Goal: Task Accomplishment & Management: Complete application form

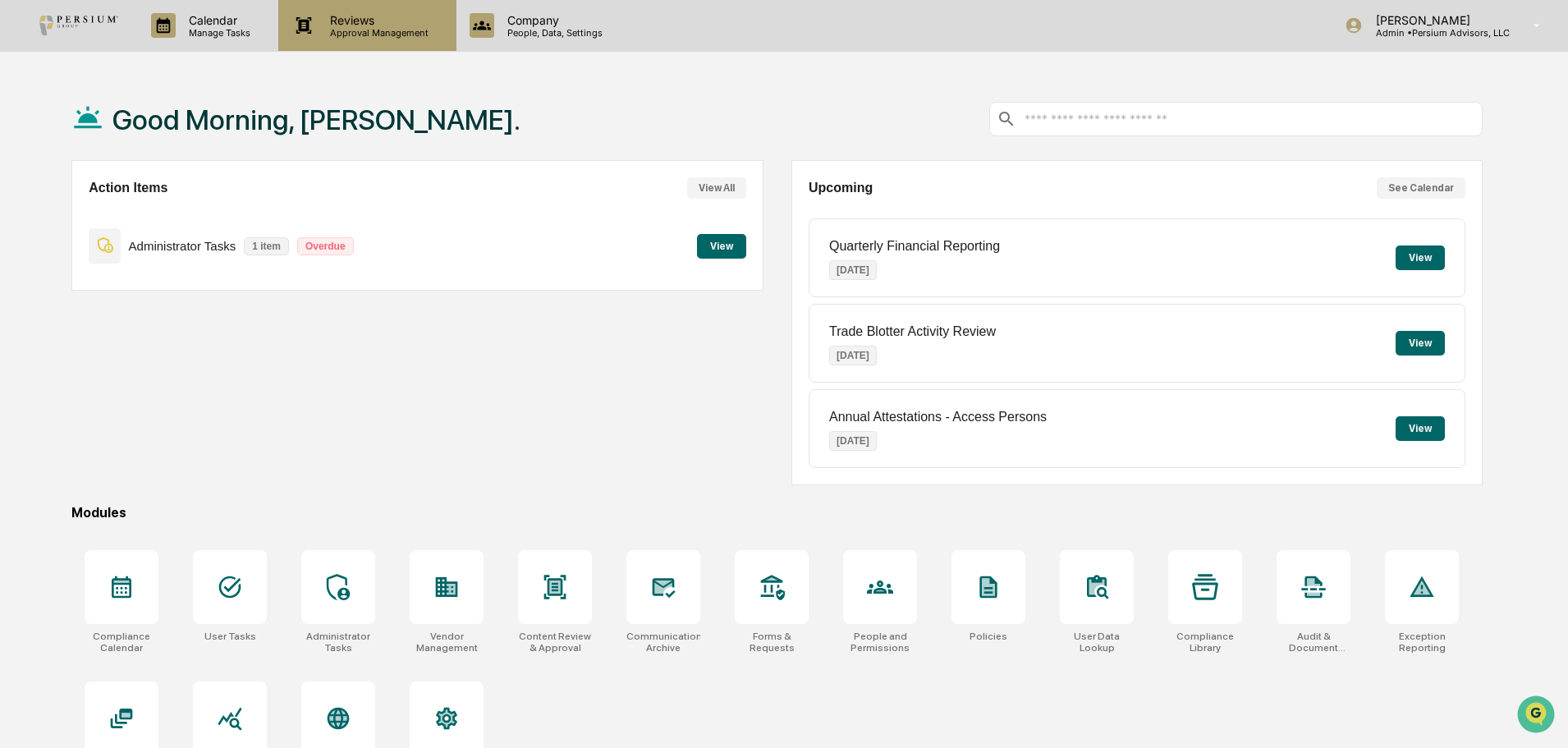
click at [370, 16] on p "Reviews" at bounding box center [377, 20] width 120 height 14
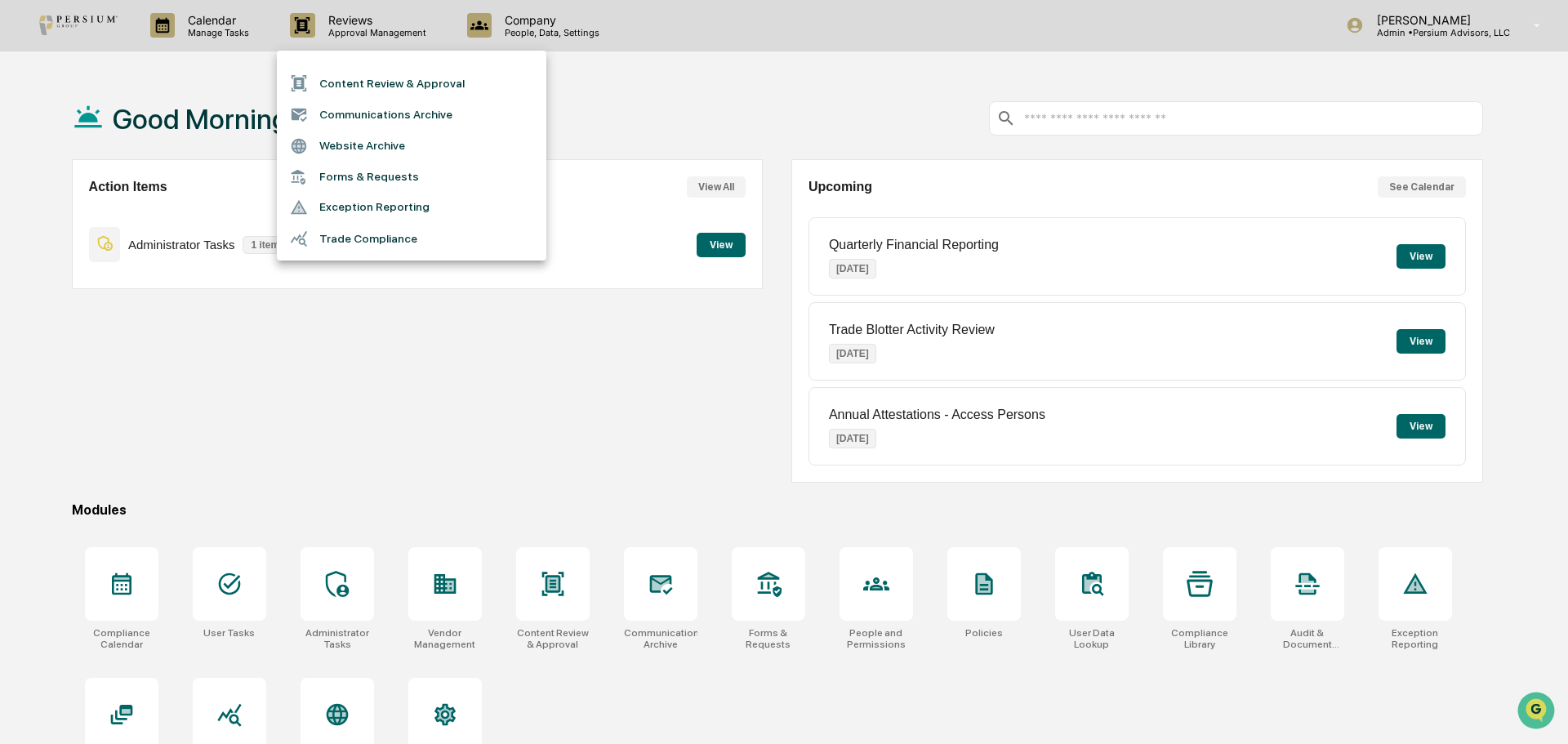
click at [518, 20] on div at bounding box center [784, 372] width 1568 height 744
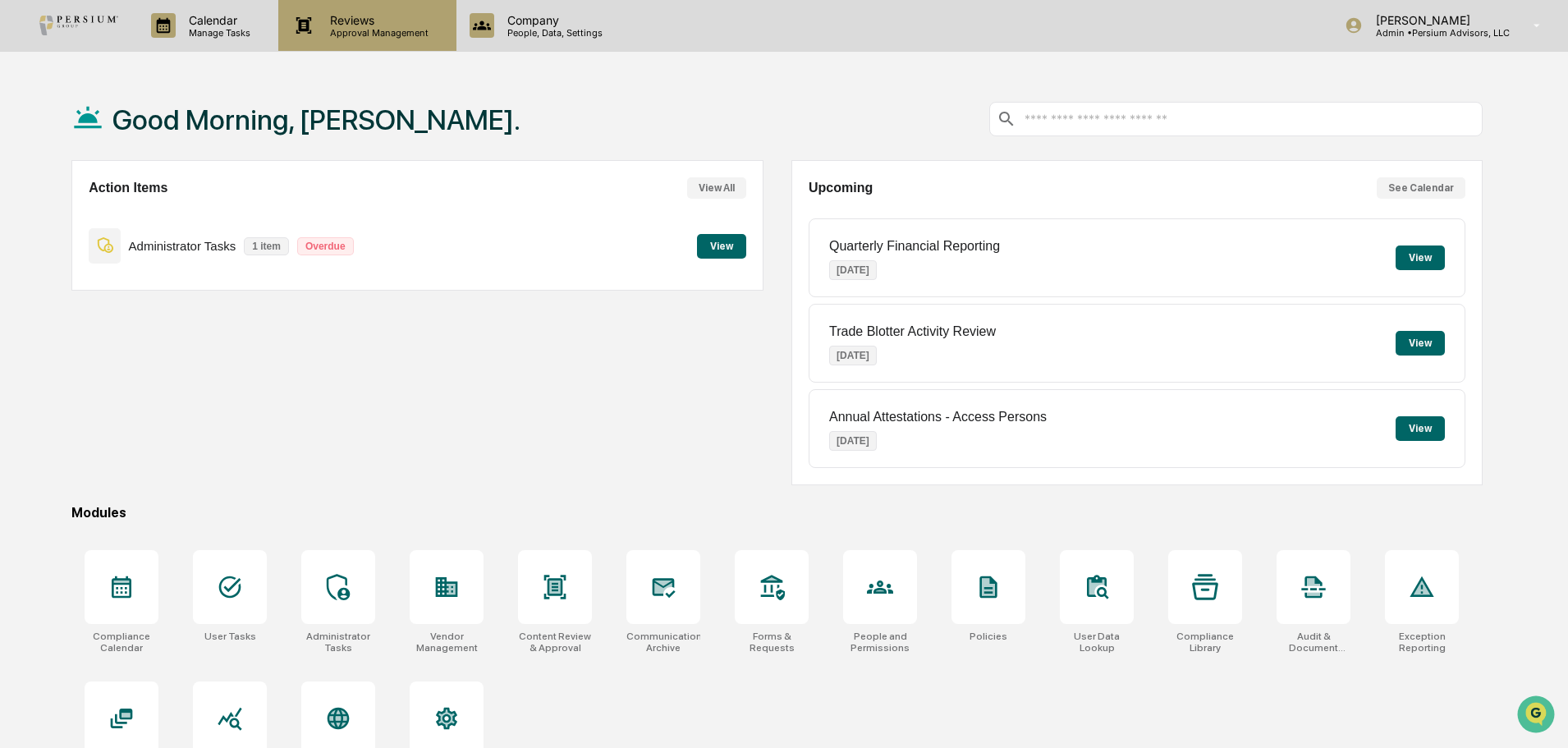
click at [371, 22] on p "Reviews" at bounding box center [377, 20] width 120 height 14
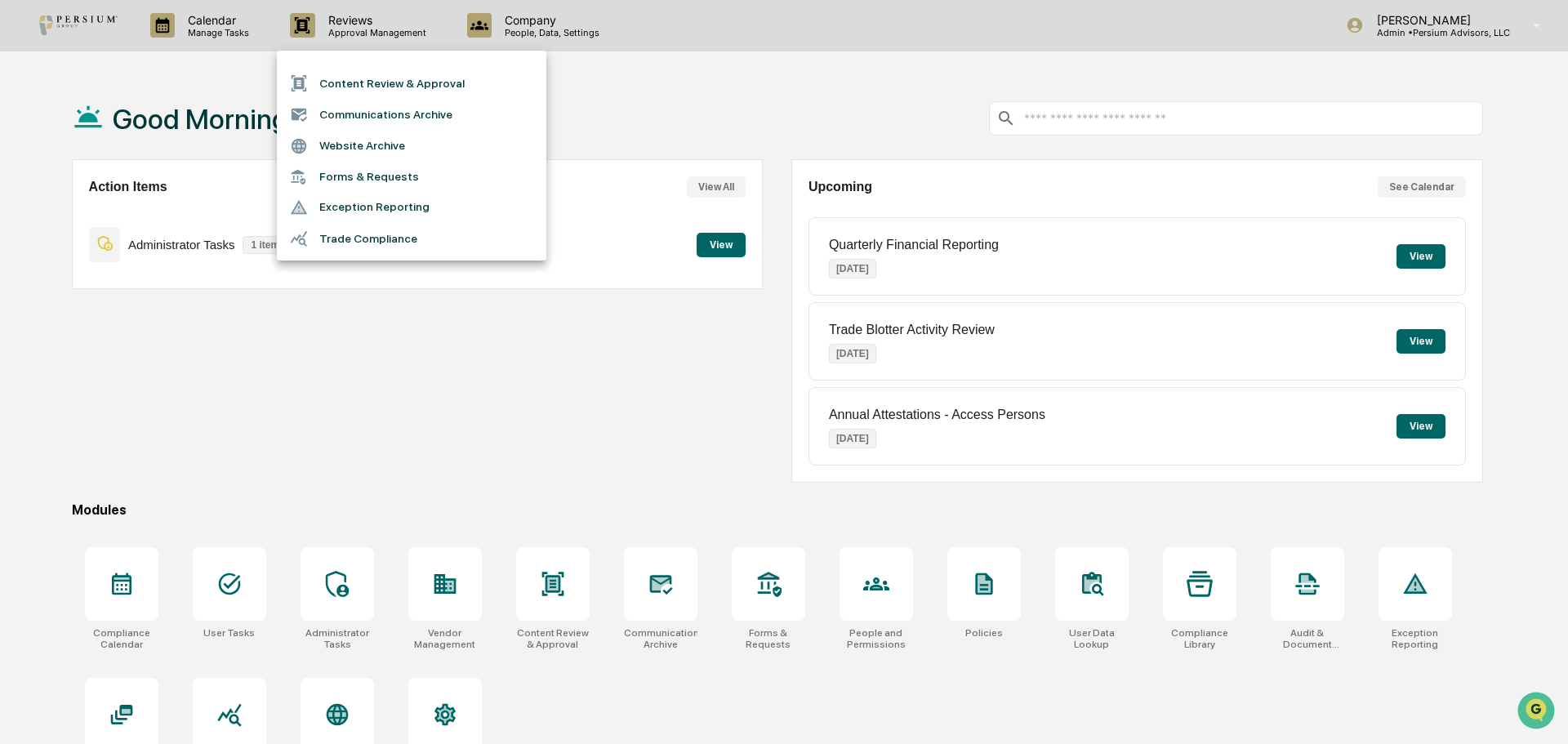
click at [368, 172] on li "Forms & Requests" at bounding box center [412, 177] width 270 height 31
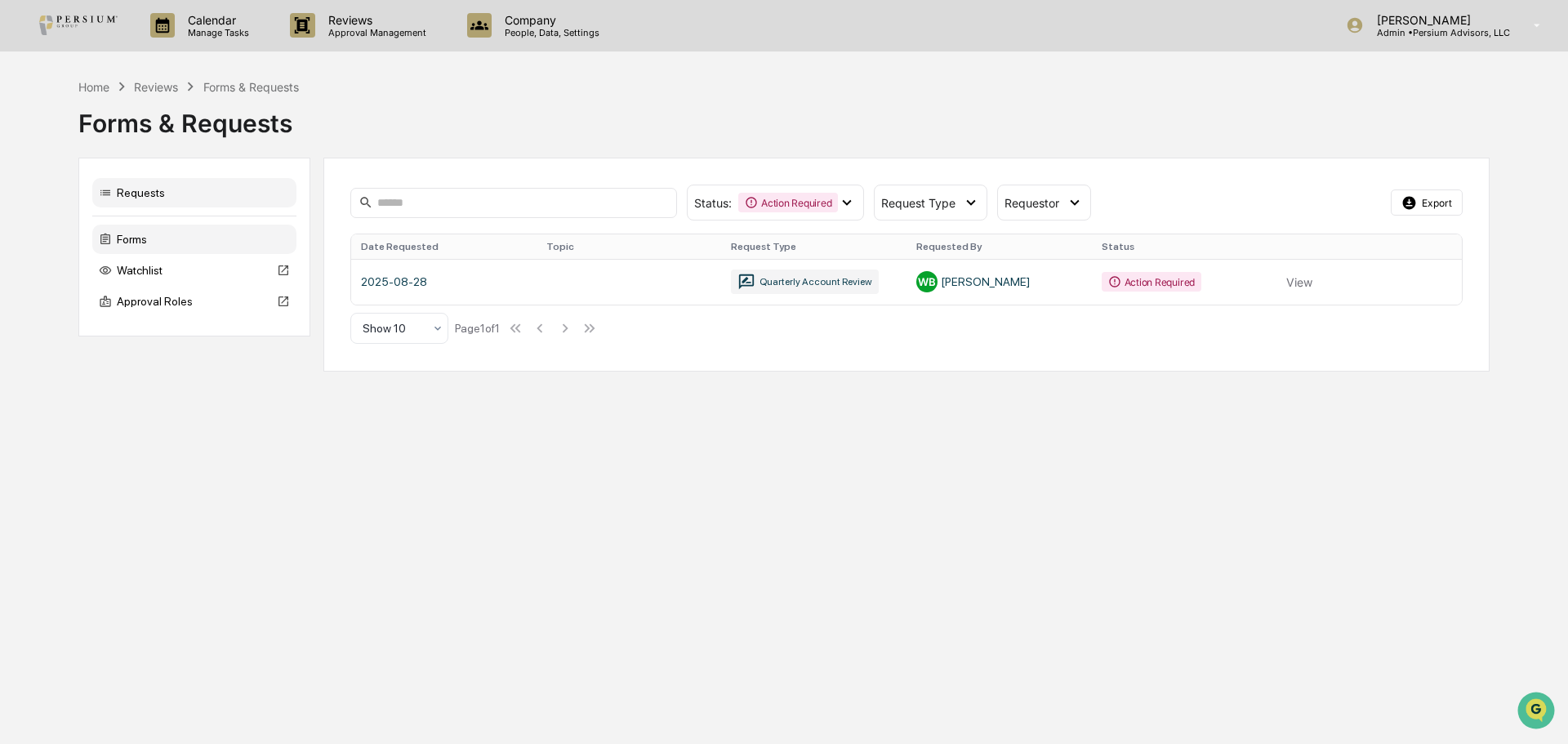
click at [140, 234] on div "Forms" at bounding box center [194, 240] width 204 height 30
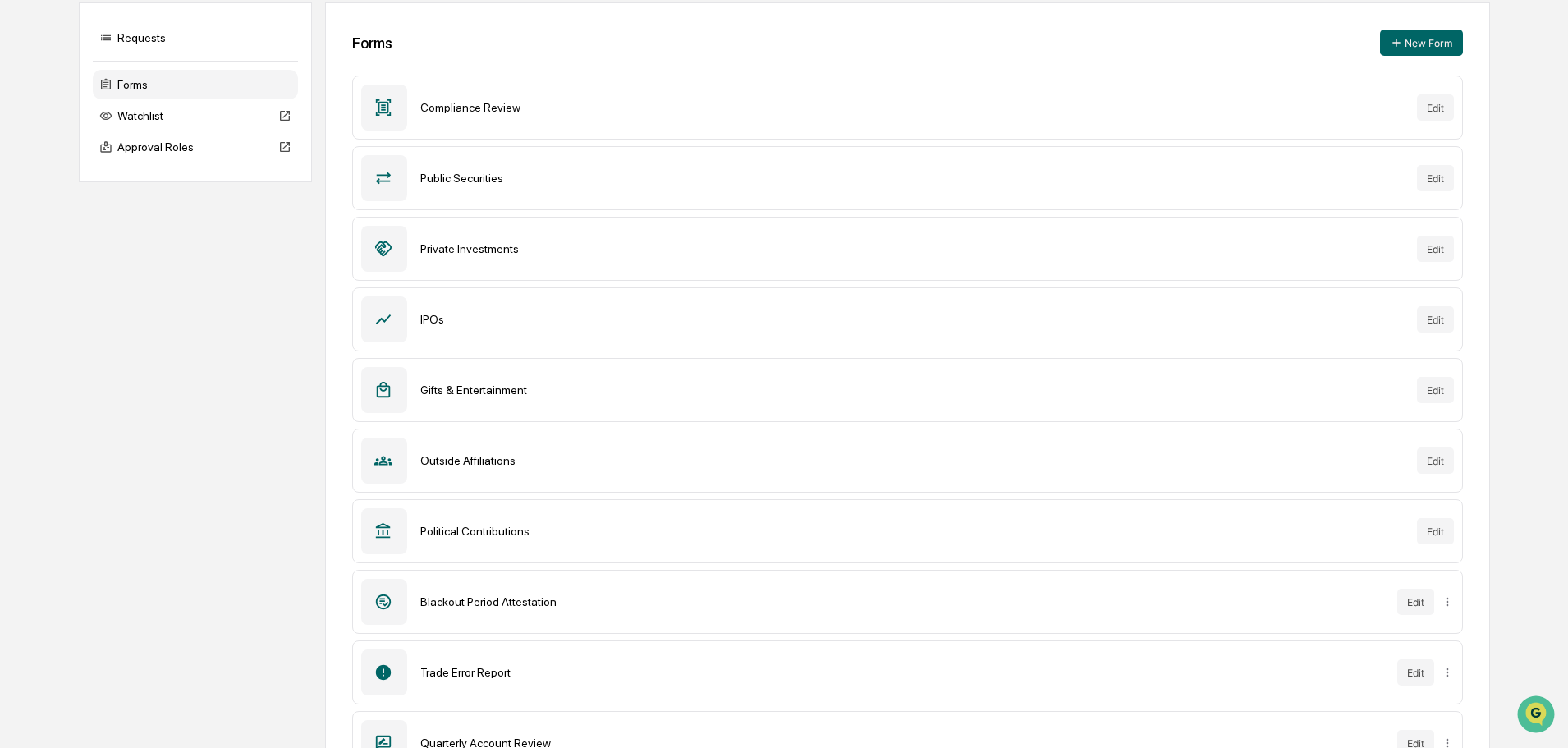
scroll to position [160, 0]
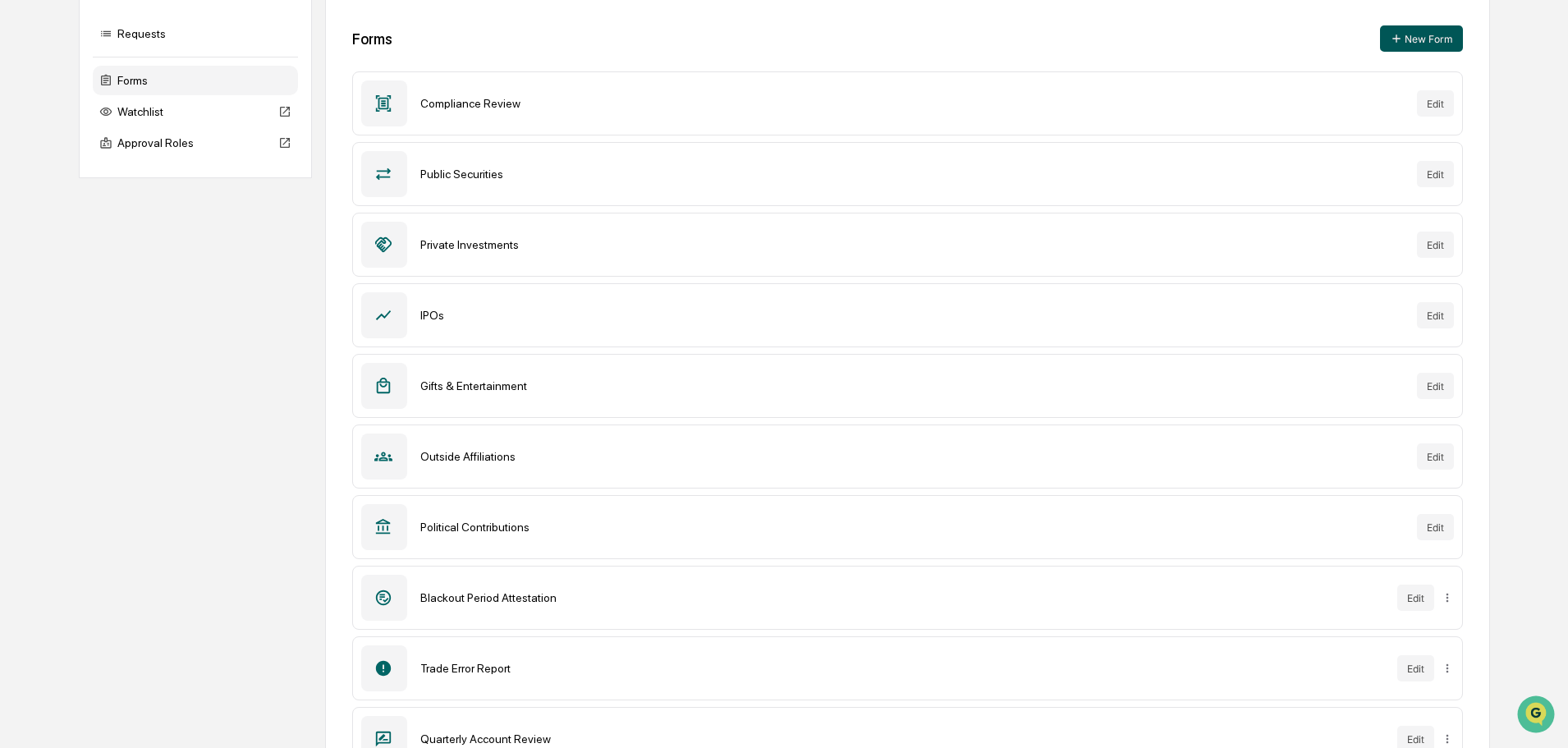
click at [1435, 33] on button "New Form" at bounding box center [1422, 39] width 83 height 27
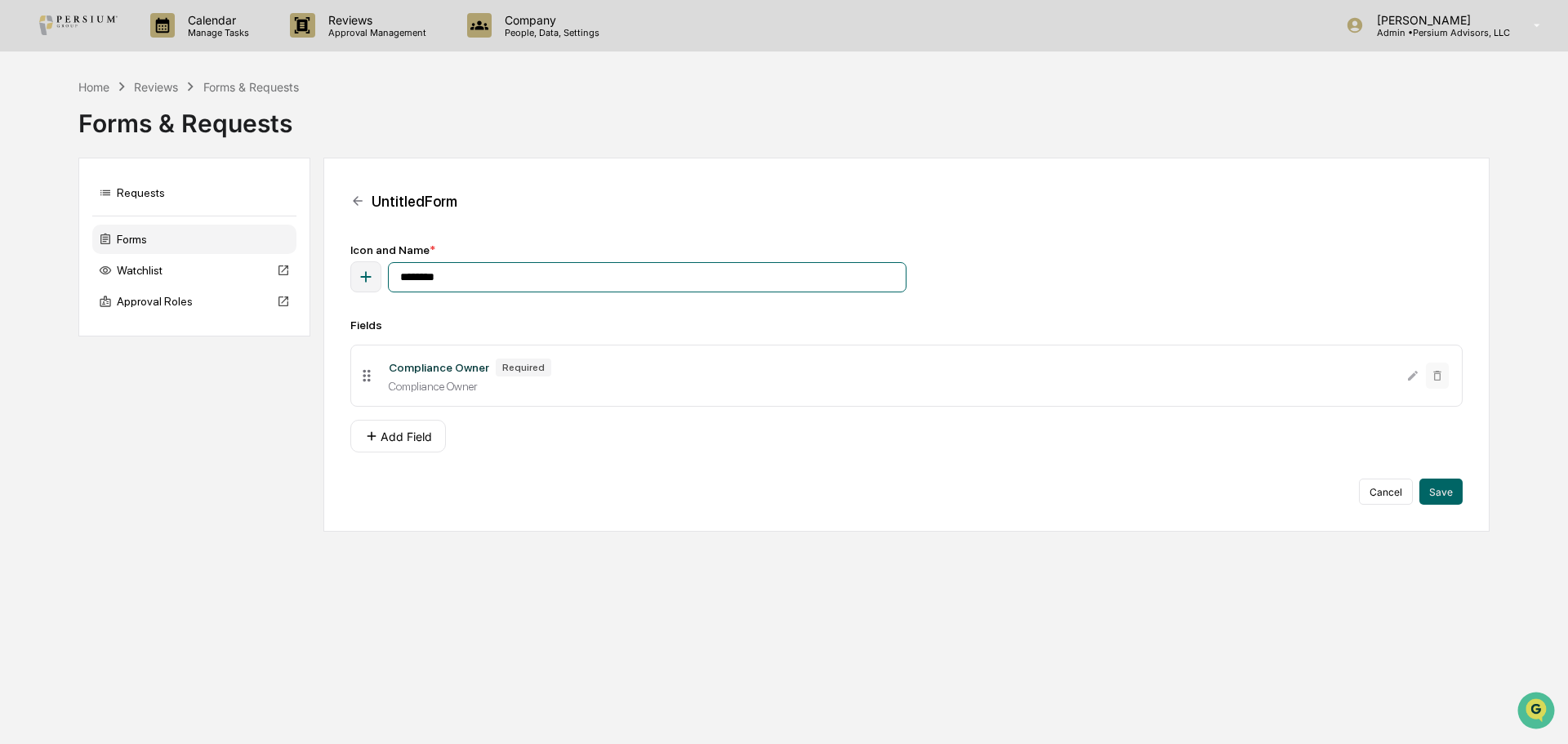
click at [490, 275] on input "********" at bounding box center [647, 277] width 519 height 31
type input "*"
type input "**********"
click at [601, 318] on div "Fields" at bounding box center [906, 325] width 1112 height 13
click at [393, 441] on button "Add Field" at bounding box center [399, 436] width 96 height 33
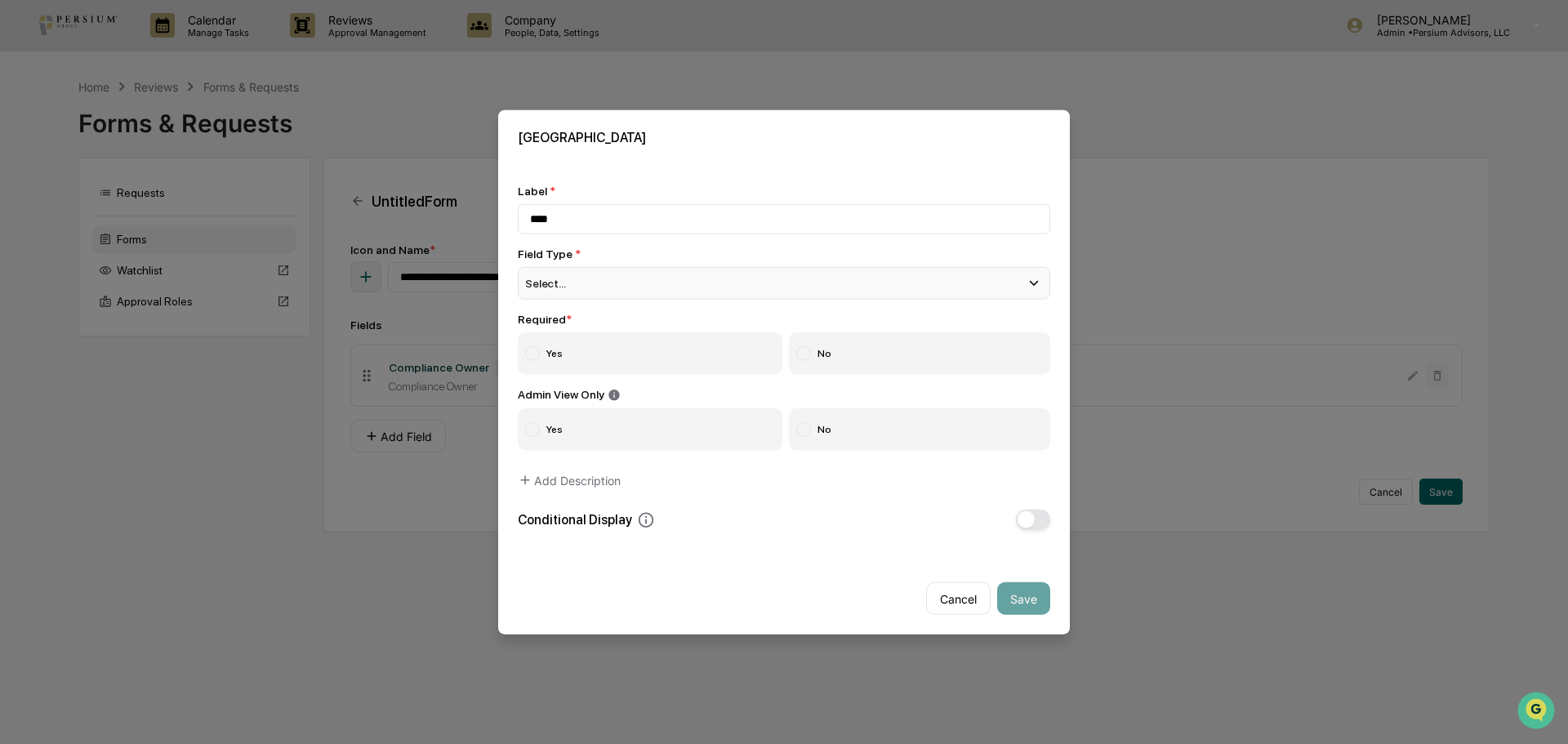
type input "****"
click at [586, 277] on div "Select..." at bounding box center [784, 283] width 533 height 33
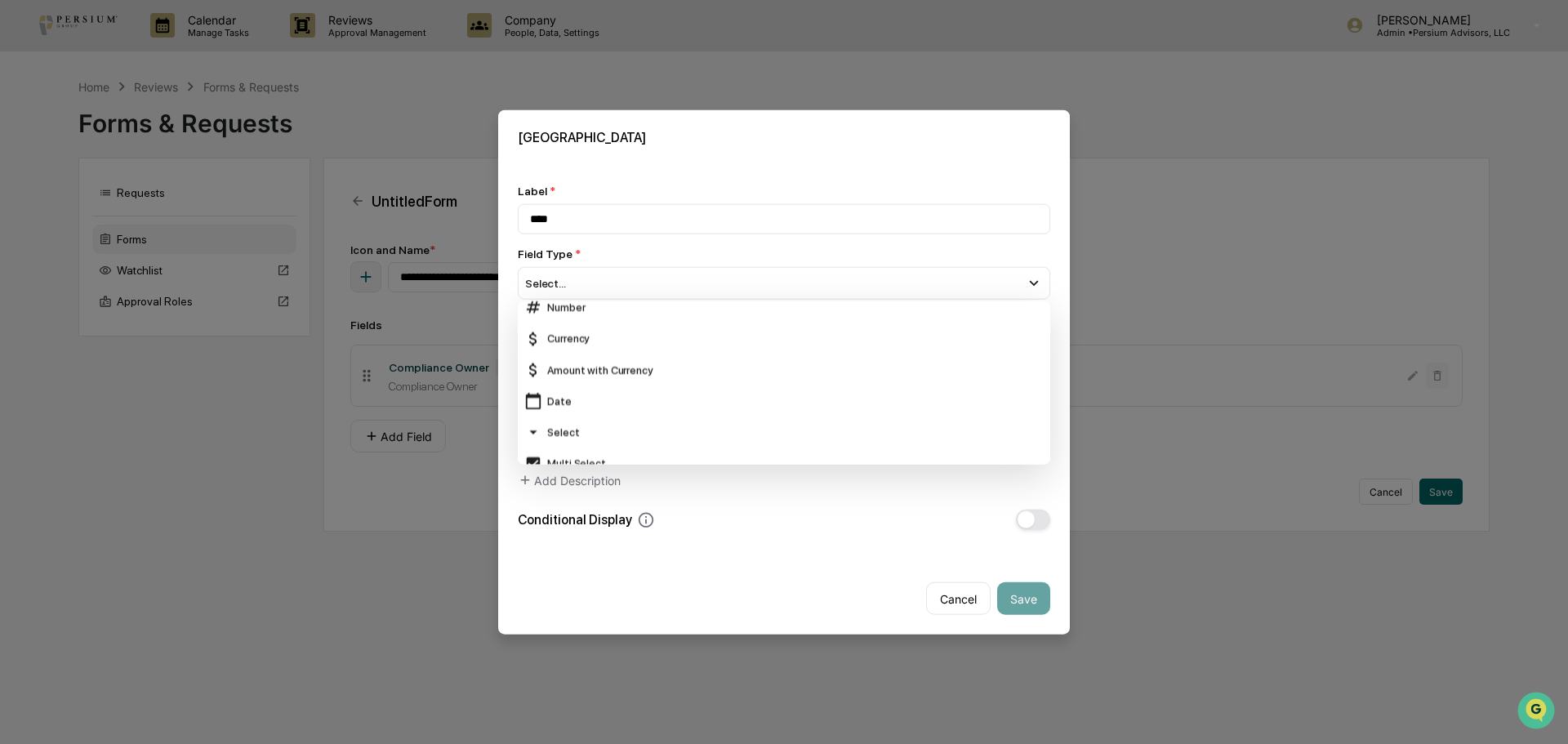
scroll to position [73, 0]
click at [597, 391] on div "Date" at bounding box center [784, 400] width 519 height 18
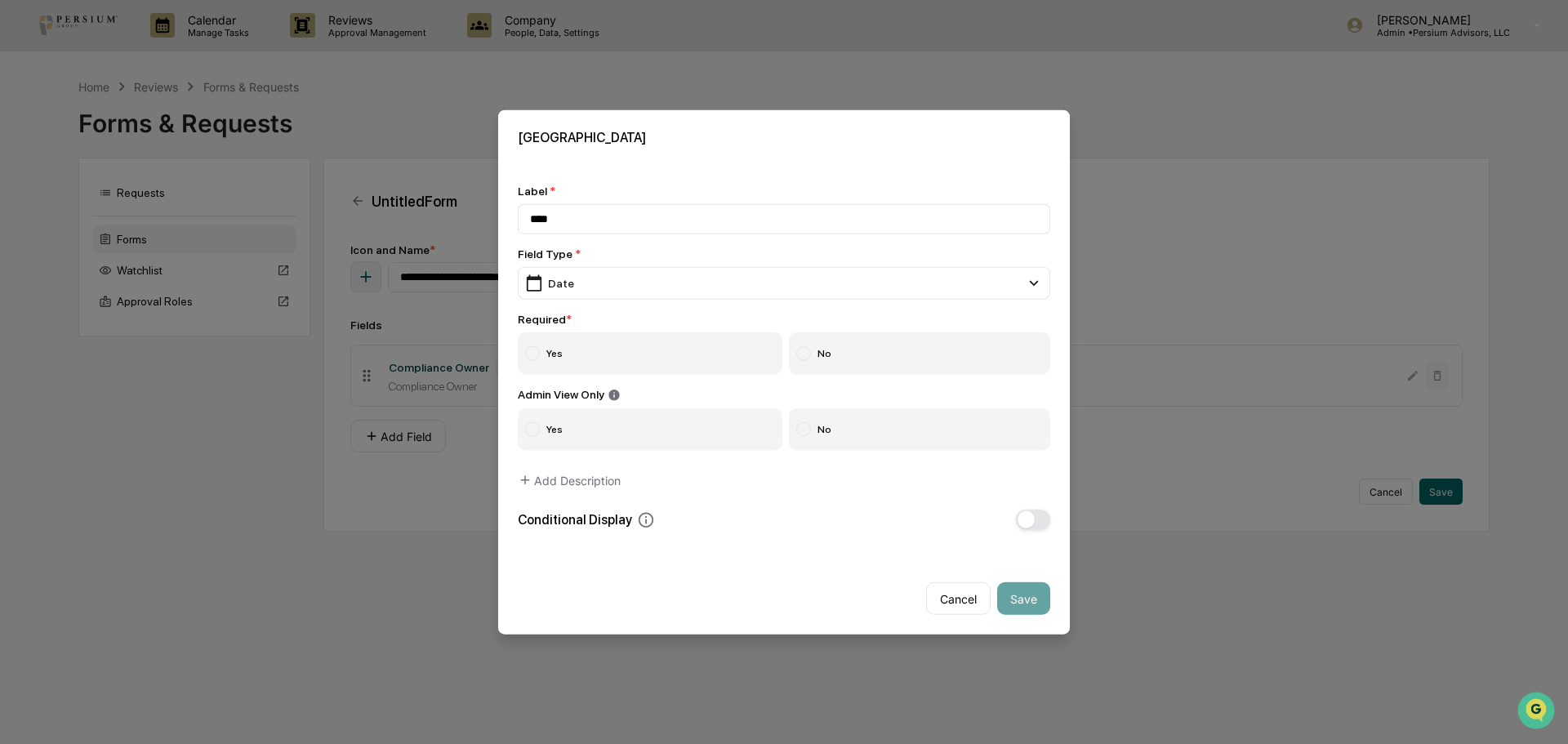
click at [561, 361] on label "Yes" at bounding box center [650, 352] width 265 height 42
click at [831, 422] on label "No" at bounding box center [920, 429] width 262 height 42
click at [1014, 589] on button "Save" at bounding box center [1024, 599] width 53 height 33
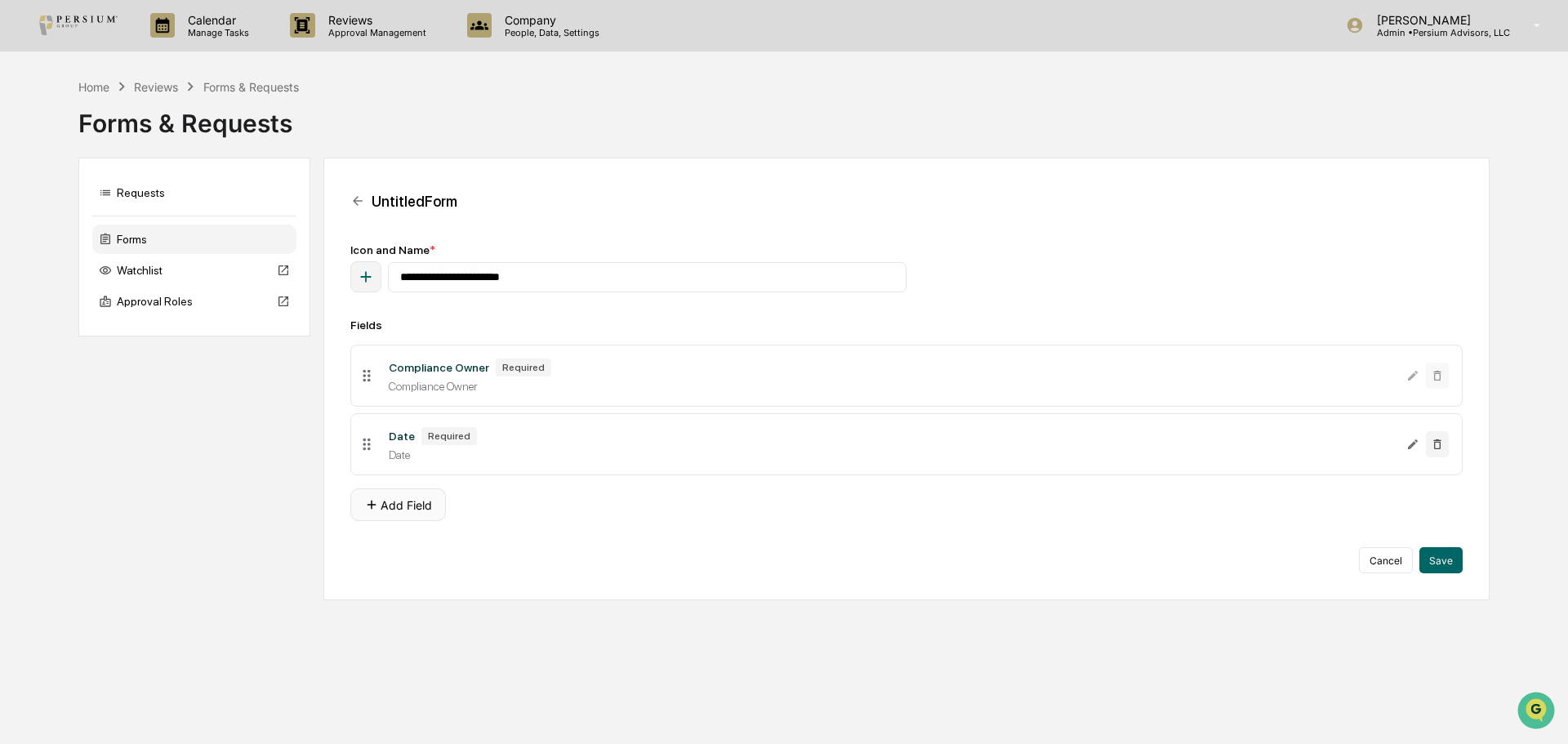
click at [404, 500] on button "Add Field" at bounding box center [399, 505] width 96 height 33
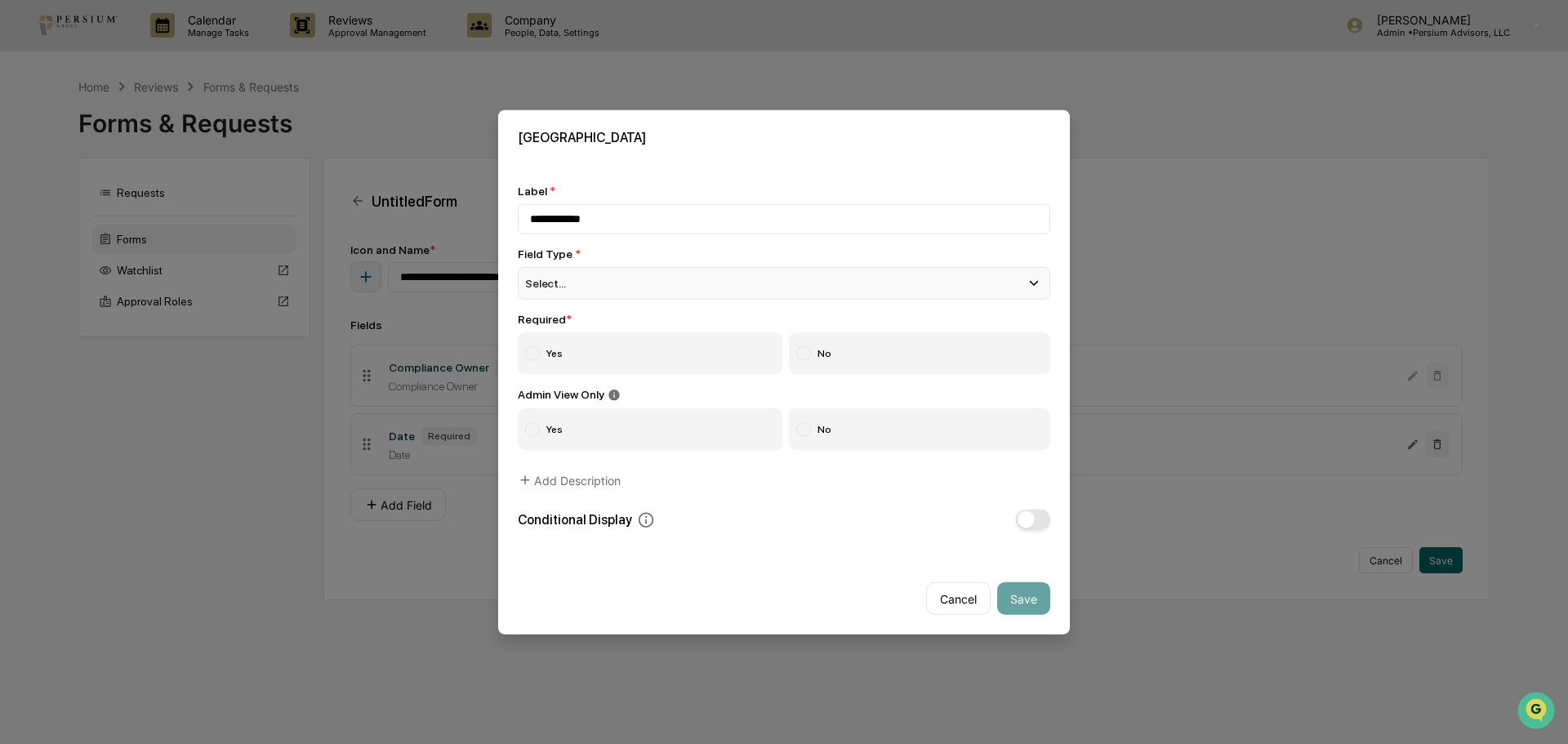
type input "**********"
click at [602, 284] on div "Select..." at bounding box center [784, 283] width 533 height 33
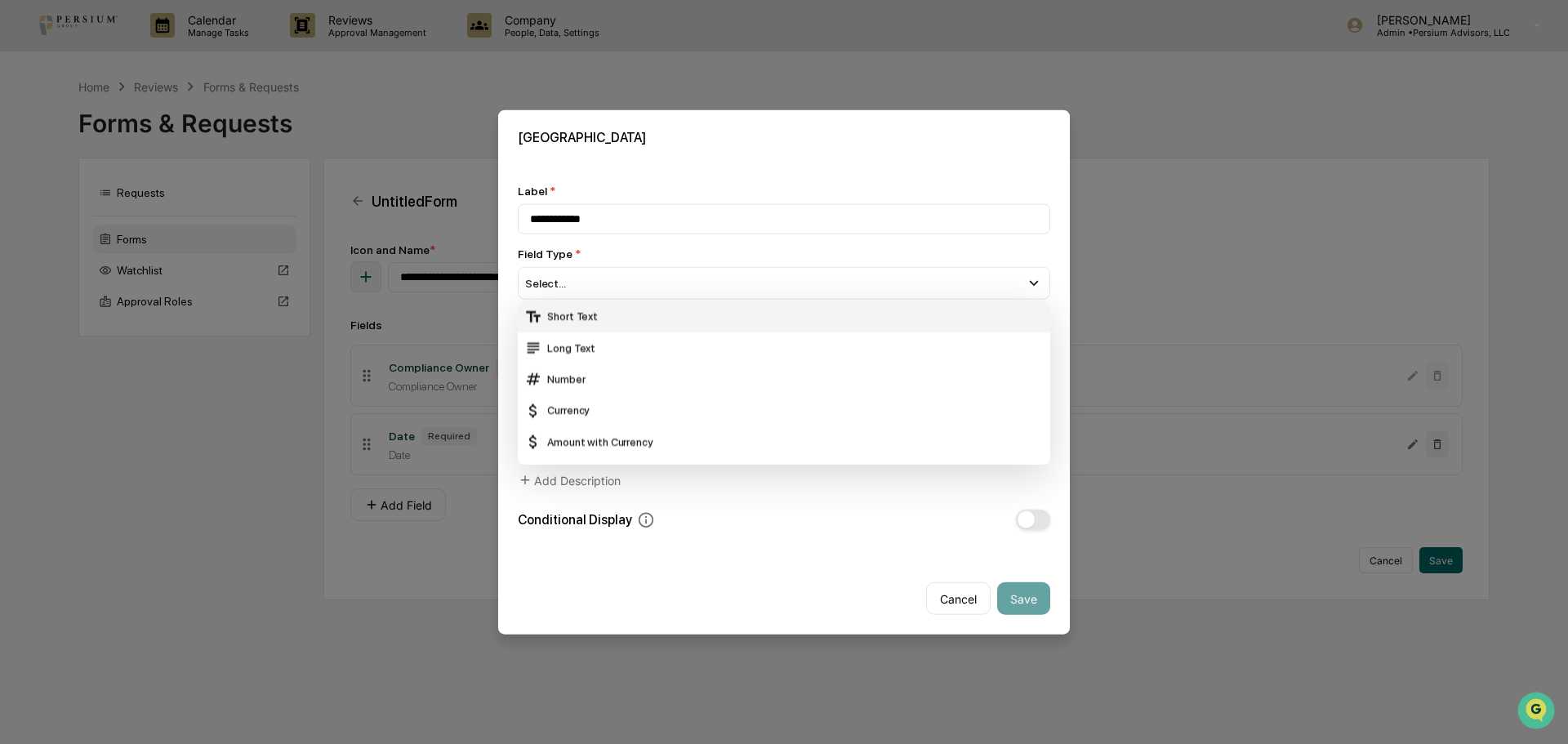
click at [609, 312] on div "Short Text" at bounding box center [784, 316] width 519 height 18
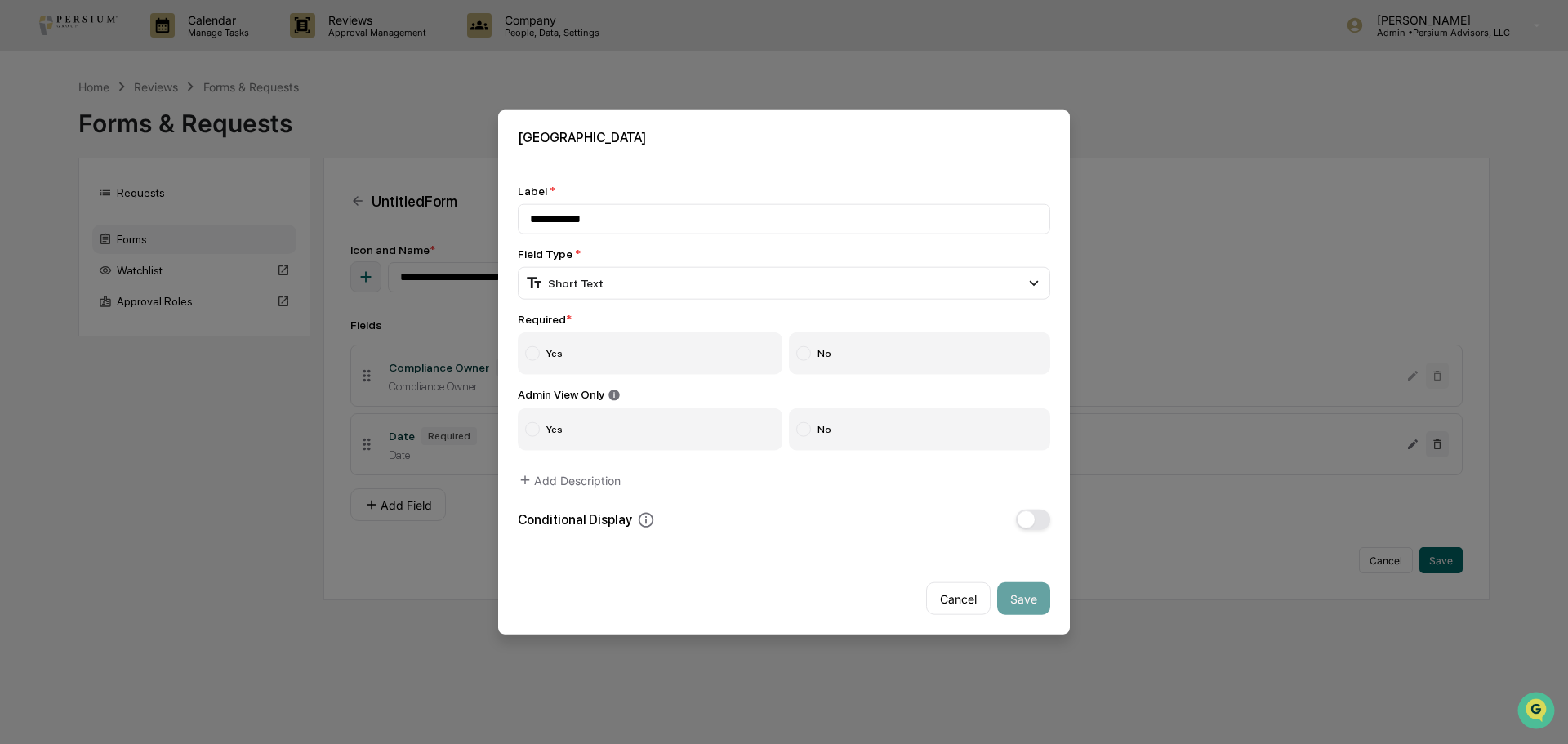
click at [605, 339] on label "Yes" at bounding box center [650, 352] width 265 height 42
click at [844, 428] on label "No" at bounding box center [920, 429] width 262 height 42
click at [1030, 598] on button "Save" at bounding box center [1024, 599] width 53 height 33
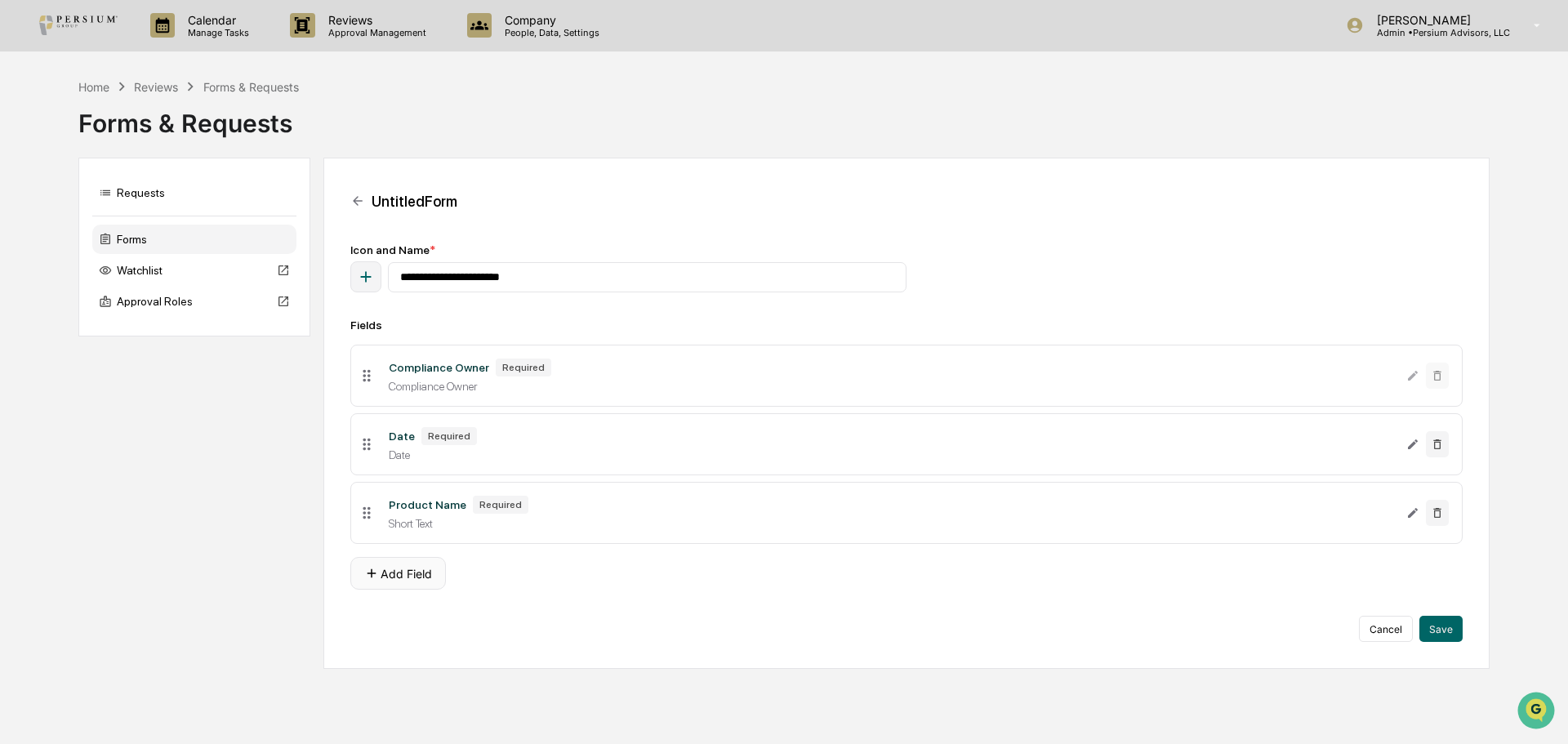
click at [390, 565] on button "Add Field" at bounding box center [399, 574] width 96 height 33
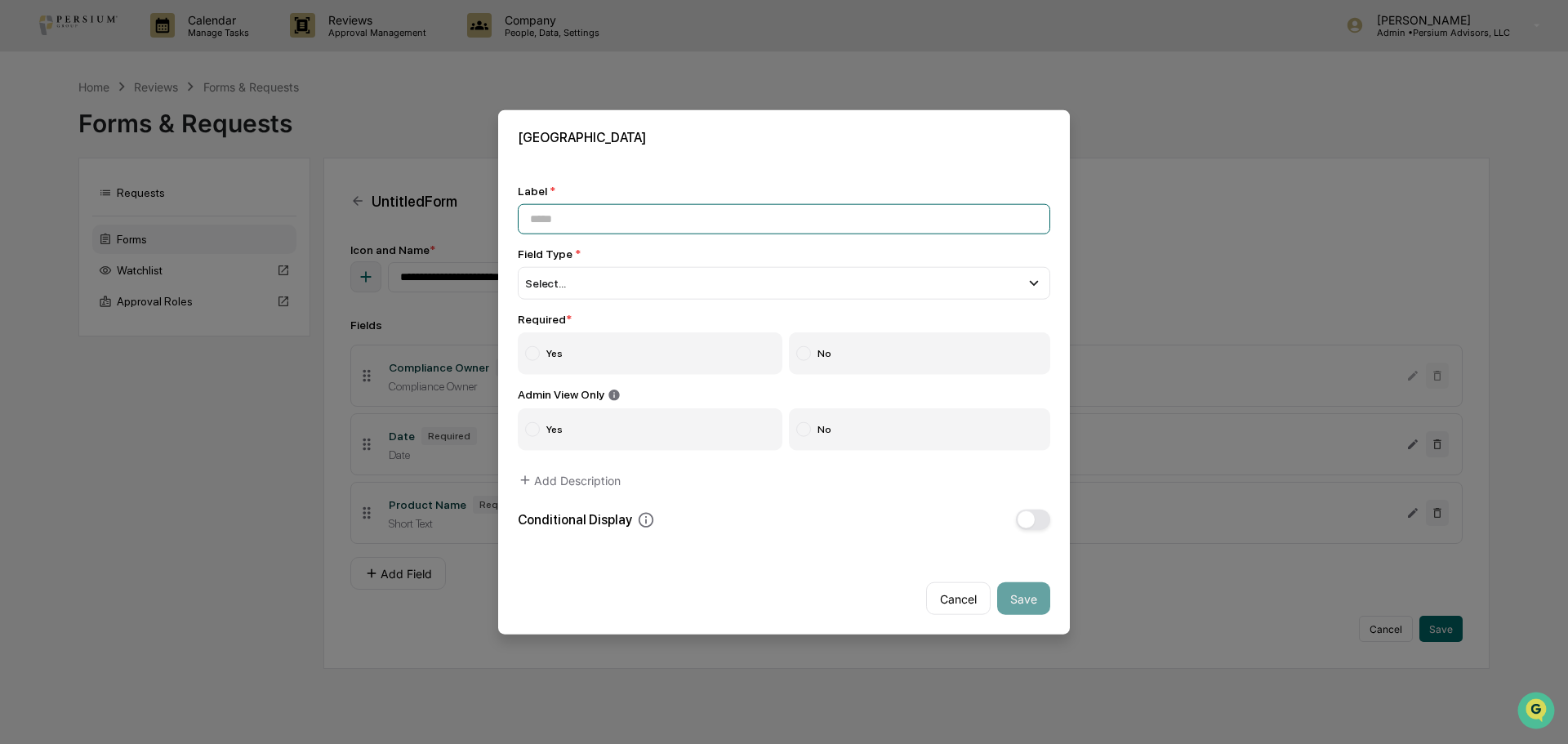
click at [567, 217] on input at bounding box center [784, 218] width 533 height 31
type input "**********"
click at [619, 290] on div "Select..." at bounding box center [784, 283] width 533 height 33
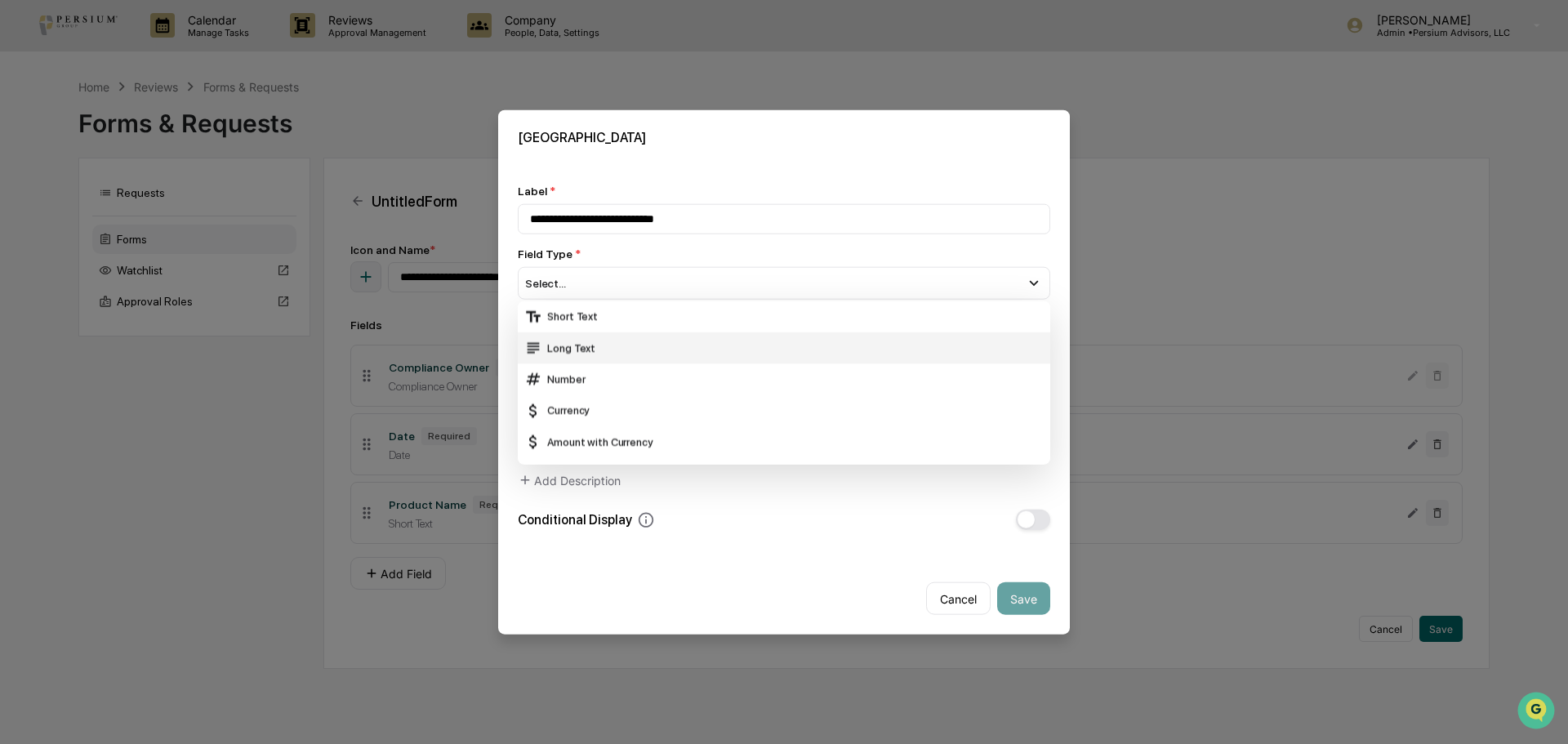
click at [620, 352] on div "Long Text" at bounding box center [784, 348] width 519 height 18
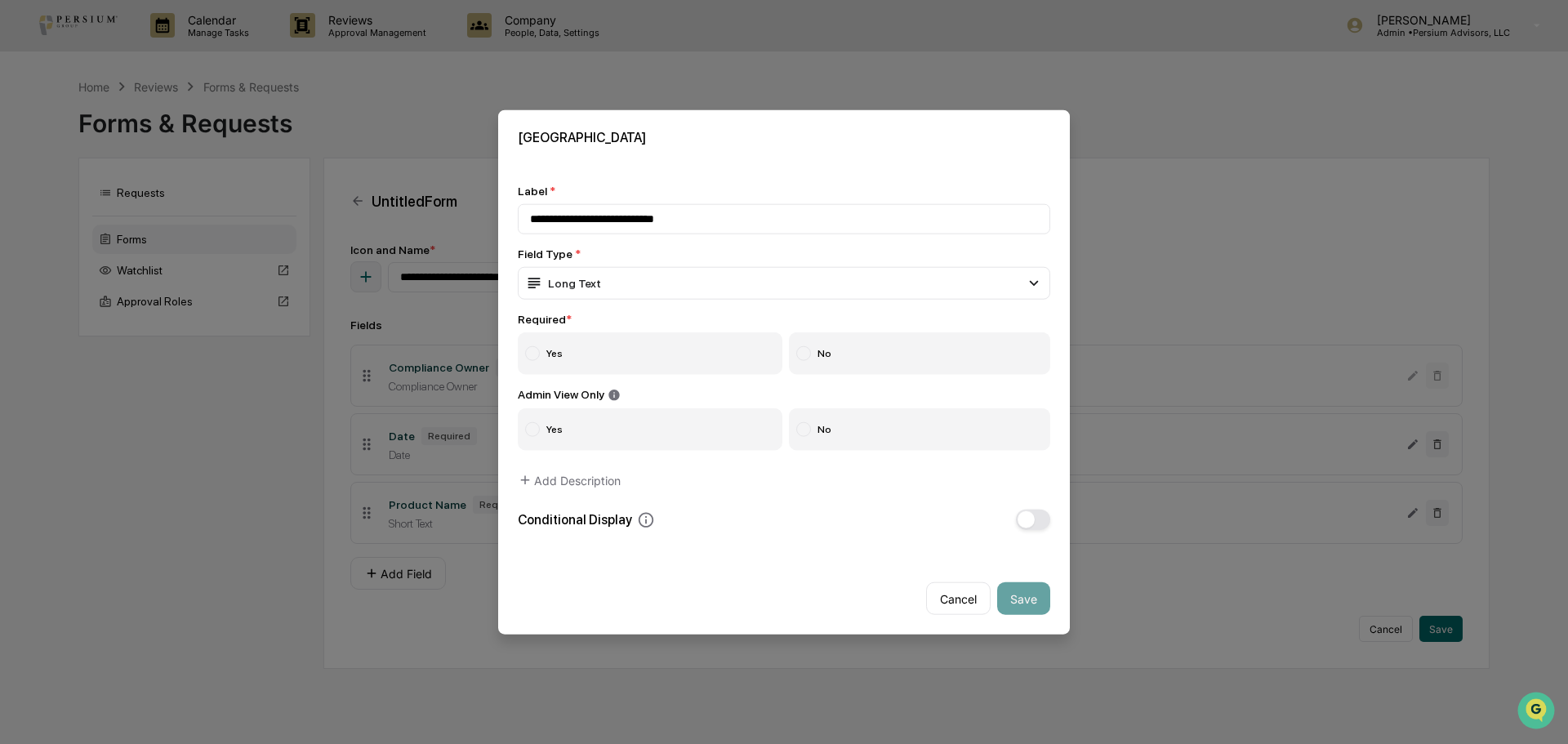
click at [626, 353] on label "Yes" at bounding box center [650, 352] width 265 height 42
click at [812, 438] on label "No" at bounding box center [920, 429] width 262 height 42
click at [1021, 599] on button "Save" at bounding box center [1024, 599] width 53 height 33
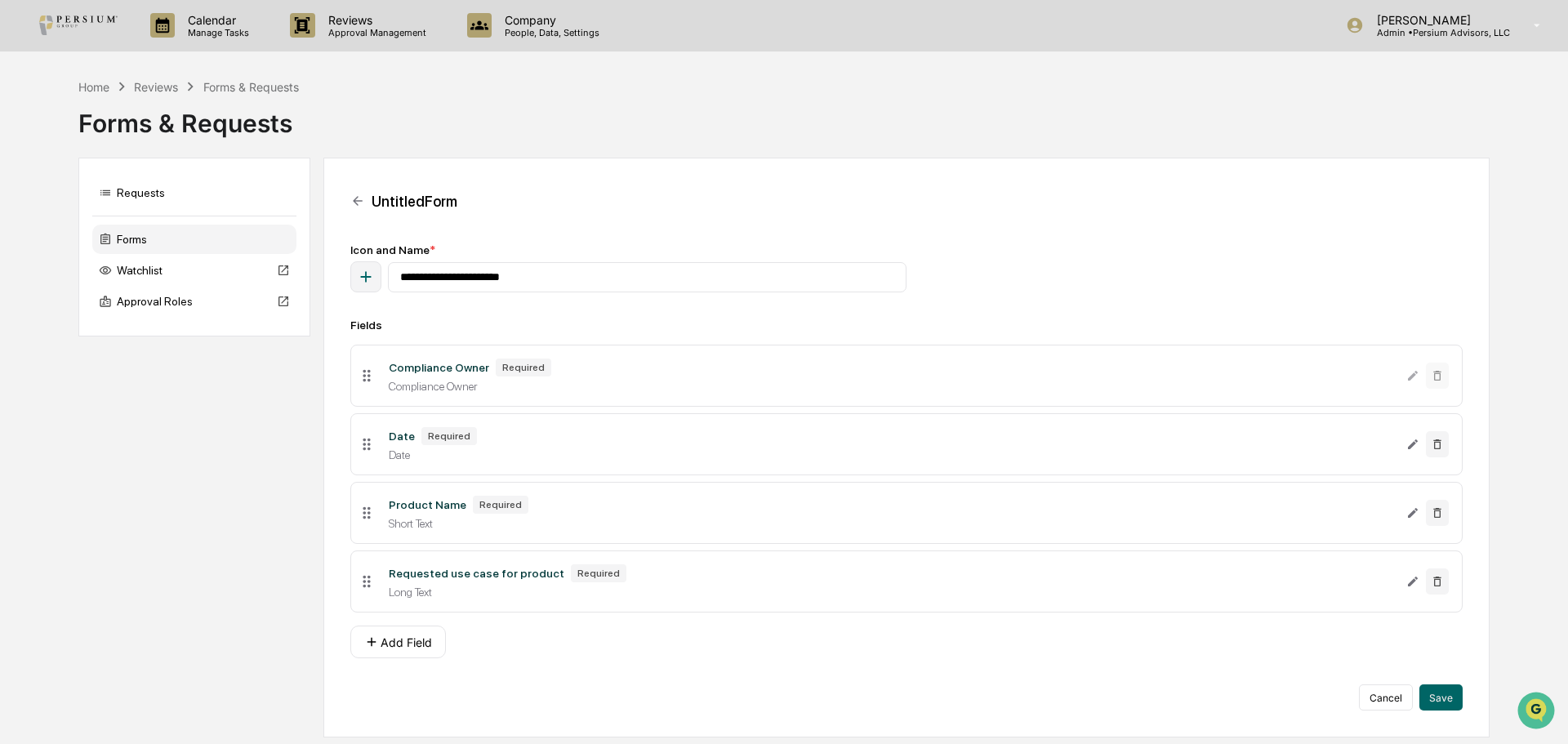
click at [495, 665] on div "**********" at bounding box center [906, 476] width 1112 height 467
click at [423, 647] on button "Add Field" at bounding box center [399, 642] width 96 height 33
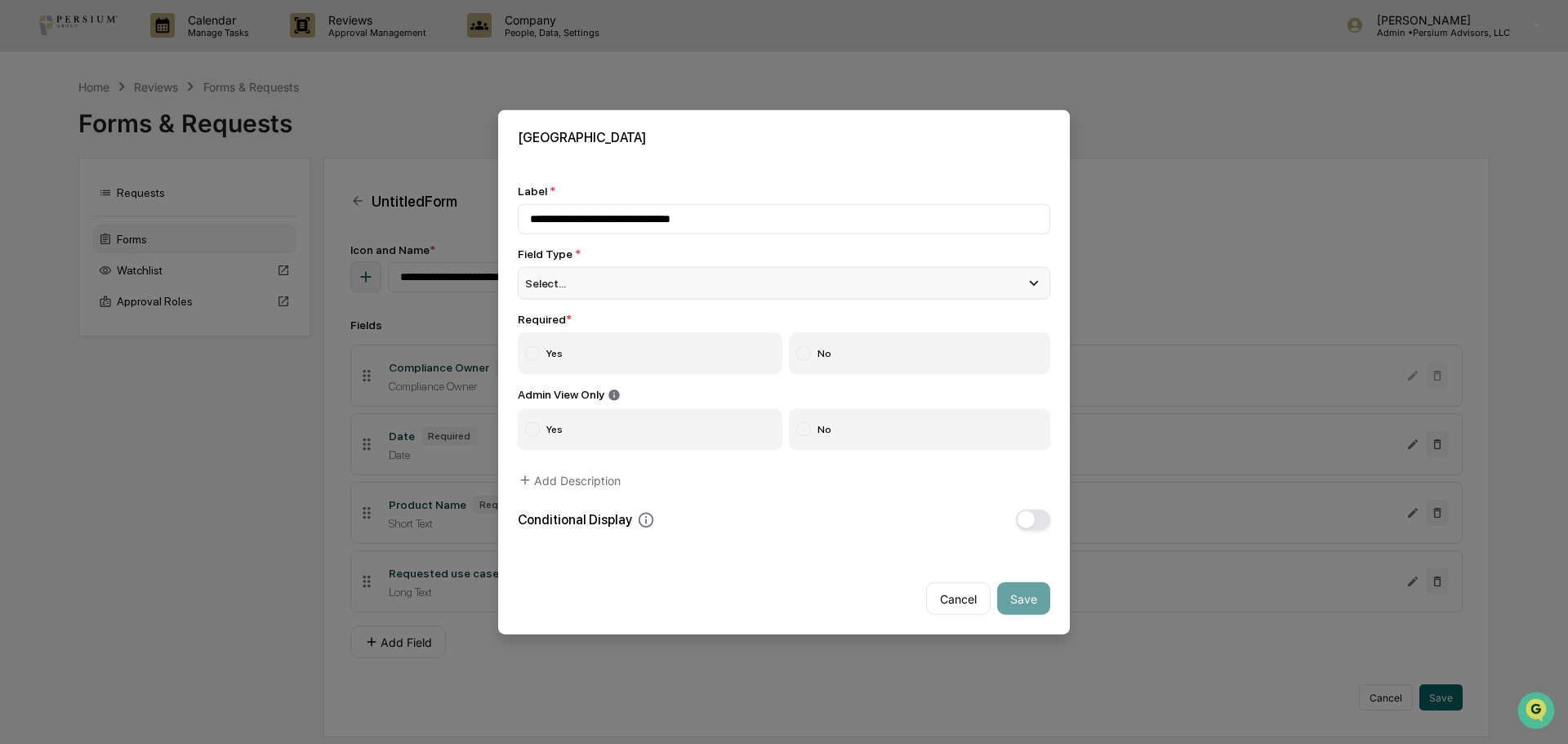
type input "**********"
click at [632, 283] on div "Select..." at bounding box center [784, 283] width 533 height 33
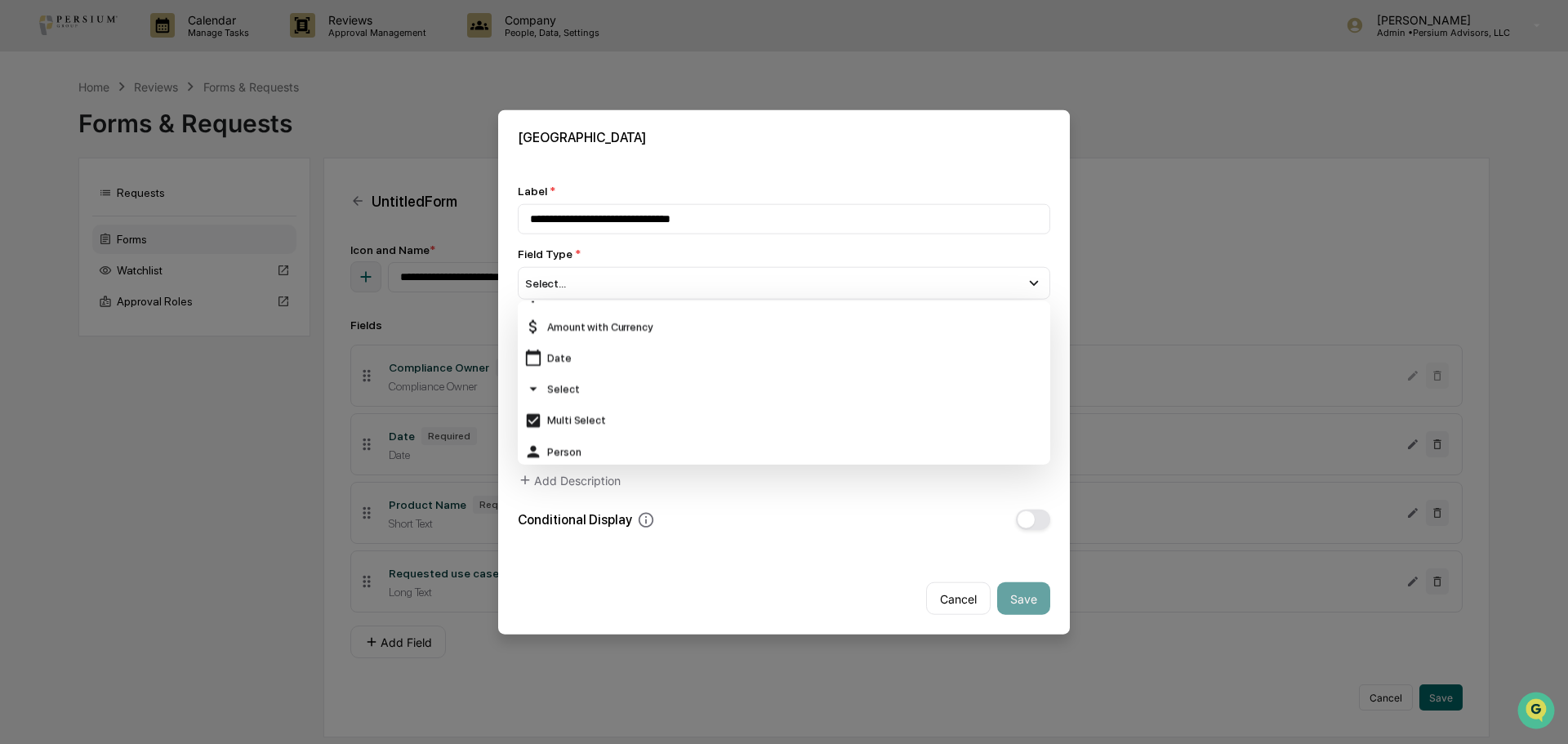
scroll to position [116, 0]
click at [624, 384] on div "Select" at bounding box center [784, 388] width 519 height 18
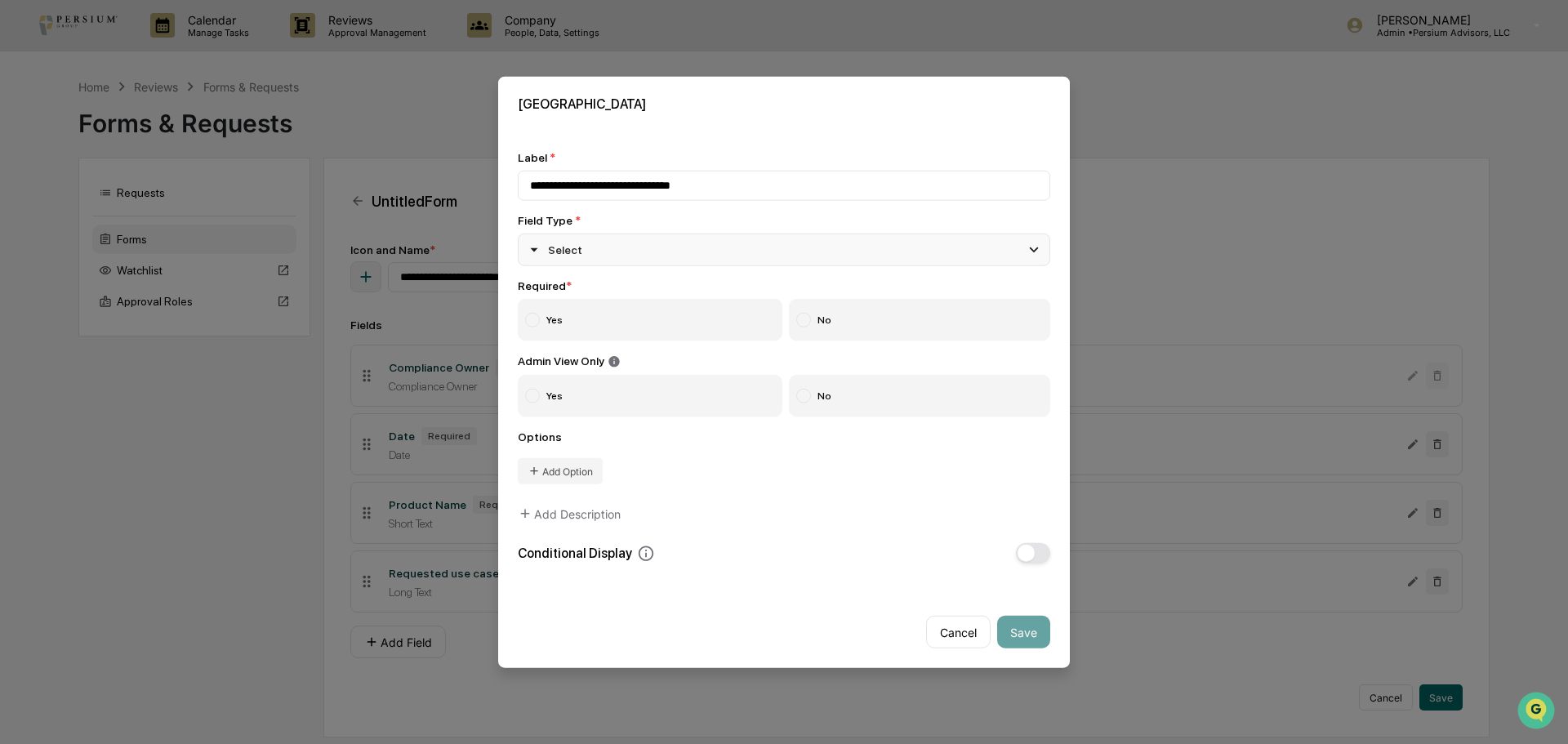
click at [594, 259] on div "Select" at bounding box center [784, 249] width 533 height 33
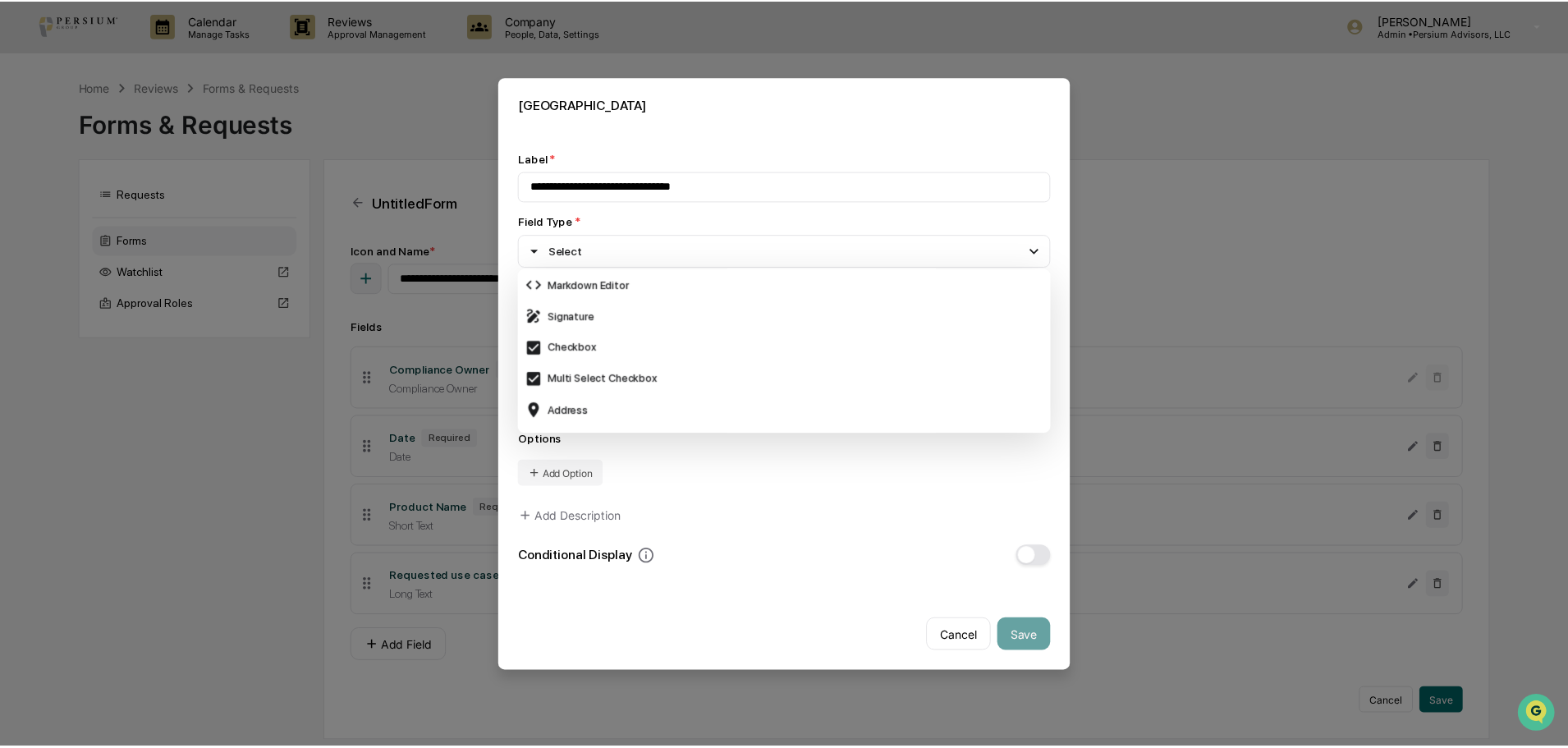
scroll to position [474, 0]
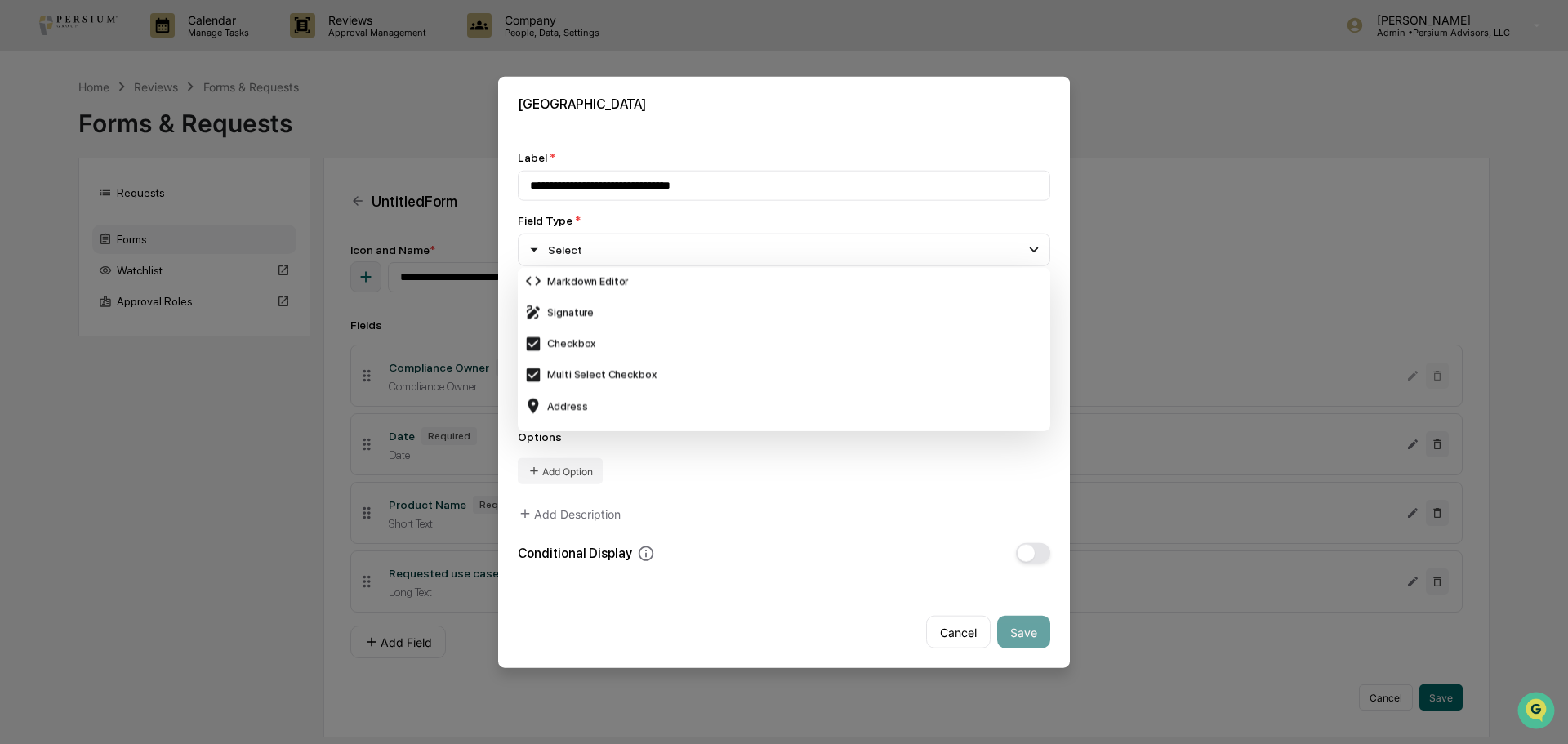
click at [705, 501] on div "**********" at bounding box center [784, 357] width 533 height 413
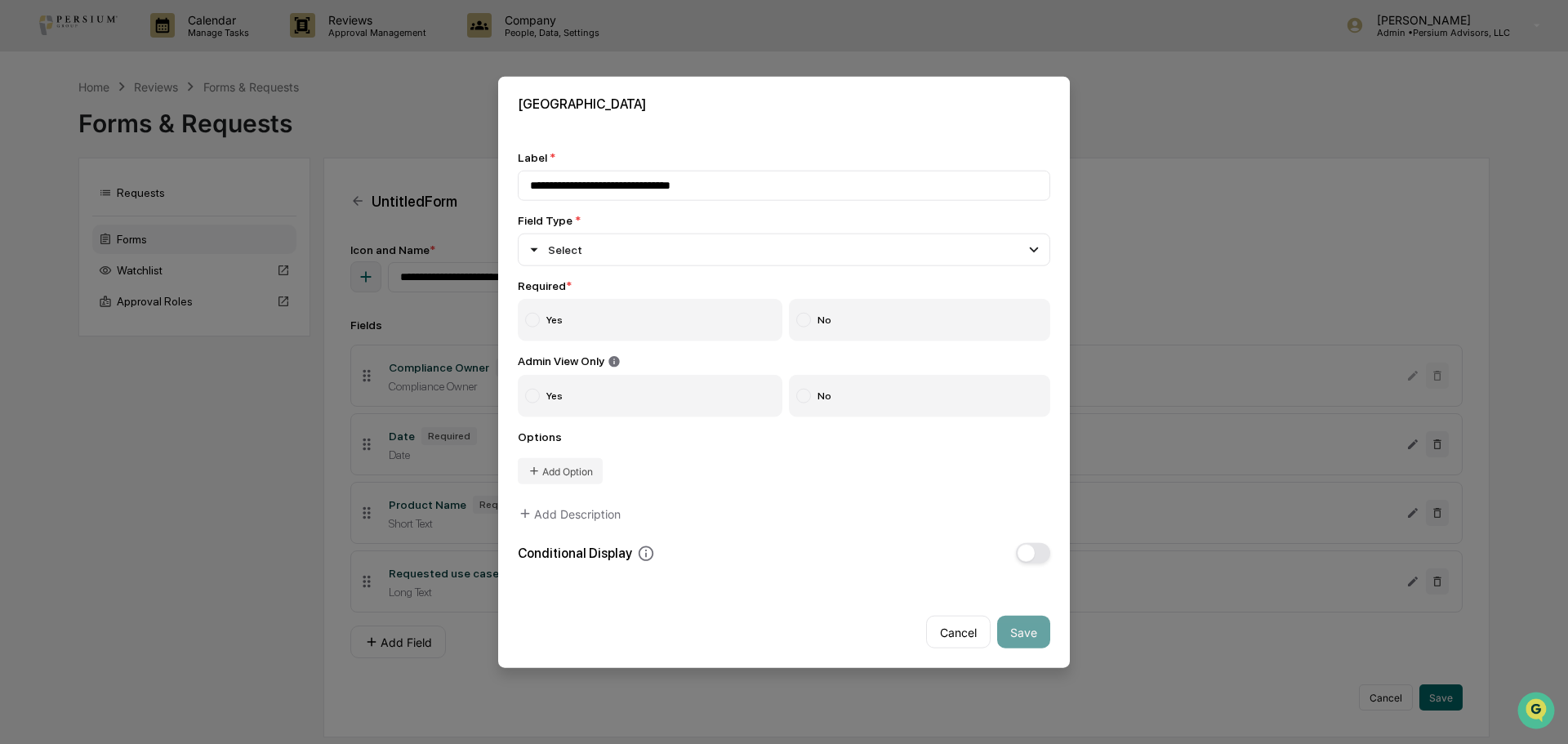
click at [610, 327] on label "Yes" at bounding box center [650, 318] width 265 height 42
click at [611, 391] on label "Yes" at bounding box center [650, 395] width 265 height 42
click at [543, 477] on button "Add Option" at bounding box center [560, 471] width 85 height 26
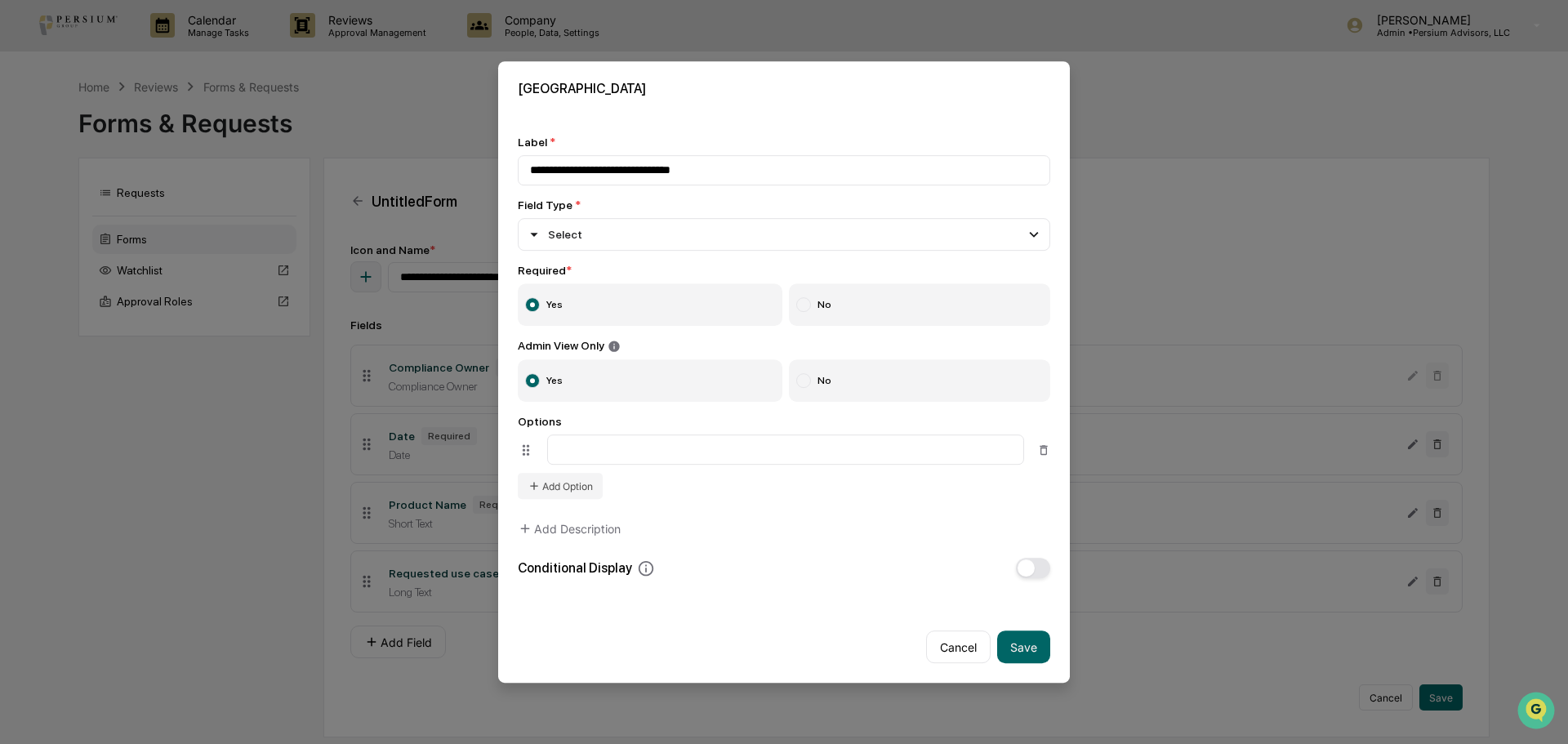
type input "*"
type input "***"
click at [573, 482] on button "Add Option" at bounding box center [560, 486] width 85 height 26
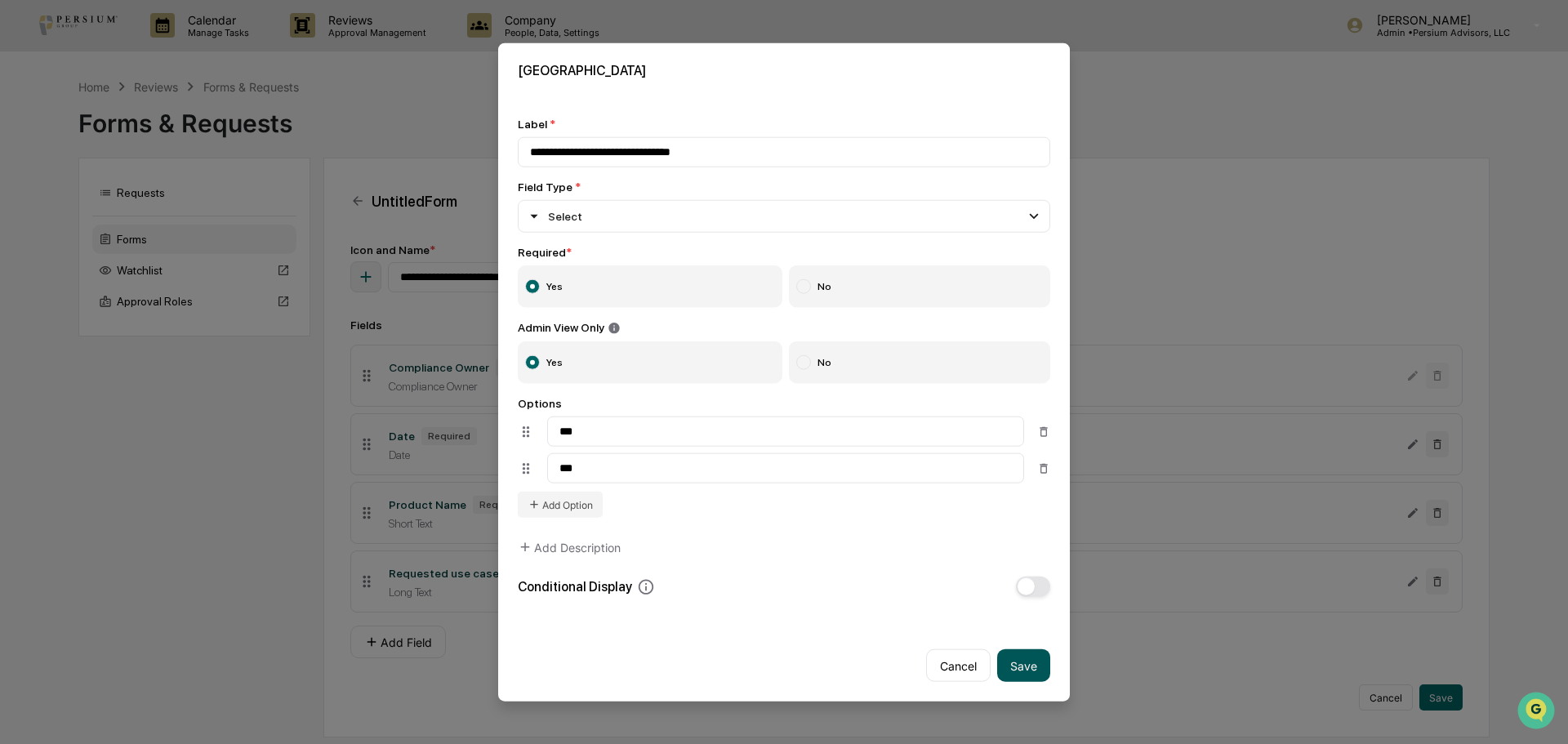
type input "**"
click at [1045, 664] on button "Save" at bounding box center [1024, 665] width 53 height 33
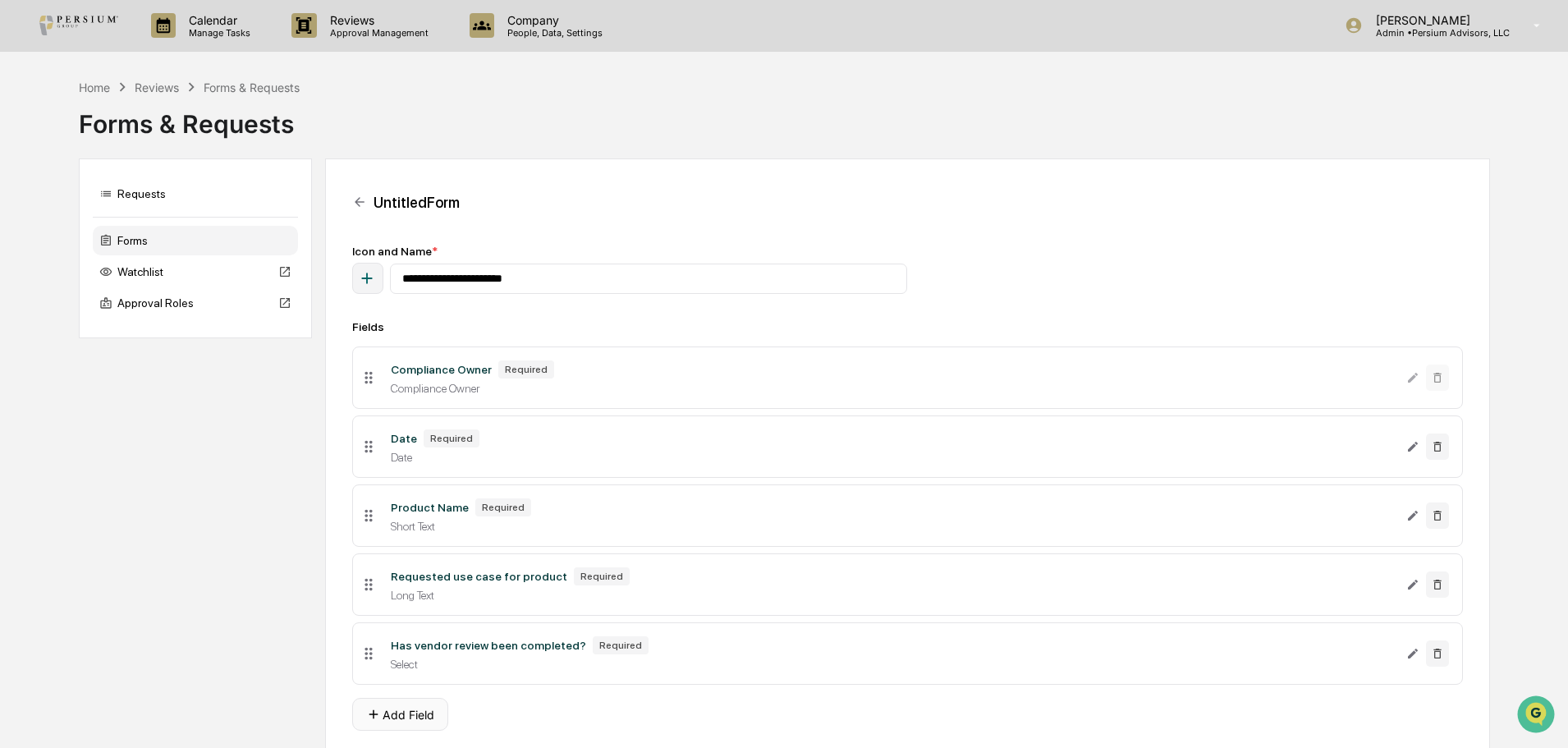
click at [383, 715] on button "Add Field" at bounding box center [401, 714] width 96 height 33
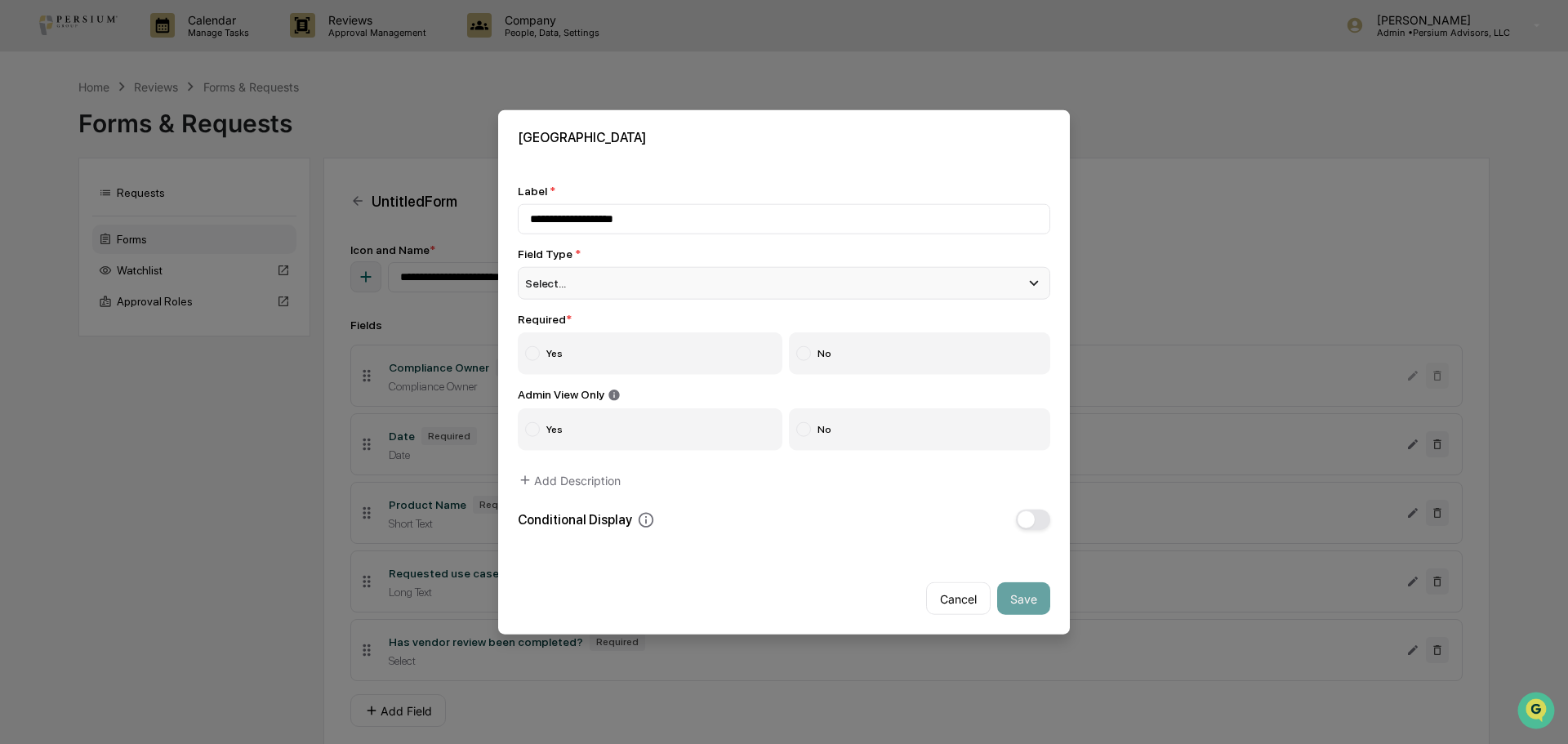
type input "**********"
click at [590, 298] on div "Select..." at bounding box center [784, 283] width 533 height 33
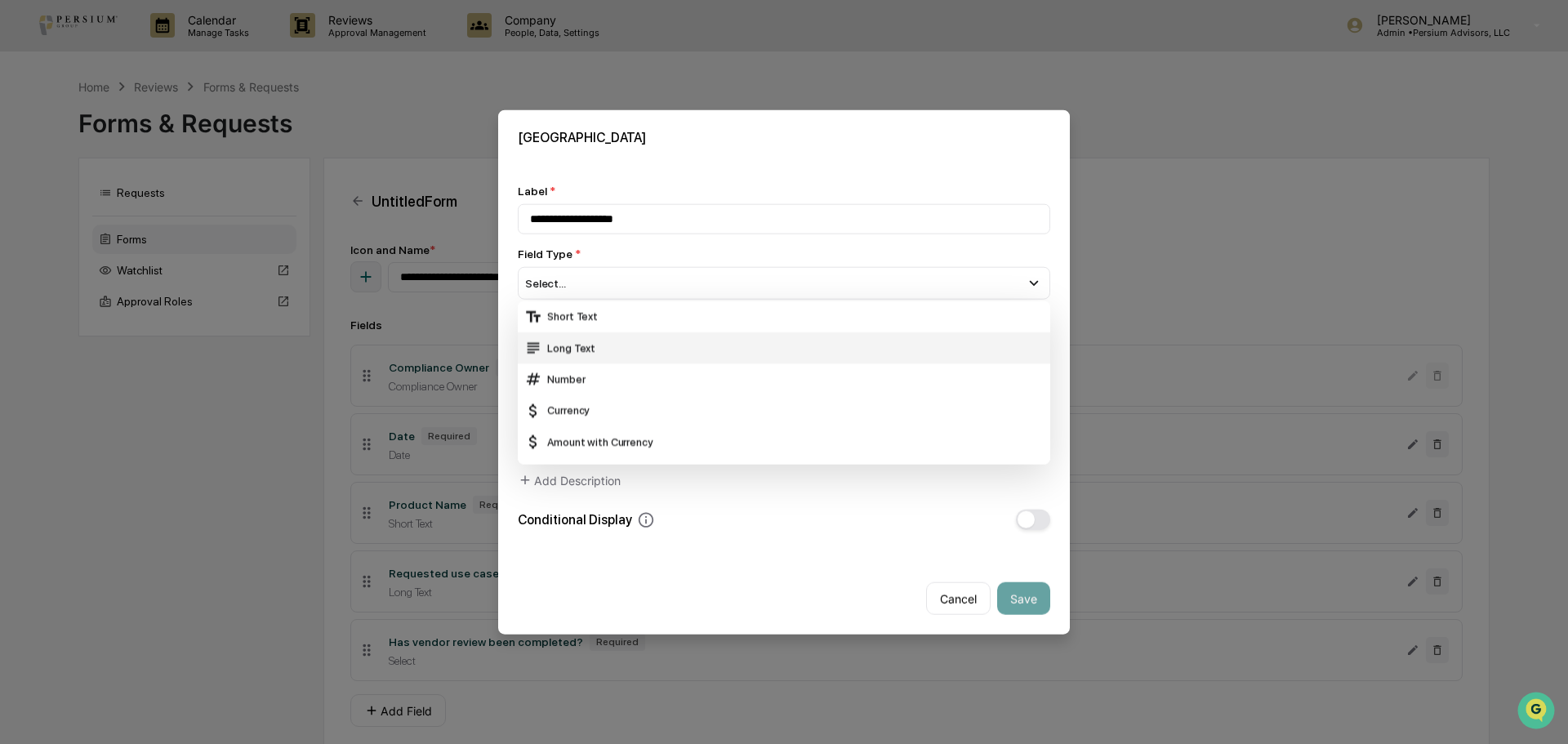
click at [595, 354] on div "Long Text" at bounding box center [784, 348] width 519 height 18
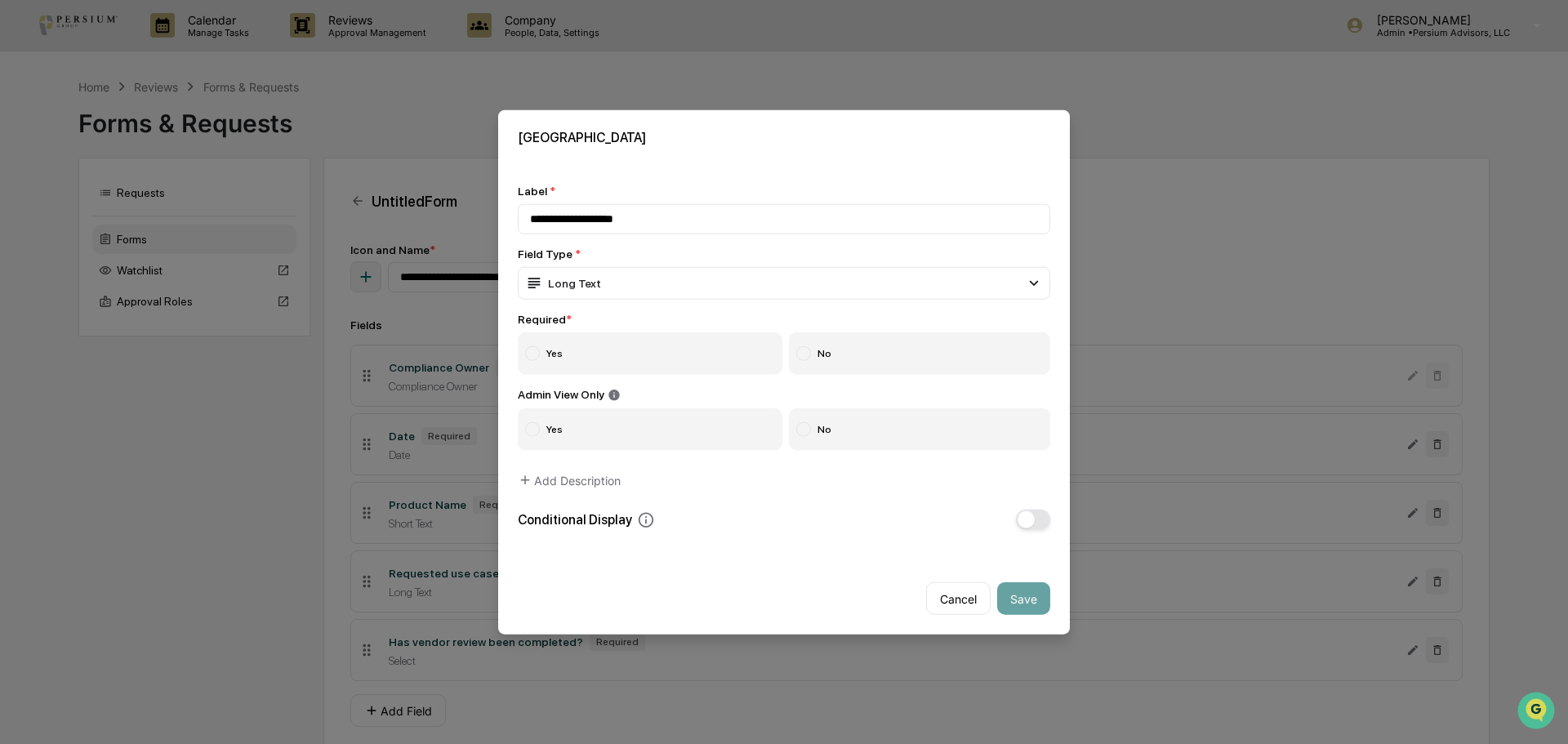
click at [830, 355] on label "No" at bounding box center [920, 352] width 262 height 42
click at [839, 426] on label "No" at bounding box center [920, 429] width 262 height 42
click at [1026, 586] on button "Save" at bounding box center [1024, 599] width 53 height 33
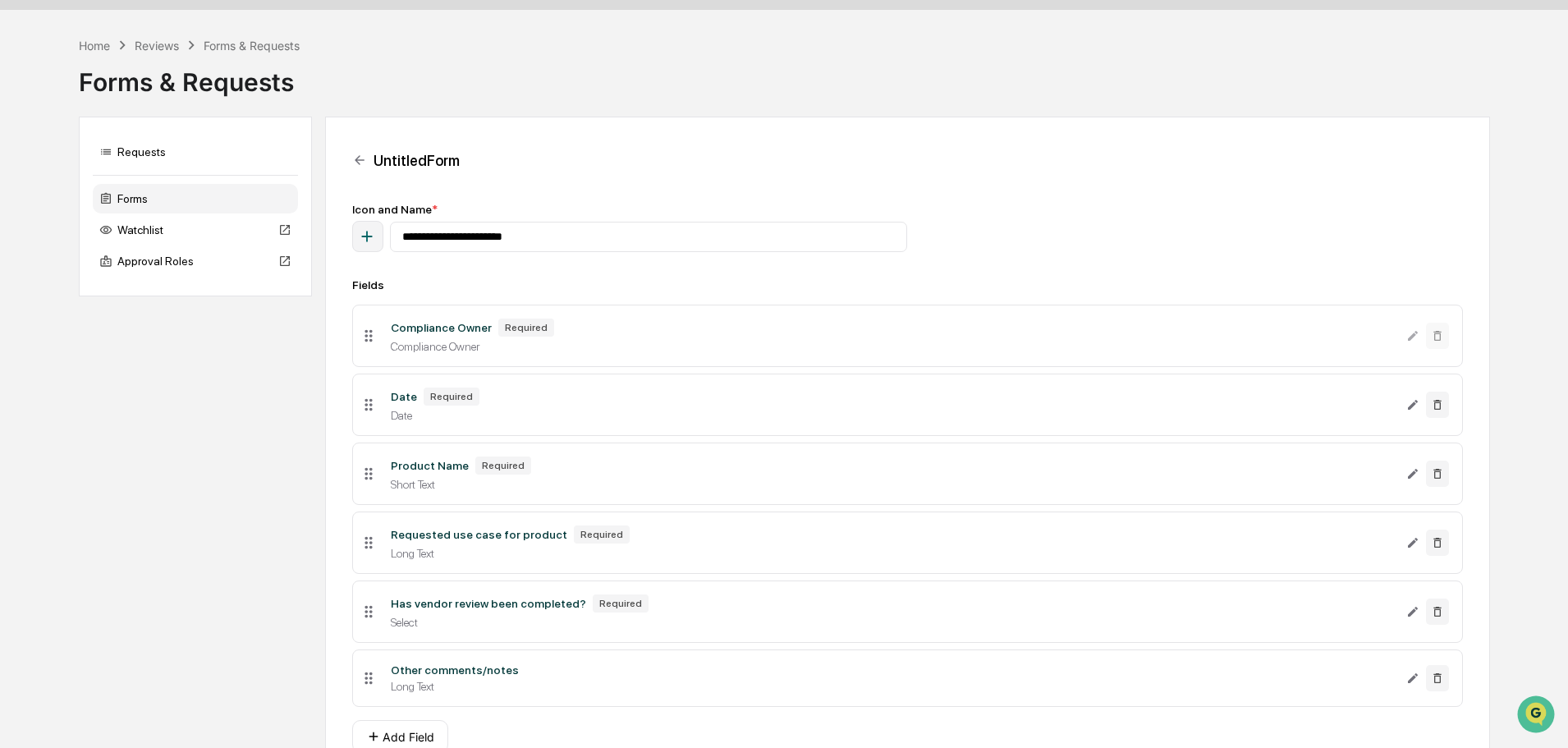
scroll to position [43, 0]
drag, startPoint x: 368, startPoint y: 682, endPoint x: 359, endPoint y: 598, distance: 84.5
click at [360, 598] on icon at bounding box center [369, 593] width 18 height 18
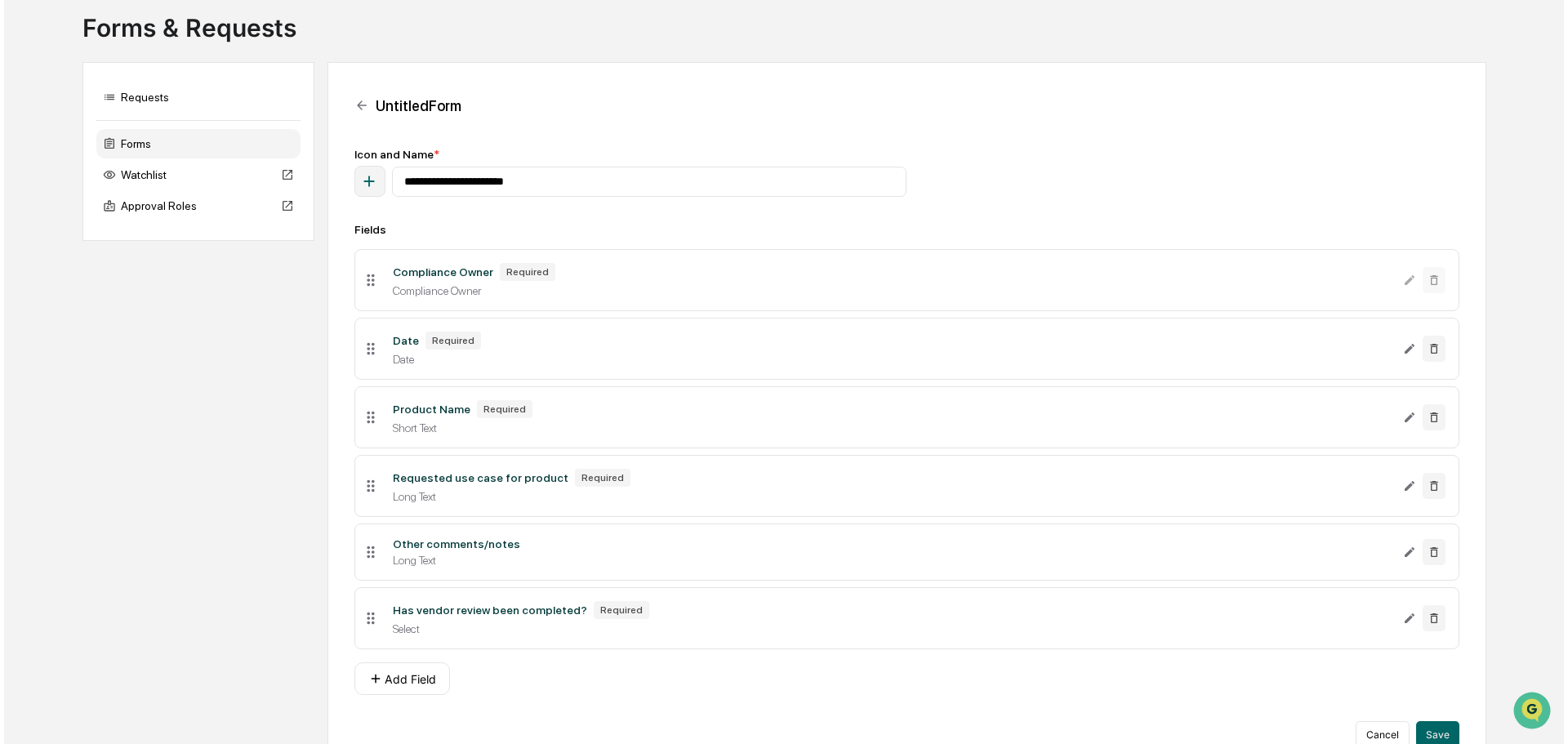
scroll to position [98, 0]
click at [407, 679] on button "Add Field" at bounding box center [399, 676] width 96 height 33
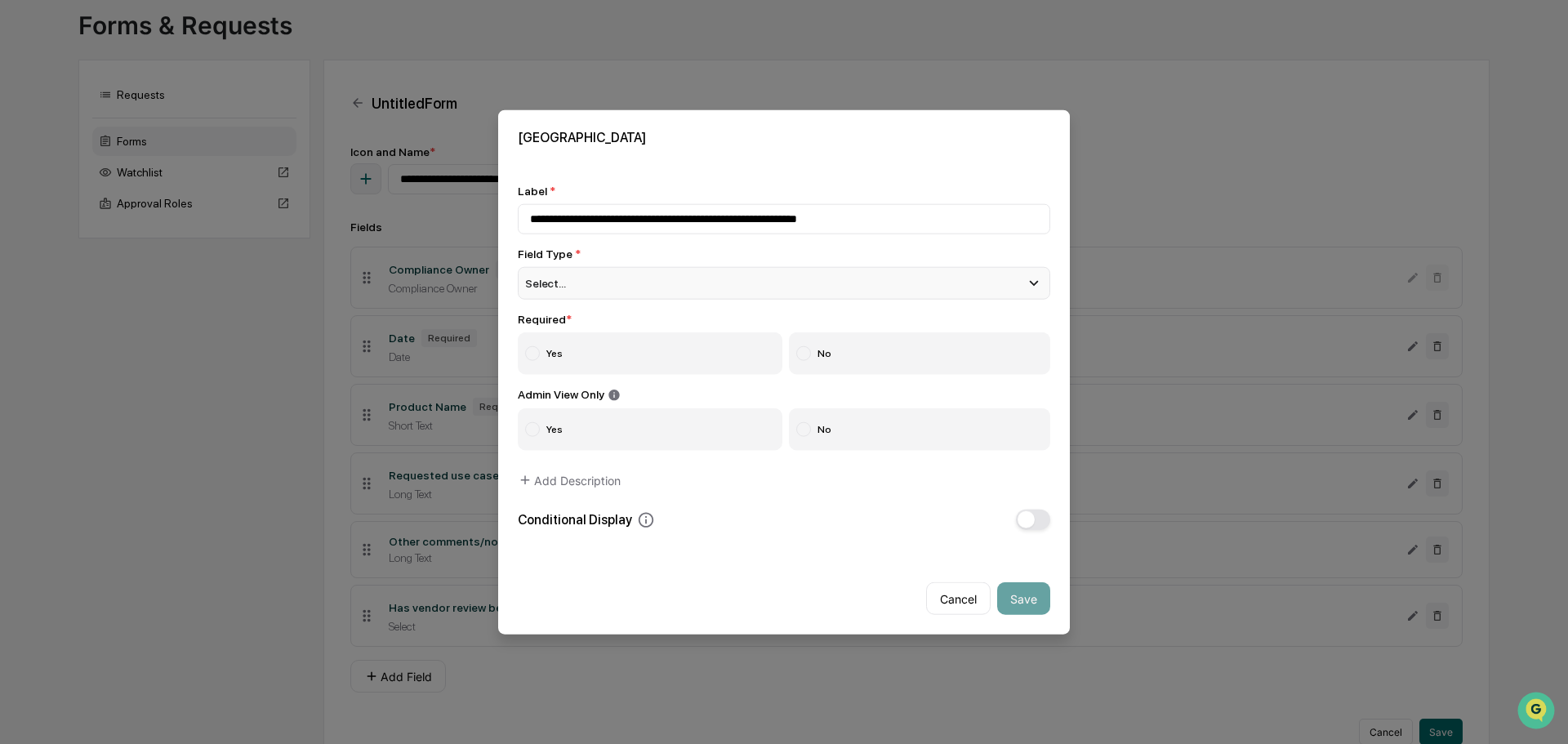
type input "**********"
click at [553, 287] on span "Select..." at bounding box center [545, 283] width 41 height 13
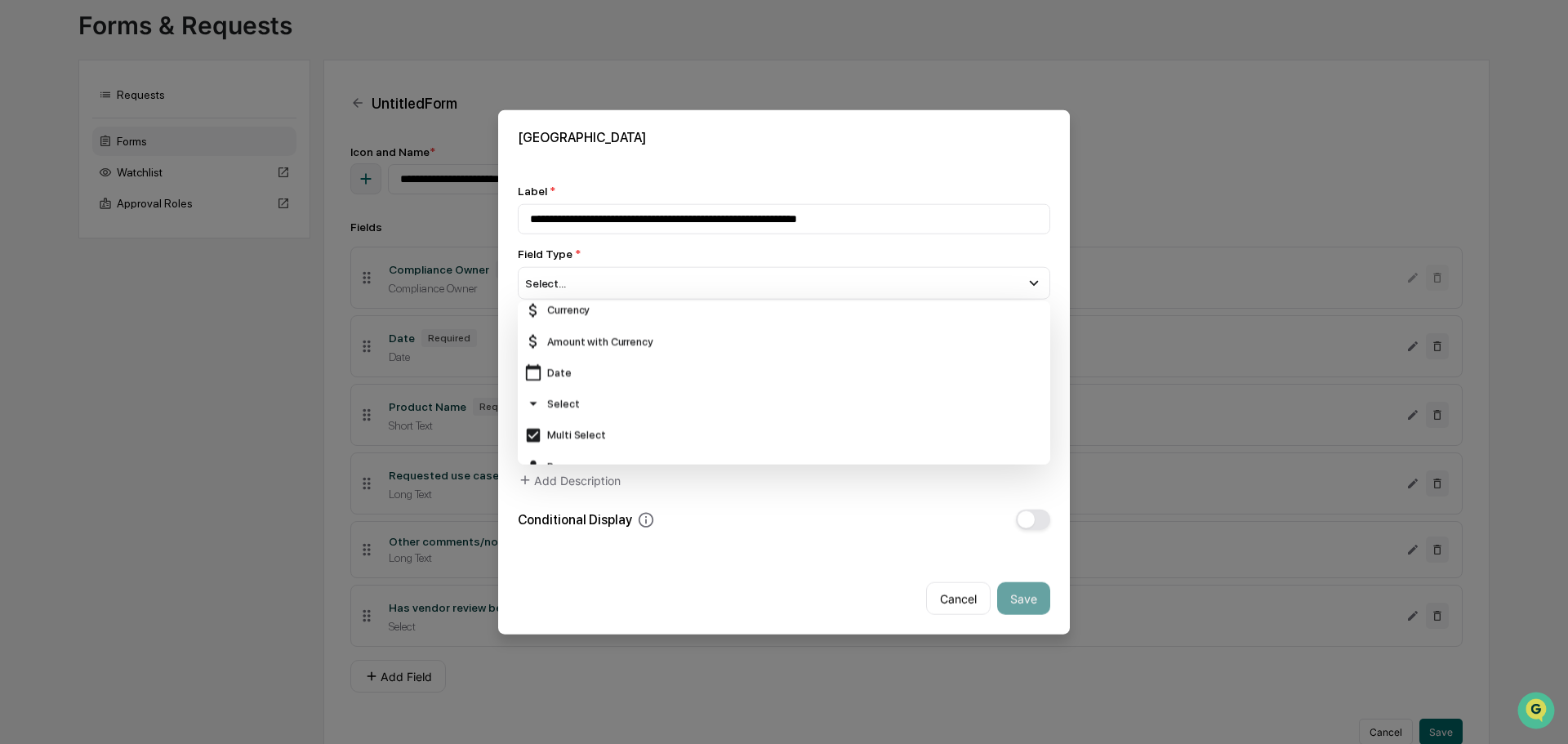
scroll to position [102, 0]
click at [594, 400] on div "Select" at bounding box center [784, 402] width 519 height 18
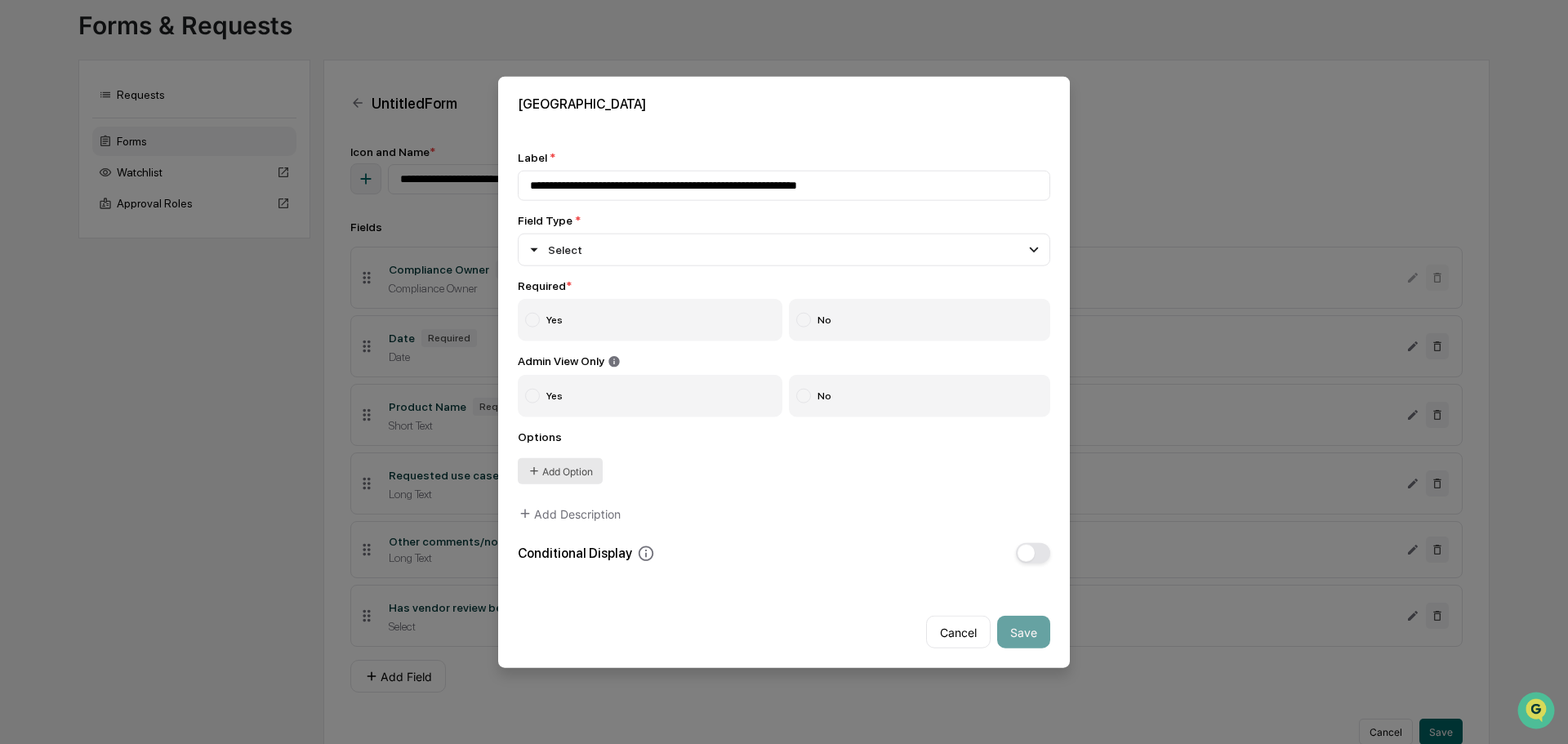
click at [561, 474] on button "Add Option" at bounding box center [560, 471] width 85 height 26
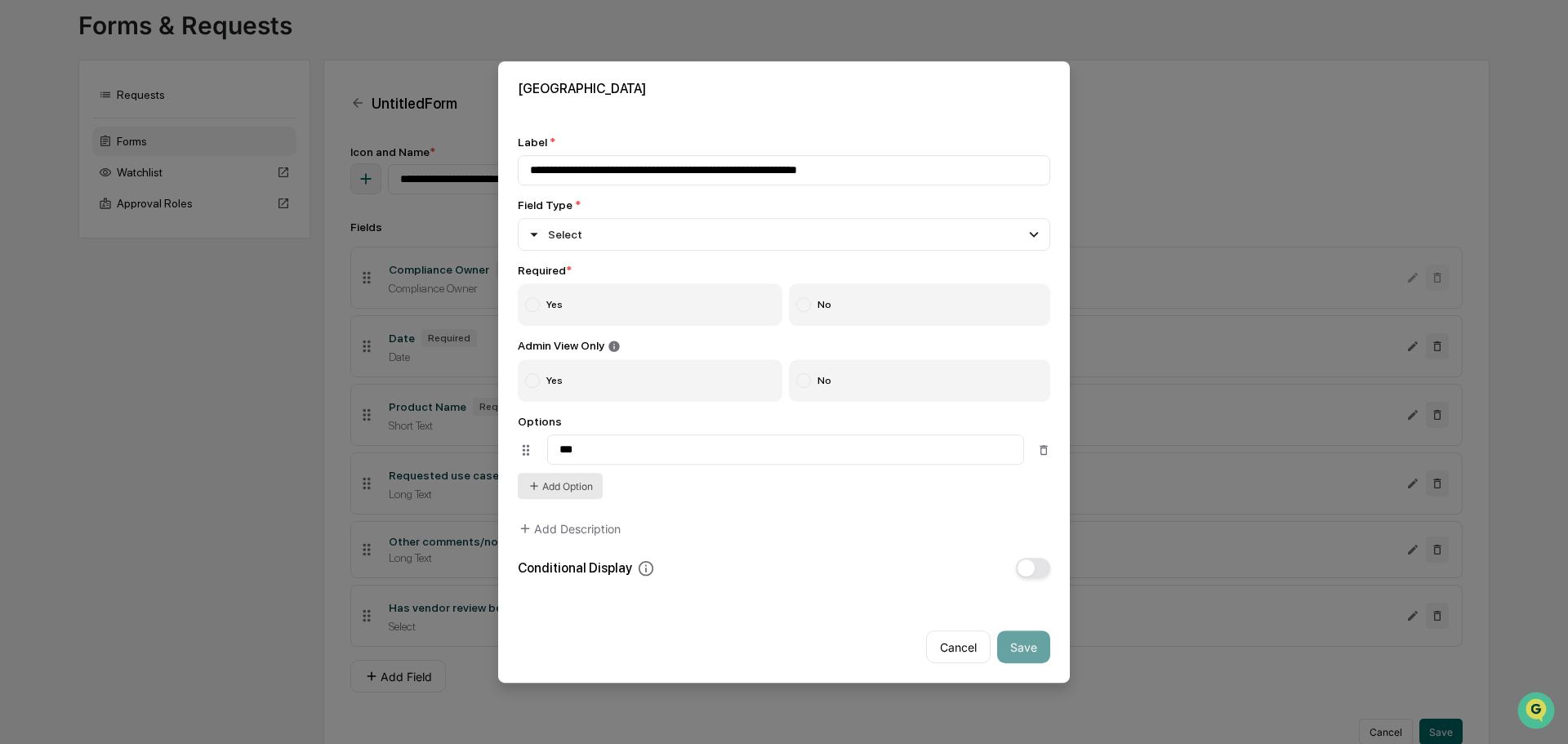
type input "***"
click at [561, 475] on button "Add Option" at bounding box center [560, 486] width 85 height 26
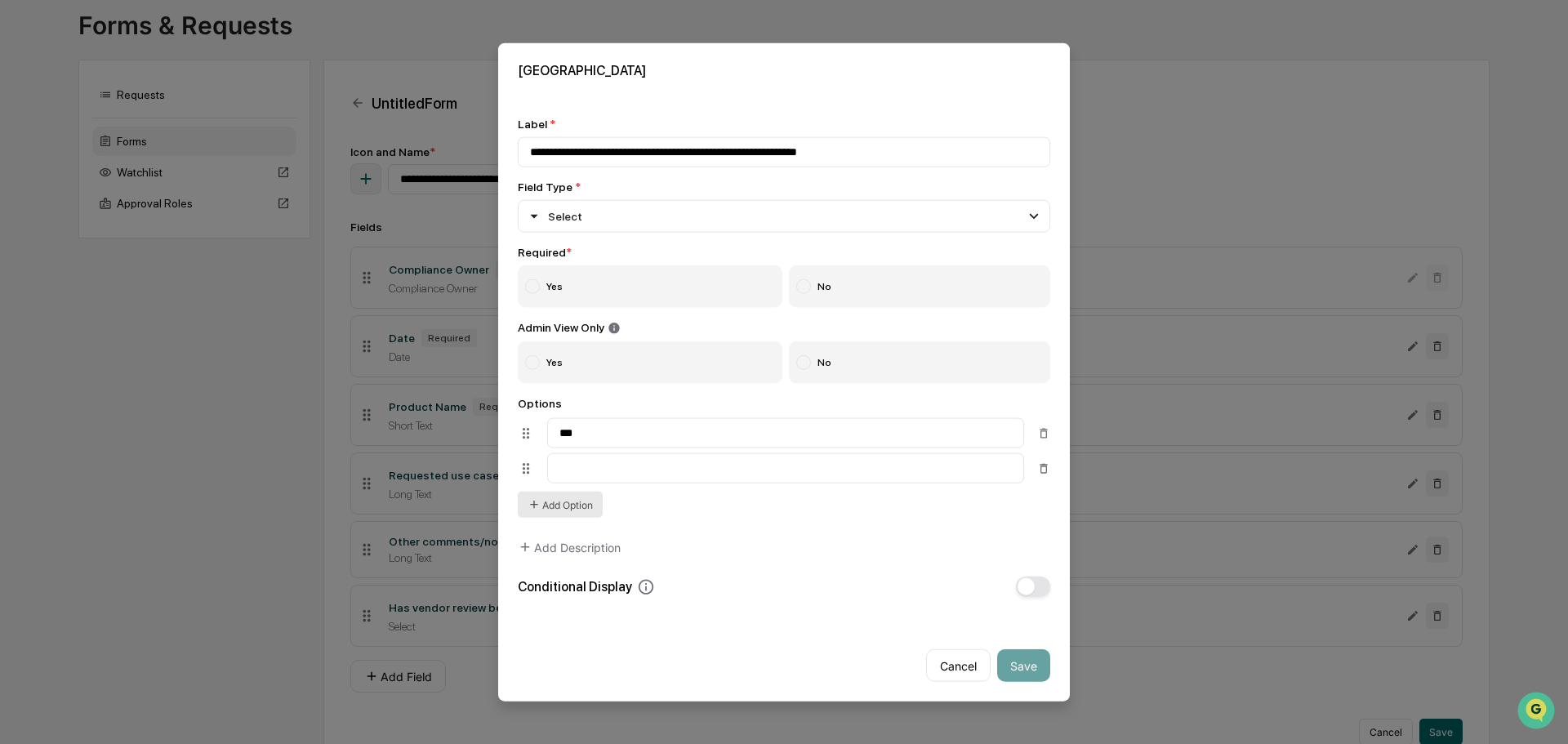
type input "*"
type input "******"
click at [558, 515] on button "Add Option" at bounding box center [560, 505] width 85 height 26
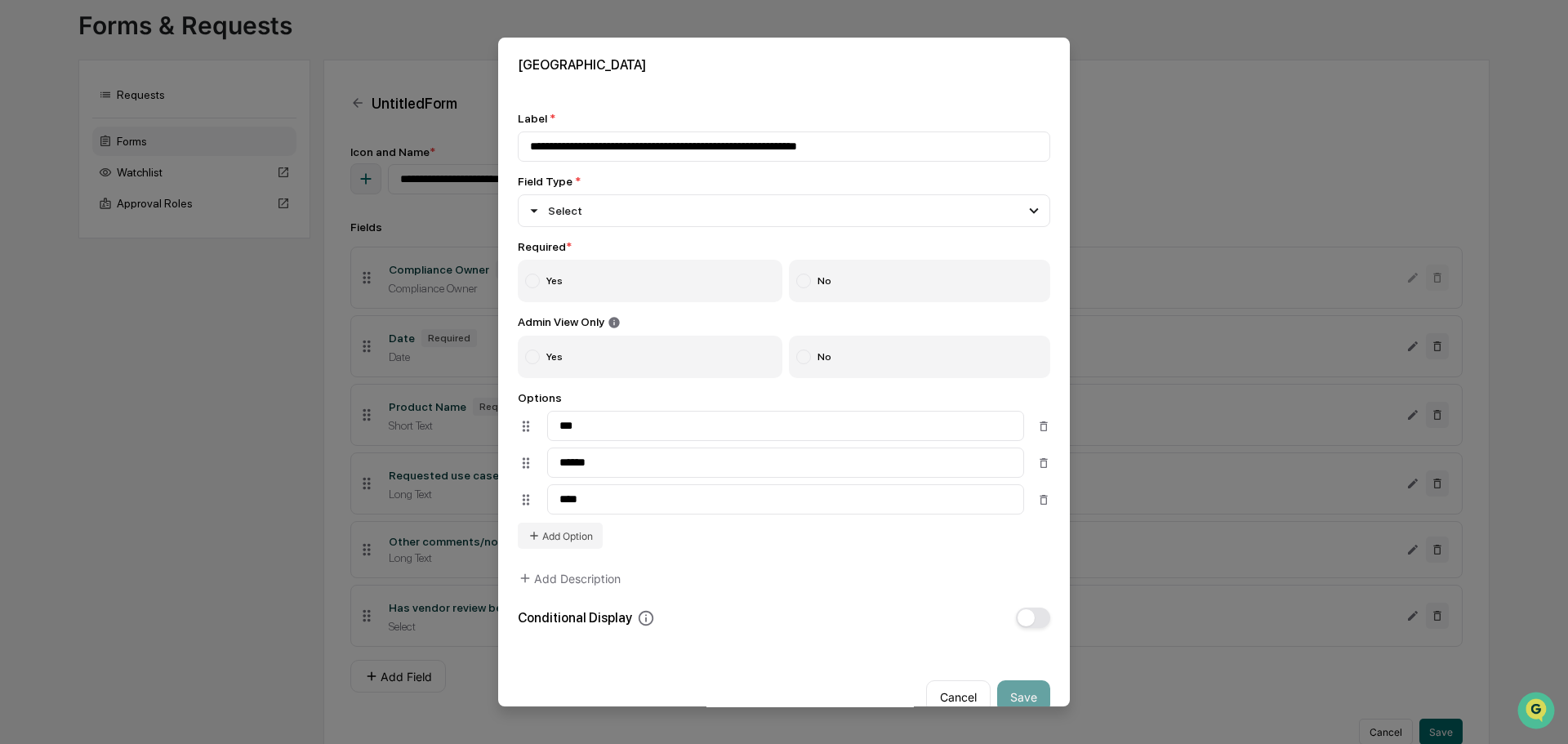
type input "****"
click at [621, 283] on label "Yes" at bounding box center [650, 280] width 265 height 42
click at [590, 372] on label "Yes" at bounding box center [650, 356] width 265 height 42
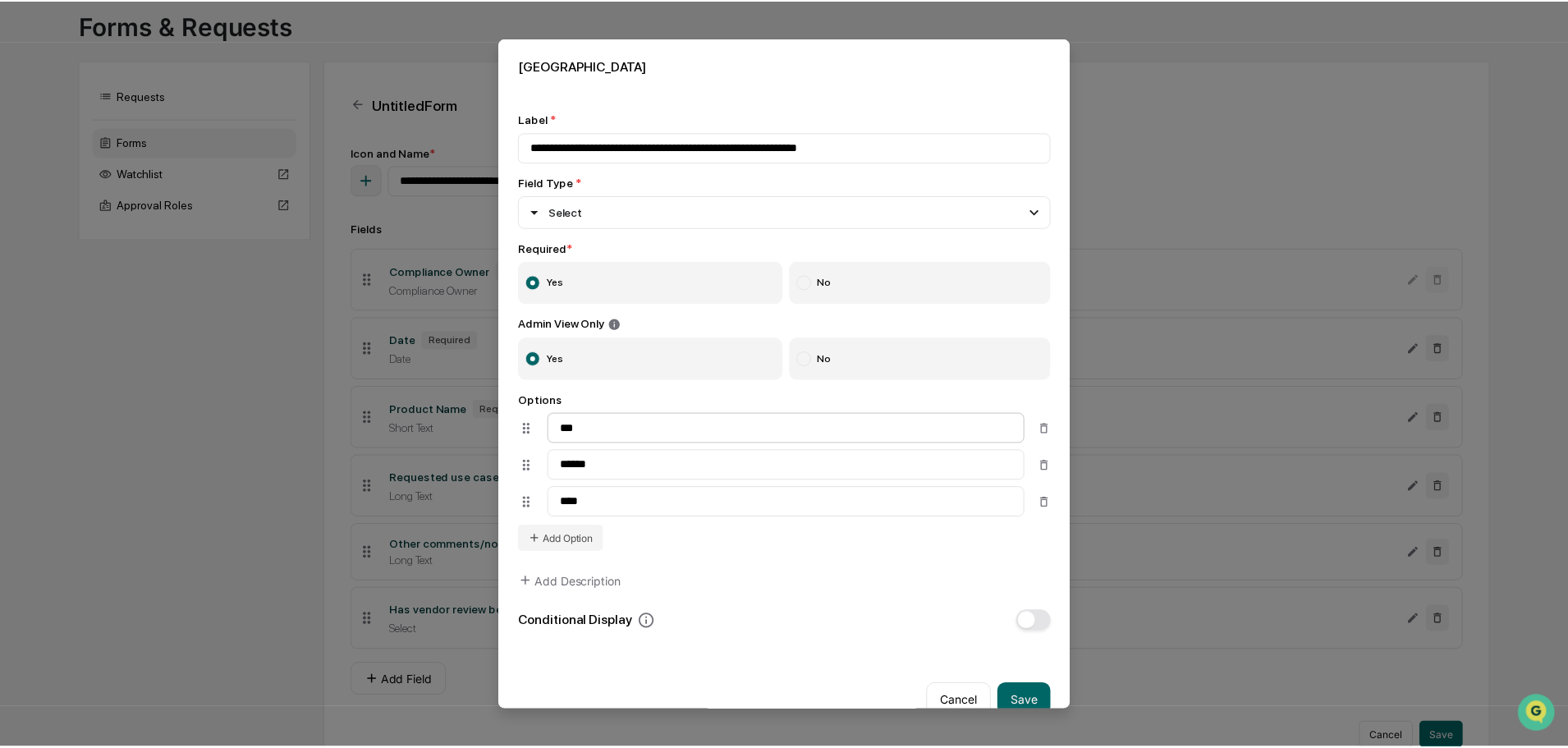
scroll to position [30, 0]
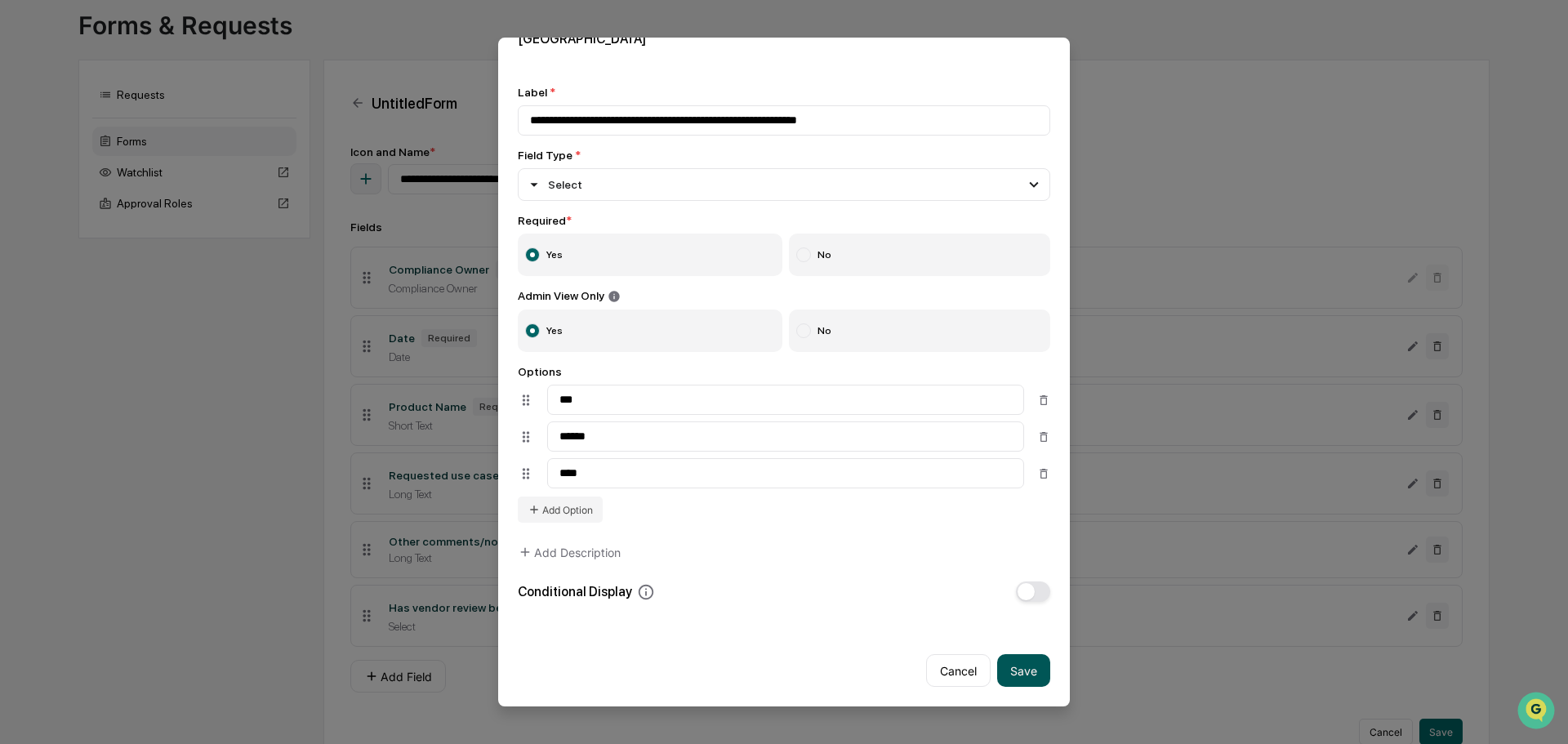
click at [1016, 677] on button "Save" at bounding box center [1024, 670] width 53 height 33
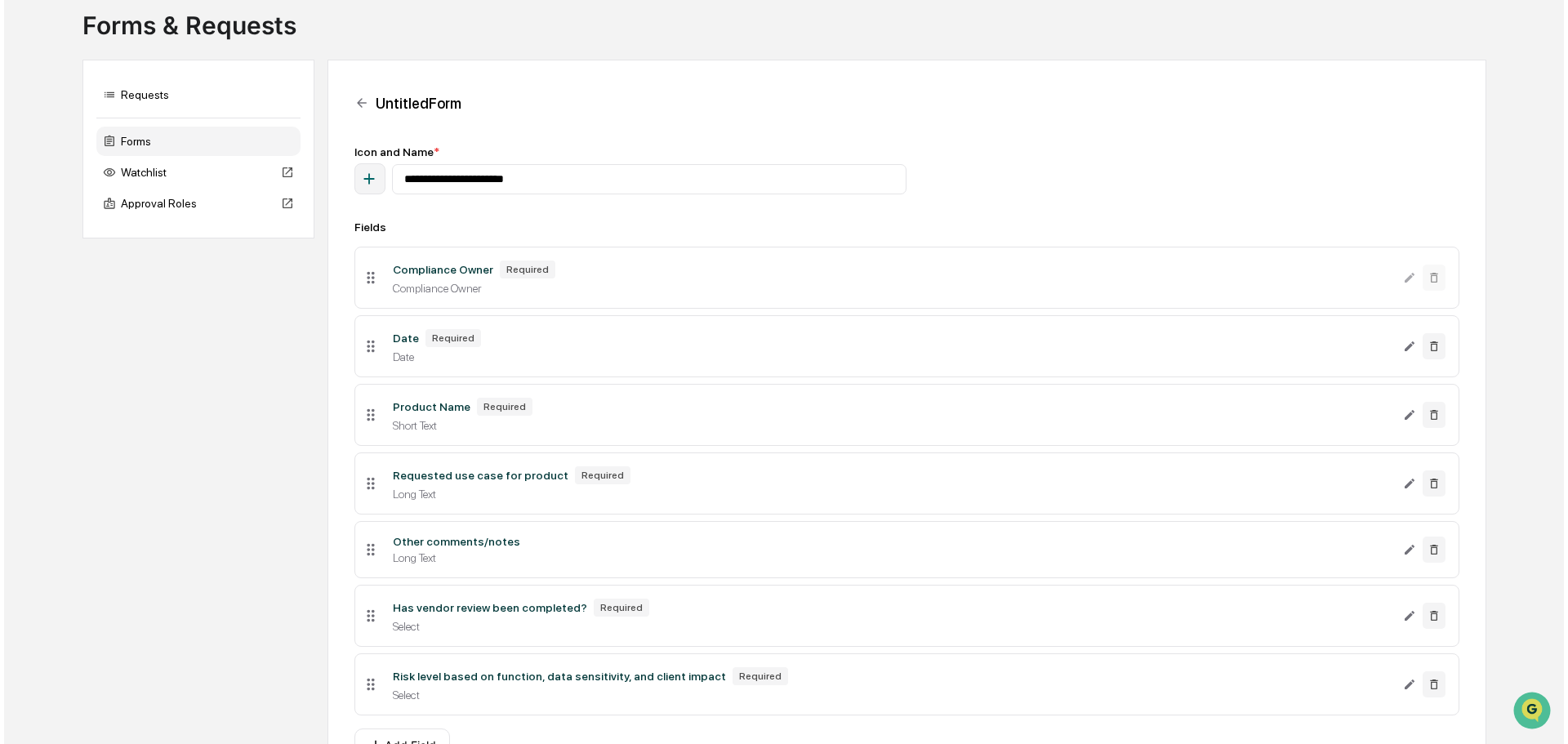
scroll to position [194, 0]
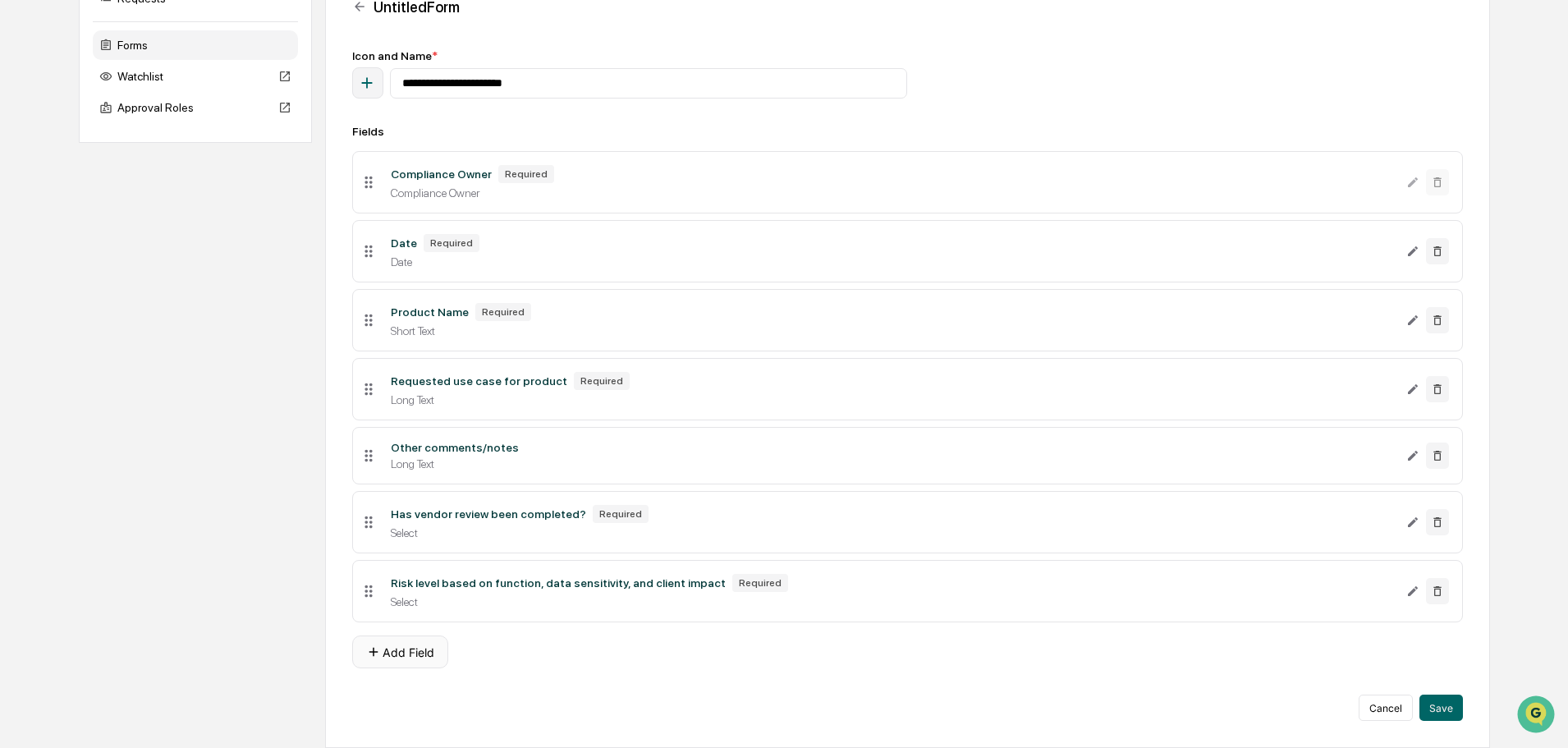
click at [424, 657] on button "Add Field" at bounding box center [401, 652] width 96 height 33
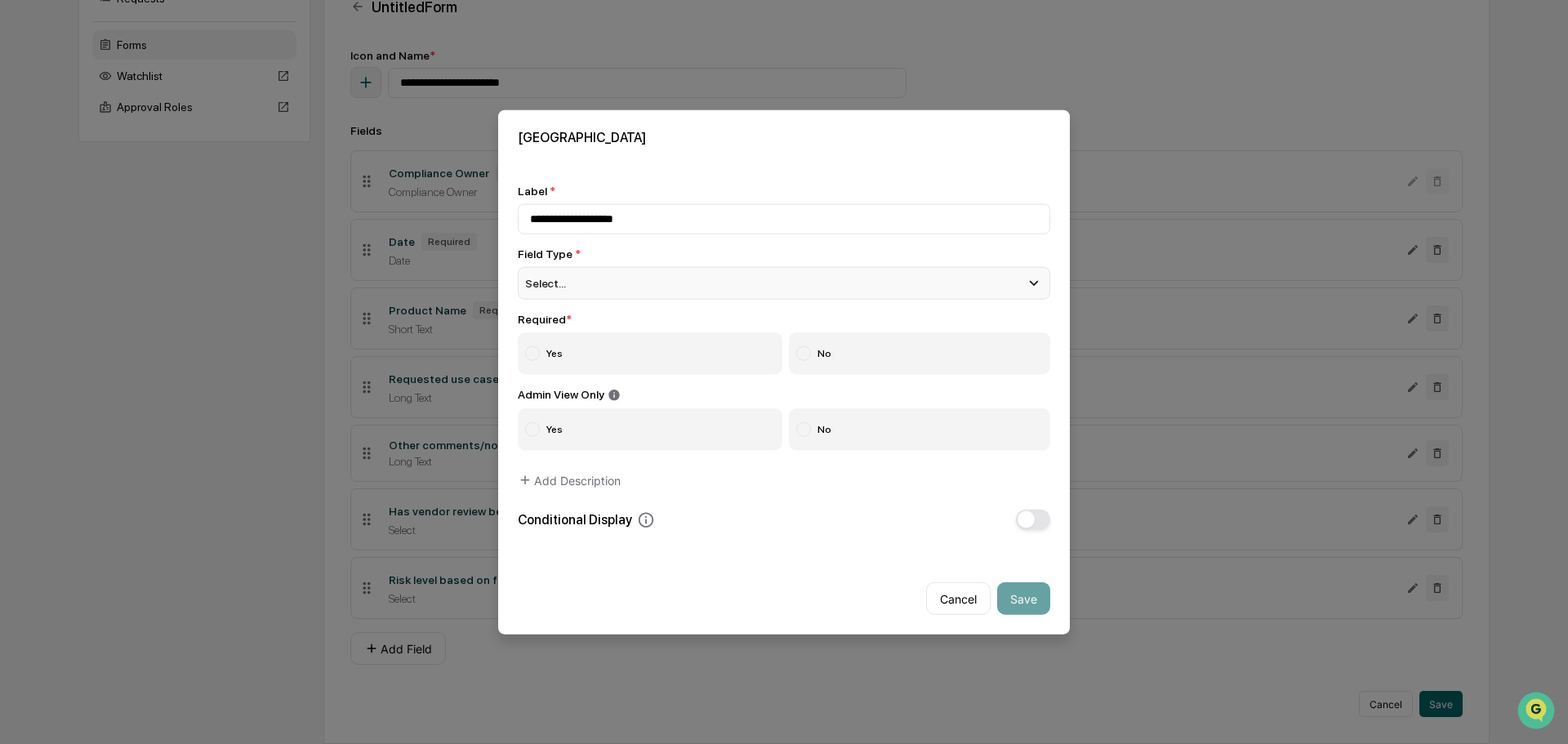
click at [594, 279] on div "Select..." at bounding box center [784, 283] width 533 height 33
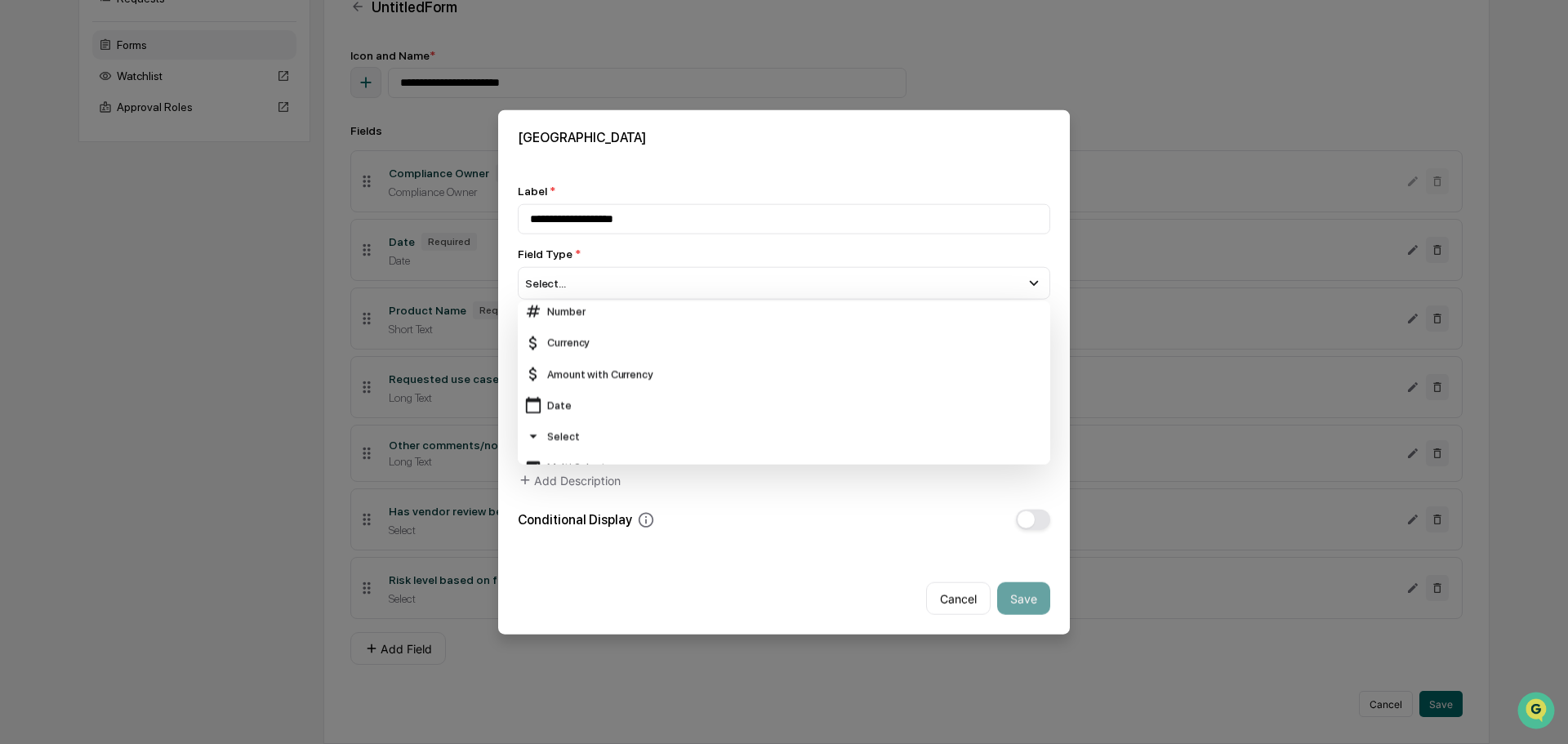
scroll to position [69, 0]
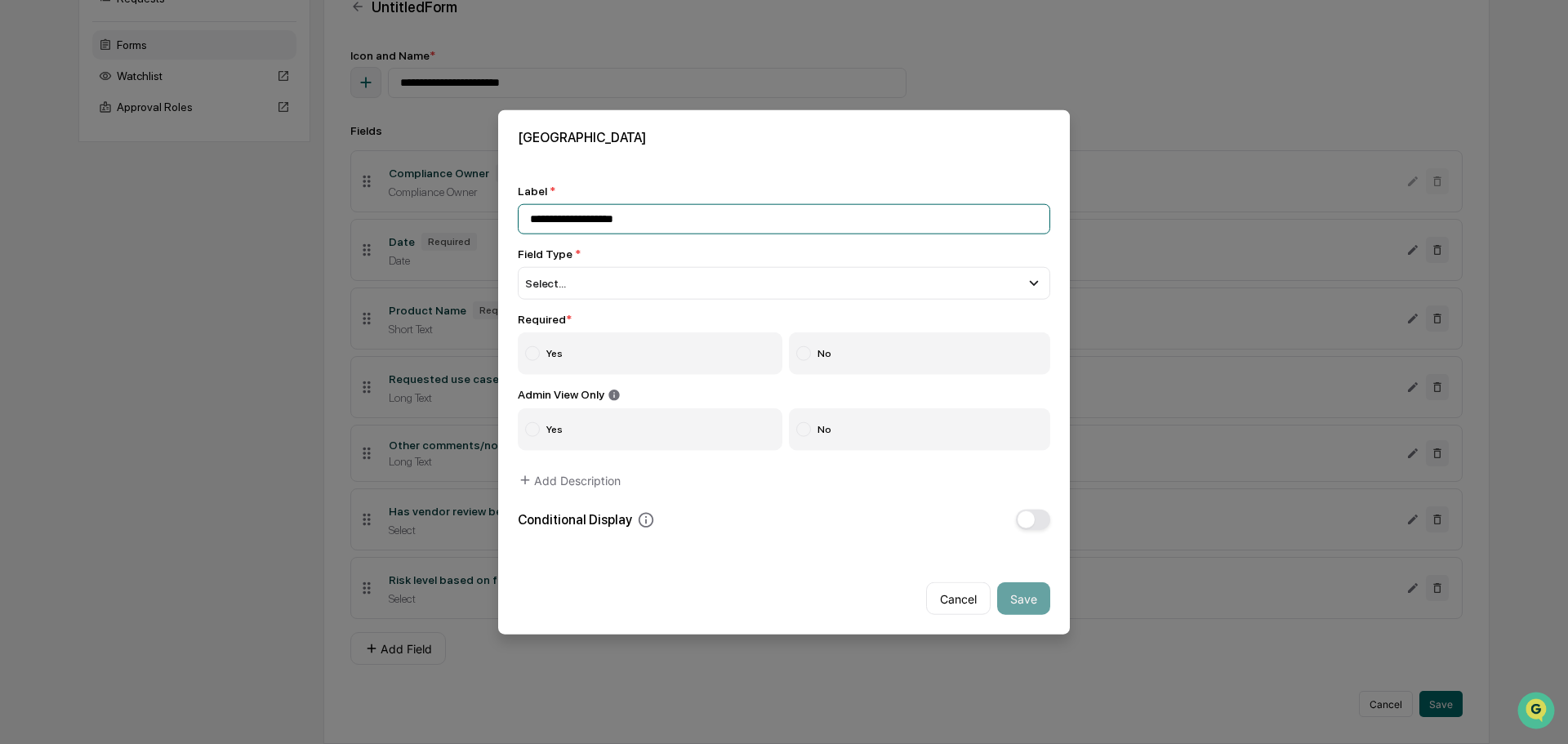
click at [564, 221] on input "**********" at bounding box center [784, 218] width 533 height 31
type input "**********"
click at [592, 285] on div "Select..." at bounding box center [784, 283] width 533 height 33
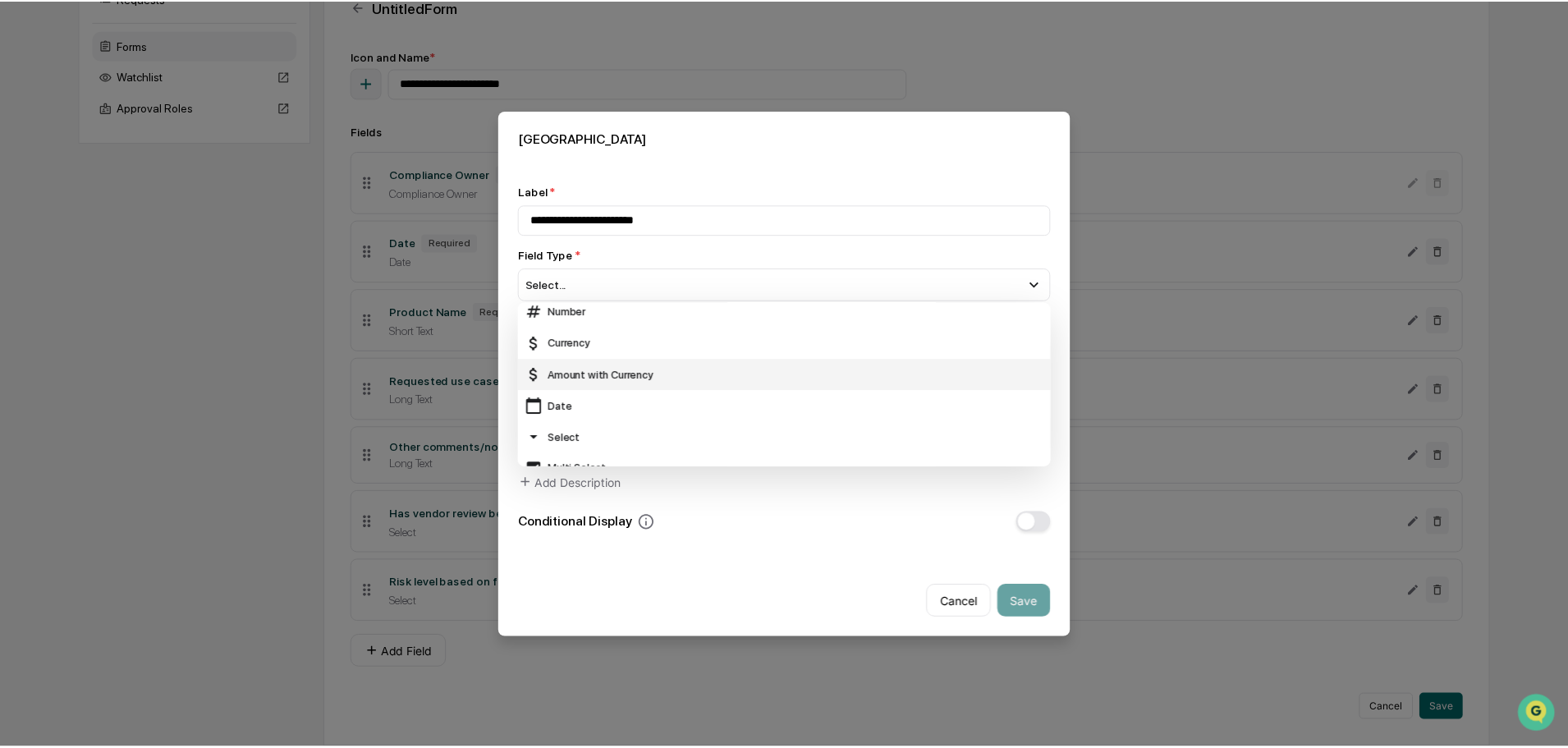
scroll to position [0, 0]
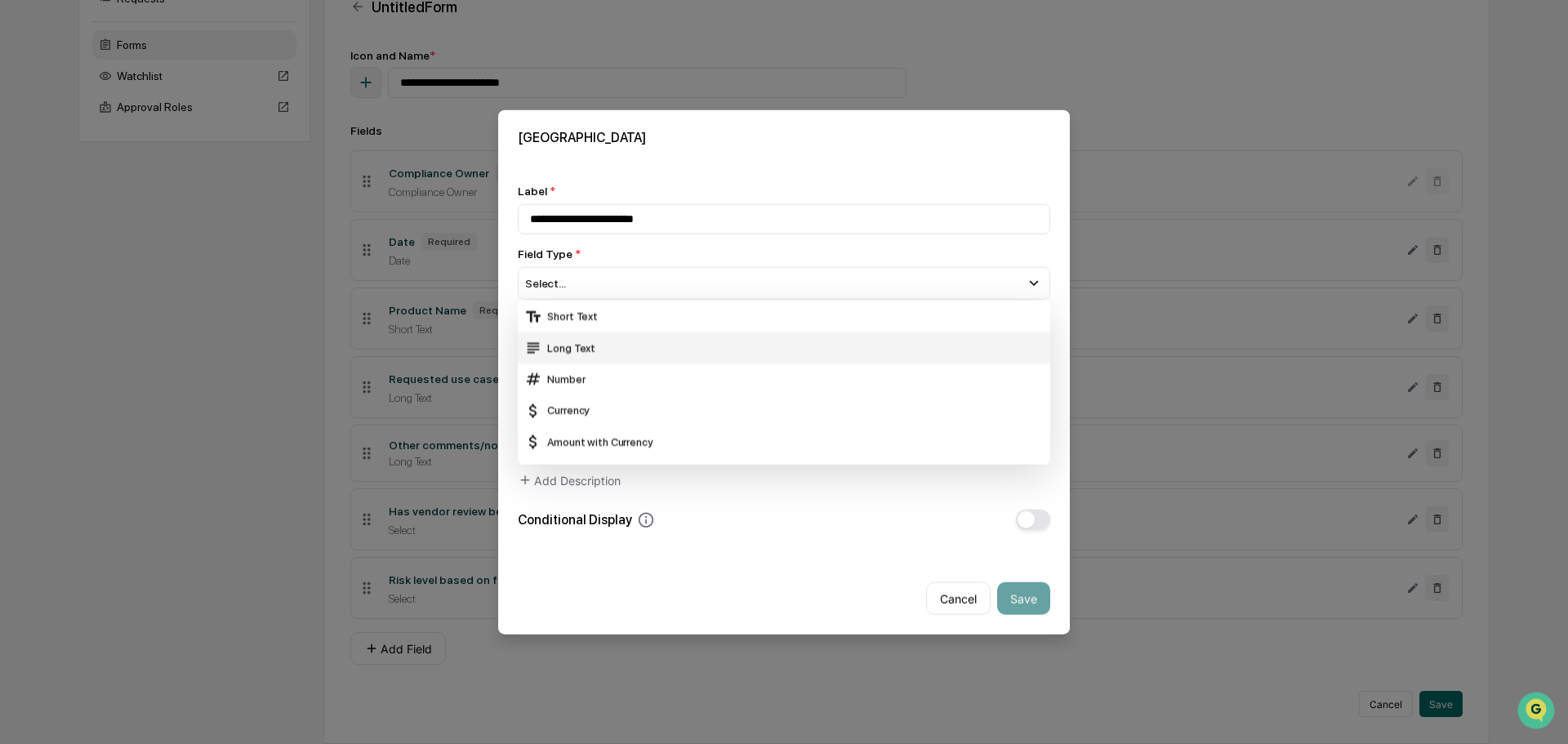
click at [595, 344] on div "Long Text" at bounding box center [784, 348] width 519 height 18
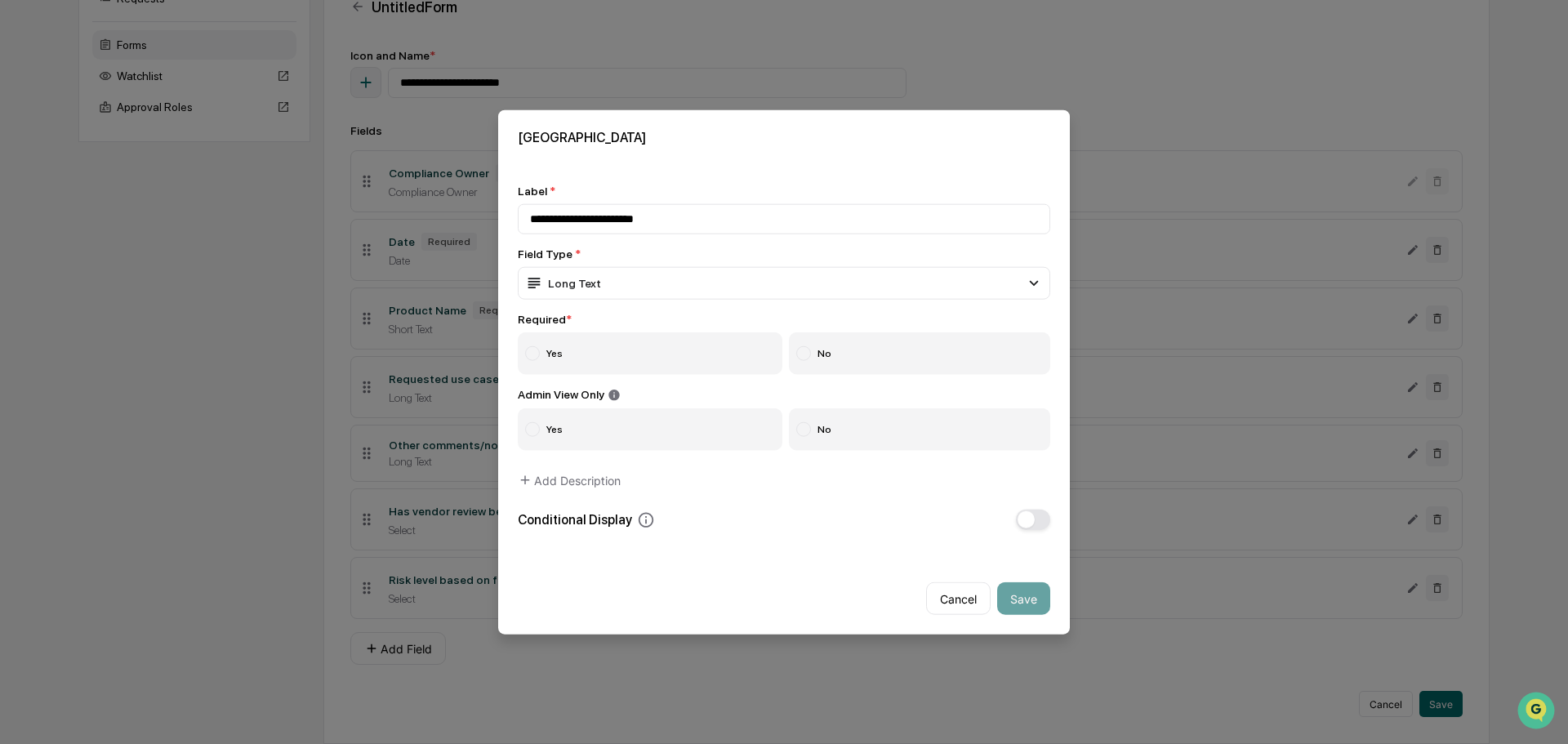
click at [626, 352] on label "Yes" at bounding box center [650, 352] width 265 height 42
click at [810, 357] on div at bounding box center [804, 353] width 15 height 15
click at [646, 473] on div "**********" at bounding box center [784, 356] width 533 height 346
click at [637, 431] on label "Yes" at bounding box center [650, 429] width 265 height 42
click at [1018, 603] on button "Save" at bounding box center [1024, 599] width 53 height 33
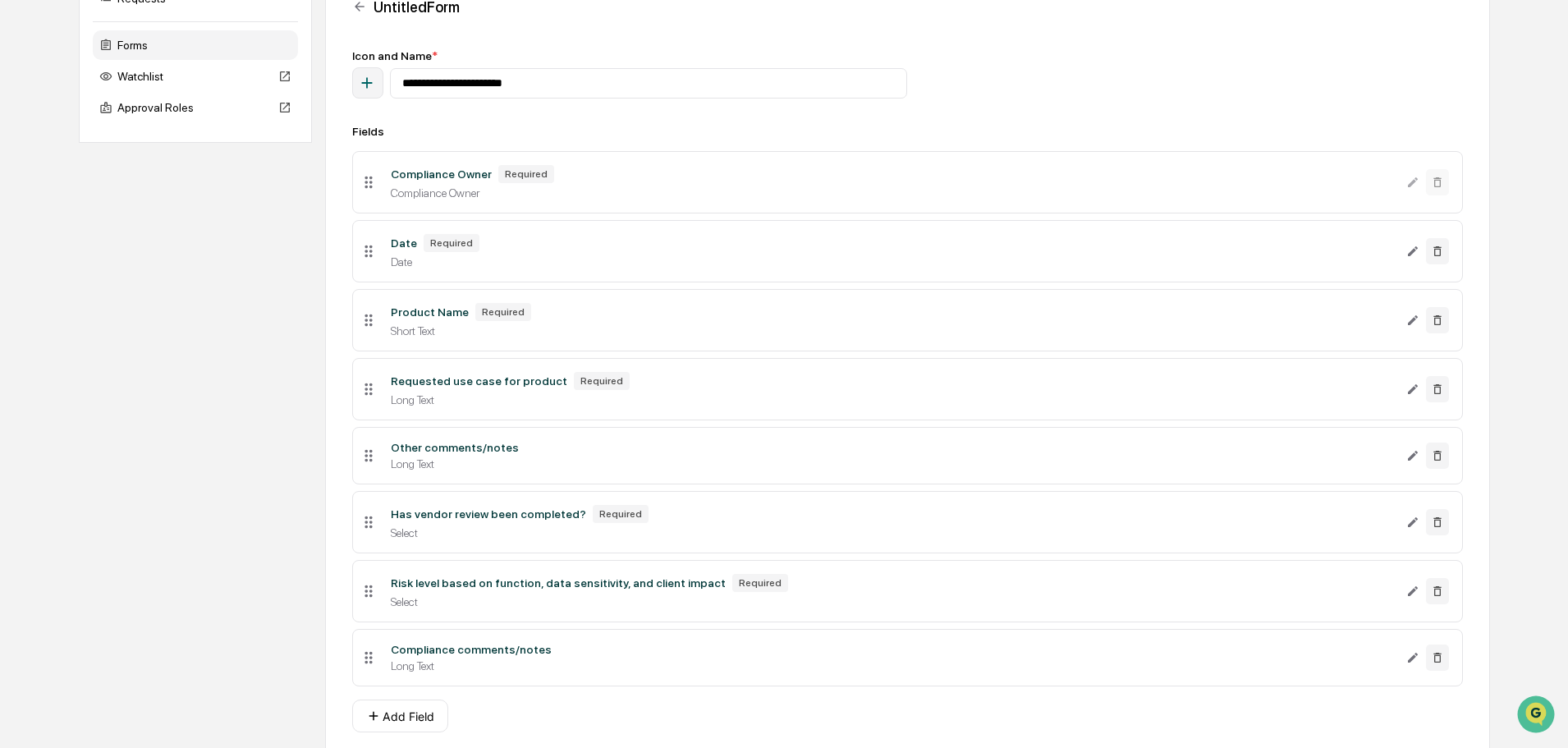
scroll to position [259, 0]
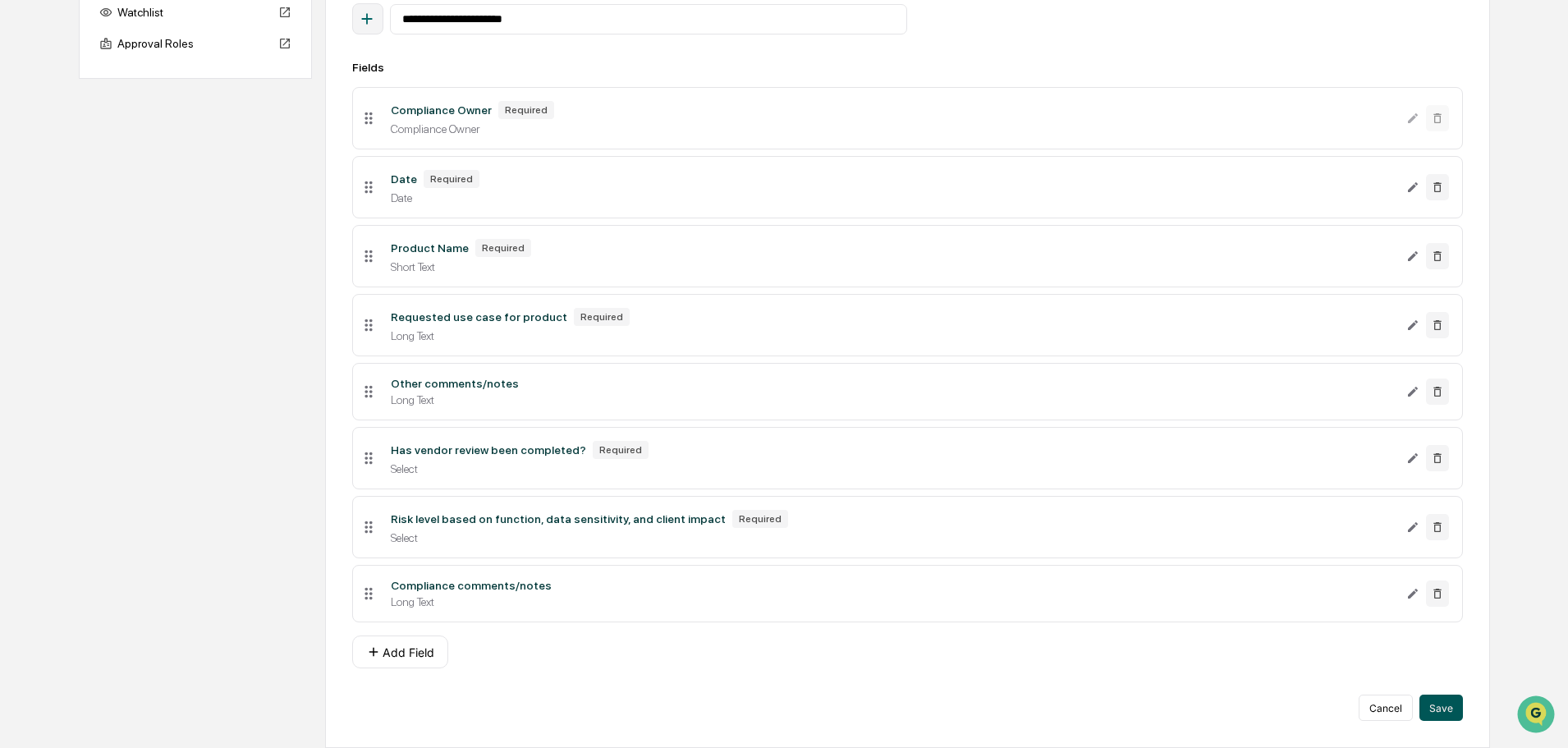
click at [1441, 716] on button "Save" at bounding box center [1442, 708] width 43 height 27
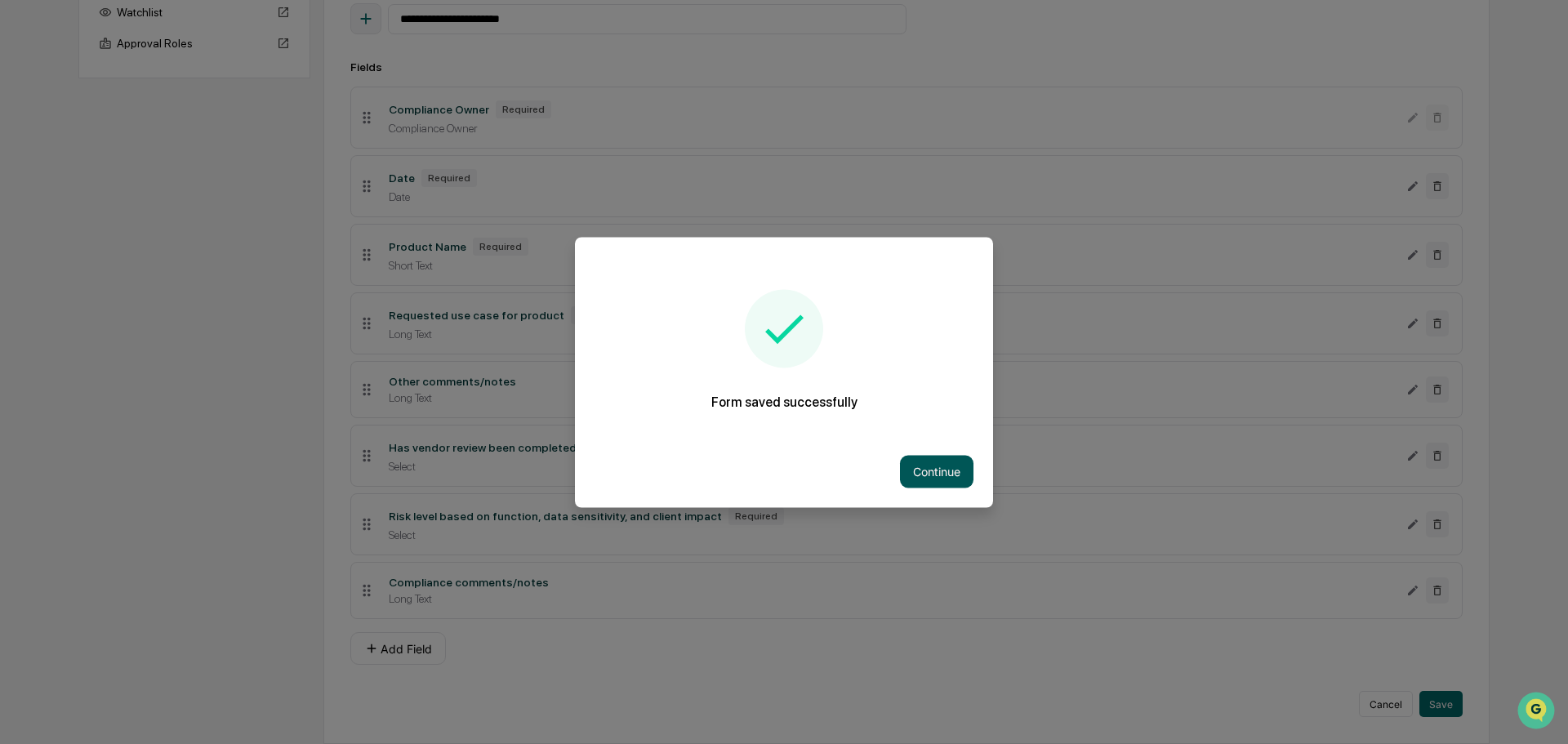
click at [933, 470] on button "Continue" at bounding box center [936, 471] width 74 height 33
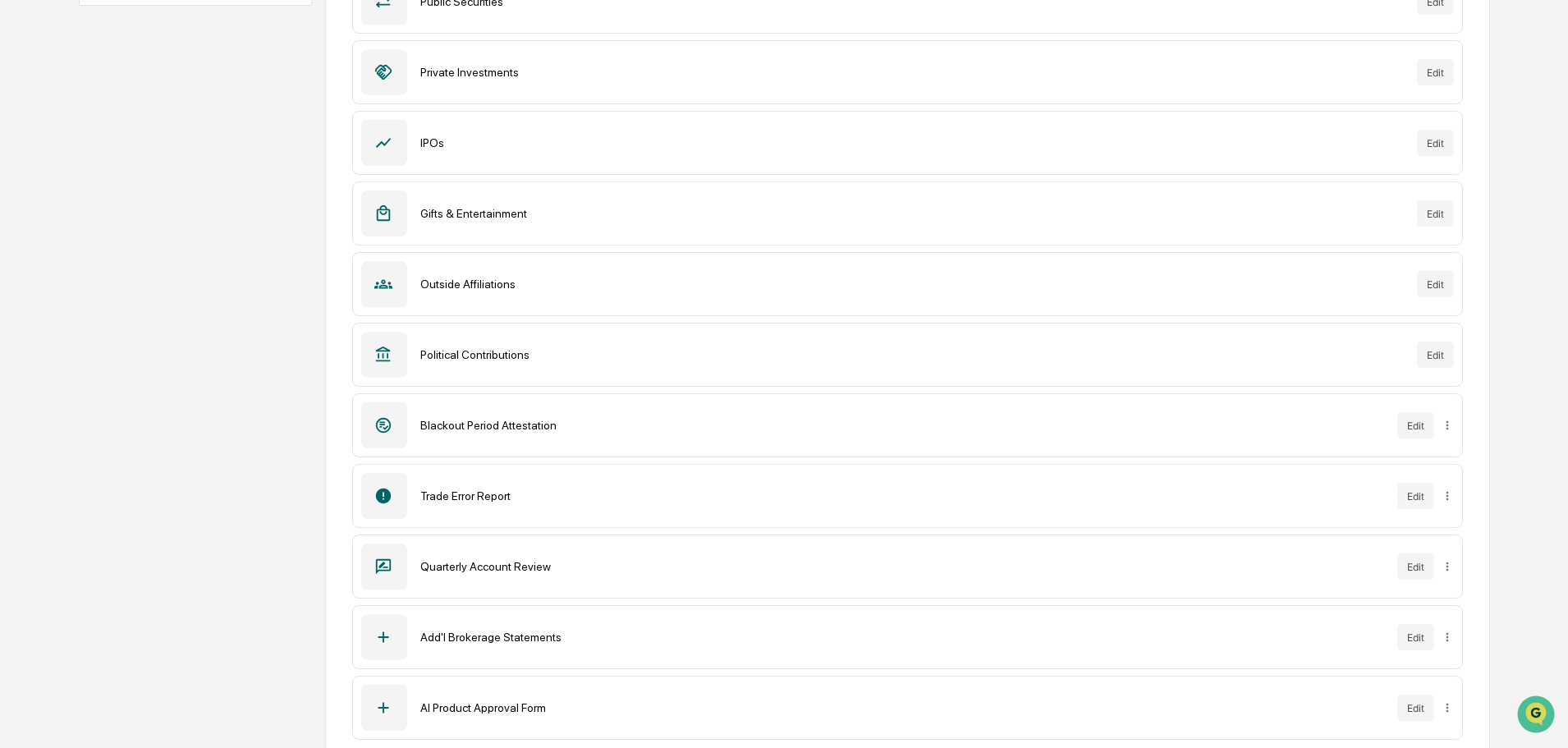
scroll to position [358, 0]
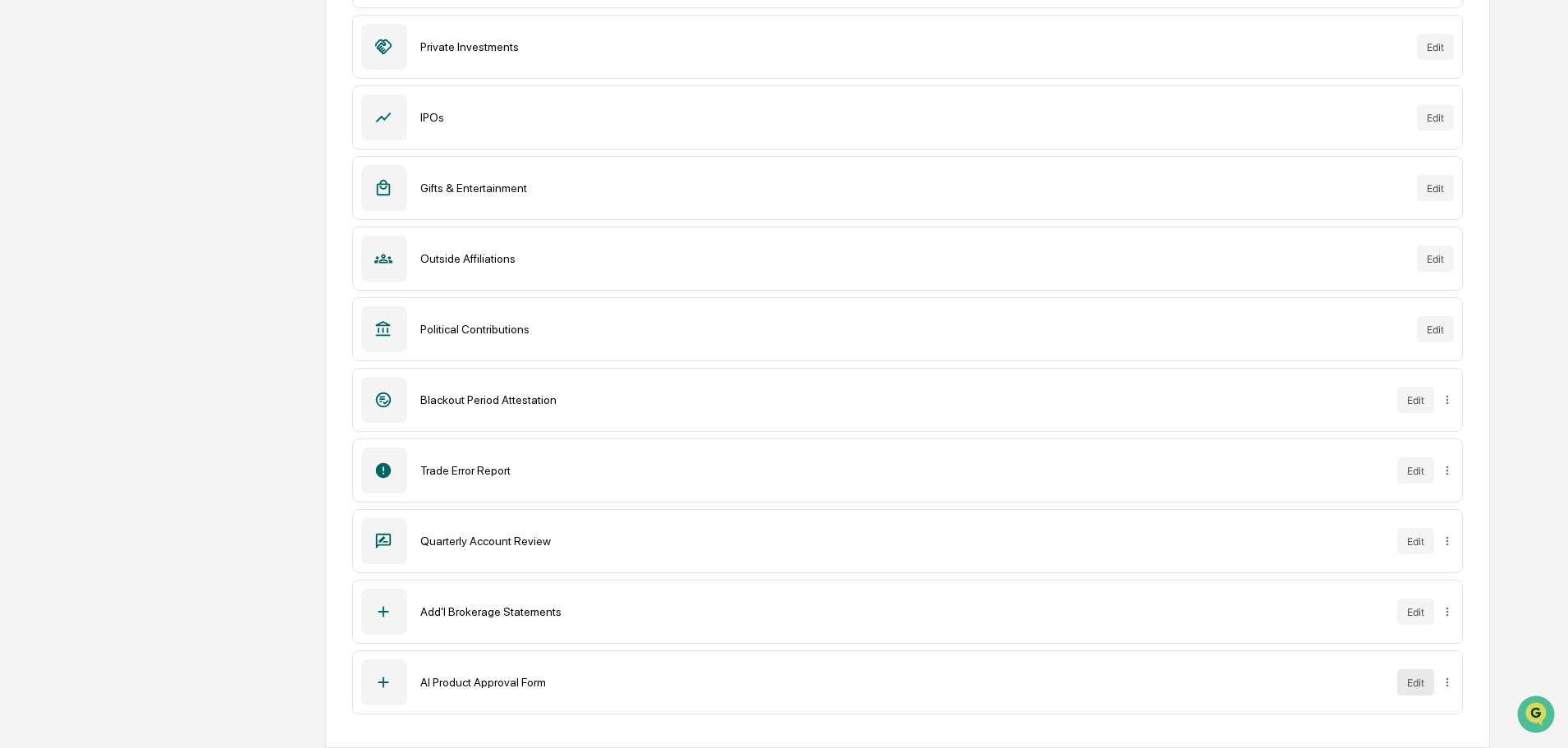
click at [1408, 681] on button "Edit" at bounding box center [1416, 682] width 37 height 27
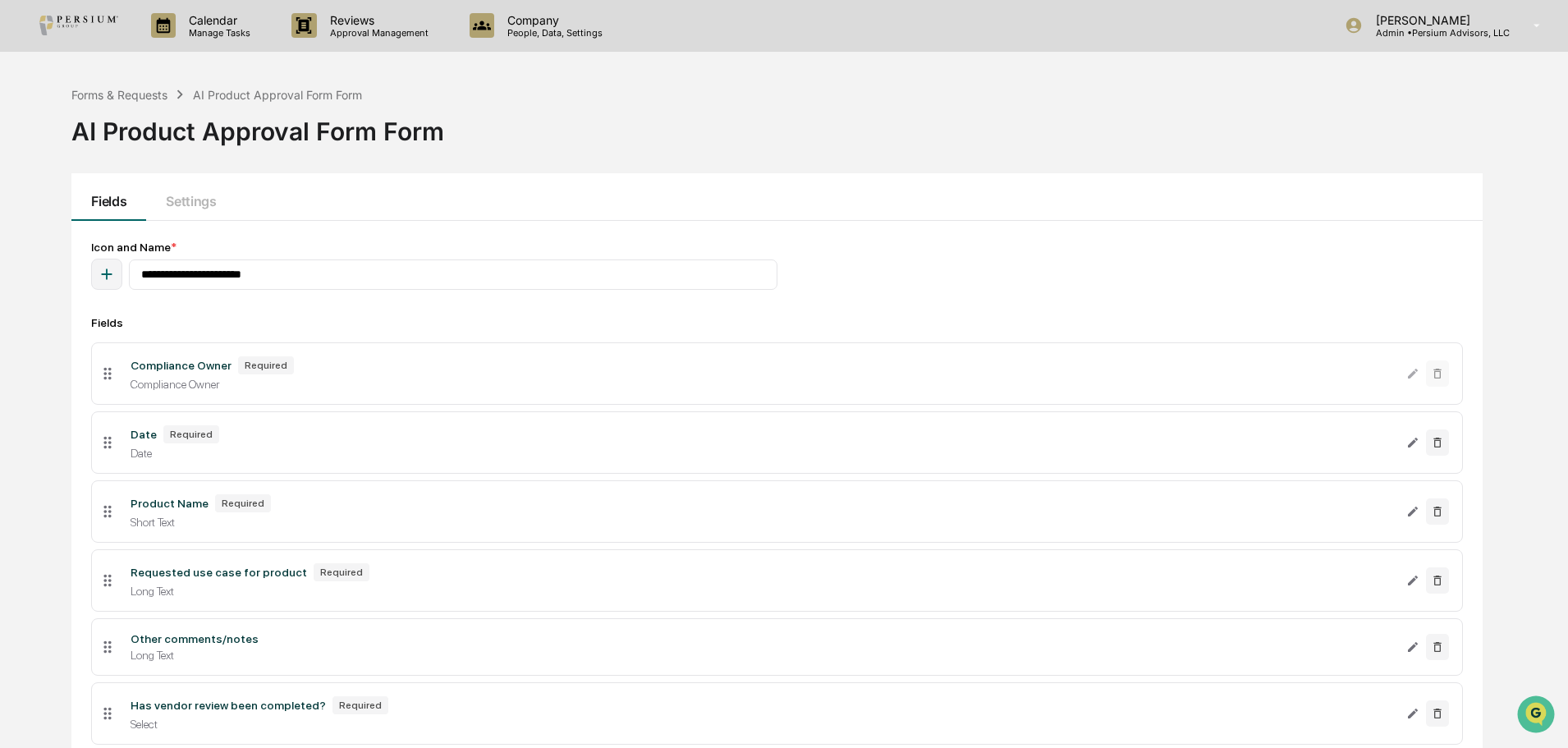
click at [107, 279] on icon "button" at bounding box center [106, 274] width 11 height 11
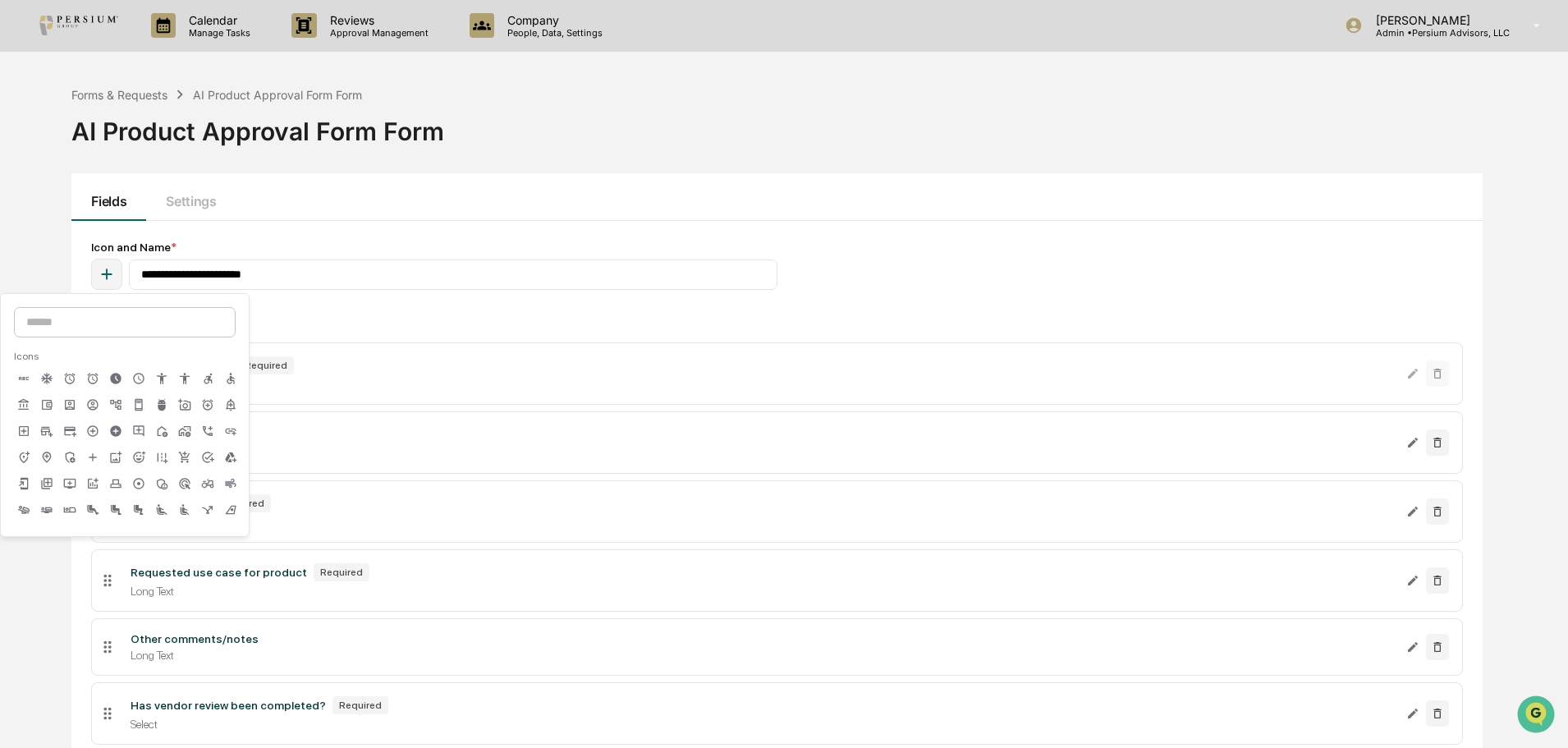
click at [96, 324] on input at bounding box center [125, 322] width 222 height 31
type input "****"
click at [112, 381] on icon at bounding box center [116, 378] width 13 height 9
click at [43, 256] on div "**********" at bounding box center [784, 537] width 1568 height 918
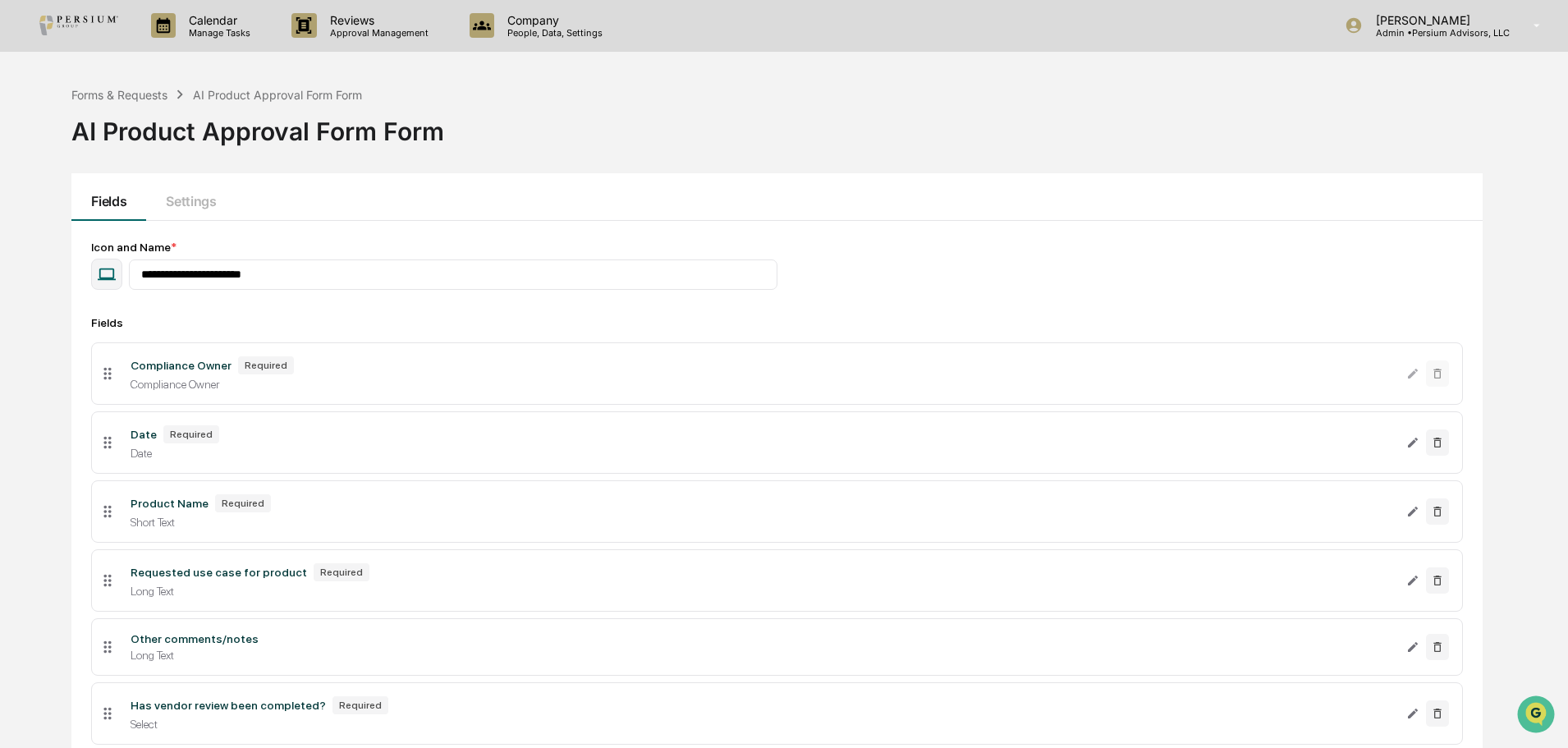
scroll to position [248, 0]
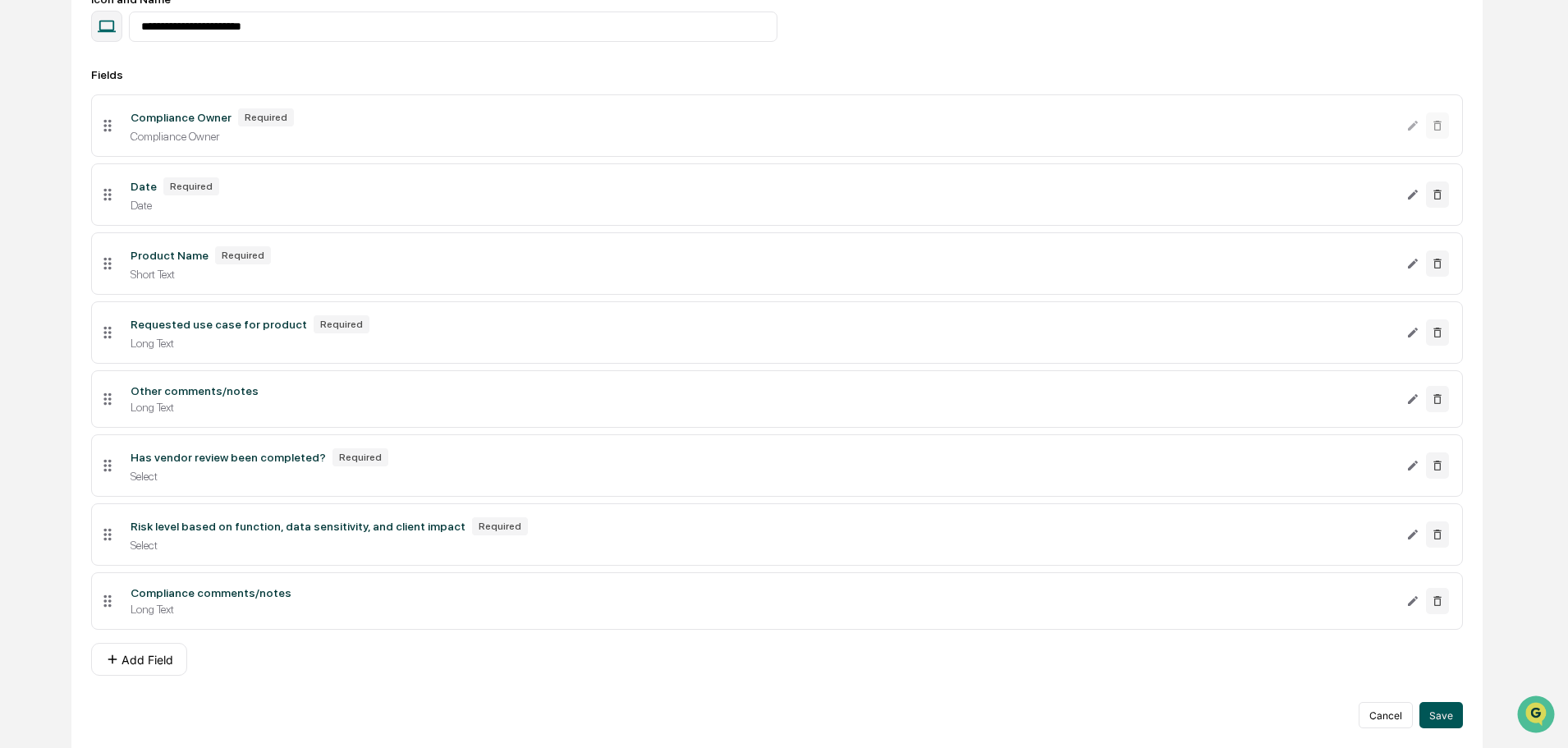
click at [1448, 725] on button "Save" at bounding box center [1442, 715] width 43 height 27
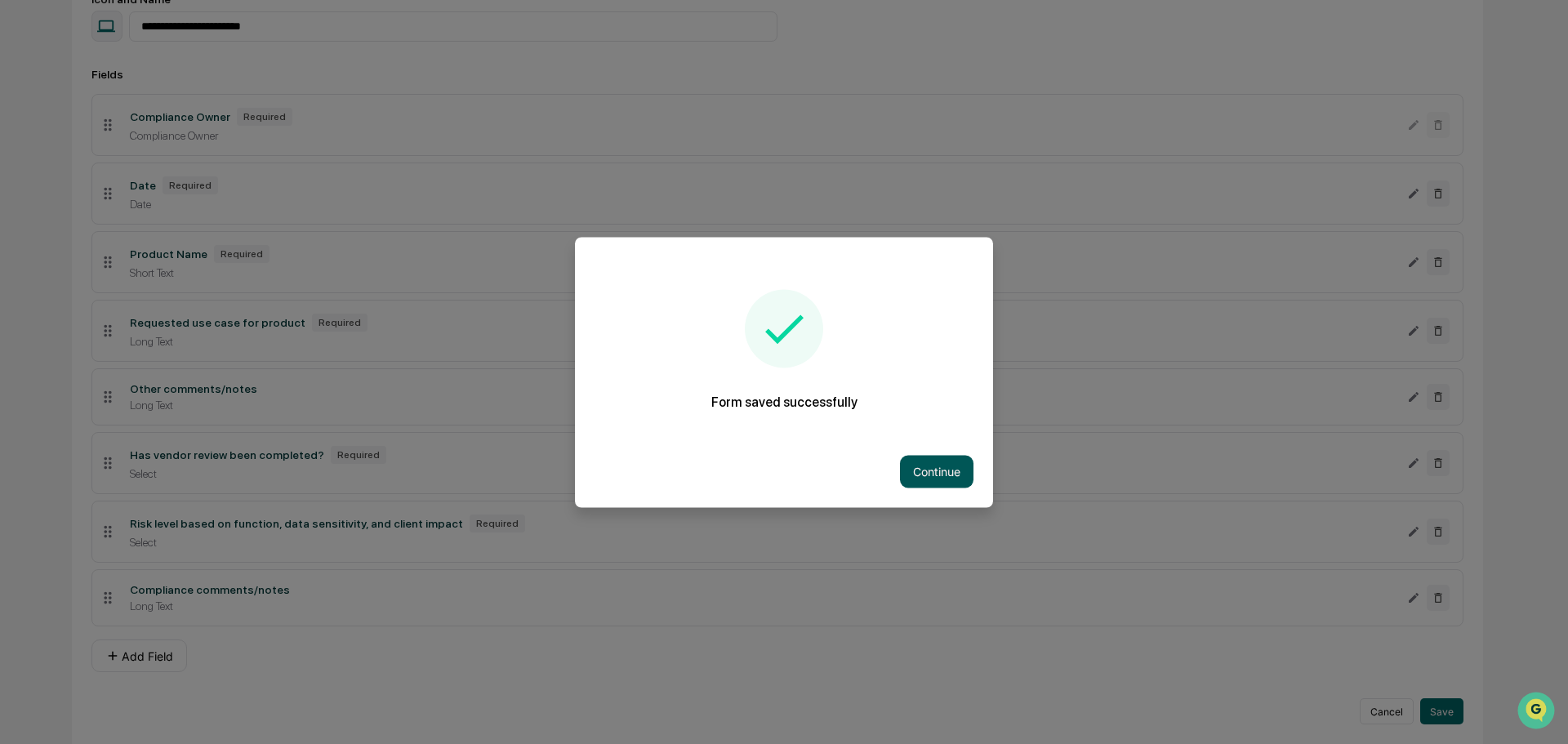
click at [935, 482] on button "Continue" at bounding box center [936, 471] width 74 height 33
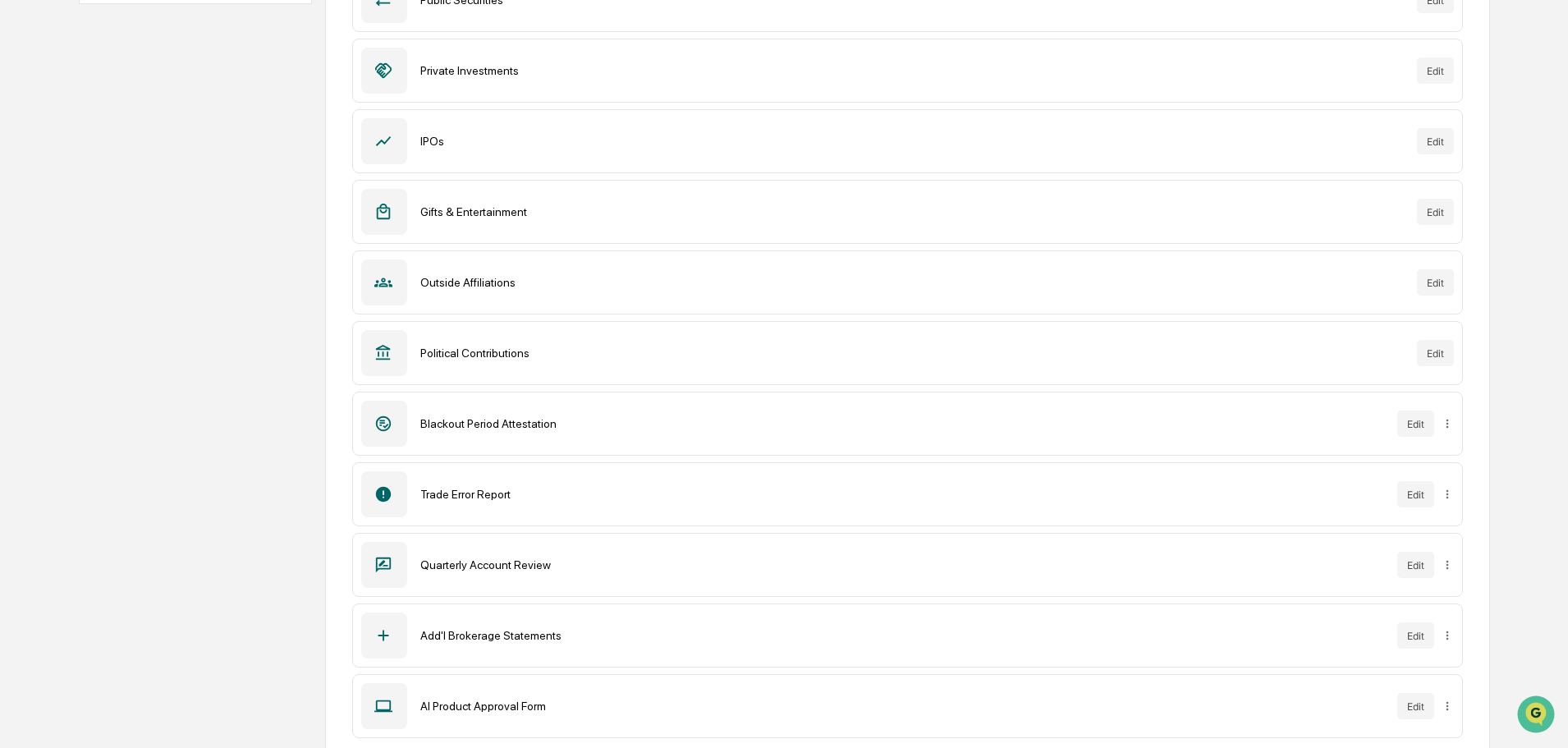
scroll to position [335, 0]
drag, startPoint x: 383, startPoint y: 704, endPoint x: 385, endPoint y: 564, distance: 140.0
click at [385, 564] on div "Forms New Form Compliance Review Edit Public Securities Edit Private Investment…" at bounding box center [907, 298] width 1165 height 947
click at [1466, 413] on html "Calendar Manage Tasks Reviews Approval Management Company People, Data, Setting…" at bounding box center [788, 39] width 1576 height 748
click at [1319, 413] on html "Calendar Manage Tasks Reviews Approval Management Company People, Data, Setting…" at bounding box center [788, 39] width 1576 height 748
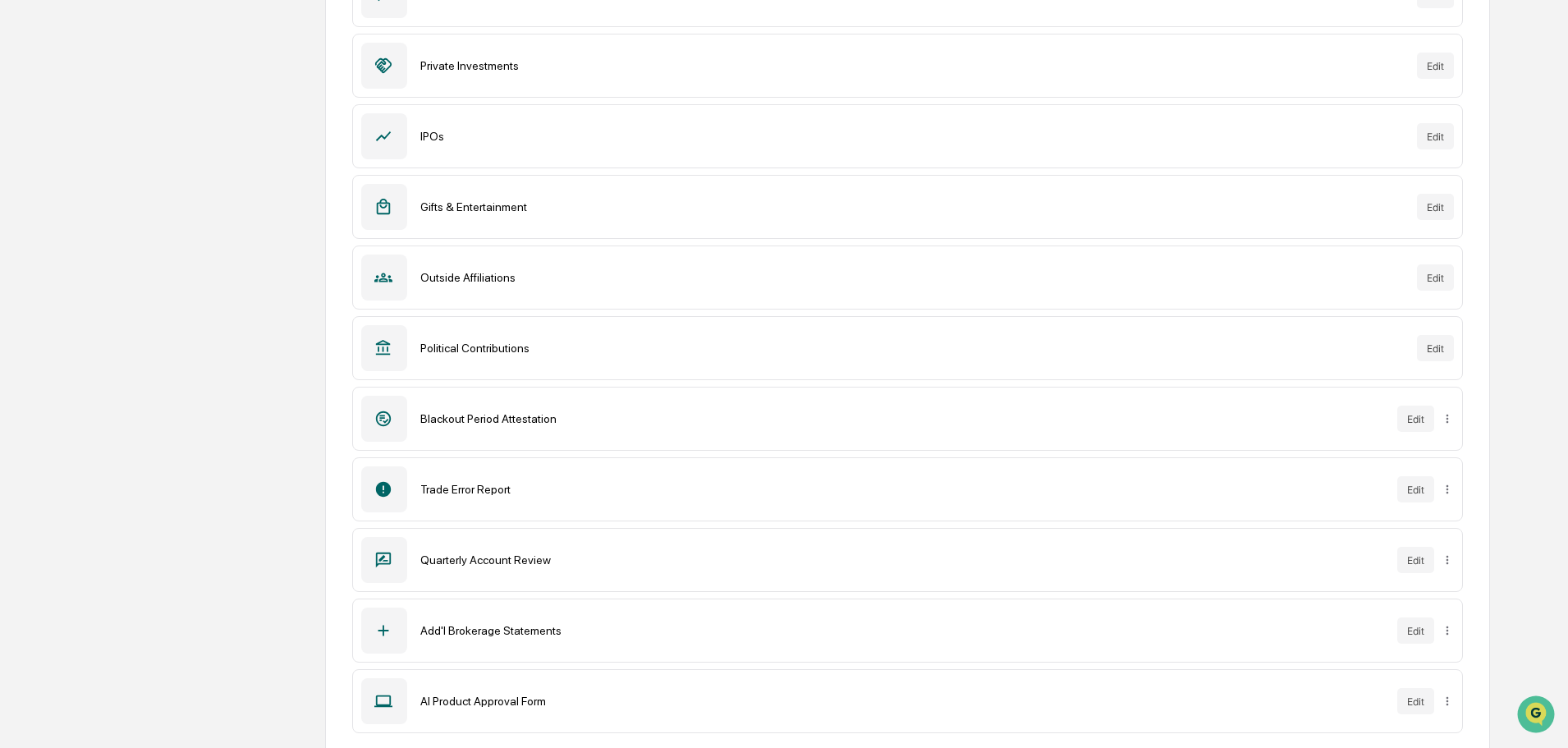
scroll to position [358, 0]
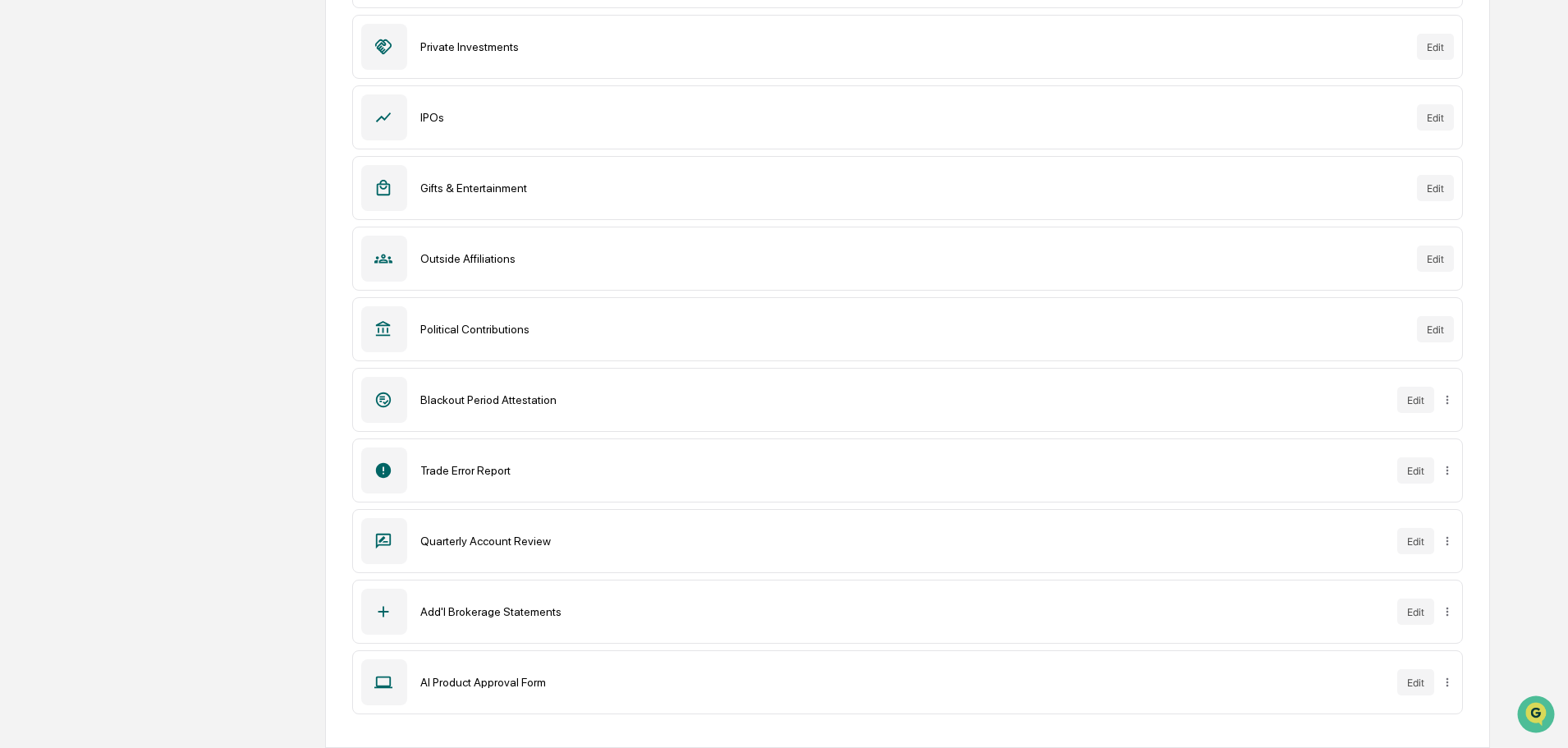
click at [619, 687] on div "AI Product Approval Form" at bounding box center [902, 682] width 964 height 13
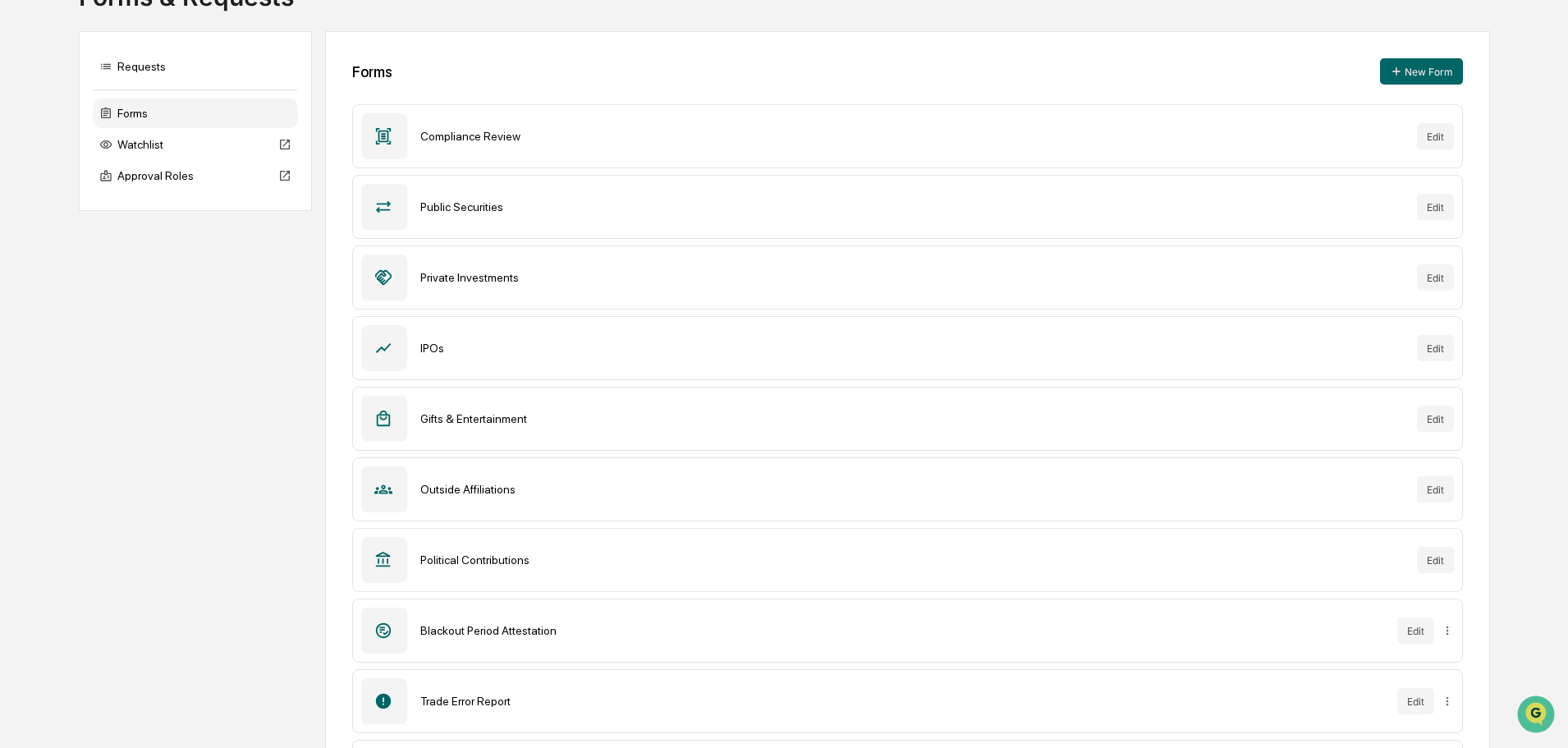
scroll to position [126, 0]
click at [145, 68] on div "Requests" at bounding box center [195, 67] width 205 height 30
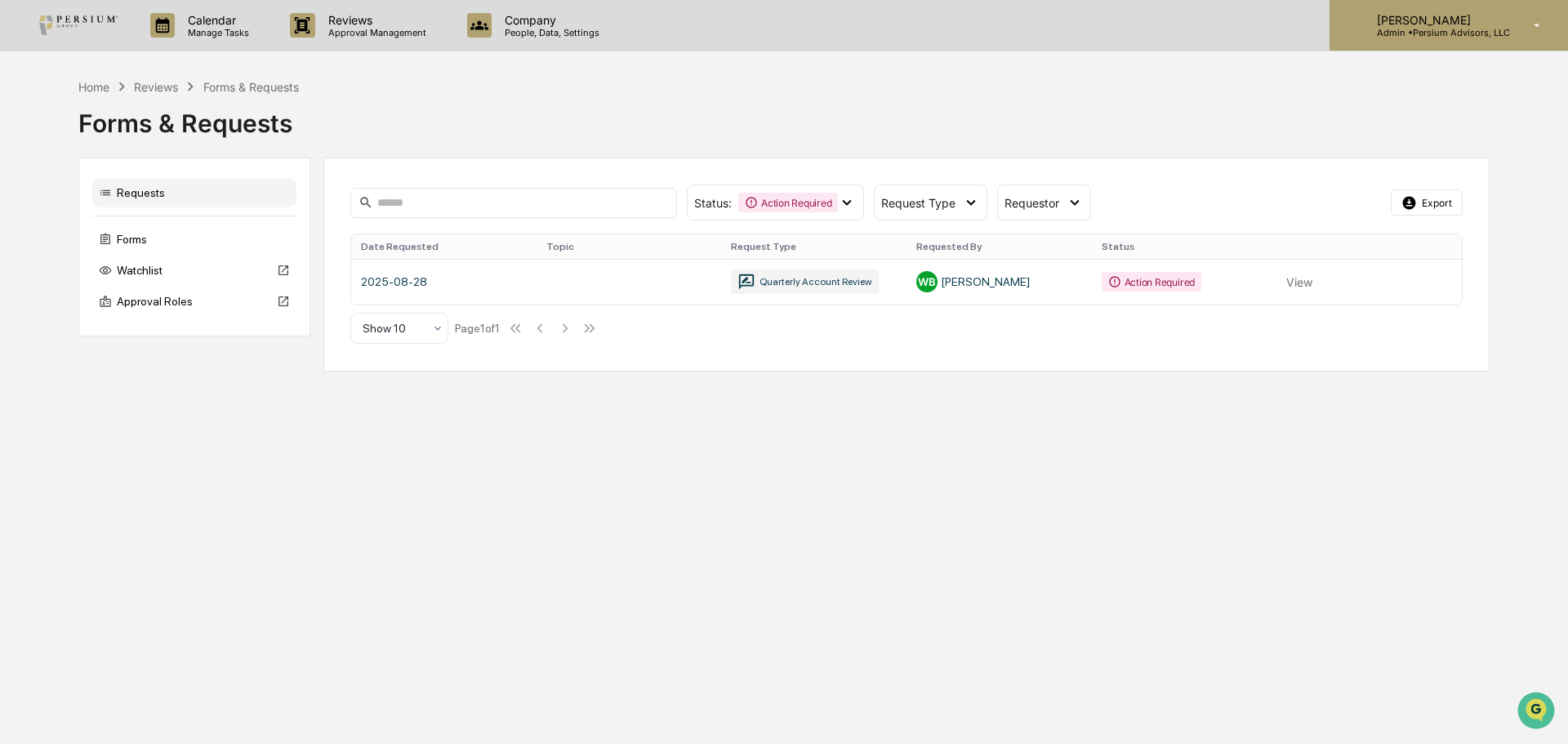
click at [1421, 15] on p "[PERSON_NAME]" at bounding box center [1437, 20] width 146 height 14
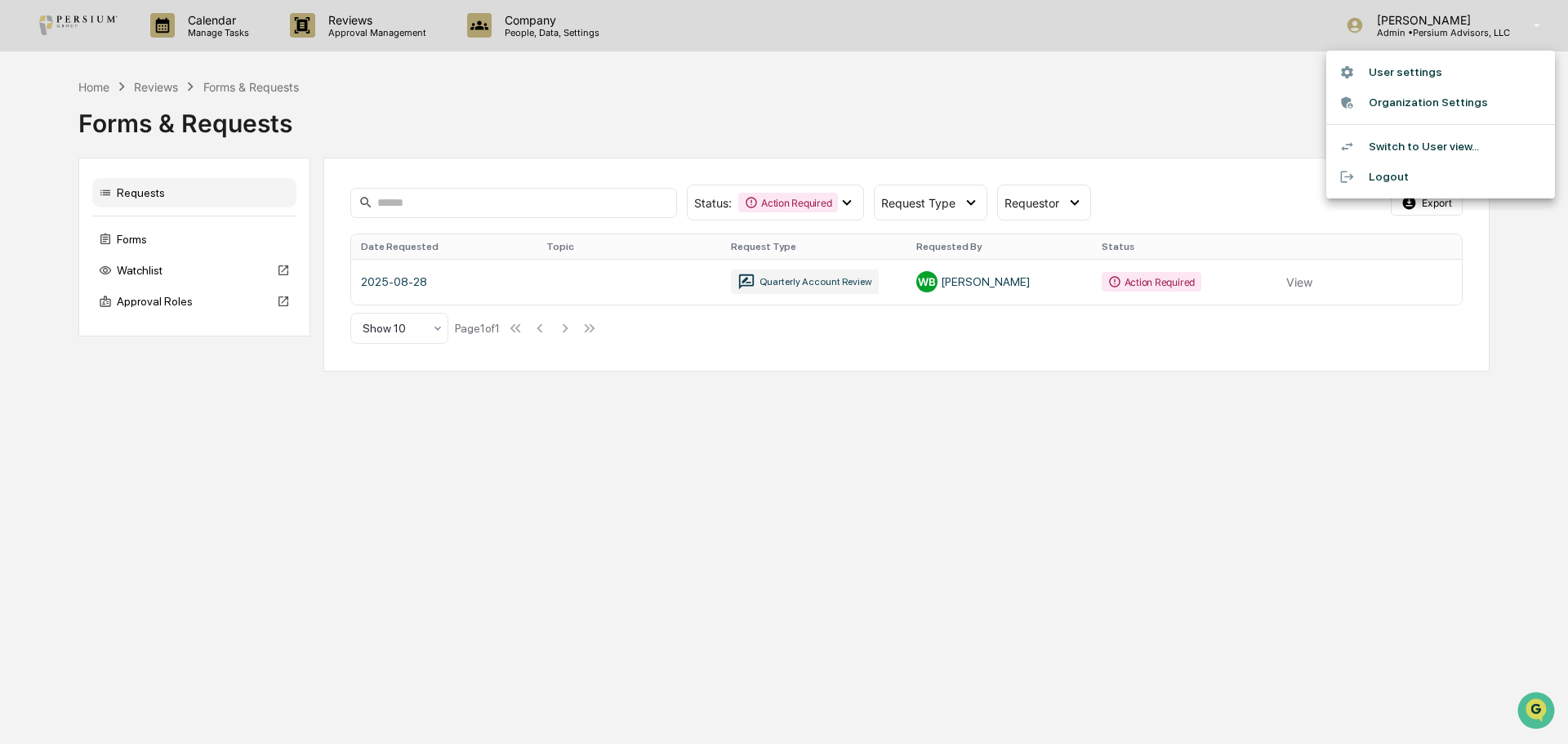
click at [1402, 80] on li "User settings" at bounding box center [1441, 72] width 229 height 31
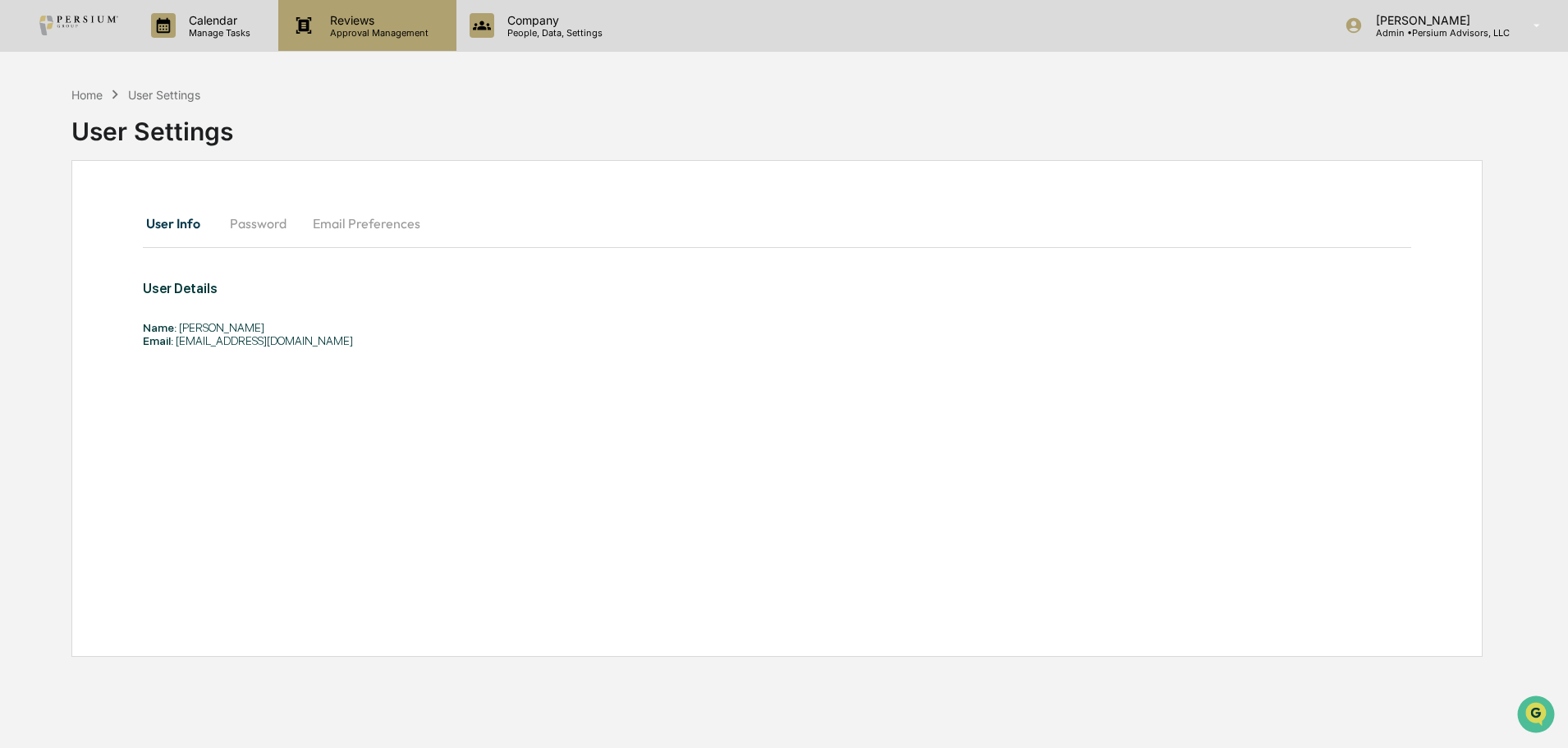
click at [439, 35] on div "Reviews Approval Management" at bounding box center [366, 26] width 161 height 26
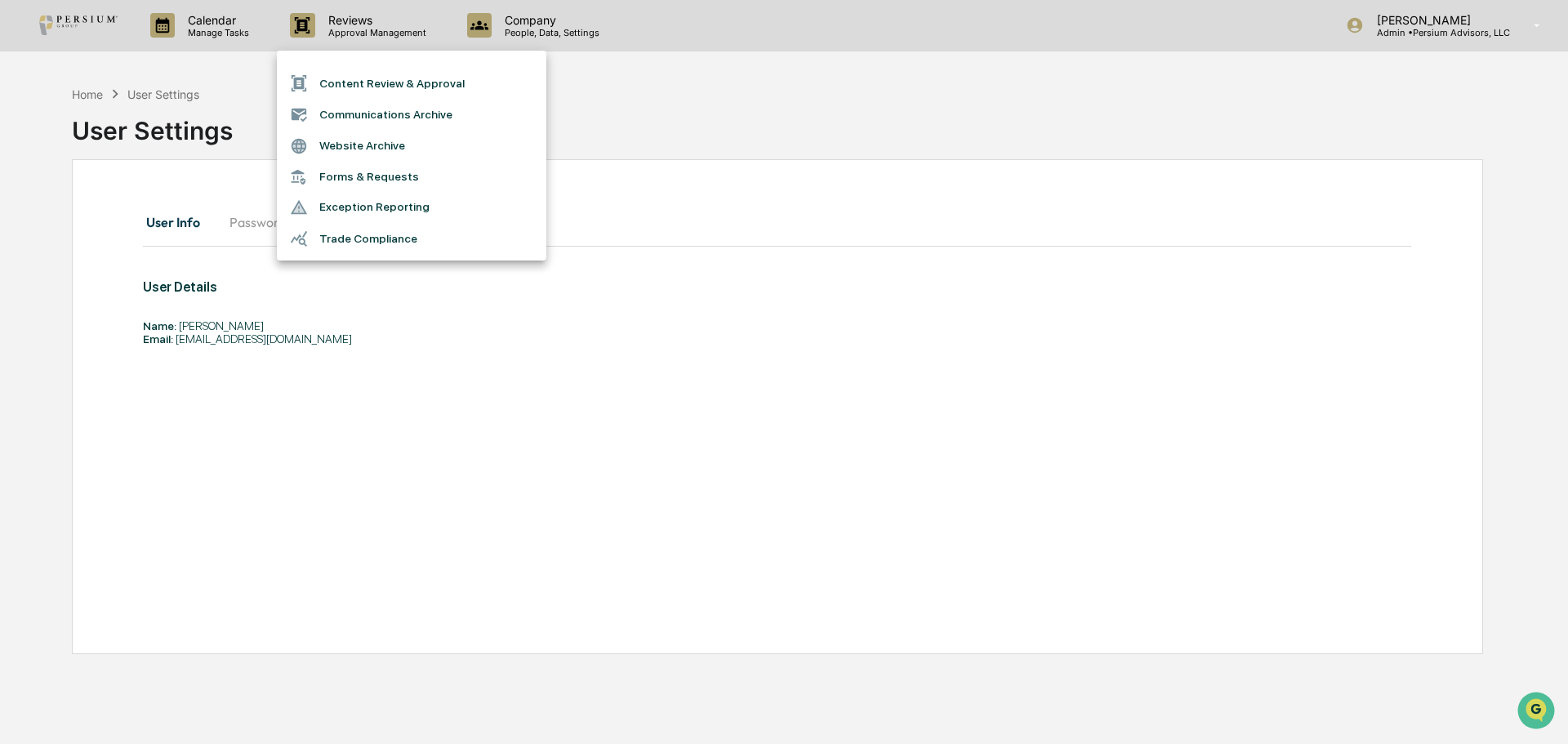
click at [376, 170] on li "Forms & Requests" at bounding box center [412, 177] width 270 height 31
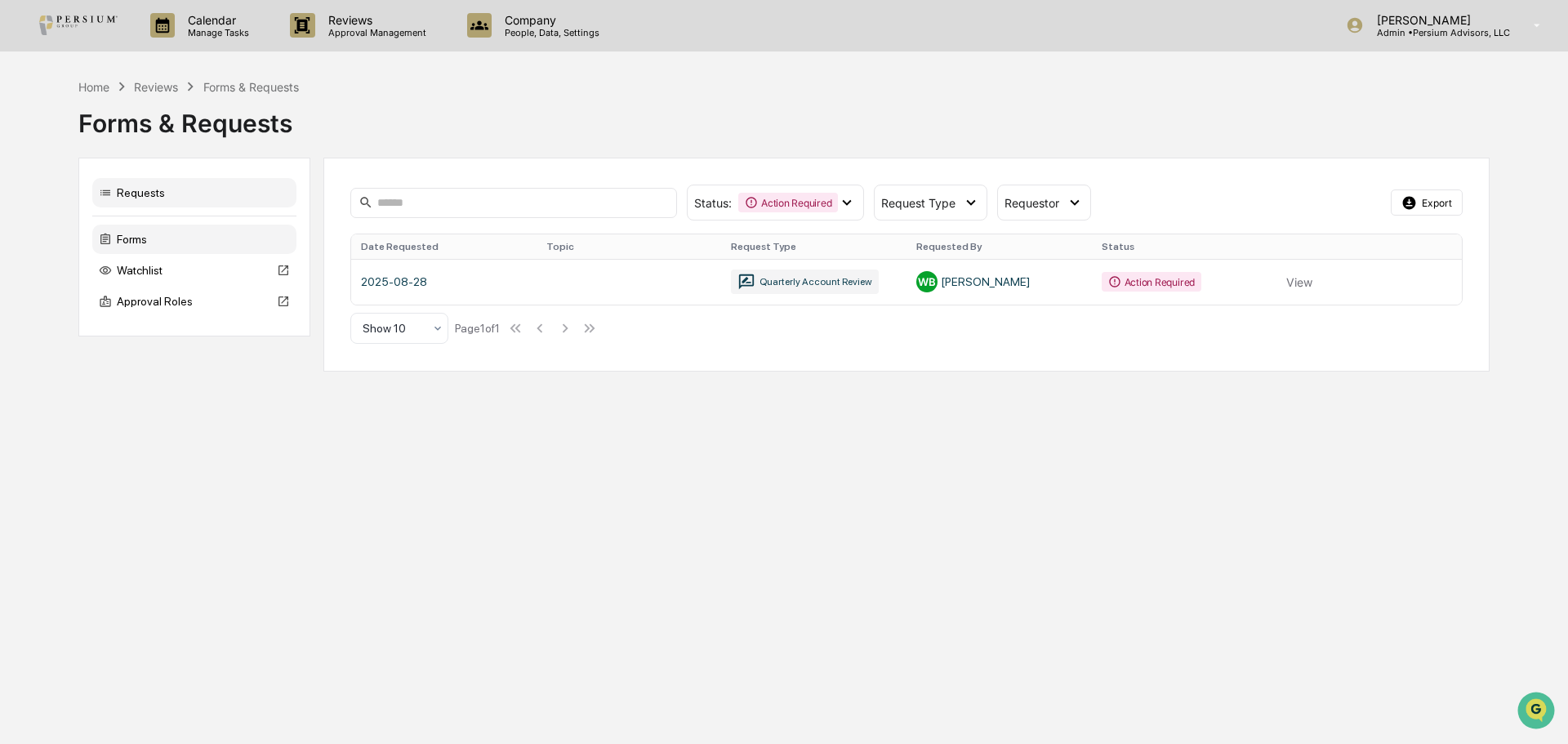
click at [154, 231] on div "Forms" at bounding box center [194, 240] width 204 height 30
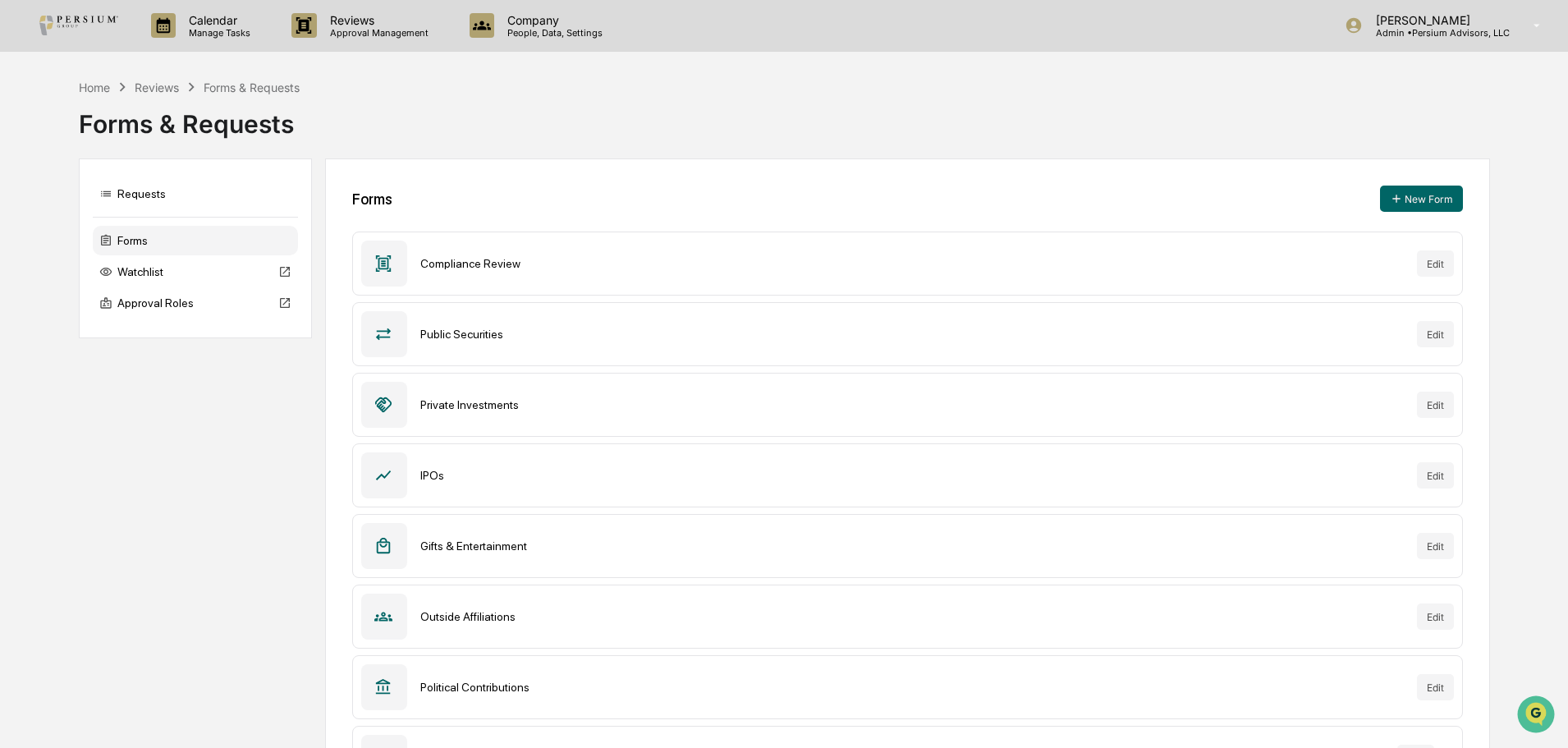
scroll to position [358, 0]
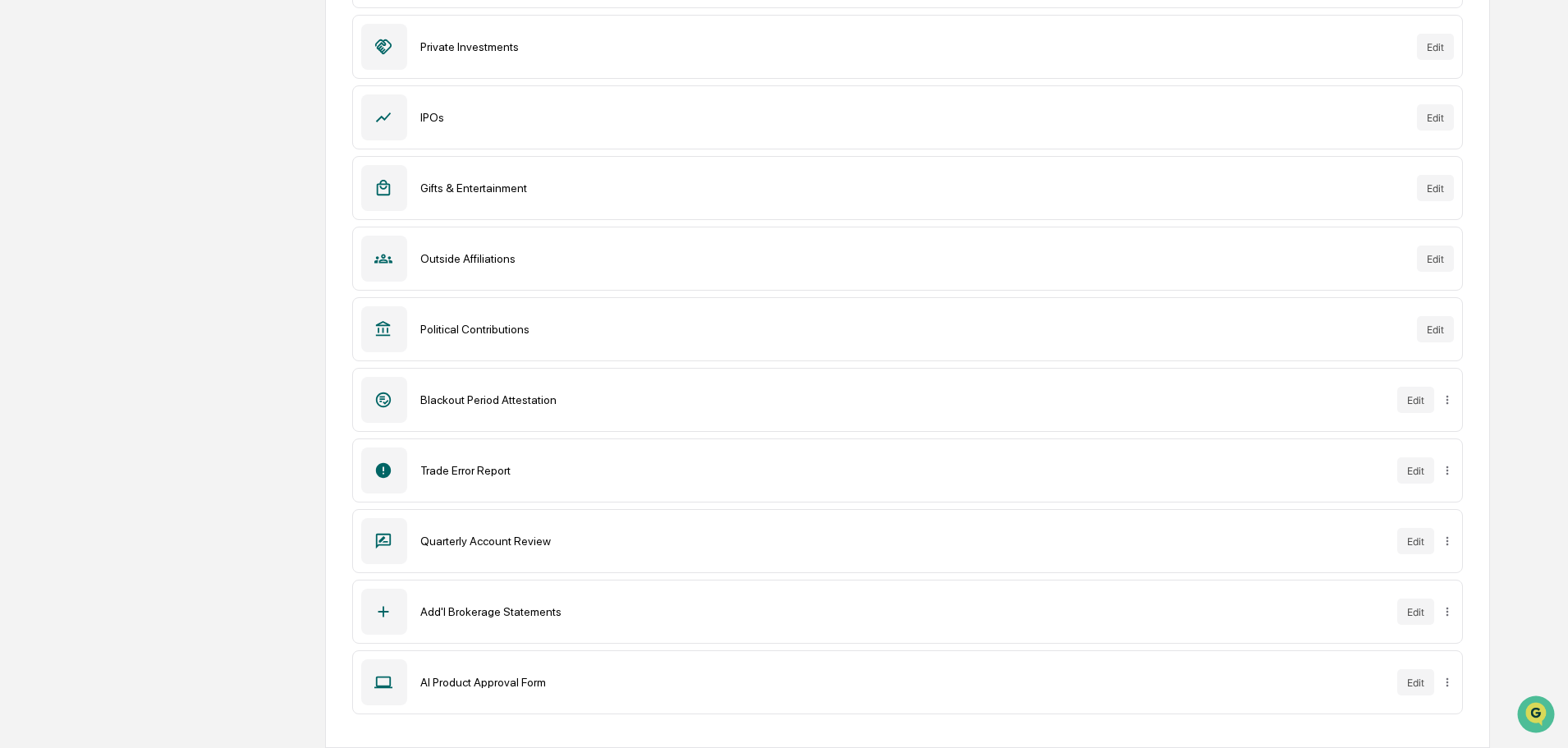
click at [387, 678] on icon at bounding box center [383, 682] width 18 height 18
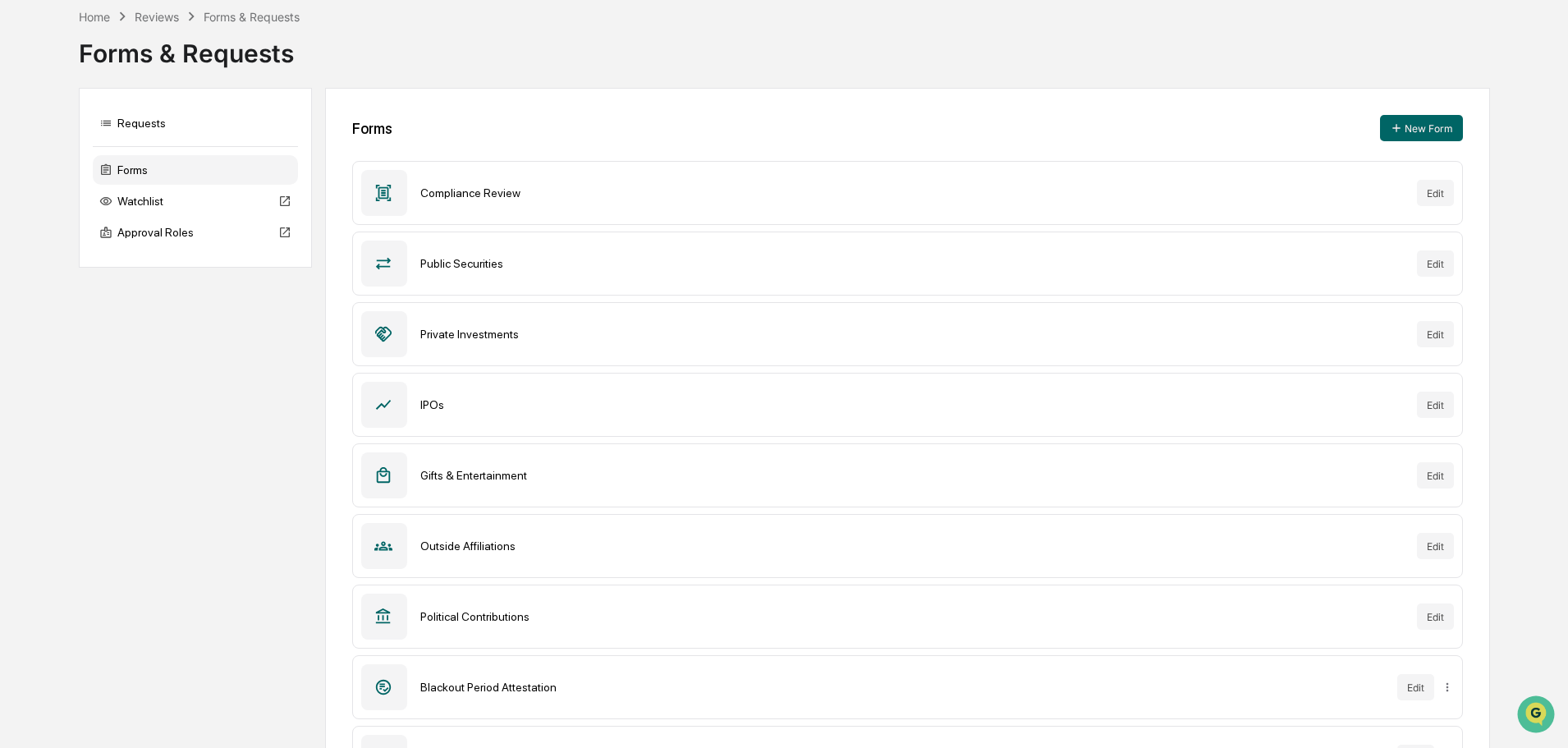
scroll to position [0, 0]
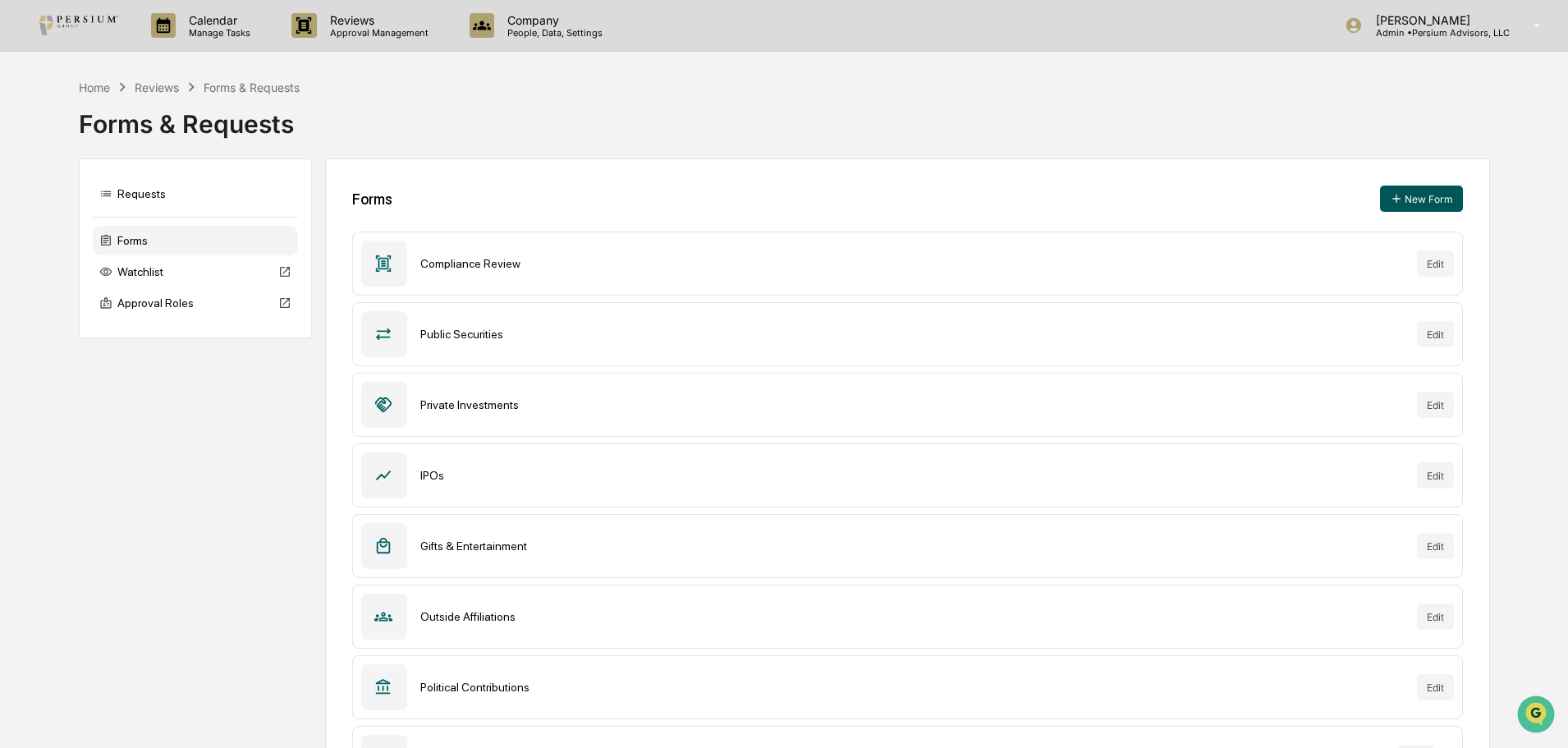
click at [1450, 186] on button "New Form" at bounding box center [1422, 199] width 83 height 27
click at [1412, 51] on div "Calendar Manage Tasks Reviews Approval Management Company People, Data, Setting…" at bounding box center [784, 26] width 1568 height 52
click at [1408, 42] on div "[PERSON_NAME] Admin • Persium Advisors, LLC" at bounding box center [1448, 25] width 239 height 51
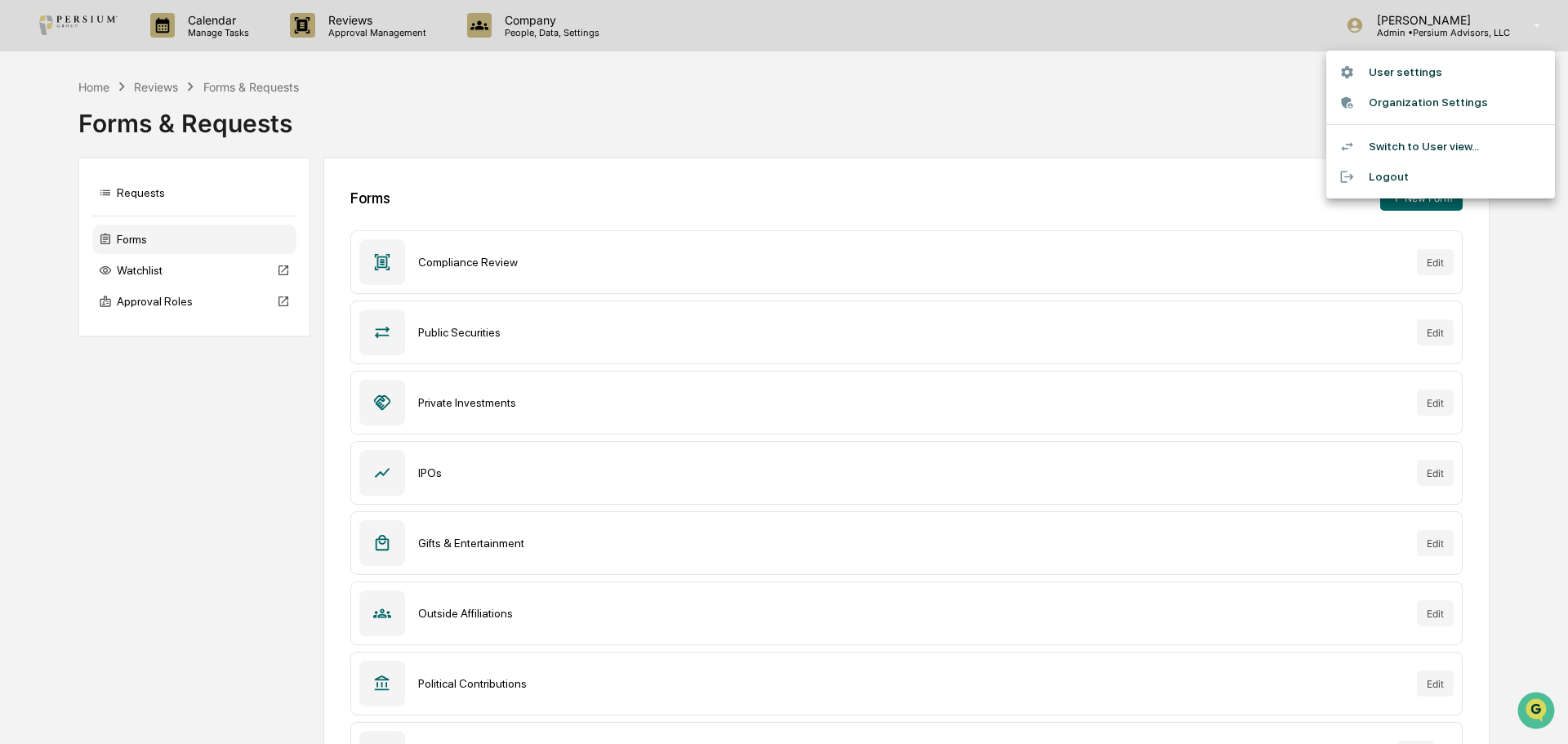
click at [1389, 135] on li "Switch to User view..." at bounding box center [1441, 146] width 229 height 31
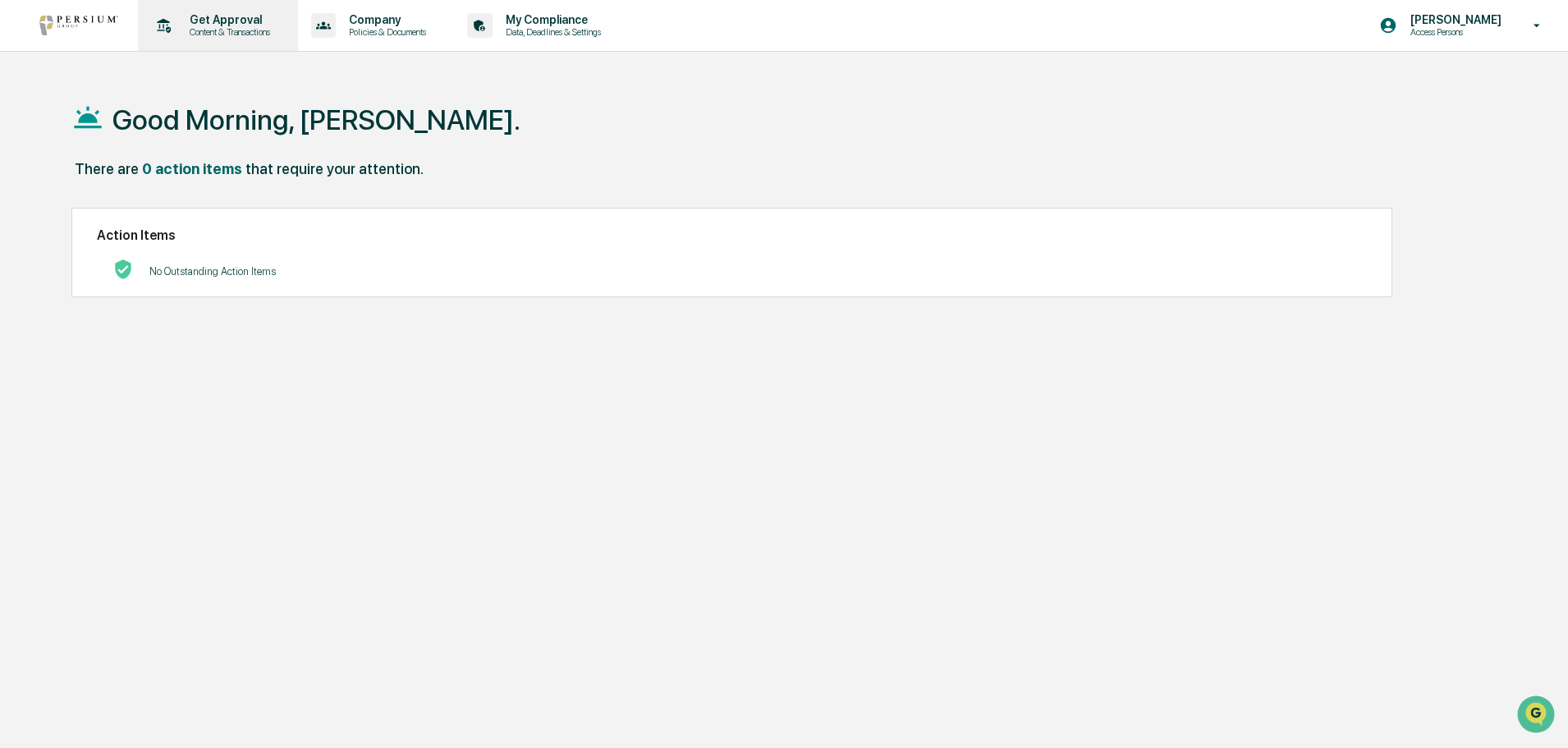
click at [237, 10] on div "Get Approval Content & Transactions" at bounding box center [216, 25] width 144 height 51
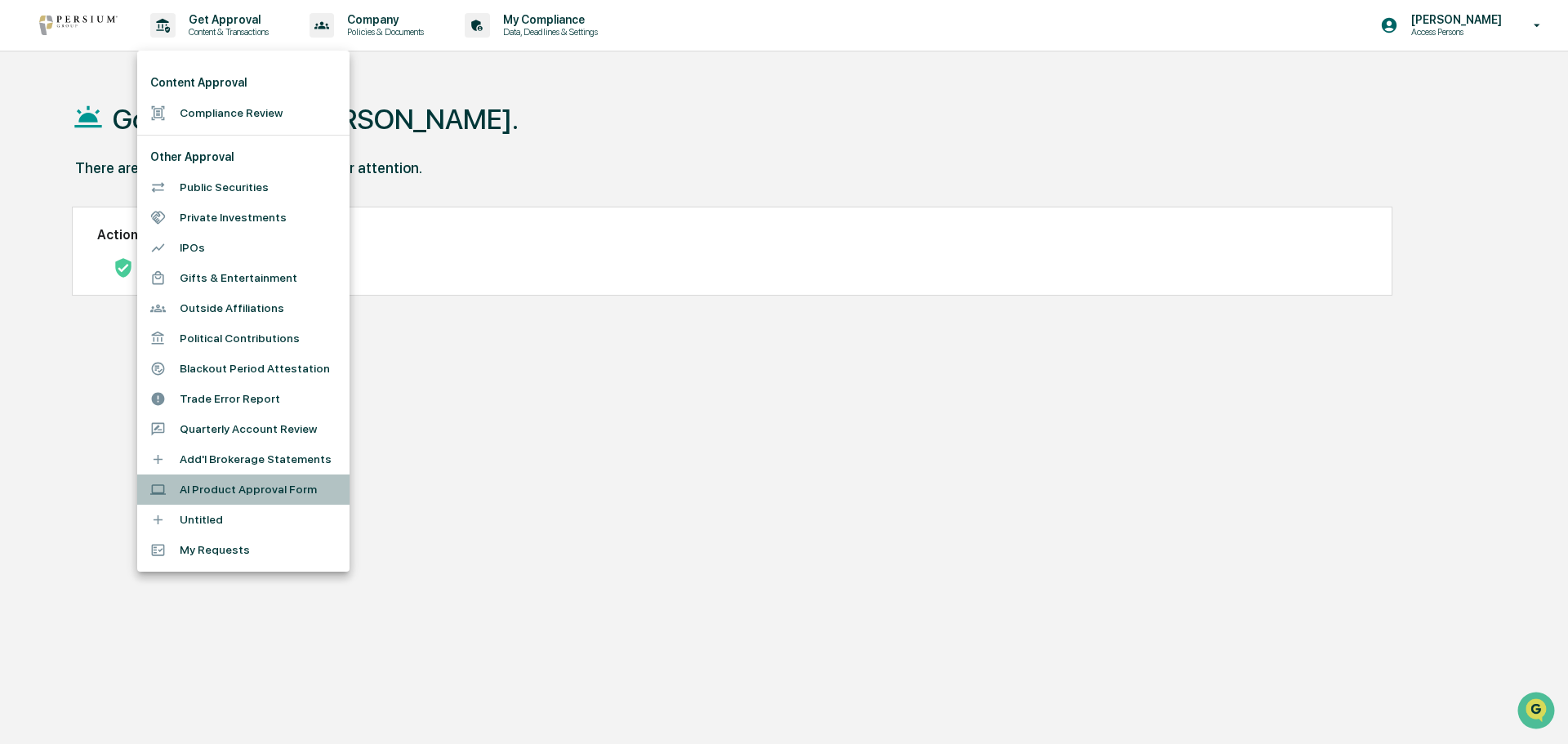
click at [236, 493] on li "AI Product Approval Form" at bounding box center [243, 489] width 213 height 31
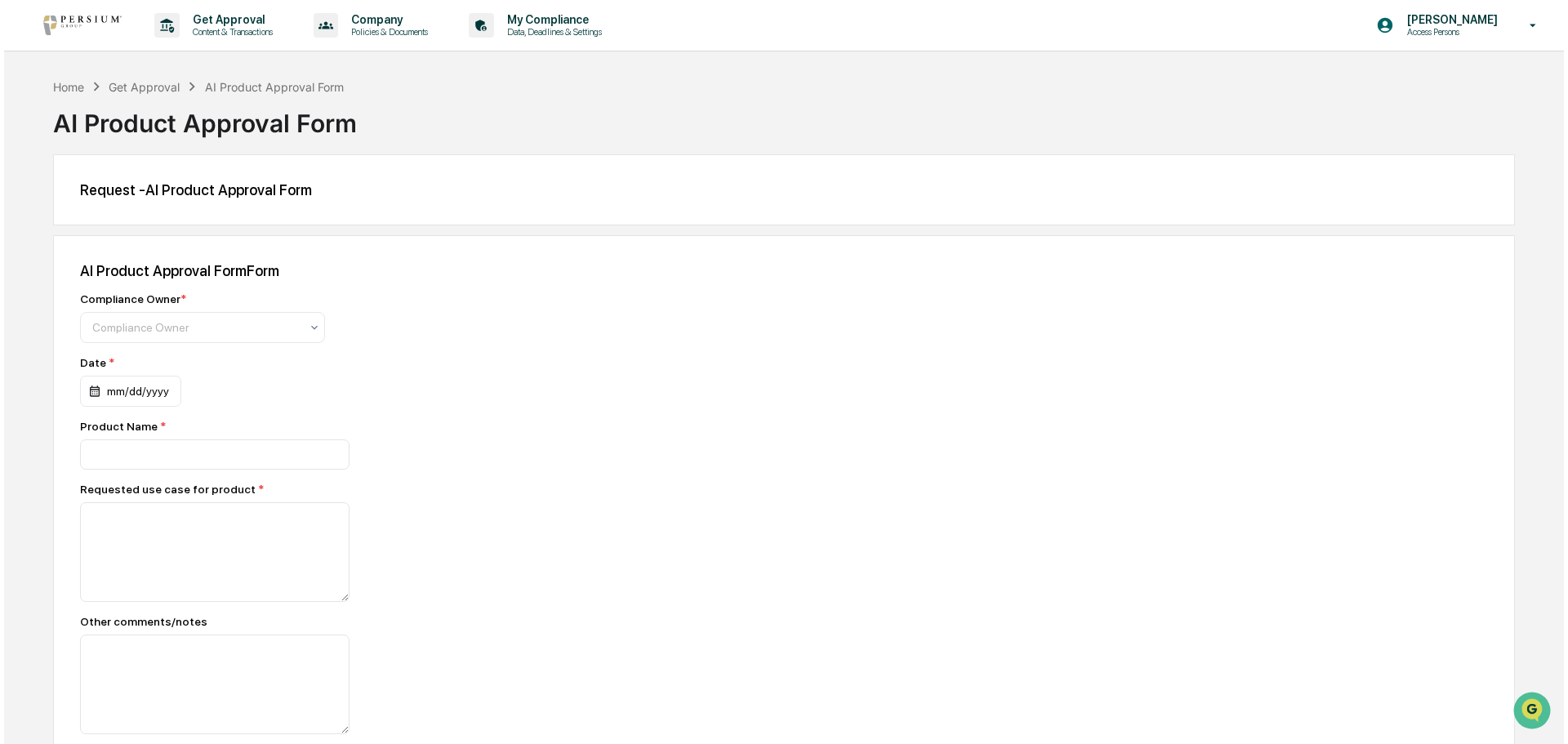
scroll to position [64, 0]
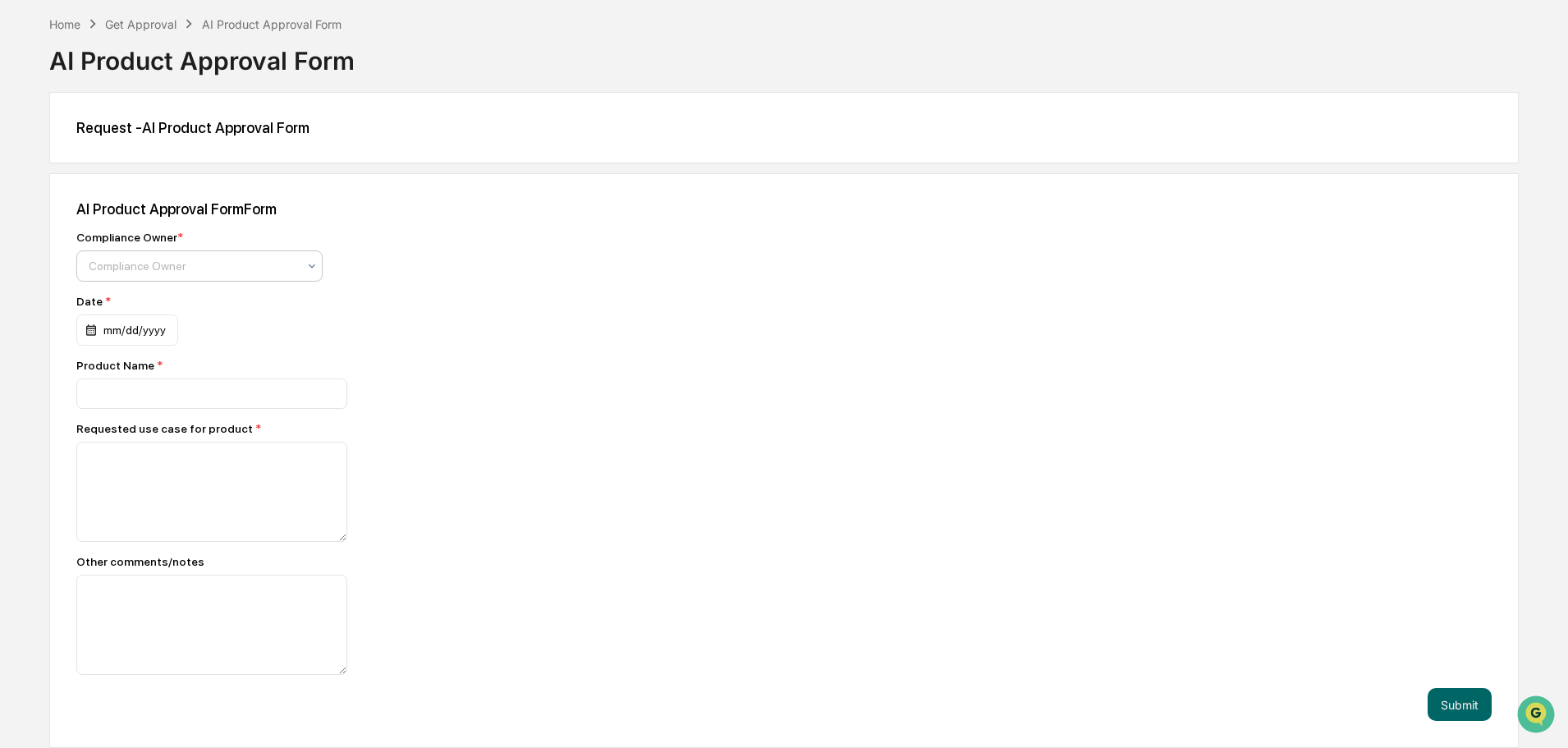
click at [218, 269] on div at bounding box center [193, 266] width 209 height 17
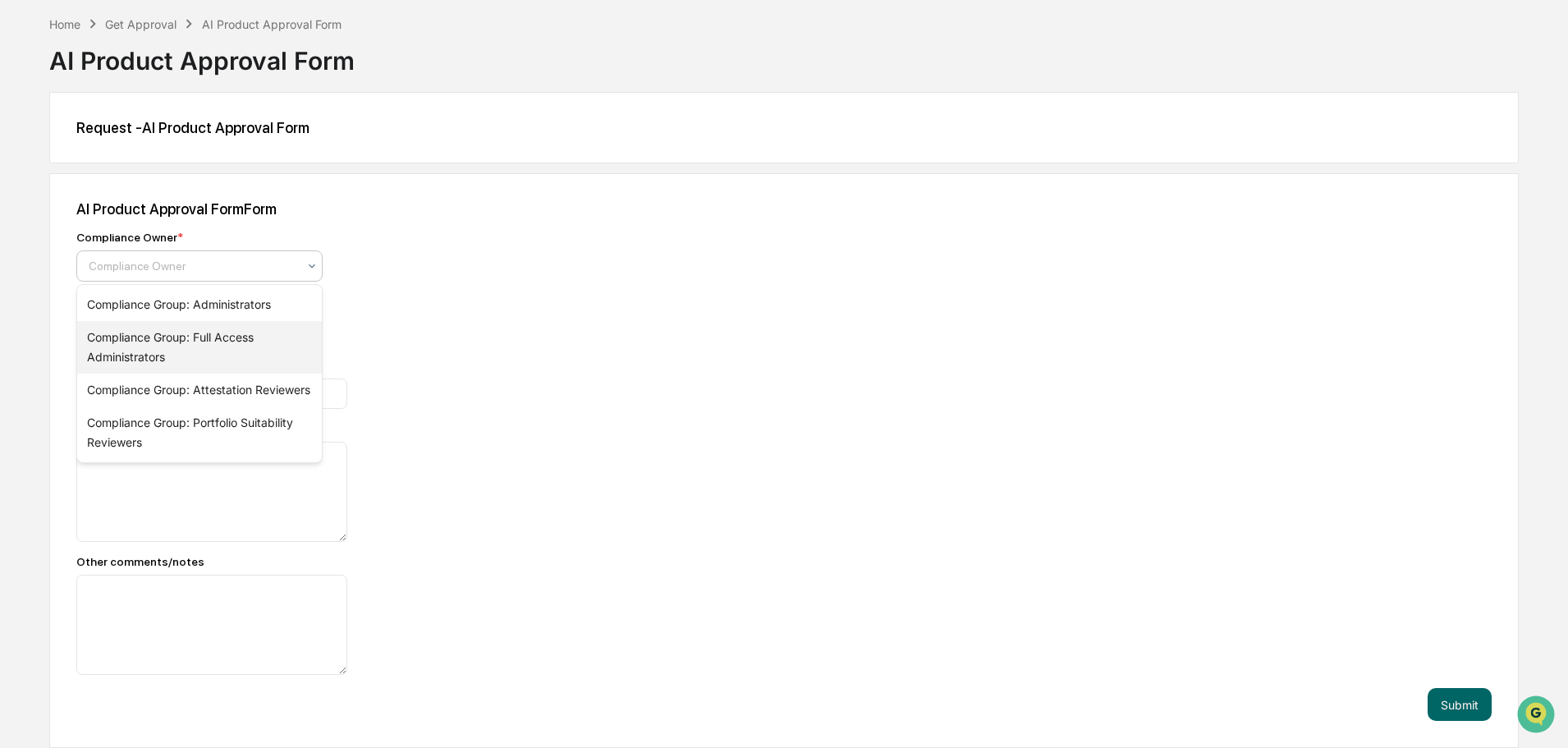
click at [224, 333] on div "Compliance Group: Full Access Administrators" at bounding box center [200, 347] width 244 height 52
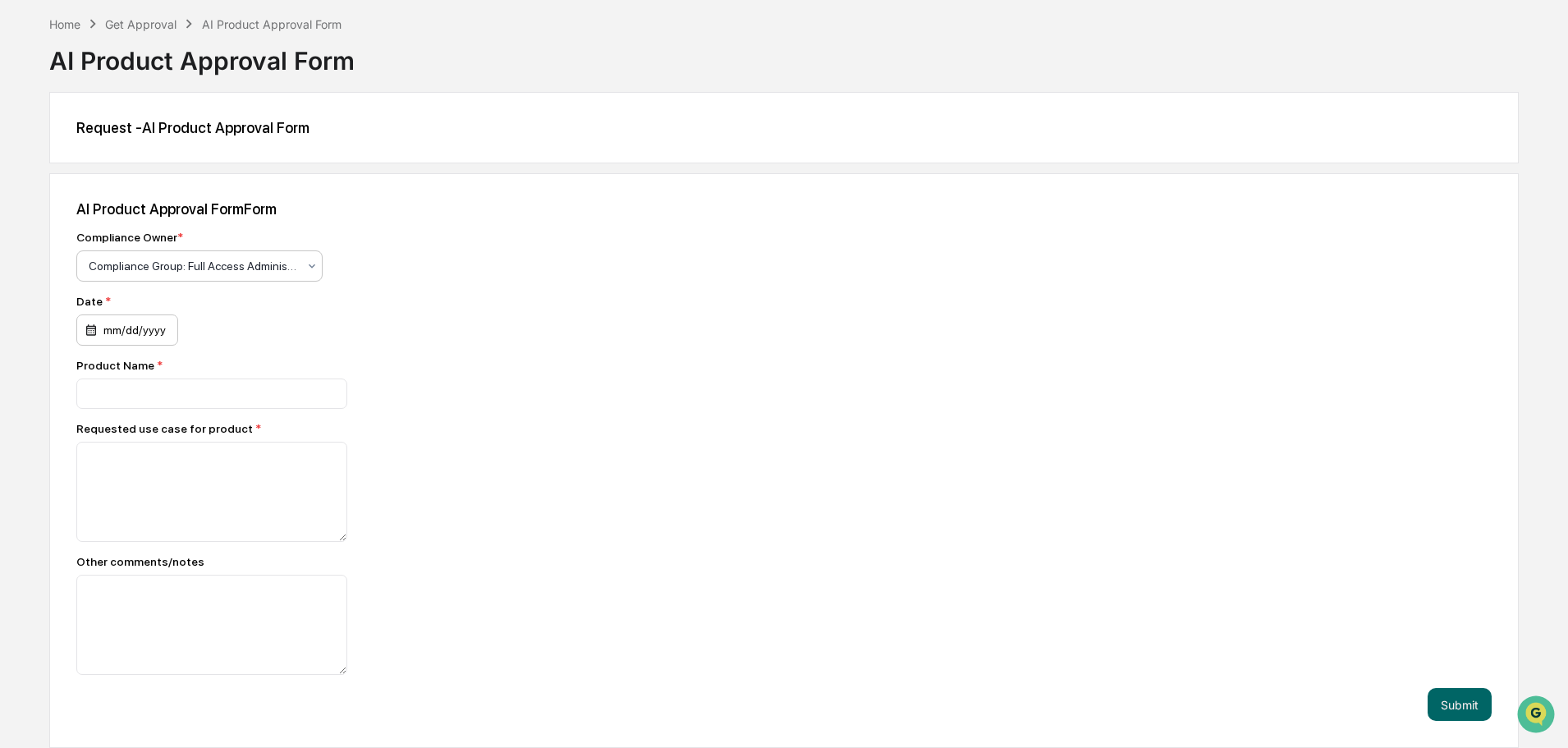
click at [91, 334] on div "mm/dd/yyyy" at bounding box center [127, 330] width 101 height 32
click at [249, 529] on button "25" at bounding box center [241, 532] width 30 height 30
click at [201, 378] on input at bounding box center [212, 393] width 271 height 31
click at [460, 463] on div at bounding box center [363, 491] width 574 height 100
click at [233, 391] on input at bounding box center [212, 393] width 271 height 31
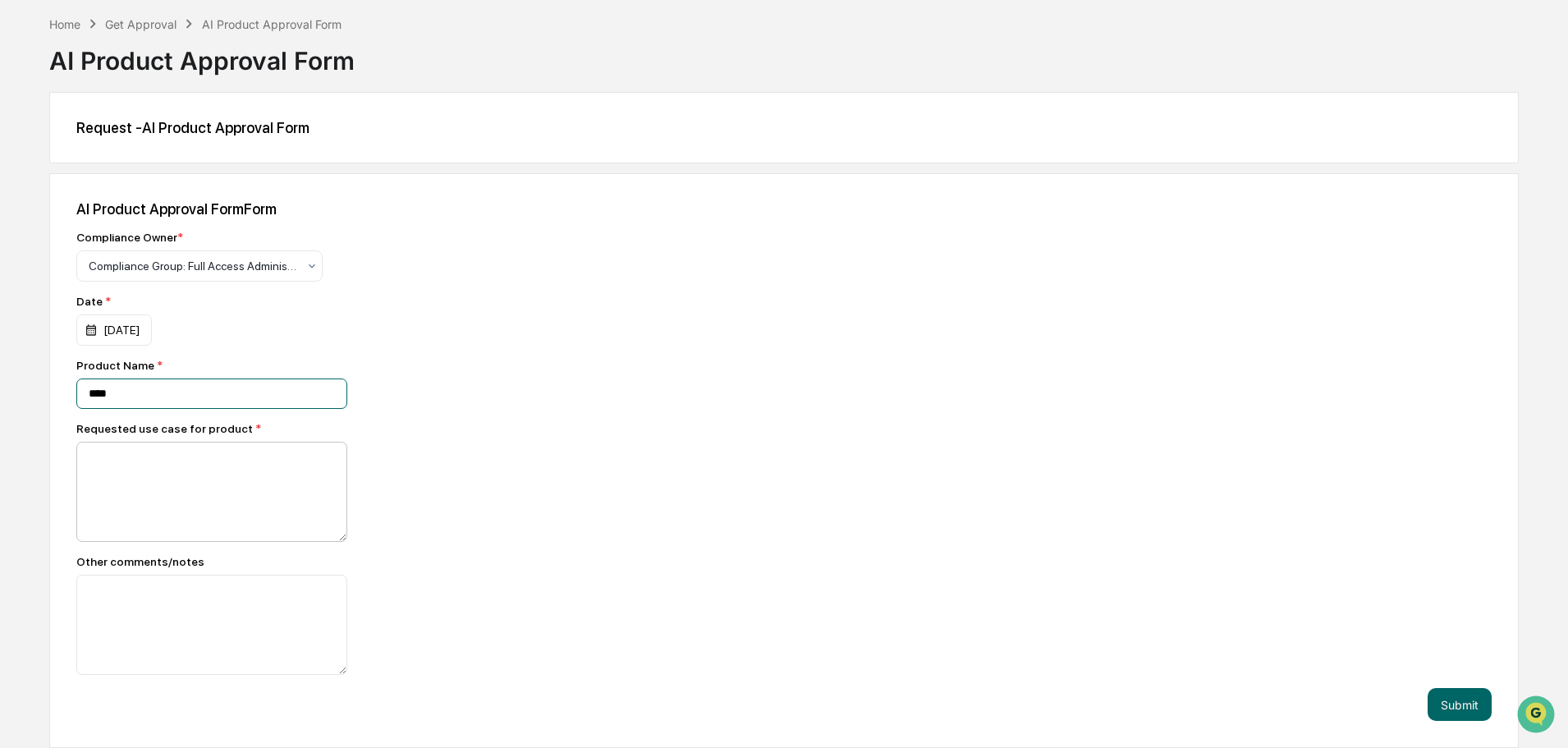
type input "****"
click at [171, 486] on textarea at bounding box center [212, 491] width 271 height 100
type textarea "****"
click at [170, 613] on textarea at bounding box center [212, 624] width 271 height 100
type textarea "**********"
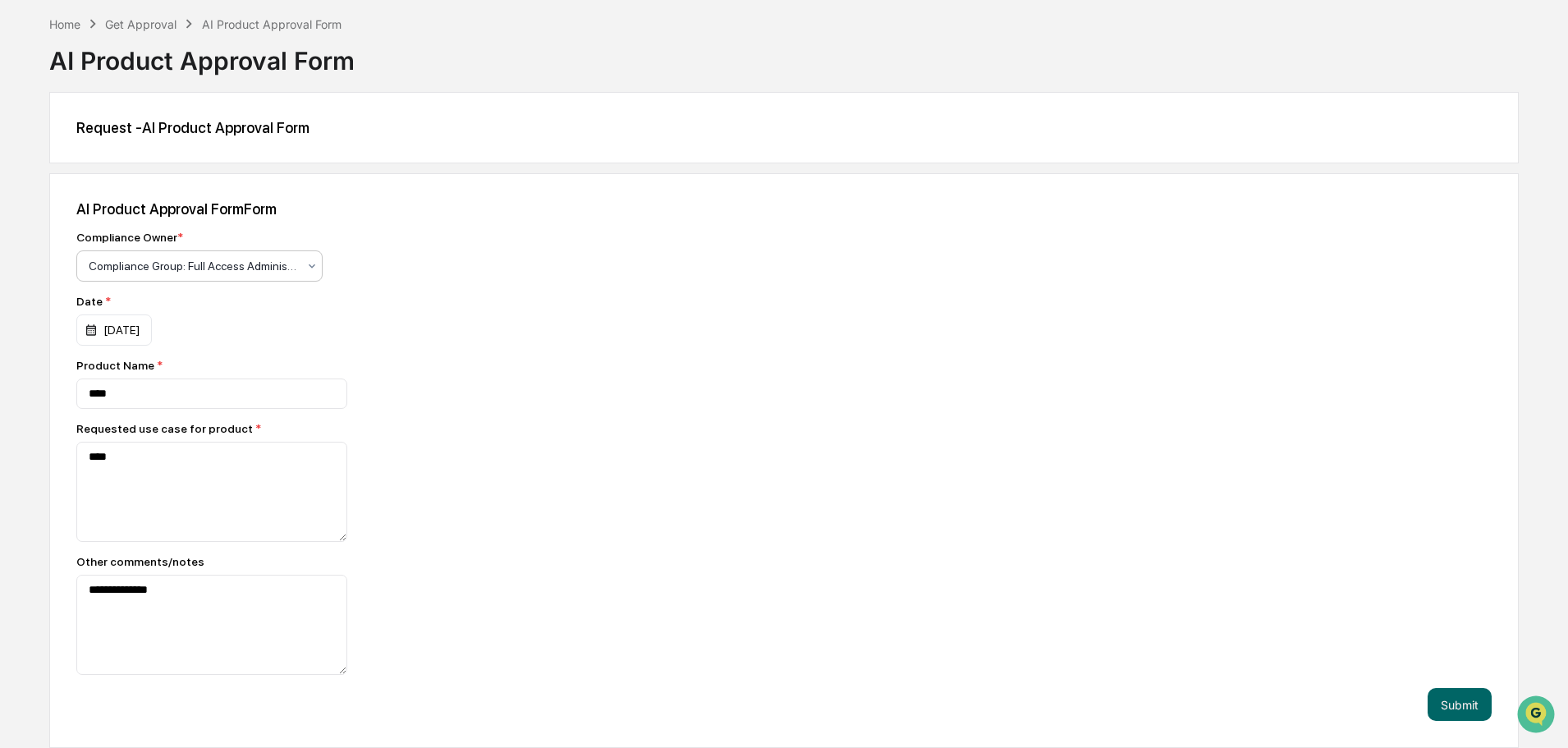
click at [234, 277] on div "Compliance Group: Full Access Administrators" at bounding box center [193, 266] width 225 height 23
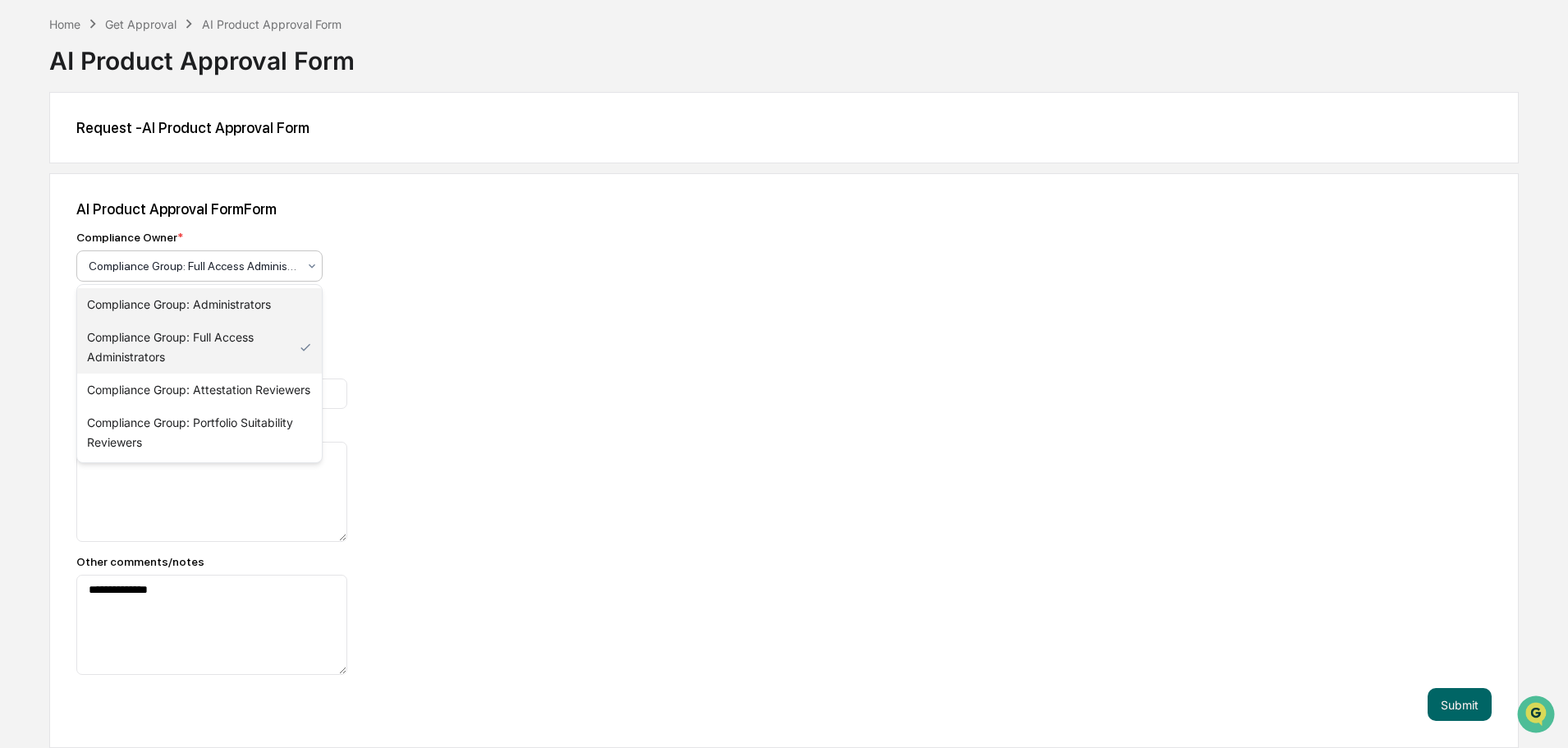
click at [205, 303] on div "Compliance Group: Administrators" at bounding box center [200, 305] width 244 height 33
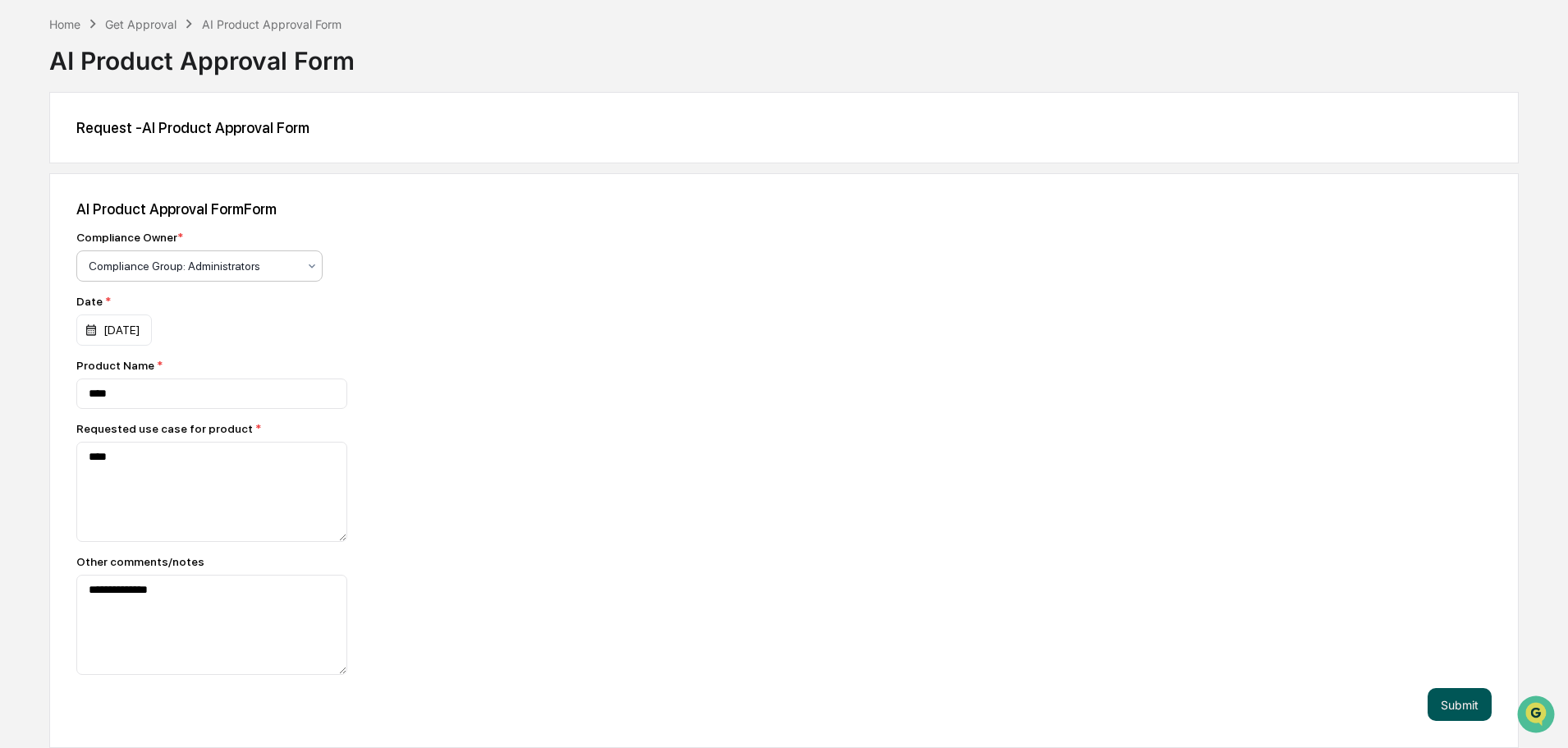
click at [1464, 701] on button "Submit" at bounding box center [1459, 705] width 64 height 33
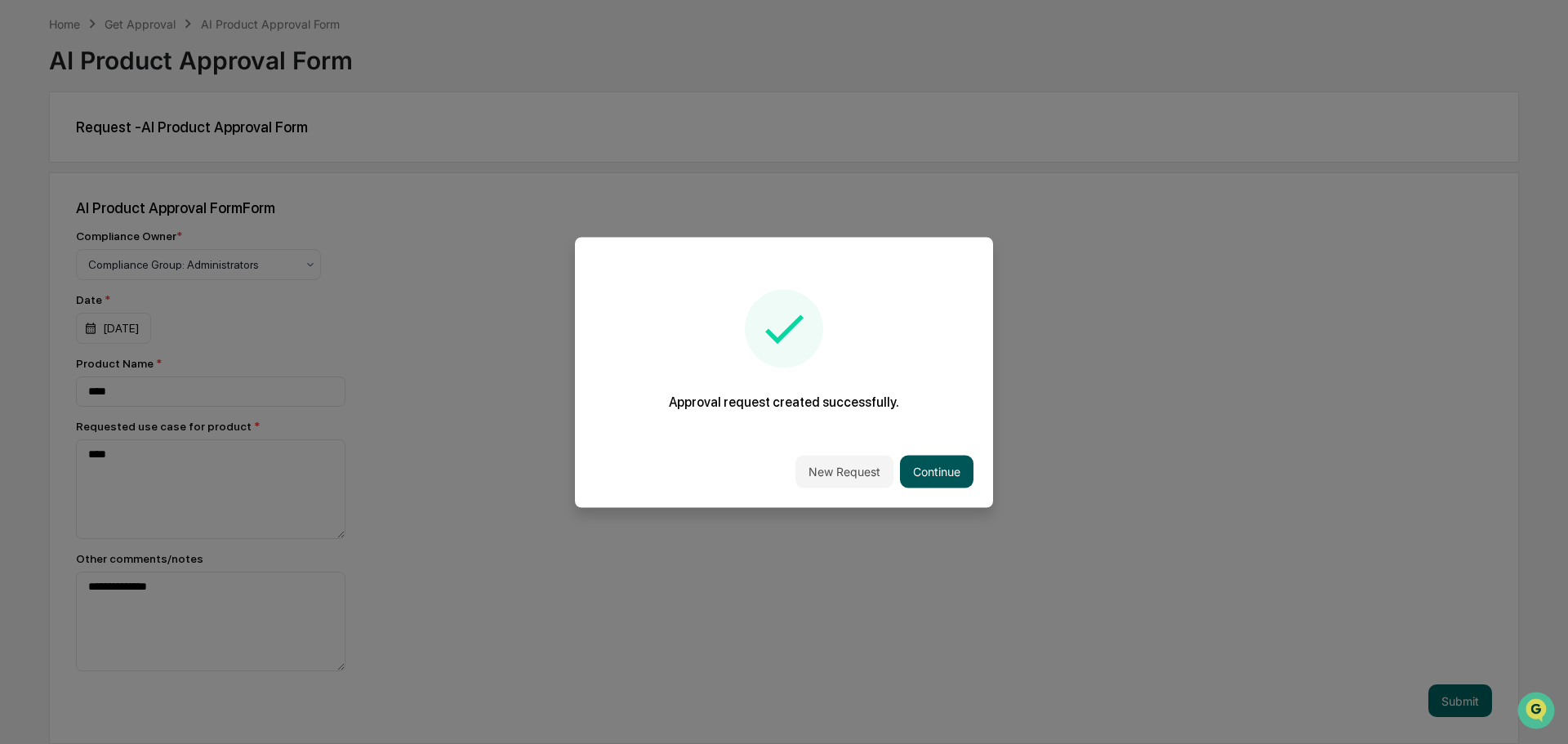
click at [925, 475] on button "Continue" at bounding box center [936, 471] width 74 height 33
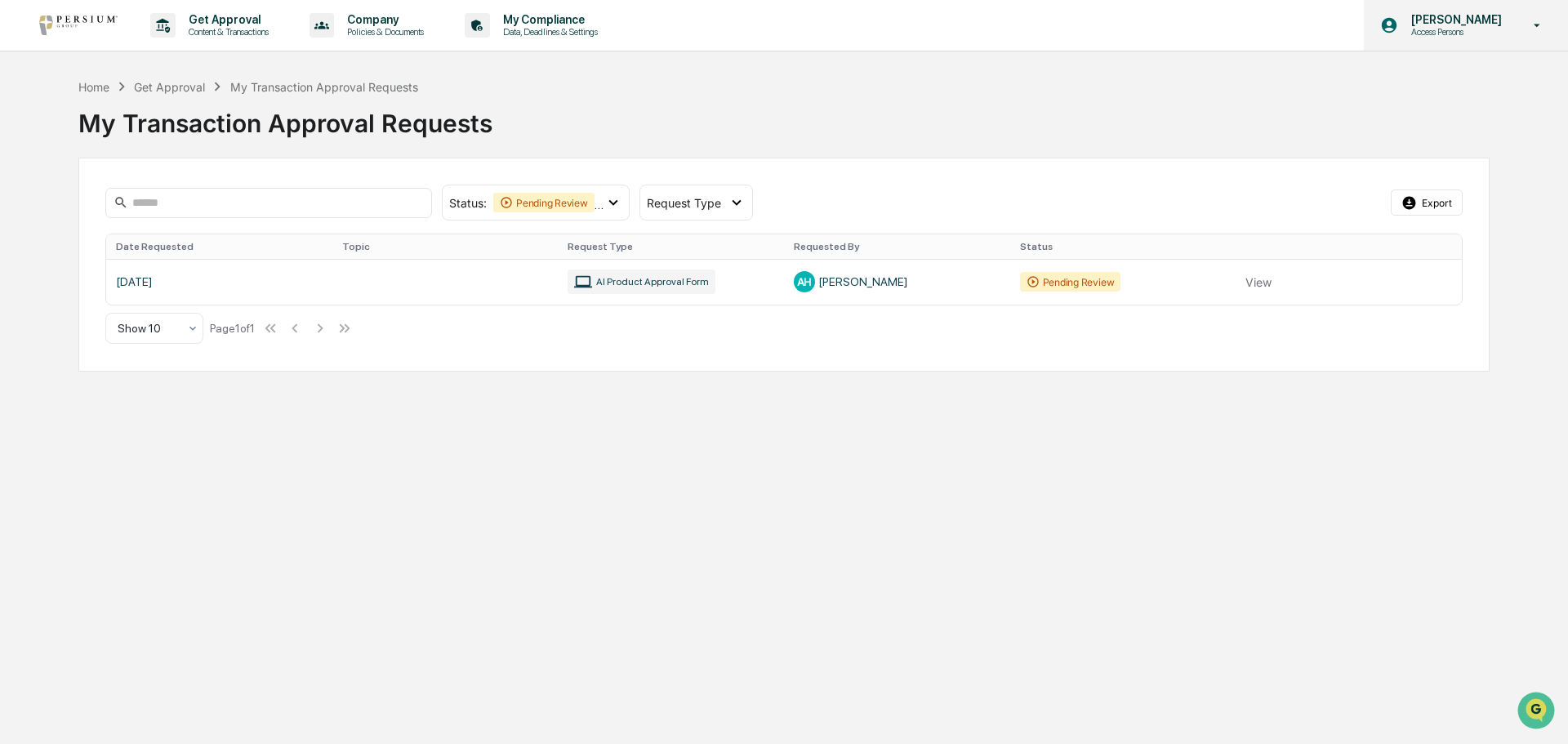
click at [1484, 38] on div "[PERSON_NAME] Access Persons" at bounding box center [1465, 25] width 204 height 50
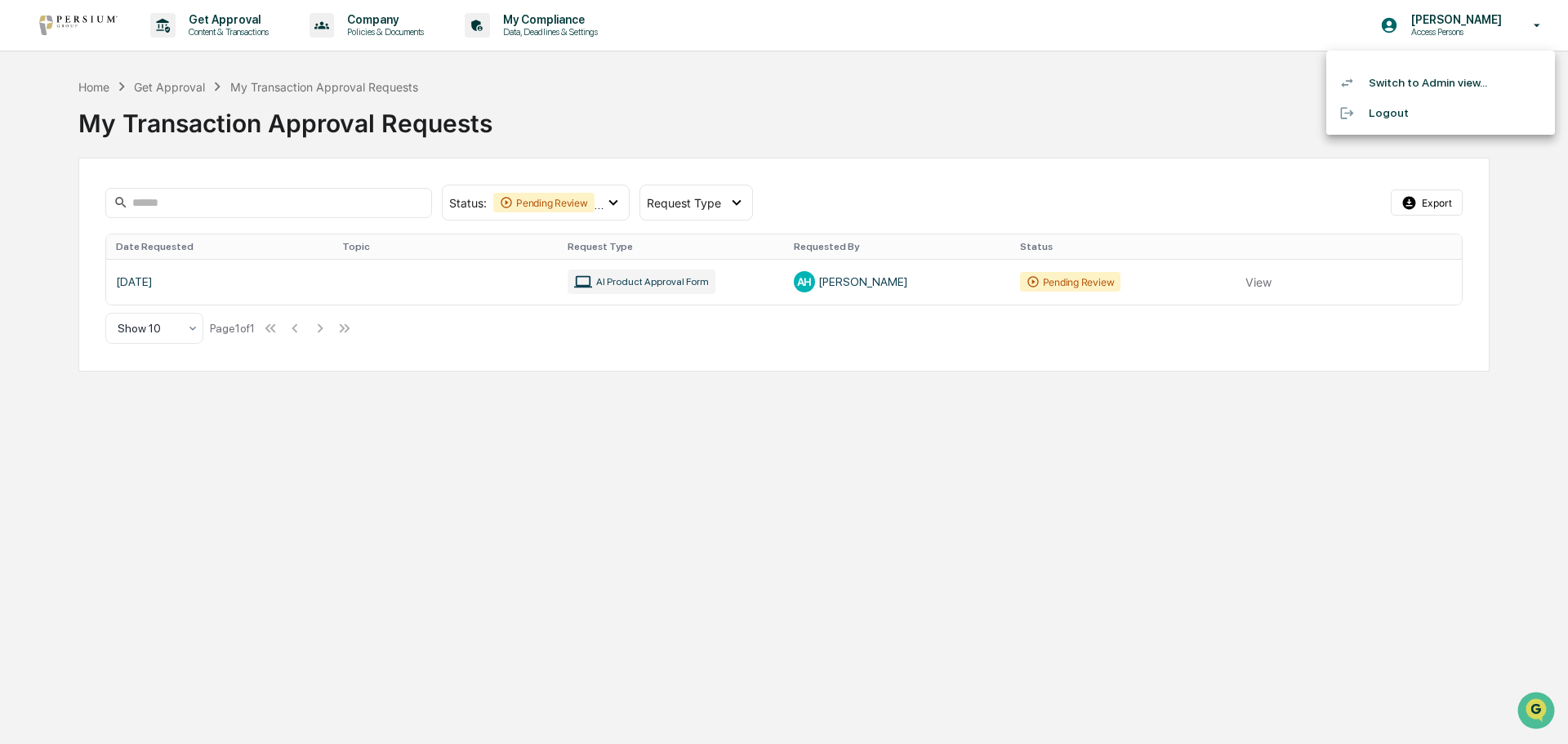
click at [1466, 75] on li "Switch to Admin view..." at bounding box center [1441, 83] width 229 height 31
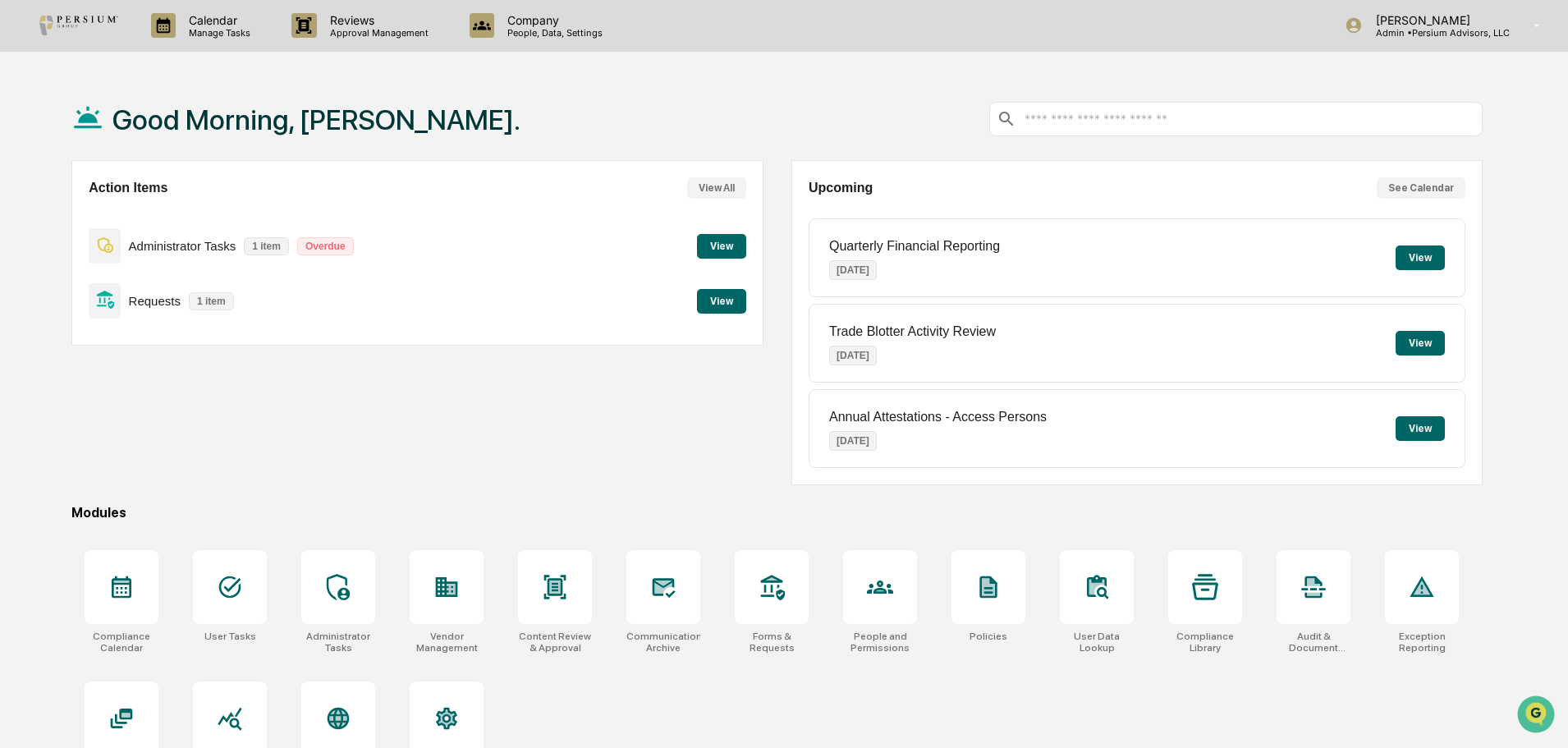
click at [386, 55] on div "Calendar Manage Tasks Reviews Approval Management Company People, Data, Setting…" at bounding box center [784, 413] width 1568 height 826
click at [379, 47] on div "Reviews Approval Management" at bounding box center [367, 25] width 177 height 51
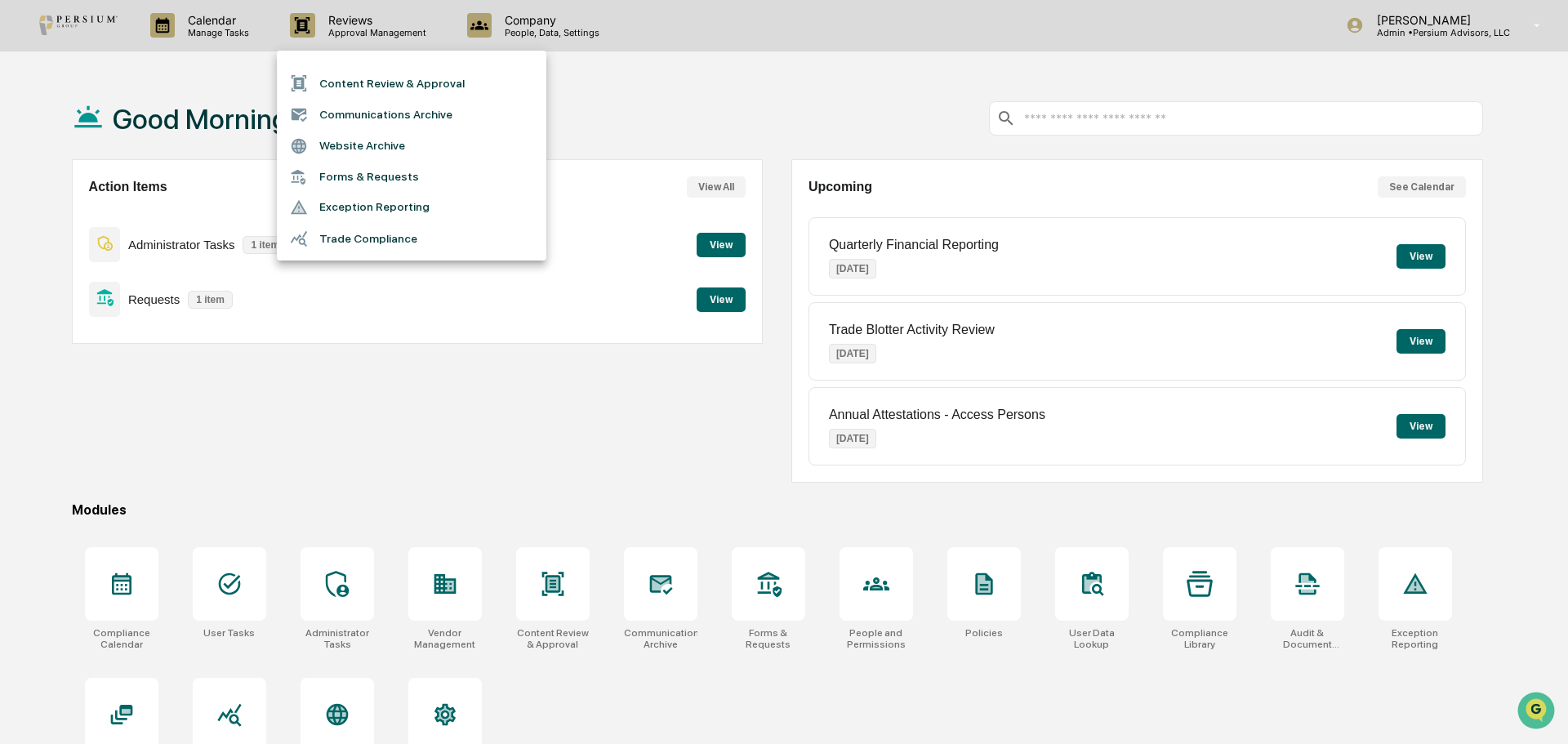
click at [226, 288] on div at bounding box center [784, 372] width 1568 height 744
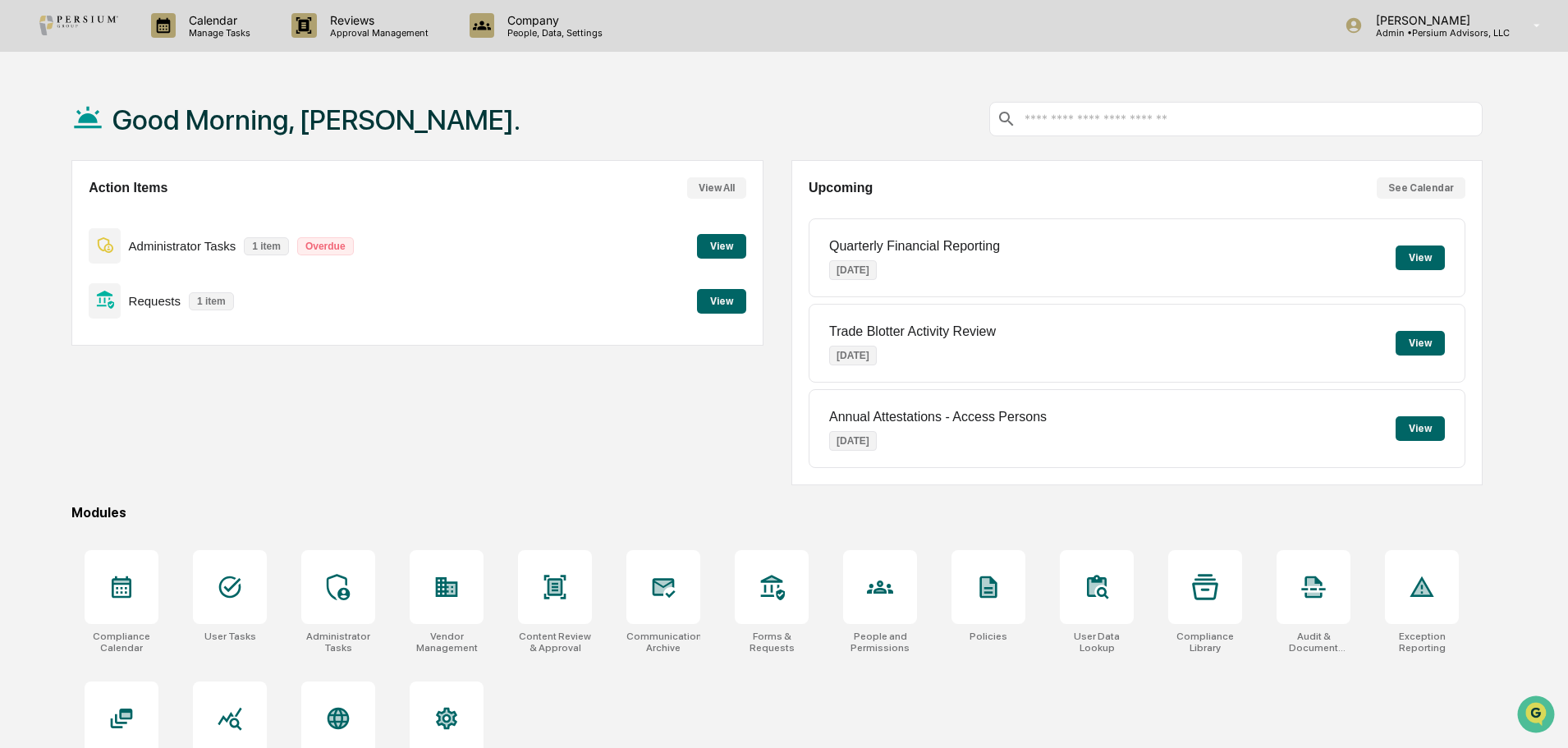
click at [702, 296] on button "View" at bounding box center [721, 302] width 49 height 25
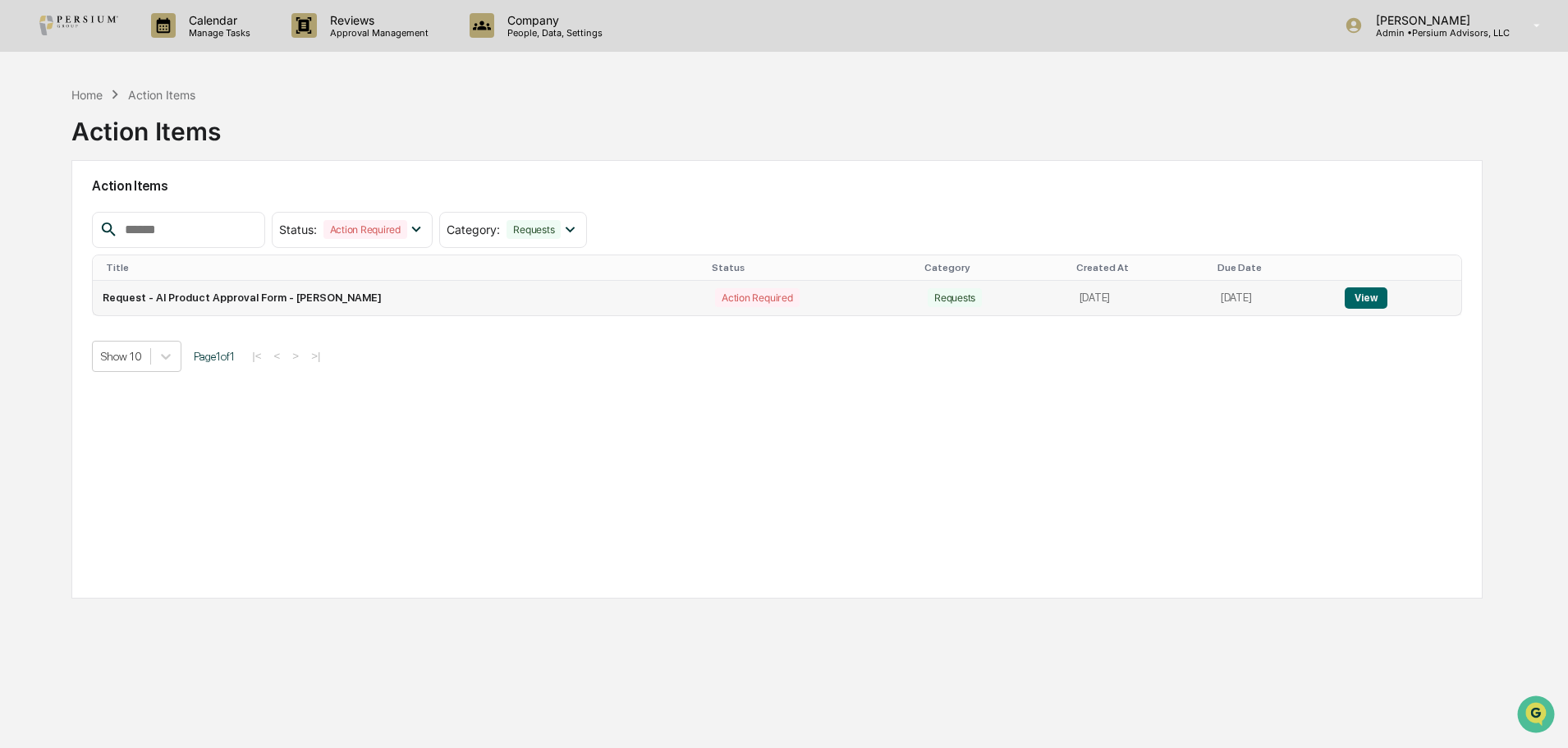
click at [1364, 296] on button "View" at bounding box center [1366, 298] width 42 height 22
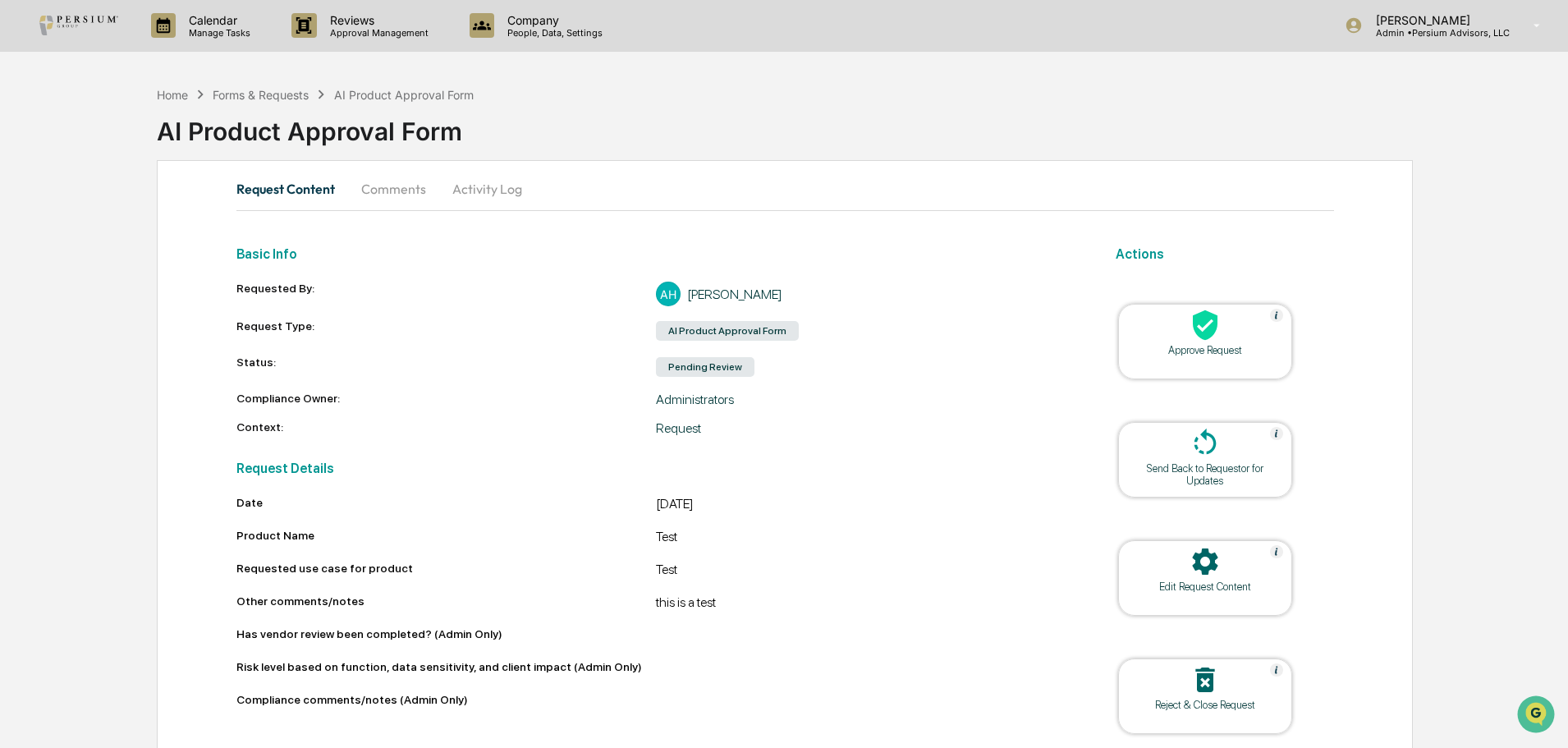
scroll to position [63, 0]
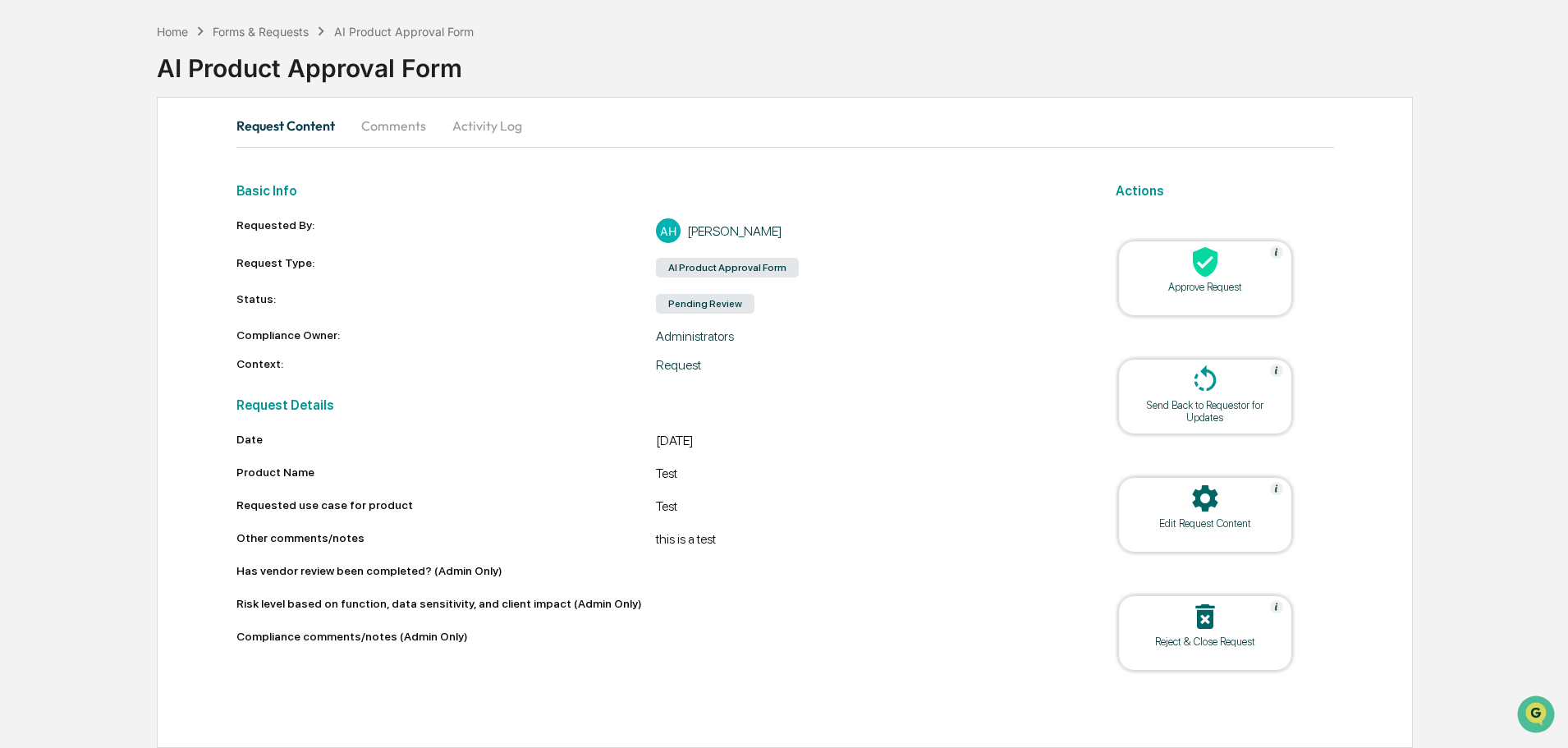
click at [480, 578] on div "Has vendor review been completed? (Admin Only)" at bounding box center [656, 574] width 840 height 20
click at [1219, 538] on div "Edit Request Content" at bounding box center [1205, 514] width 174 height 76
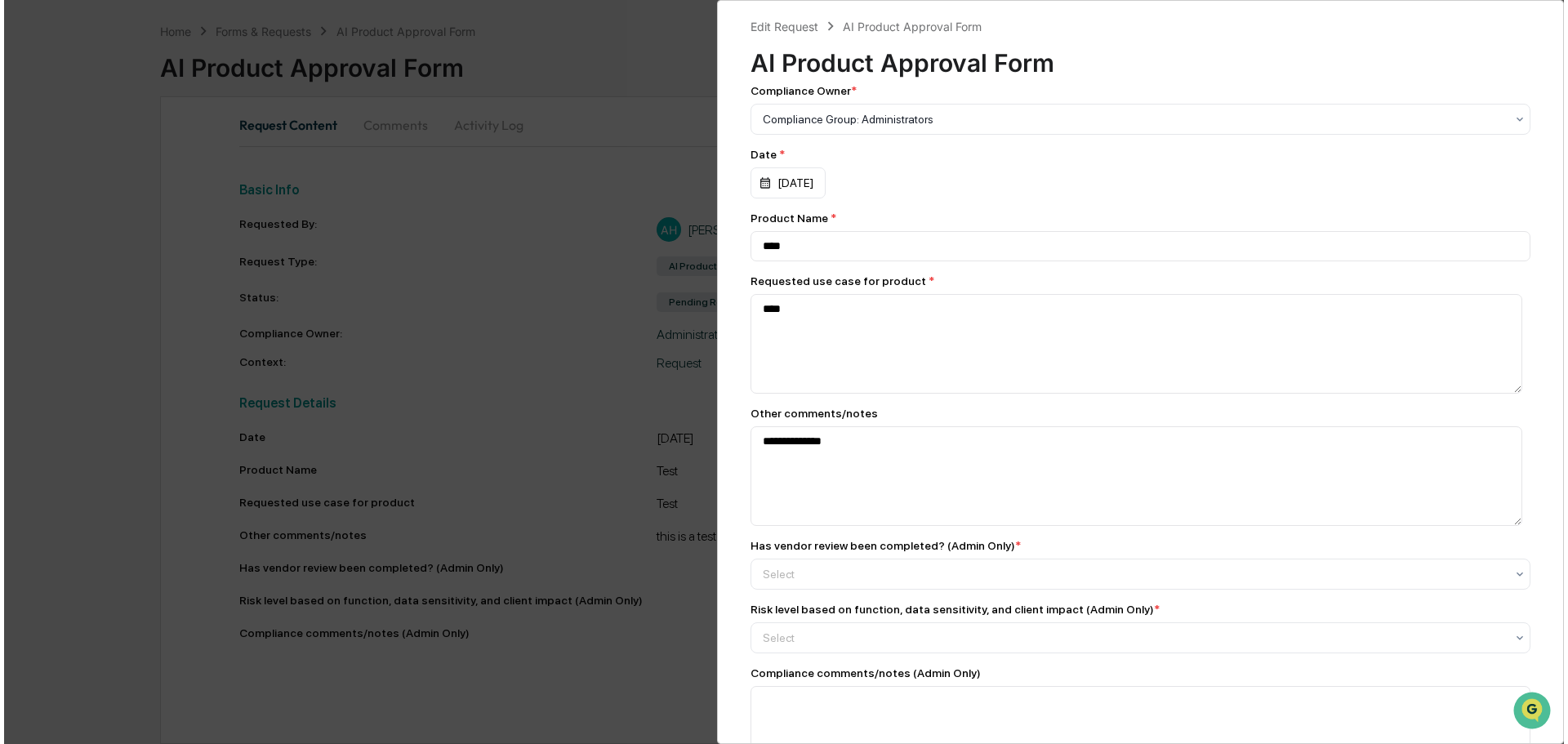
scroll to position [135, 0]
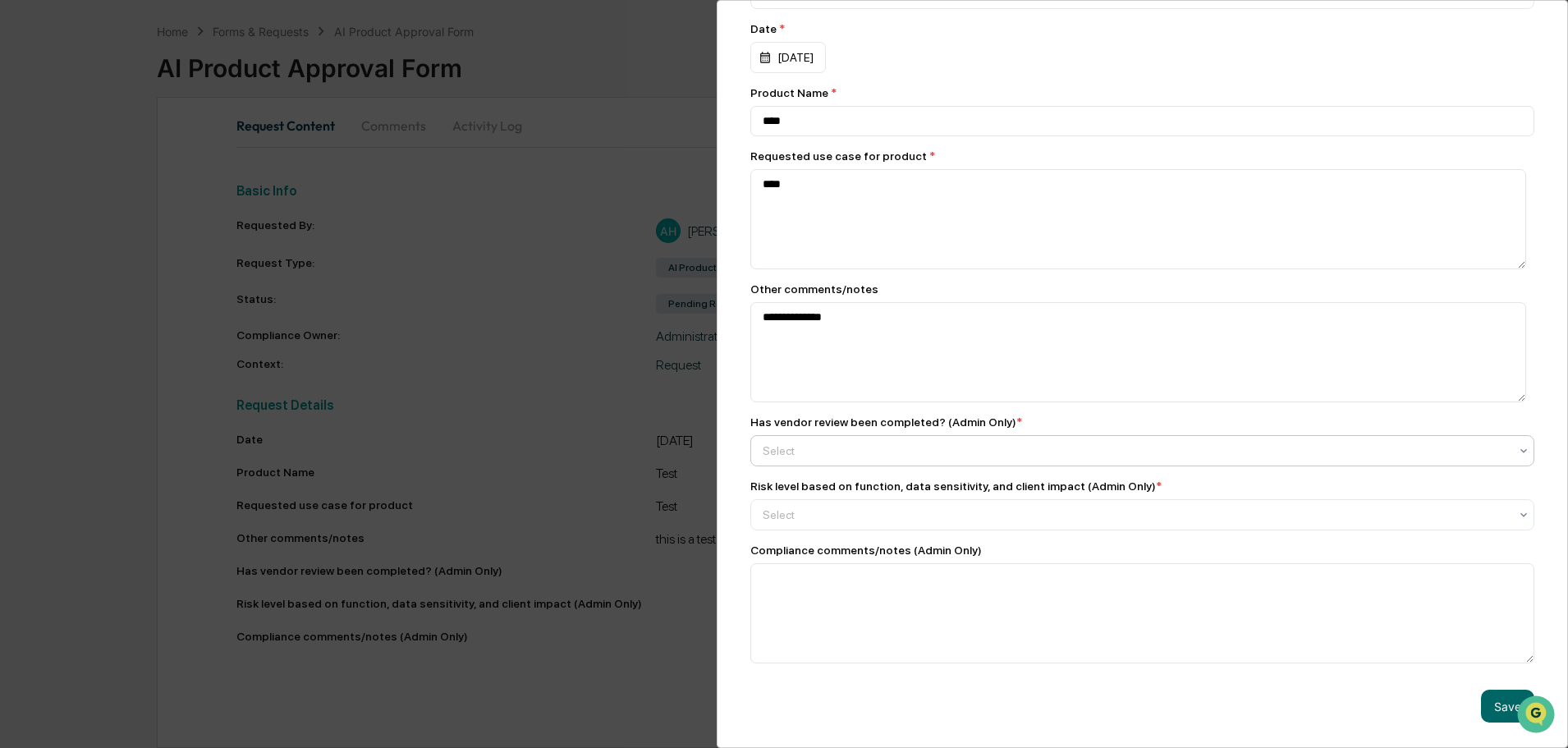
click at [862, 452] on div "Select" at bounding box center [1137, 450] width 763 height 23
click at [864, 486] on div "Yes" at bounding box center [1138, 482] width 774 height 33
click at [865, 503] on div "Select" at bounding box center [1137, 514] width 763 height 23
click at [851, 557] on div "Low" at bounding box center [1138, 546] width 774 height 33
click at [847, 565] on textarea at bounding box center [1142, 613] width 784 height 100
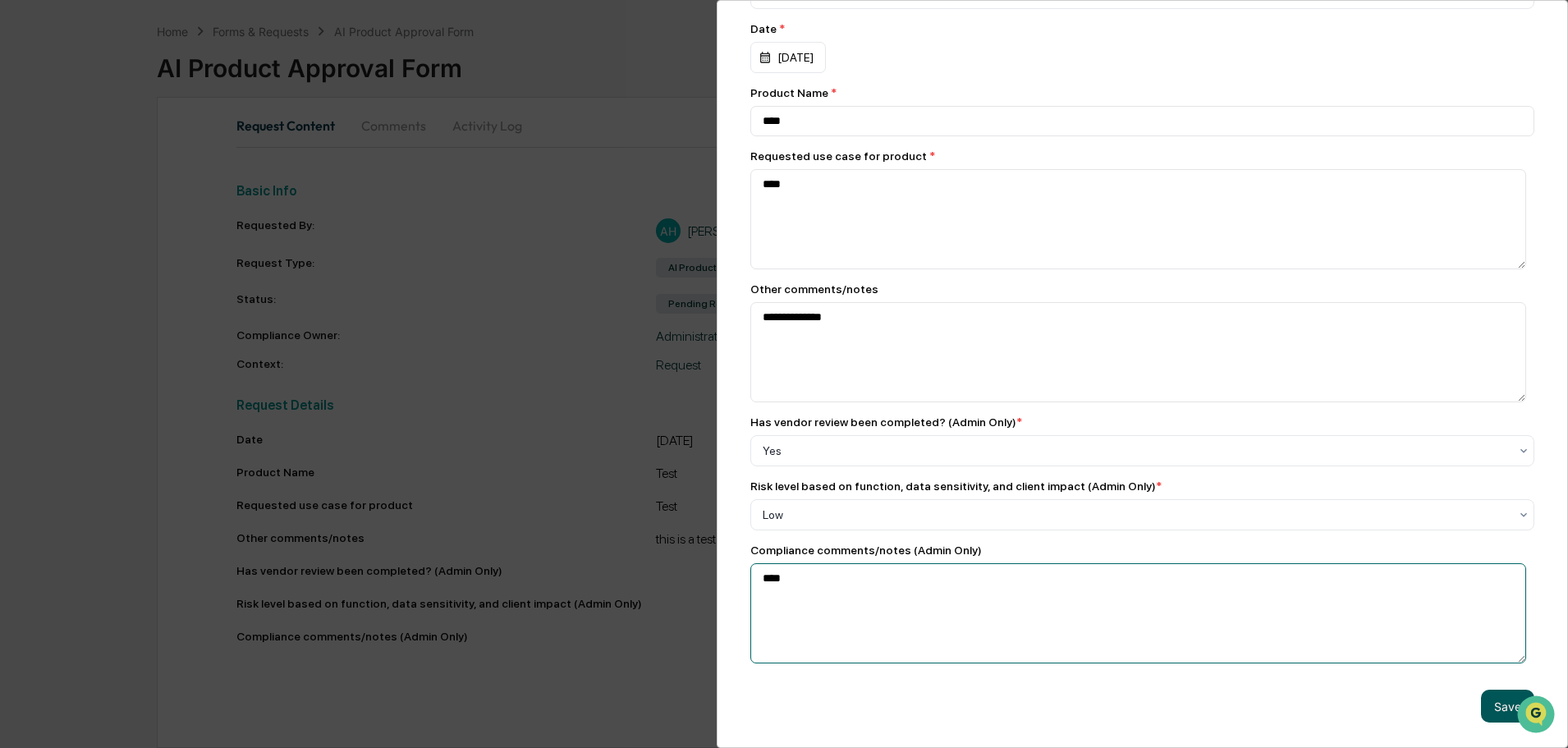
type textarea "****"
click at [1499, 690] on button "Save" at bounding box center [1508, 706] width 53 height 33
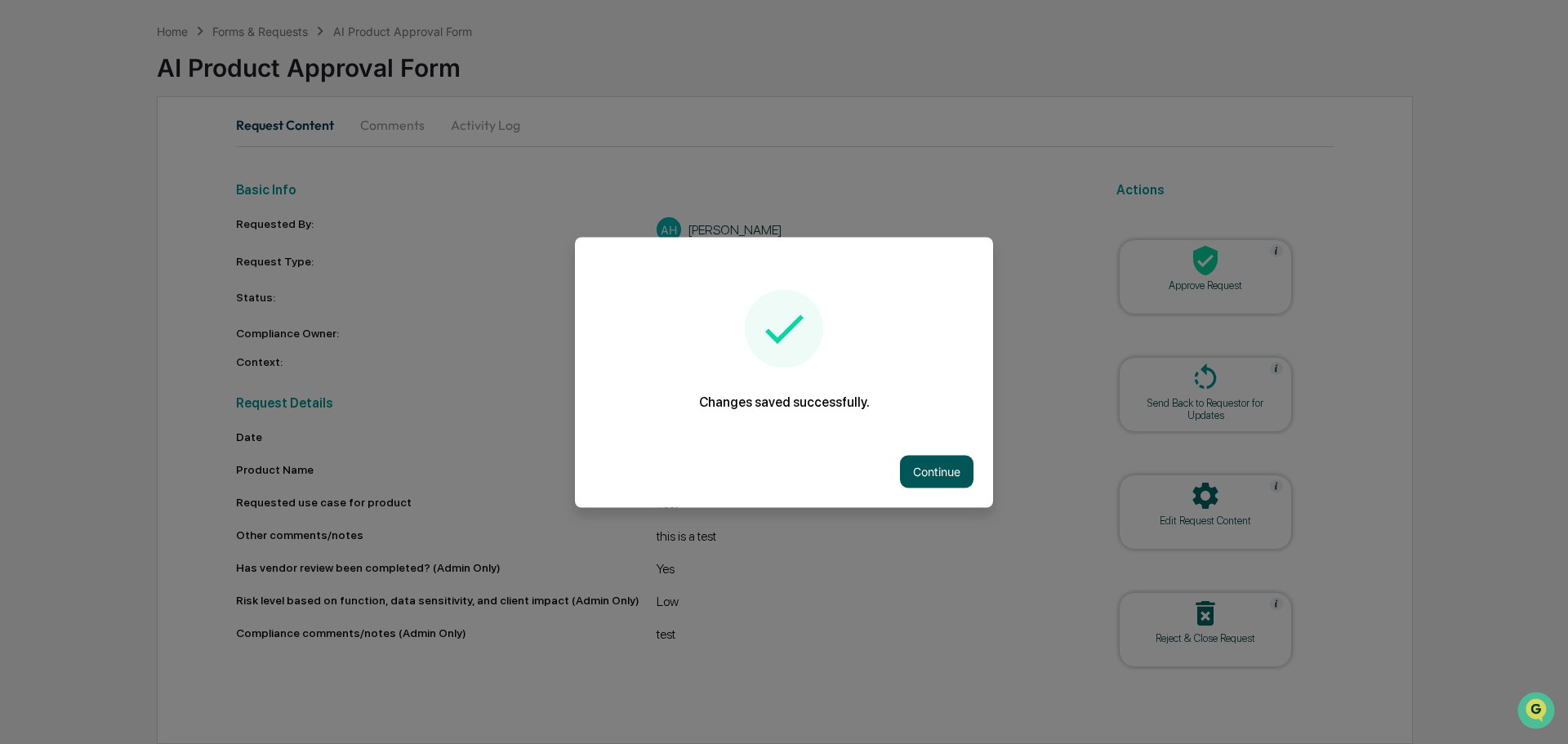
click at [956, 479] on button "Continue" at bounding box center [936, 471] width 74 height 33
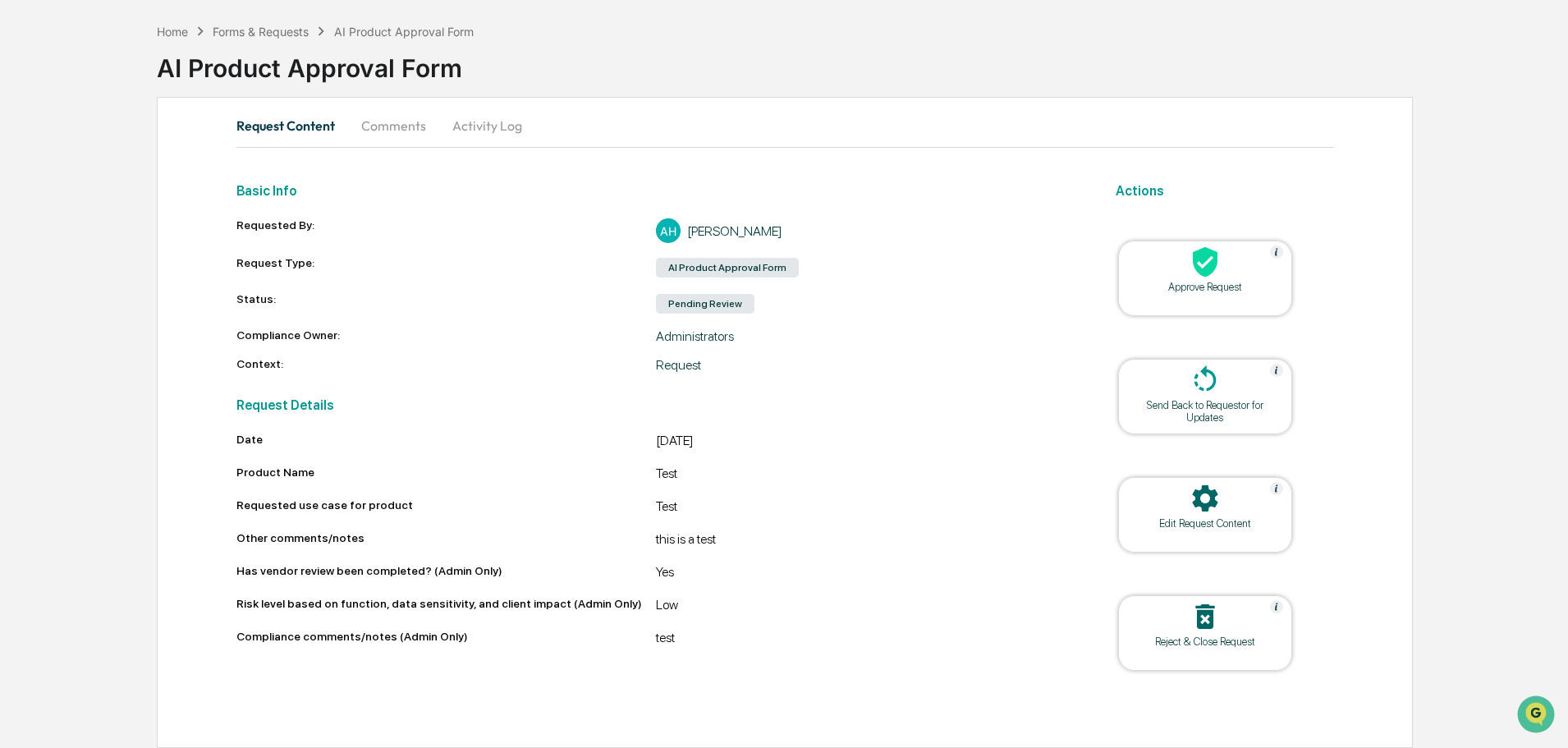
click at [1191, 618] on icon at bounding box center [1206, 617] width 33 height 33
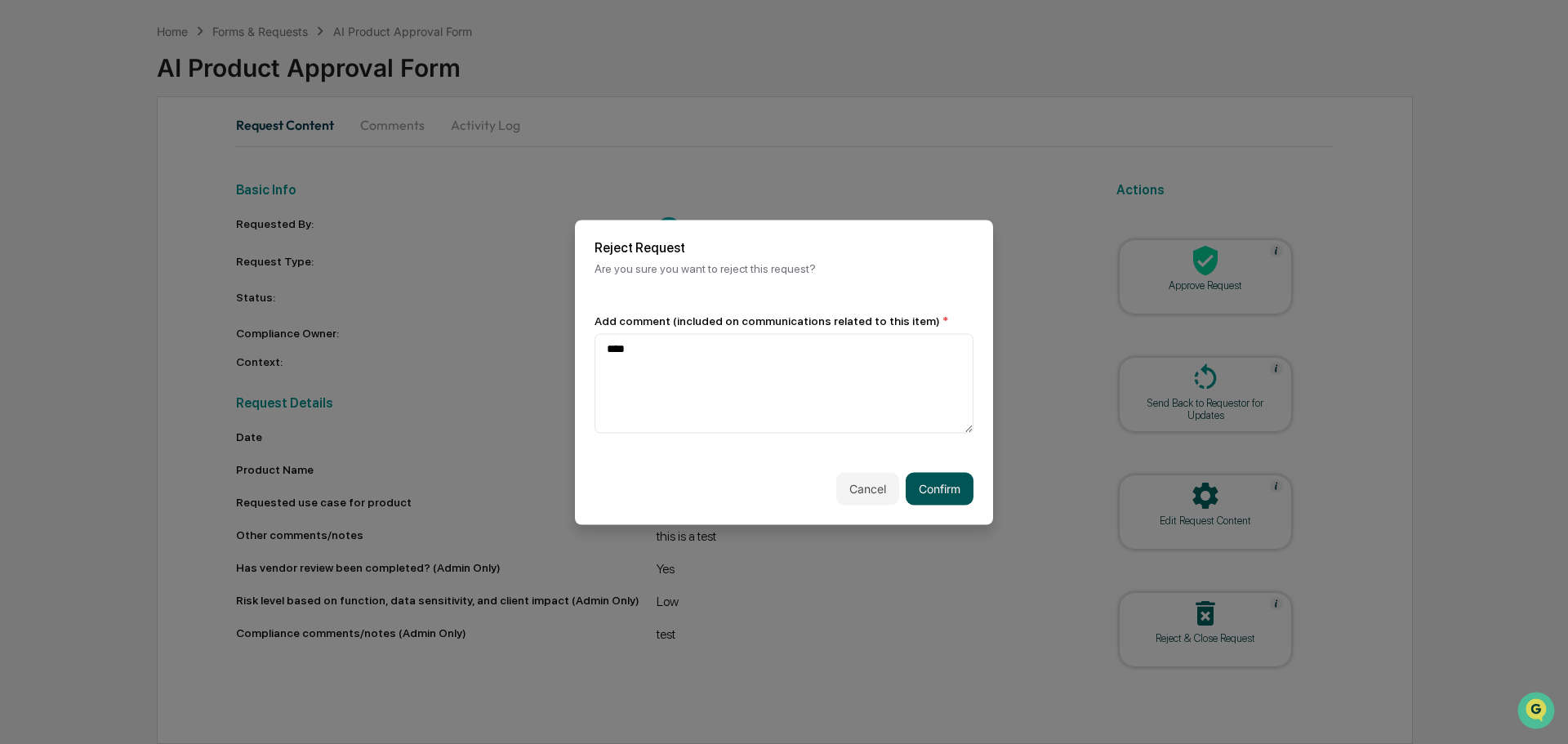
type textarea "****"
click at [933, 491] on button "Confirm" at bounding box center [939, 489] width 68 height 33
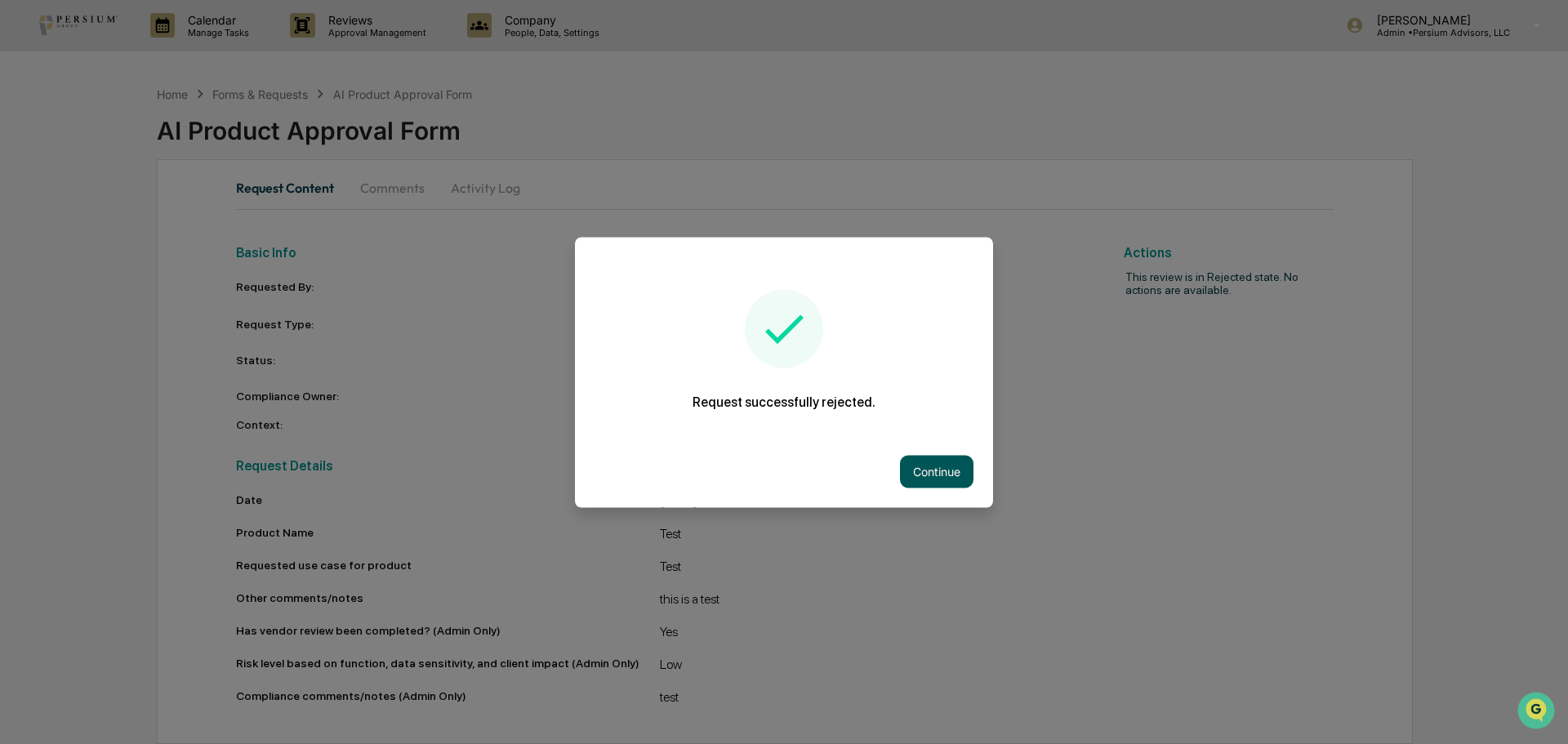
click at [938, 458] on button "Continue" at bounding box center [936, 471] width 74 height 33
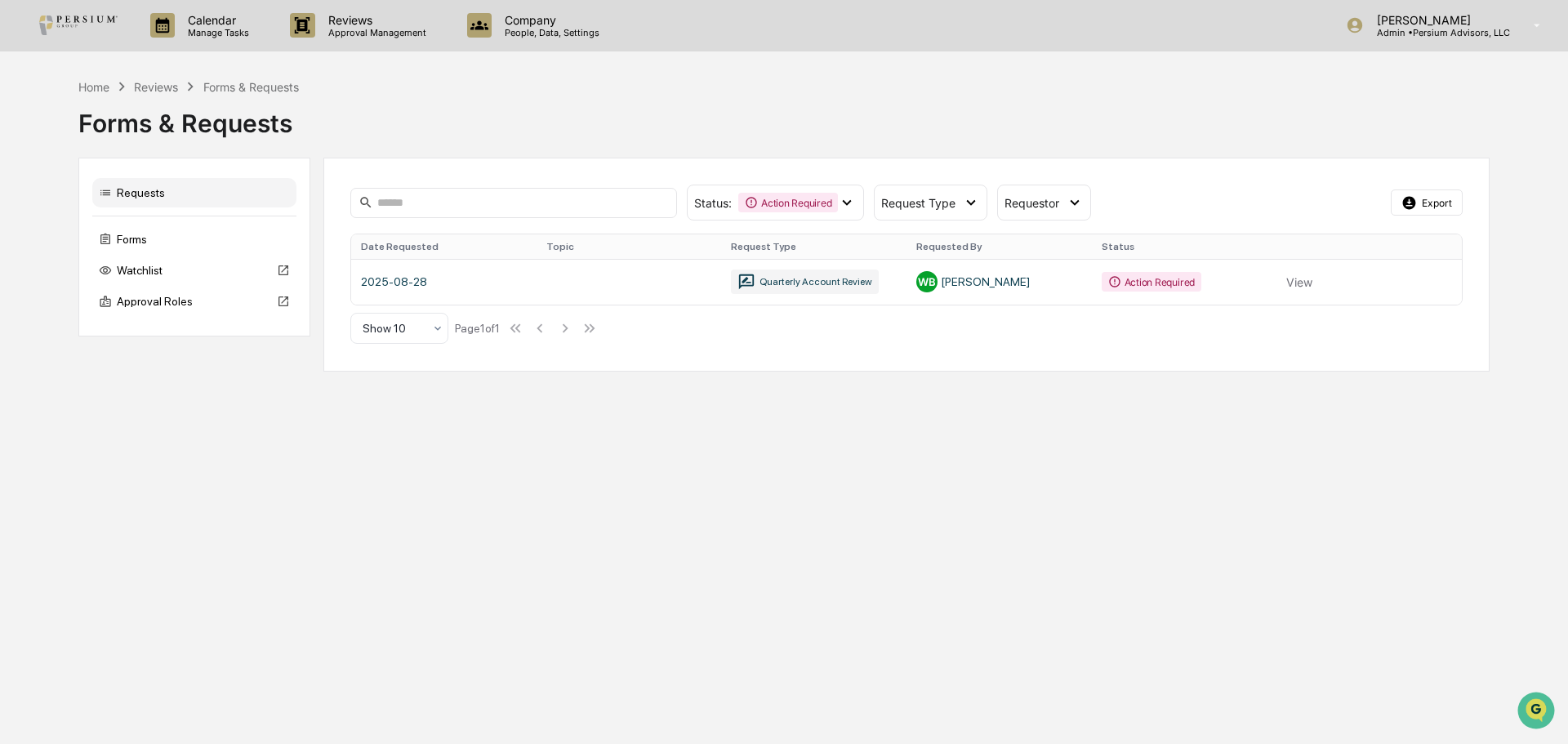
click at [56, 11] on link at bounding box center [88, 25] width 98 height 50
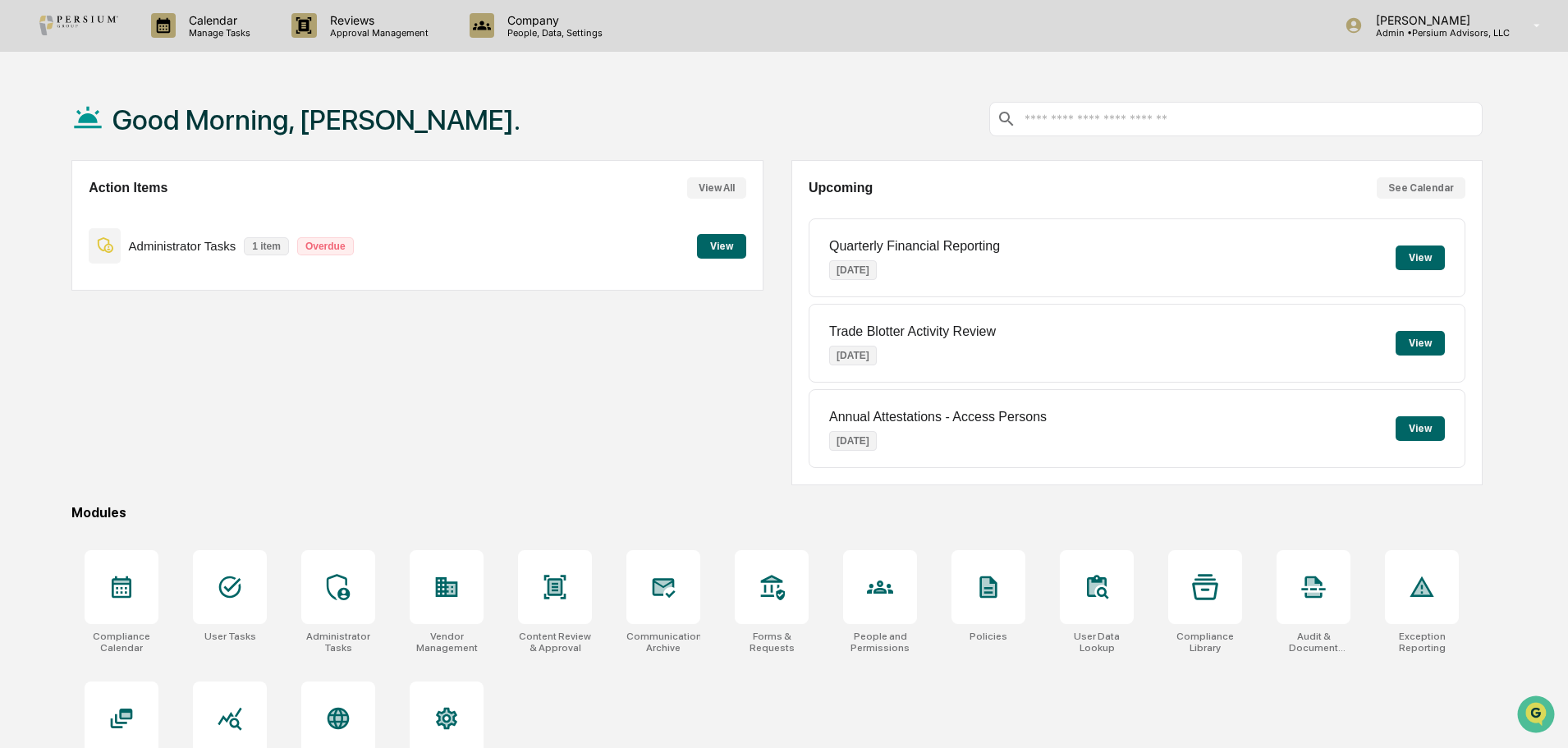
scroll to position [78, 0]
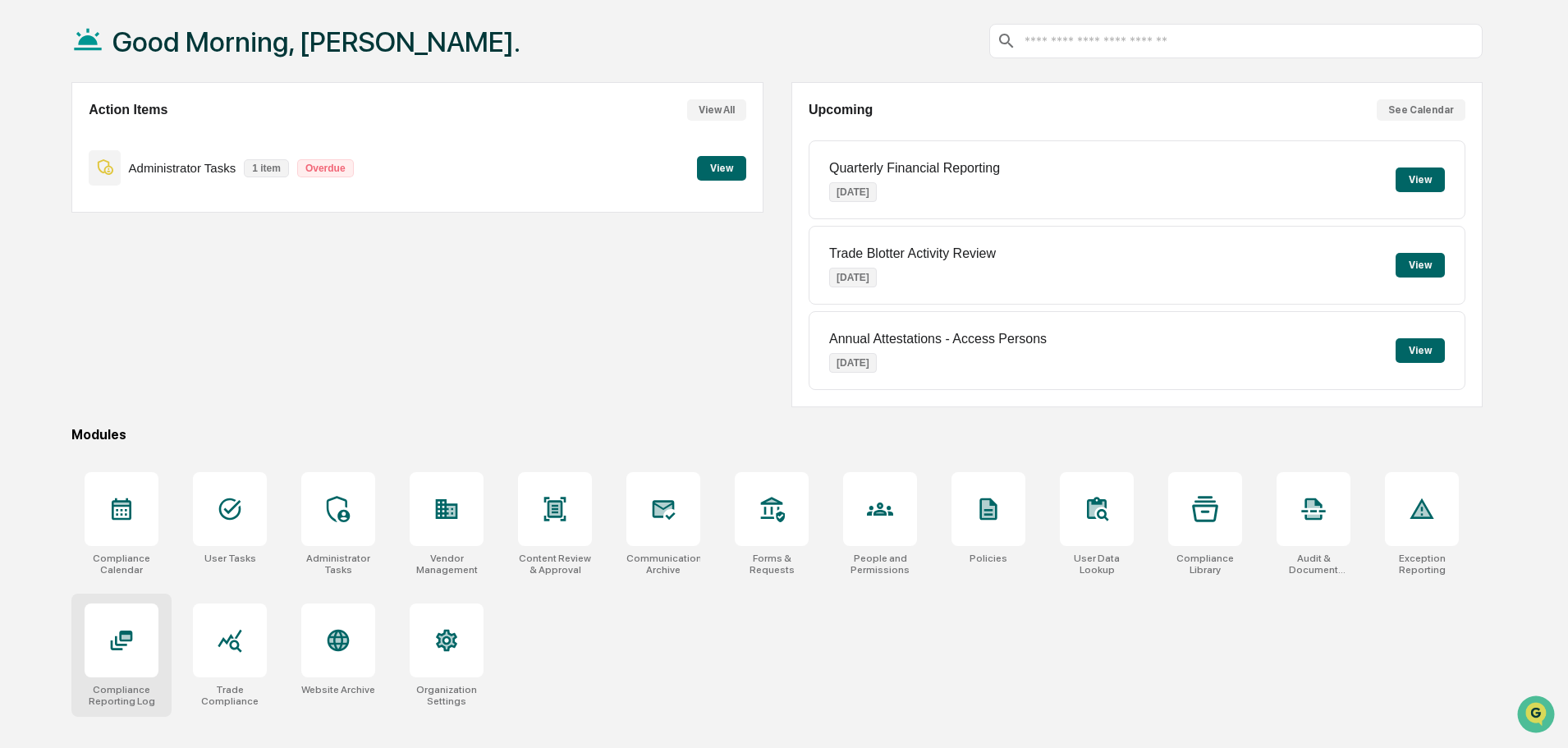
click at [114, 632] on icon at bounding box center [121, 641] width 27 height 27
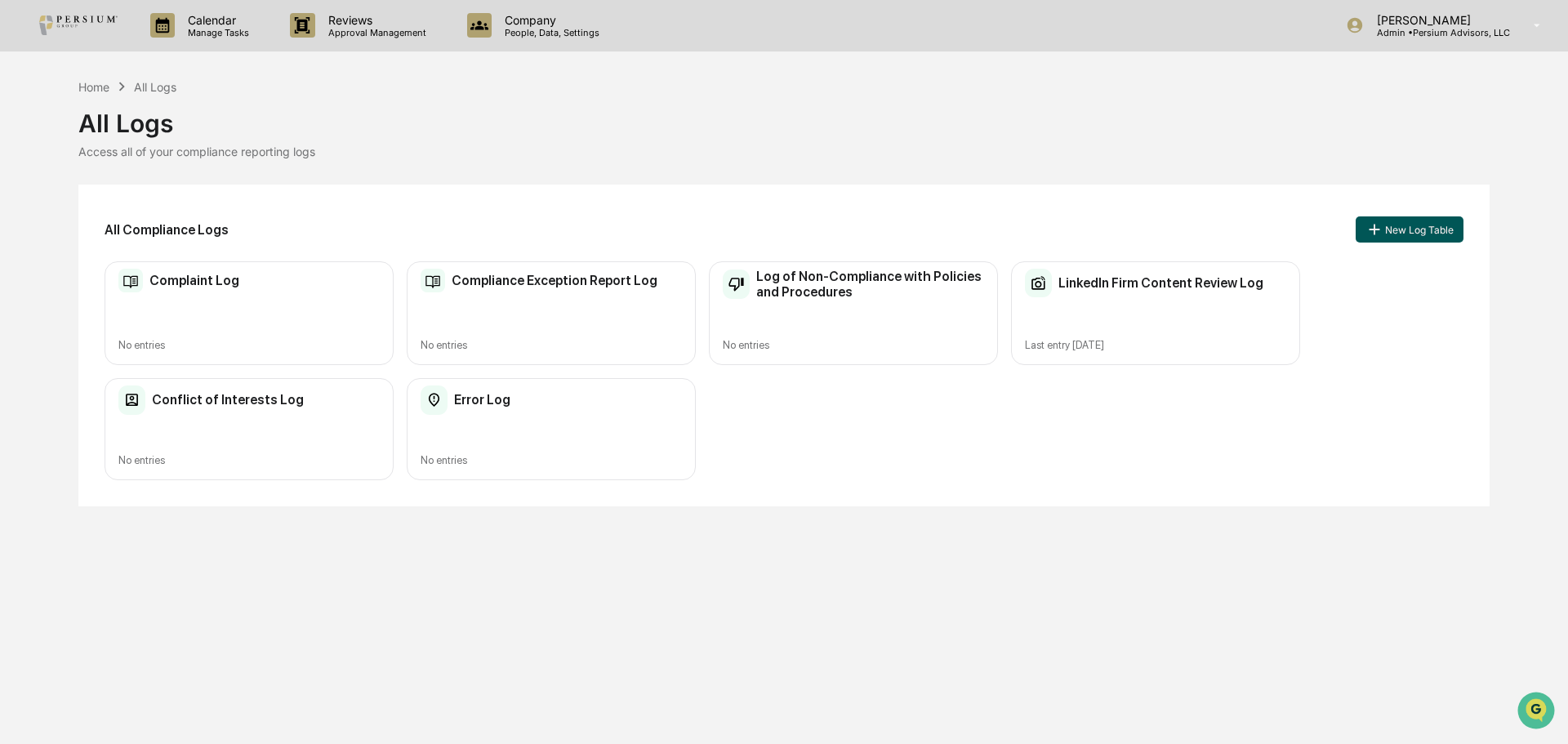
click at [1355, 226] on button "New Log Table" at bounding box center [1409, 230] width 108 height 26
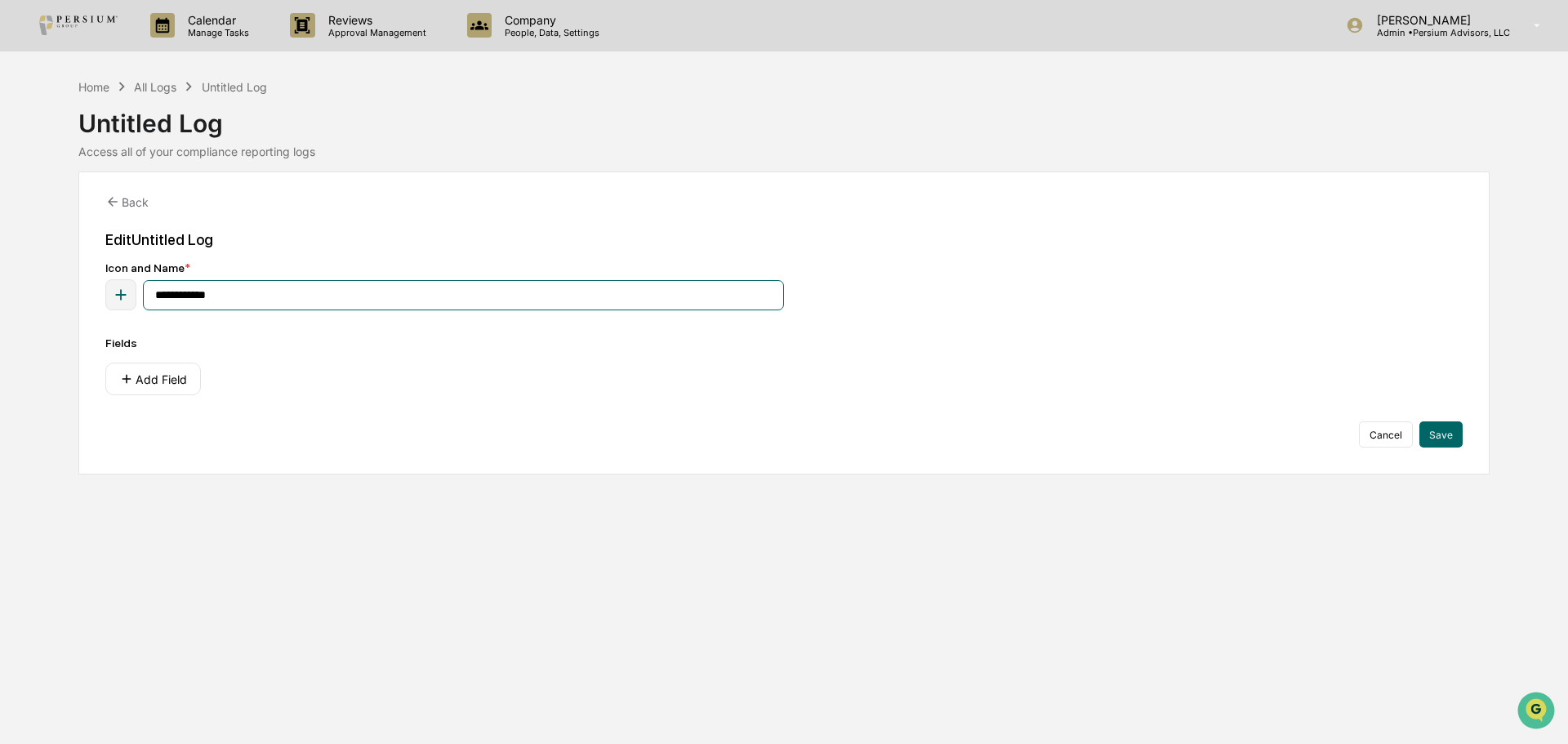
click at [360, 303] on input "**********" at bounding box center [463, 295] width 641 height 31
type input "*"
type input "**********"
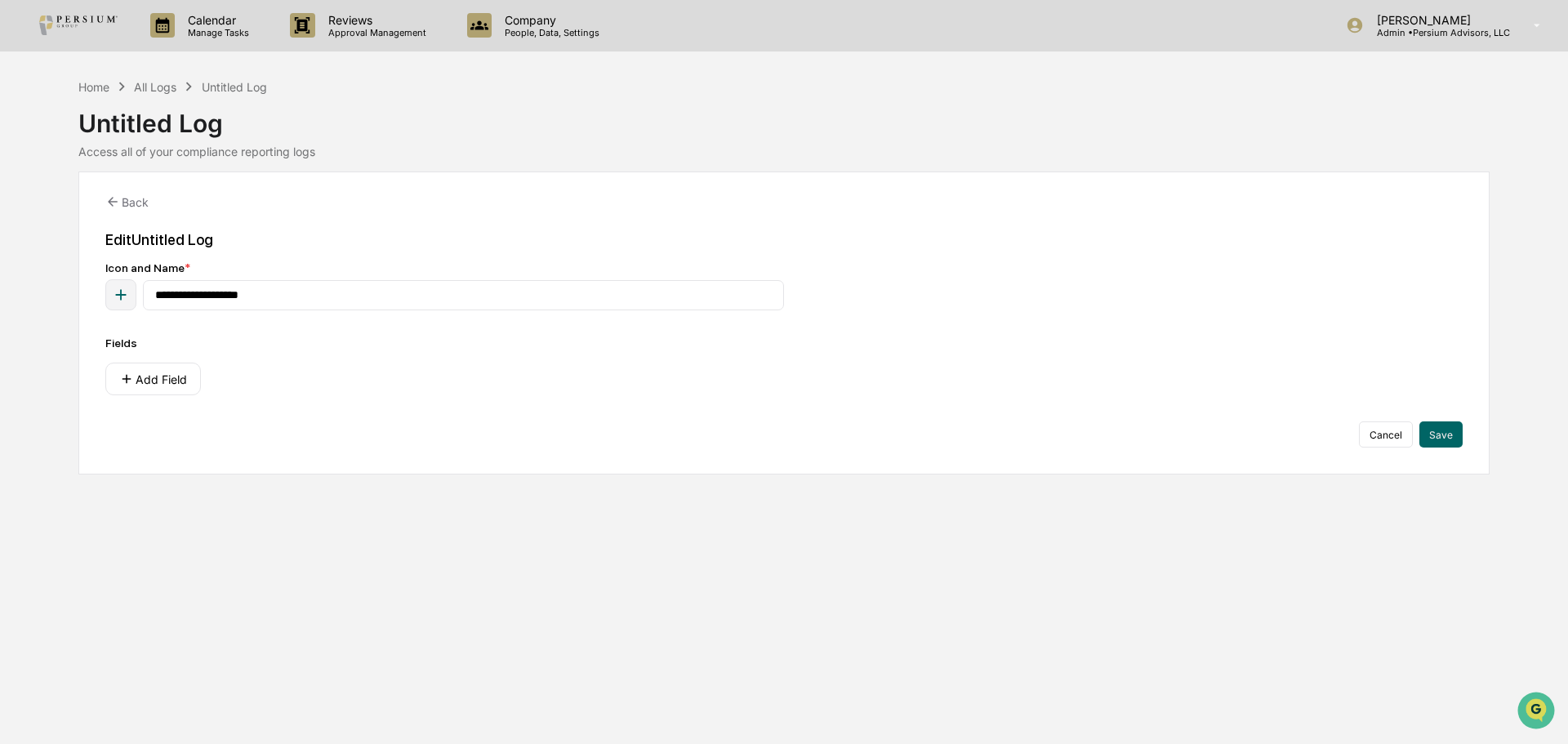
click at [127, 294] on icon "button" at bounding box center [121, 295] width 18 height 18
type input "****"
click at [110, 400] on icon at bounding box center [115, 398] width 13 height 9
click at [522, 369] on div "Add Field" at bounding box center [783, 379] width 1357 height 33
click at [165, 381] on button "Add Field" at bounding box center [153, 379] width 96 height 33
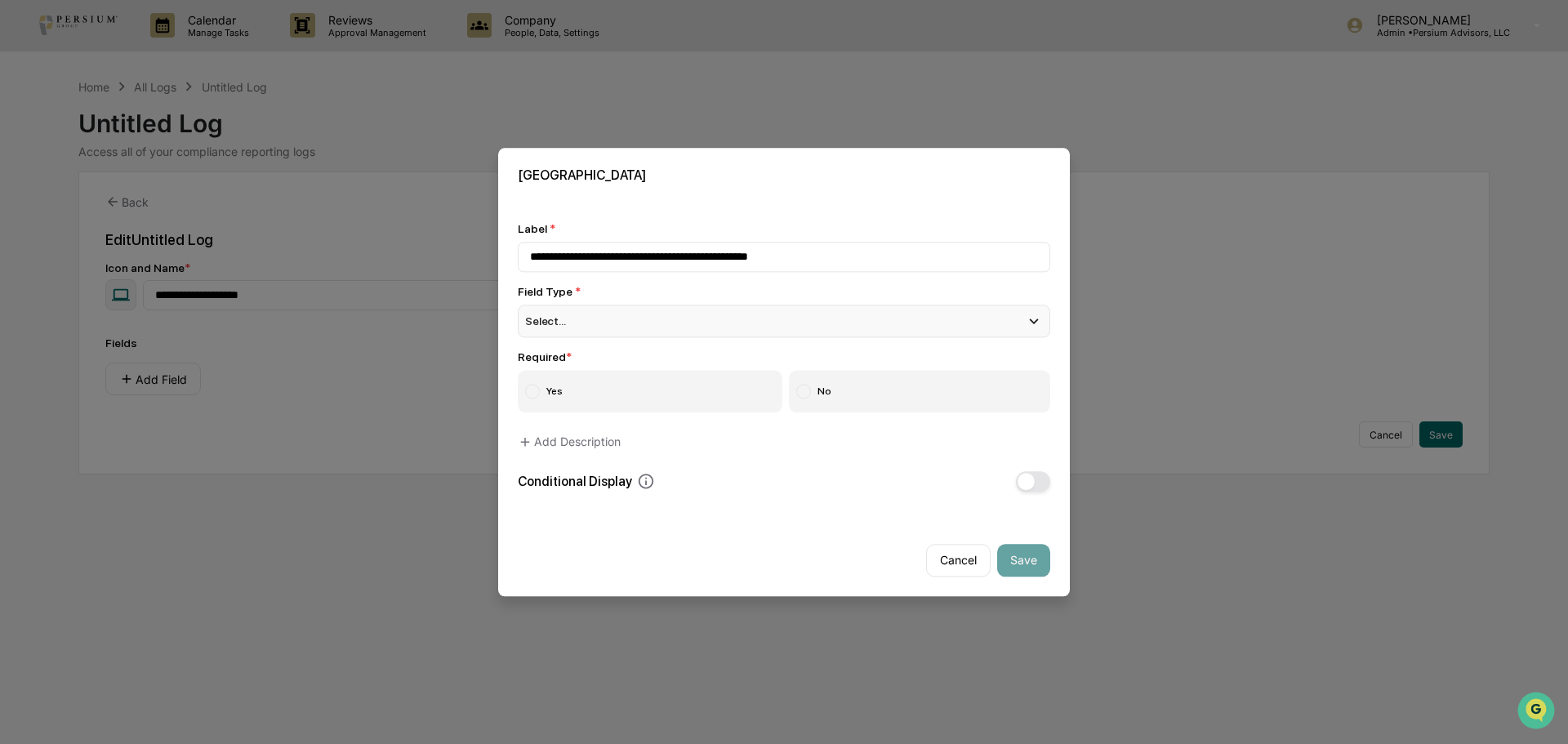
type input "**********"
click at [563, 306] on div "Select..." at bounding box center [784, 321] width 533 height 33
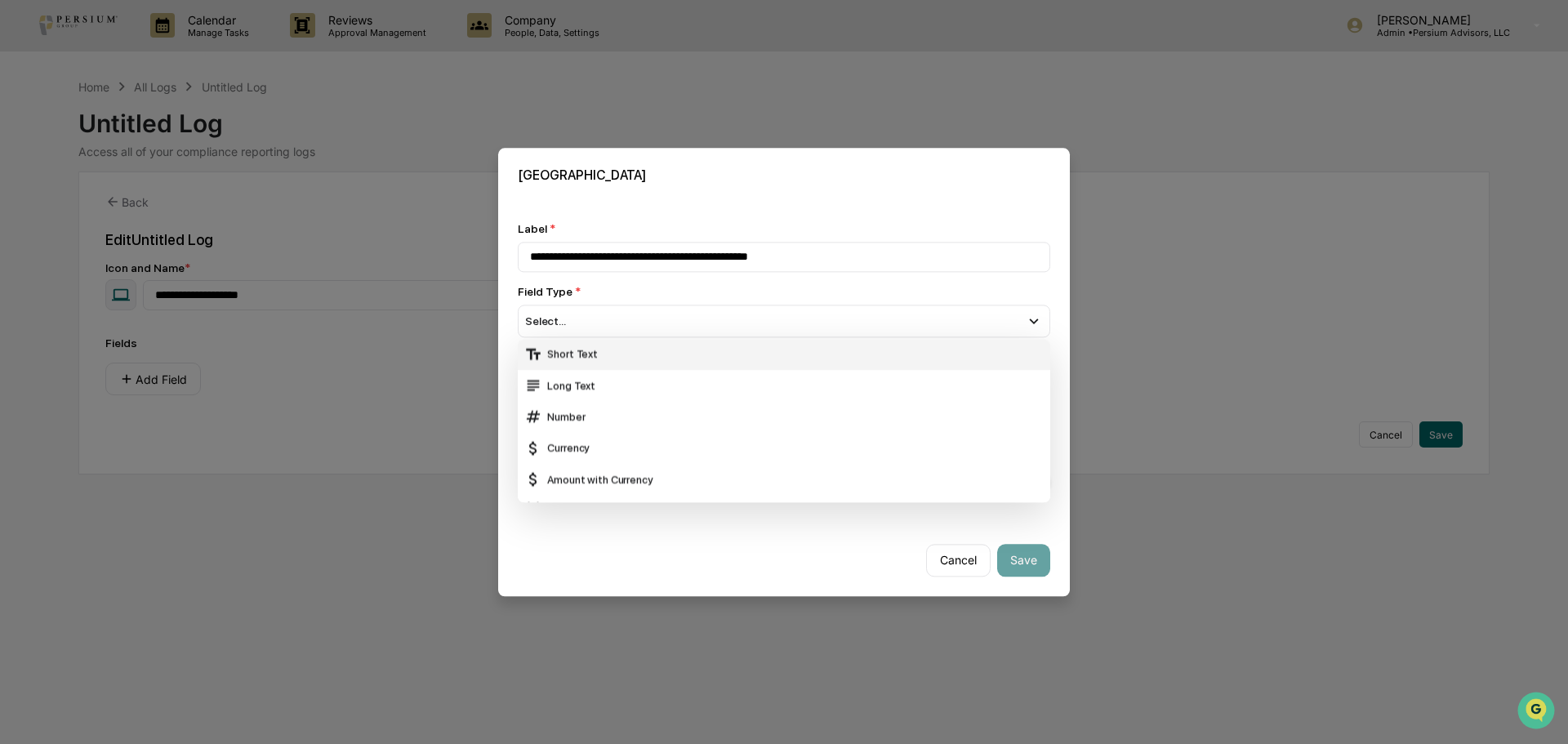
click at [586, 360] on div "Short Text" at bounding box center [784, 355] width 519 height 18
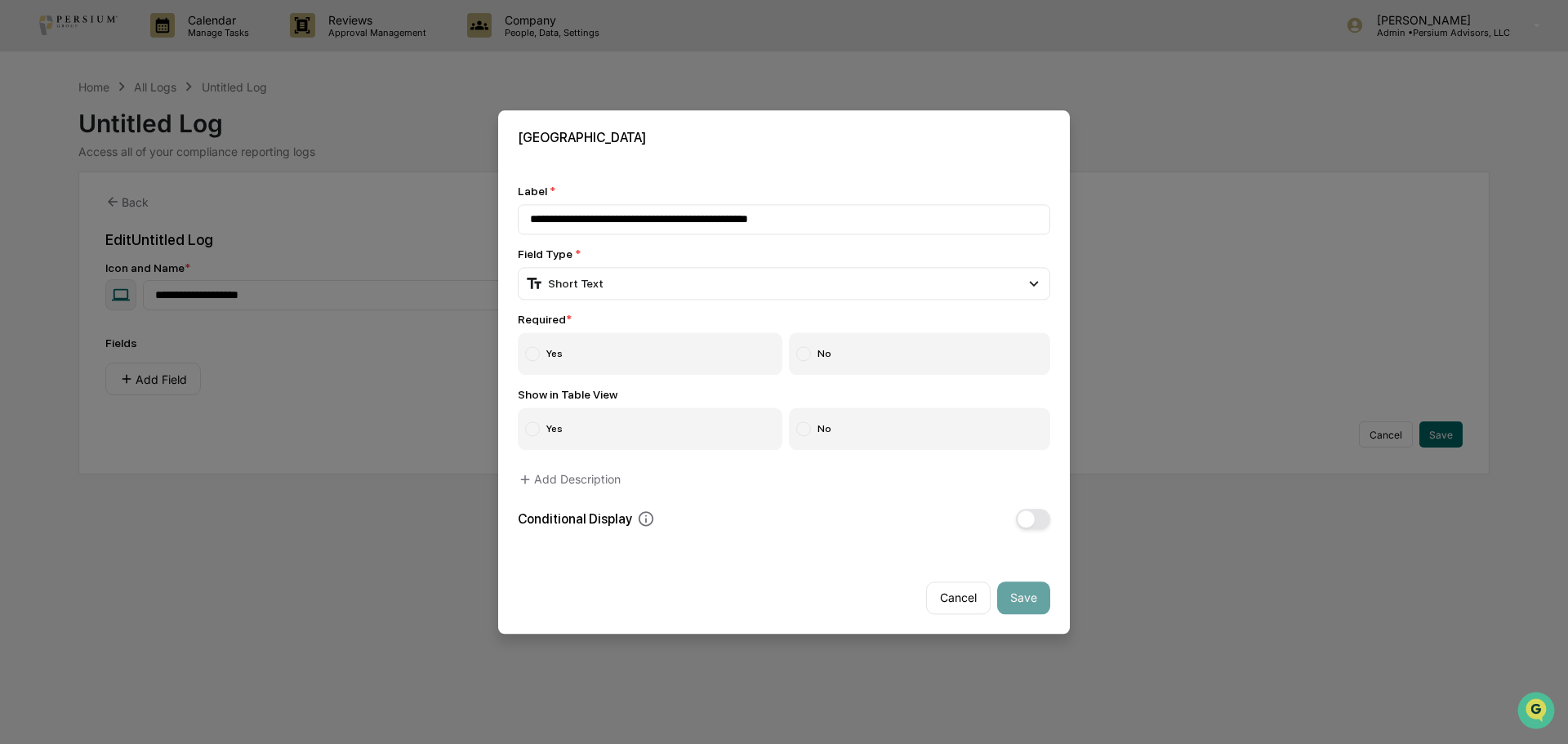
click at [586, 361] on label "Yes" at bounding box center [650, 353] width 265 height 42
click at [1037, 601] on button "Save" at bounding box center [1024, 598] width 53 height 33
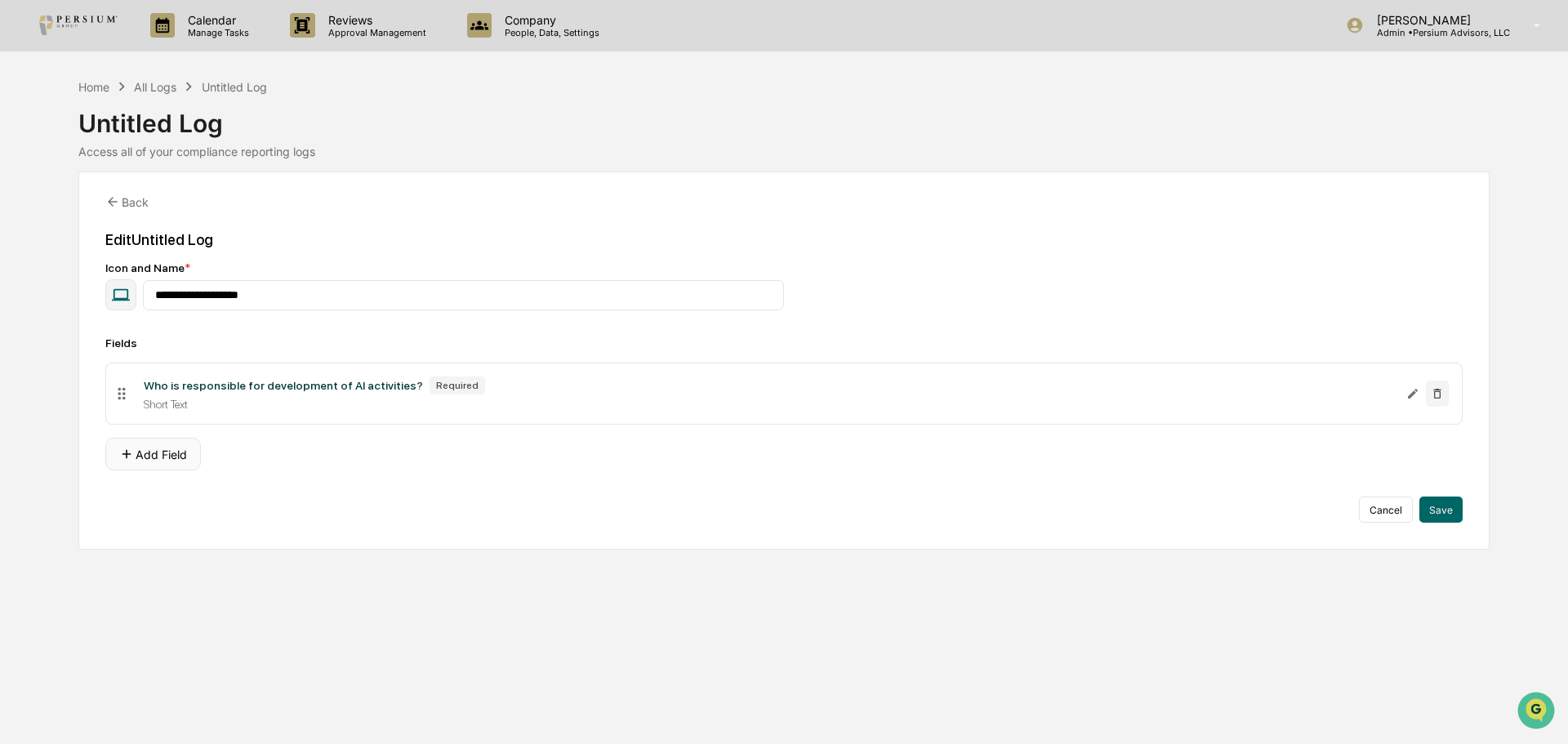
click at [146, 450] on button "Add Field" at bounding box center [153, 454] width 96 height 33
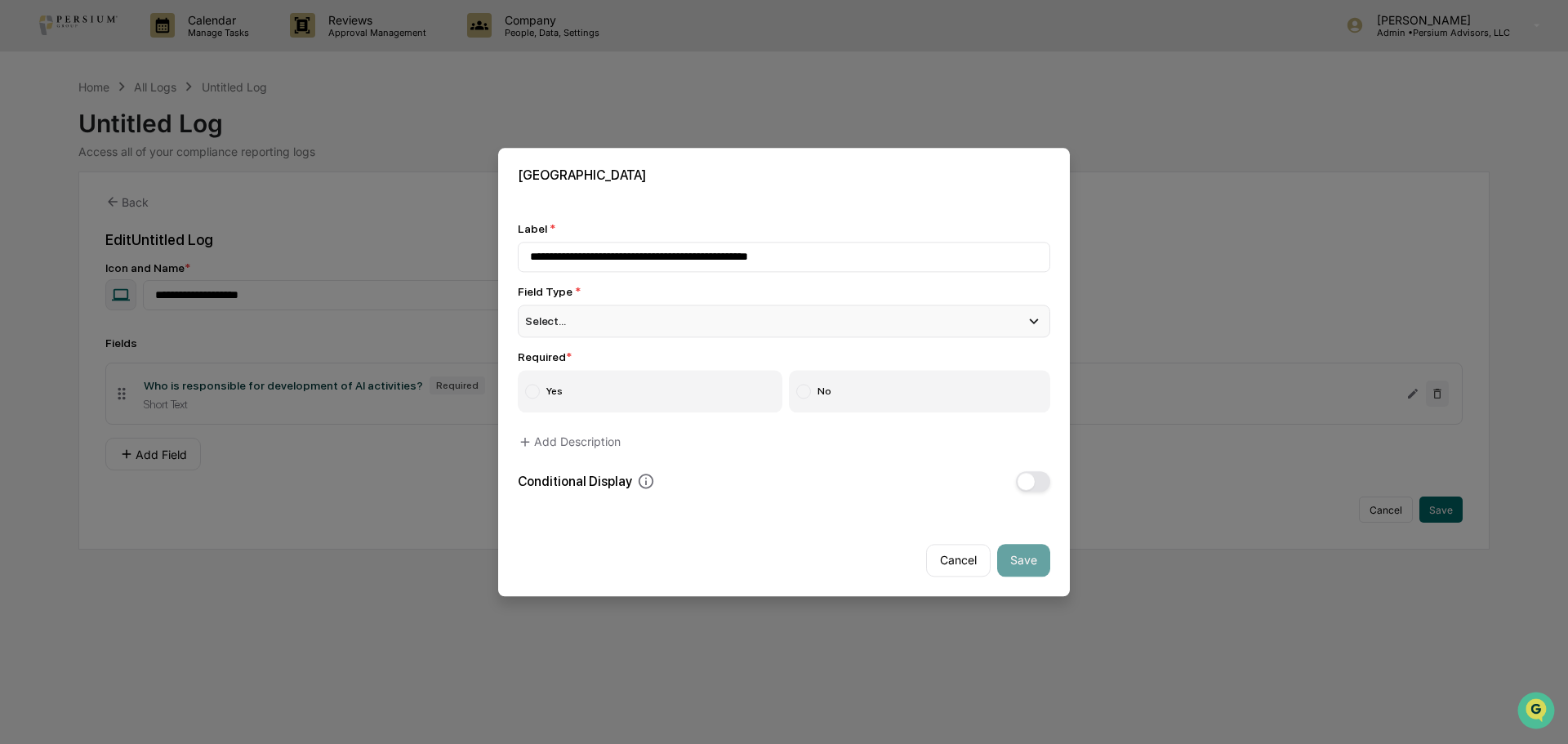
type input "**********"
click at [607, 331] on div "Select..." at bounding box center [784, 321] width 533 height 33
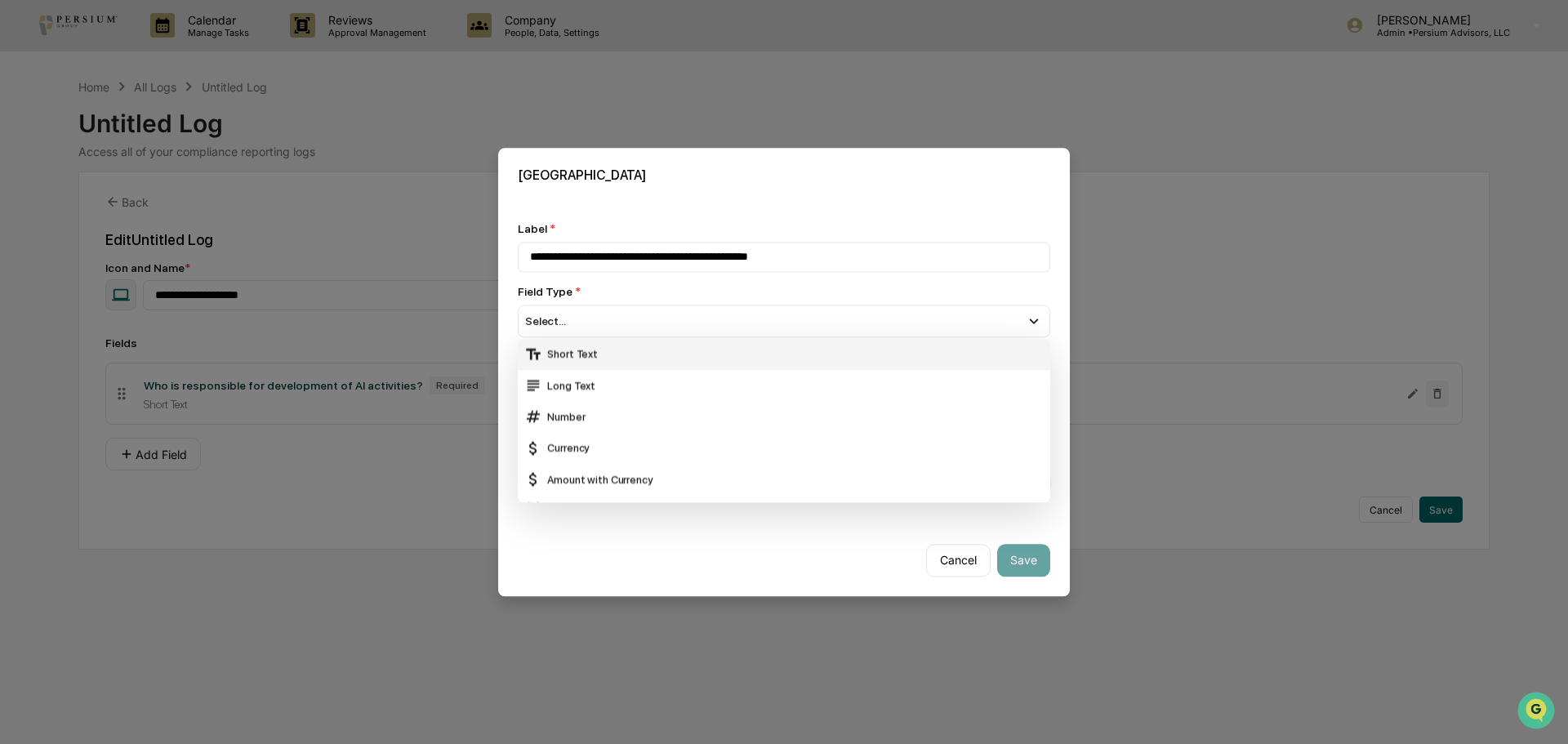
click at [606, 355] on div "Short Text" at bounding box center [784, 355] width 519 height 18
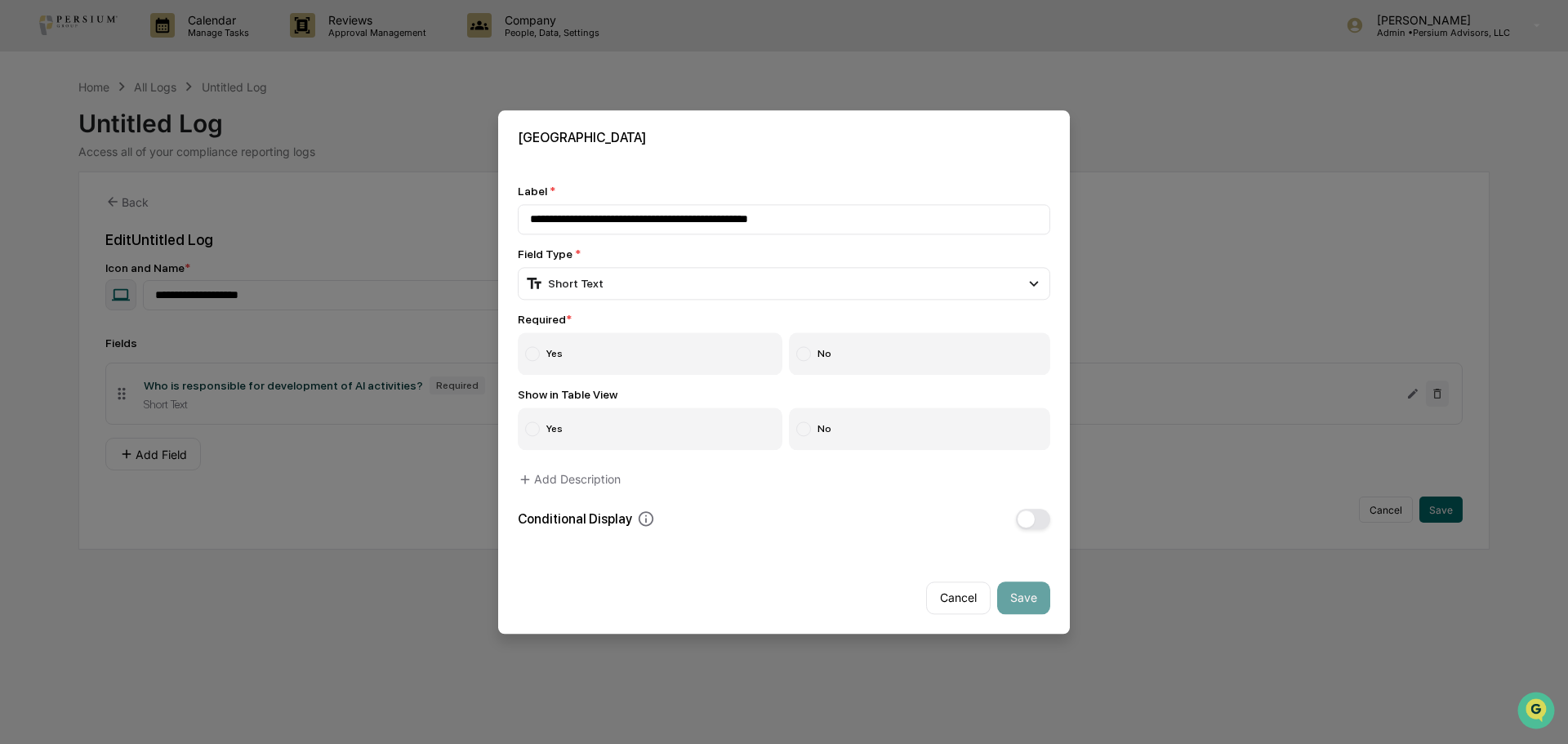
click at [606, 356] on label "Yes" at bounding box center [650, 353] width 265 height 42
click at [1021, 597] on button "Save" at bounding box center [1024, 598] width 53 height 33
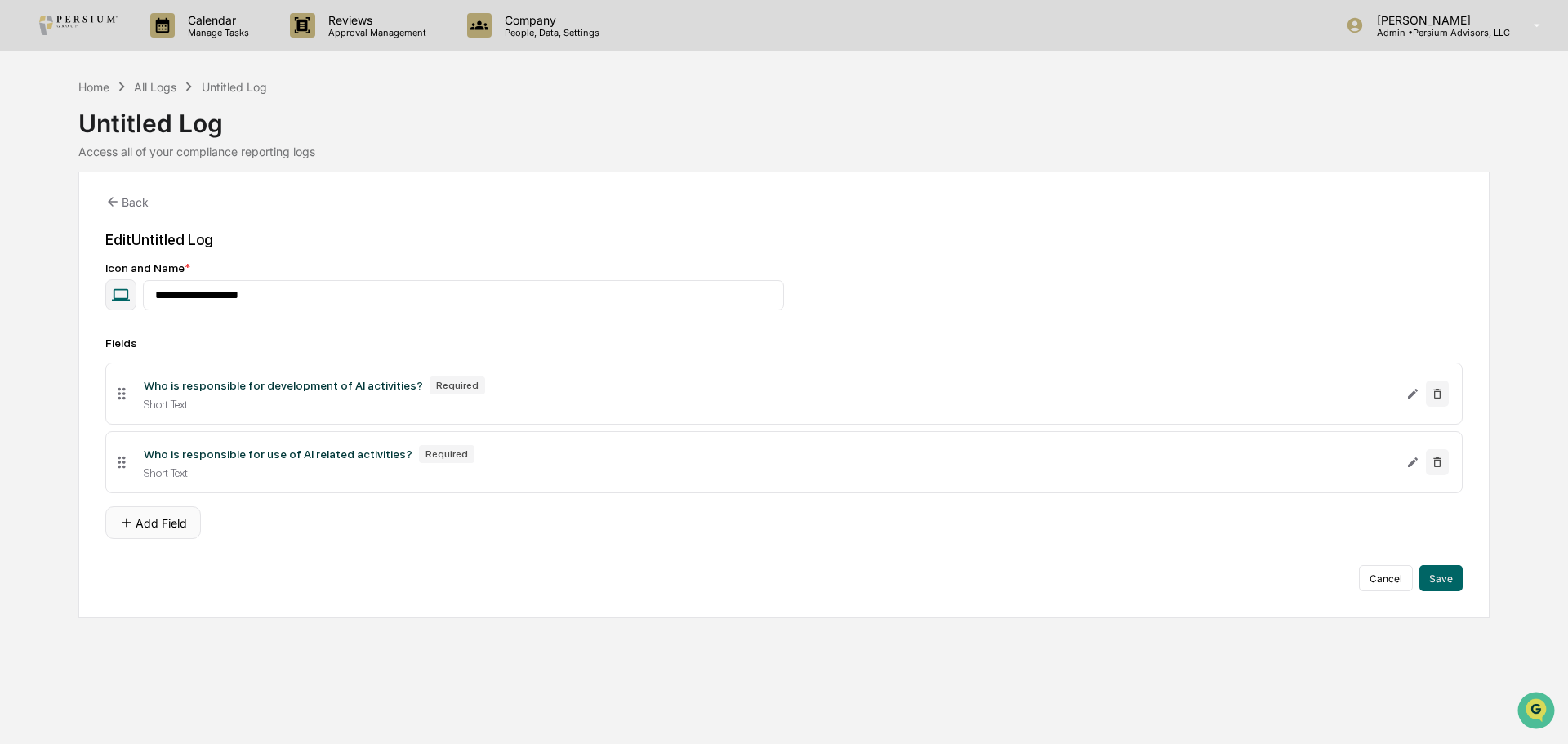
click at [169, 515] on button "Add Field" at bounding box center [153, 522] width 96 height 33
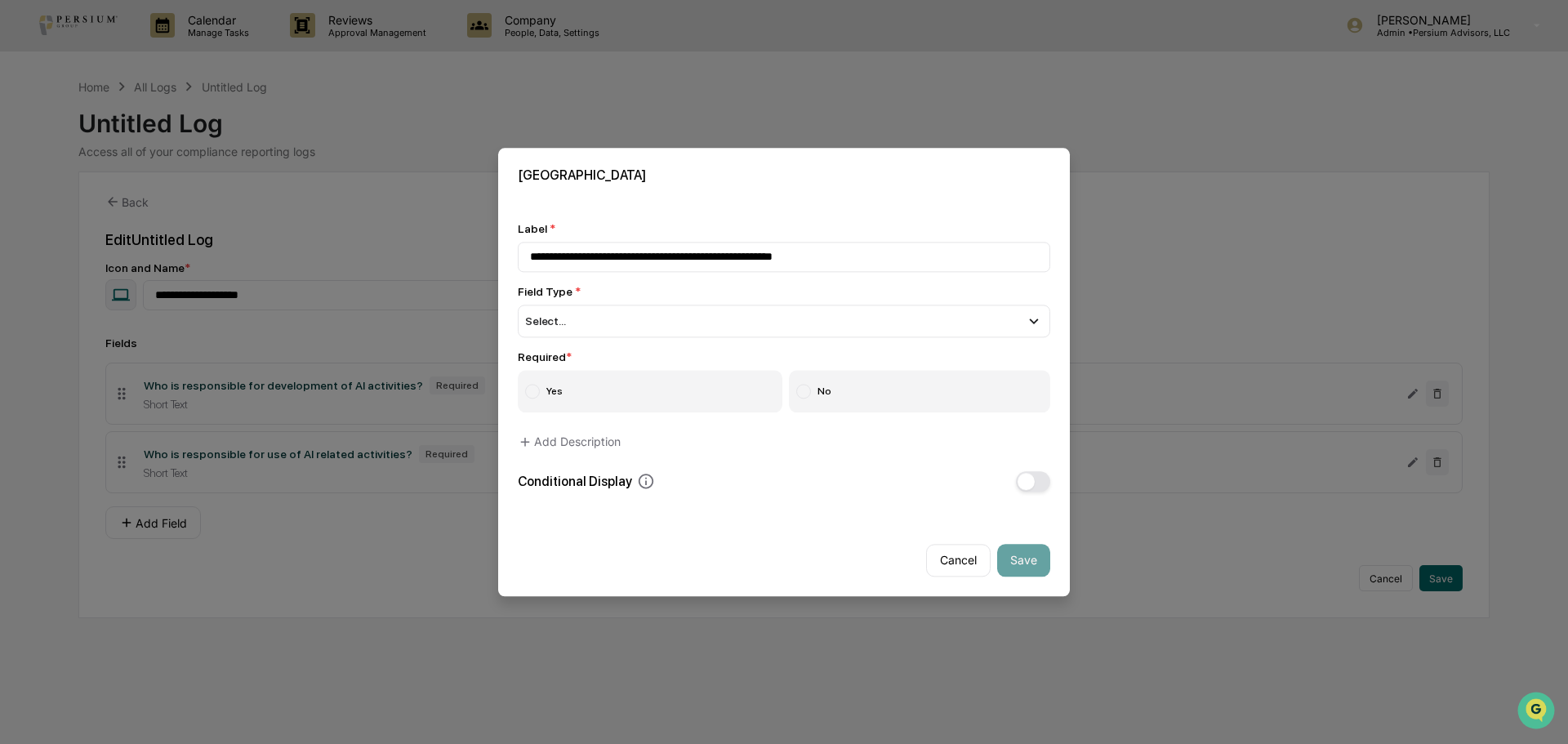
type input "**********"
click at [590, 351] on div "Required *" at bounding box center [784, 357] width 533 height 13
click at [584, 323] on div "Select..." at bounding box center [784, 321] width 533 height 33
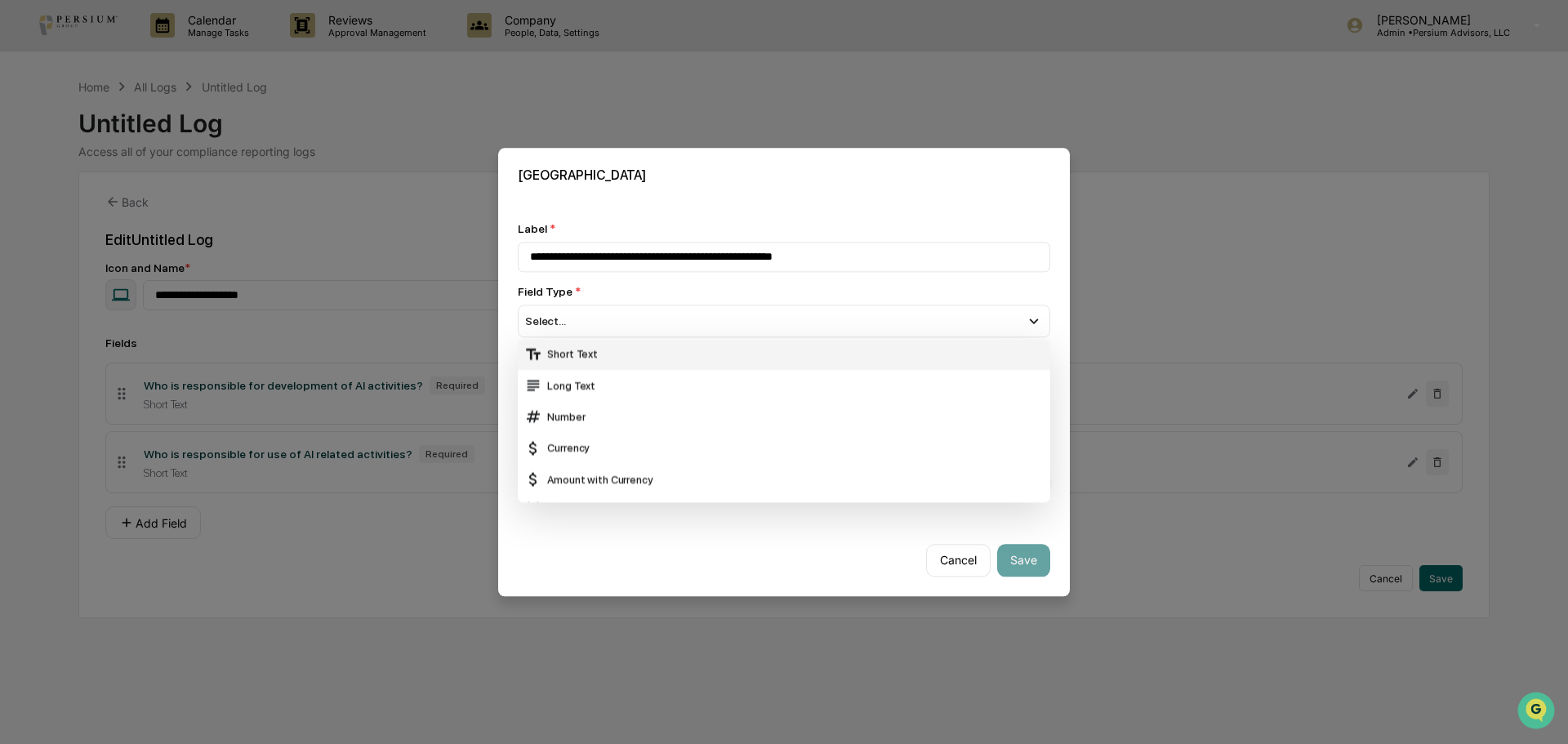
click at [600, 356] on div "Short Text" at bounding box center [784, 355] width 519 height 18
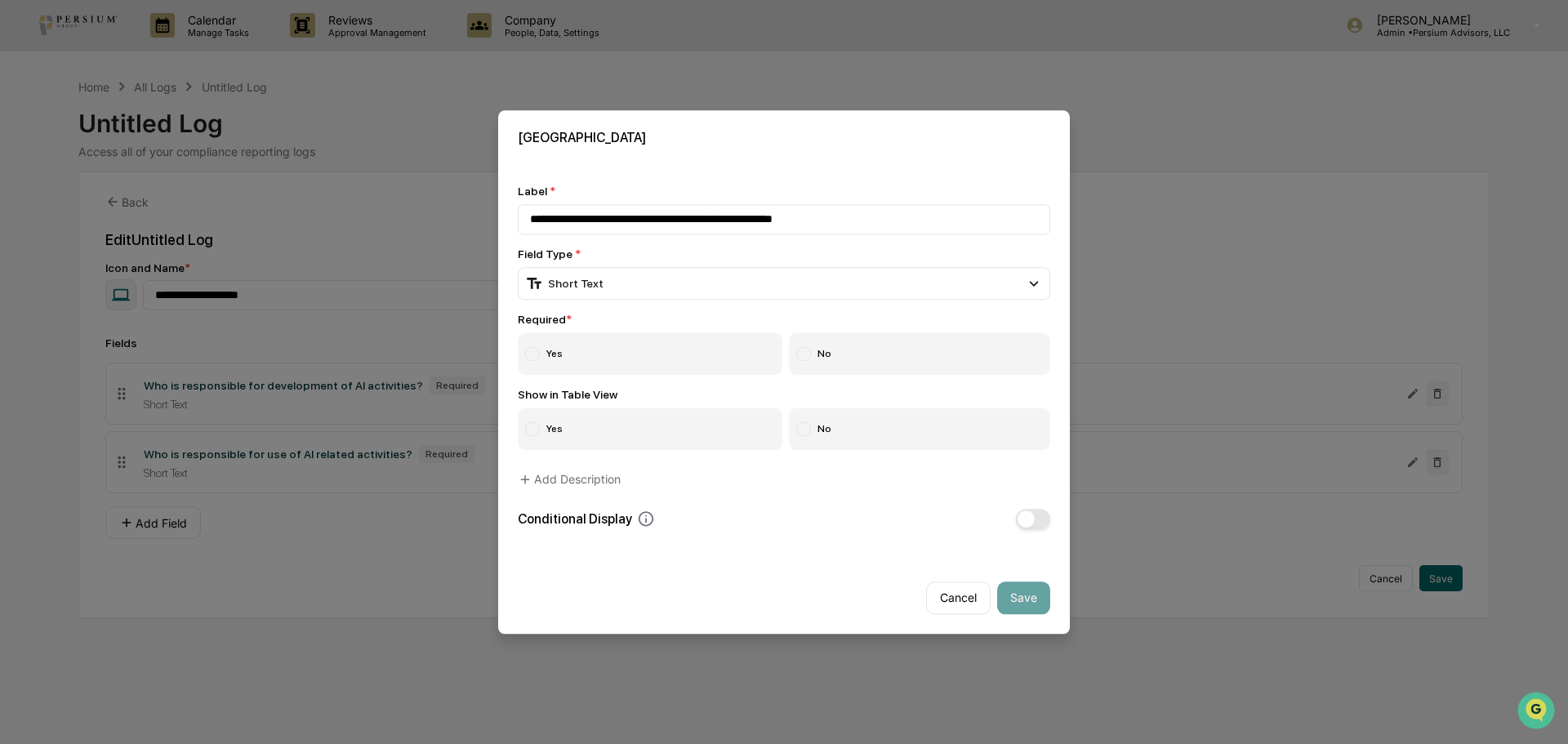
click at [600, 360] on label "Yes" at bounding box center [650, 353] width 265 height 42
click at [1015, 594] on button "Save" at bounding box center [1024, 598] width 53 height 33
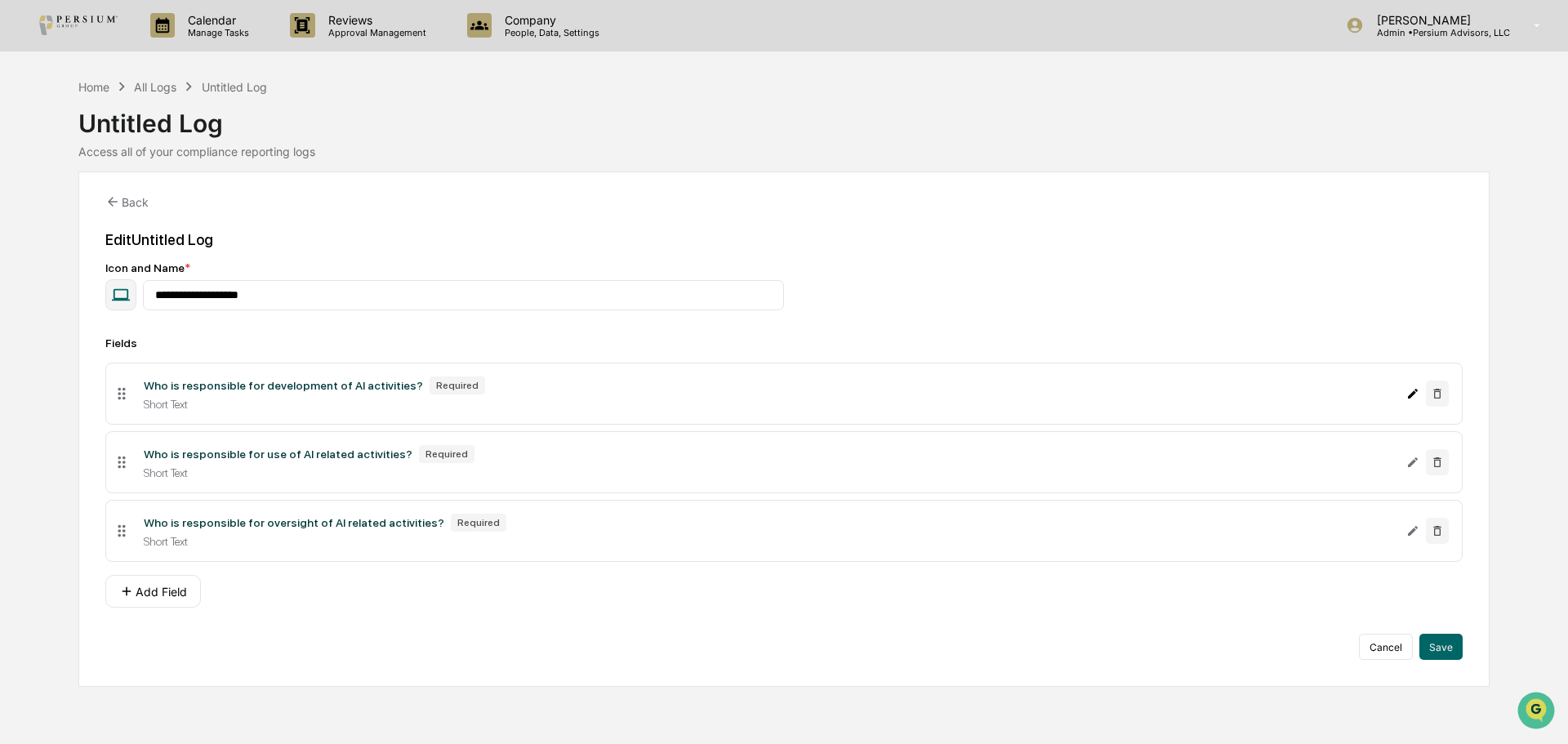
click at [1417, 393] on icon "Edit Who is responsible for development of AI activities? field" at bounding box center [1413, 393] width 13 height 13
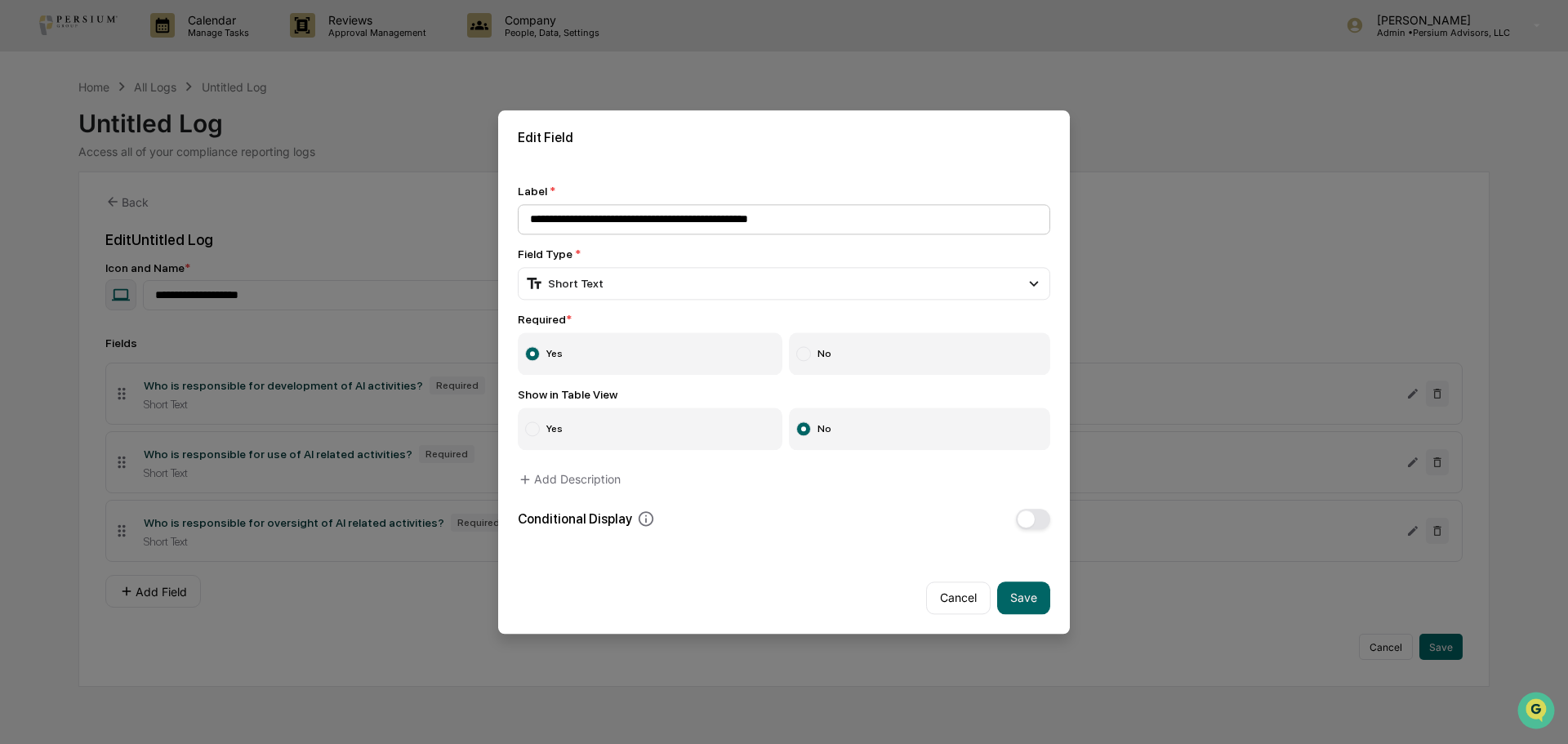
click at [734, 222] on input "**********" at bounding box center [784, 219] width 533 height 31
type input "**********"
click at [1025, 594] on button "Save" at bounding box center [1024, 598] width 53 height 33
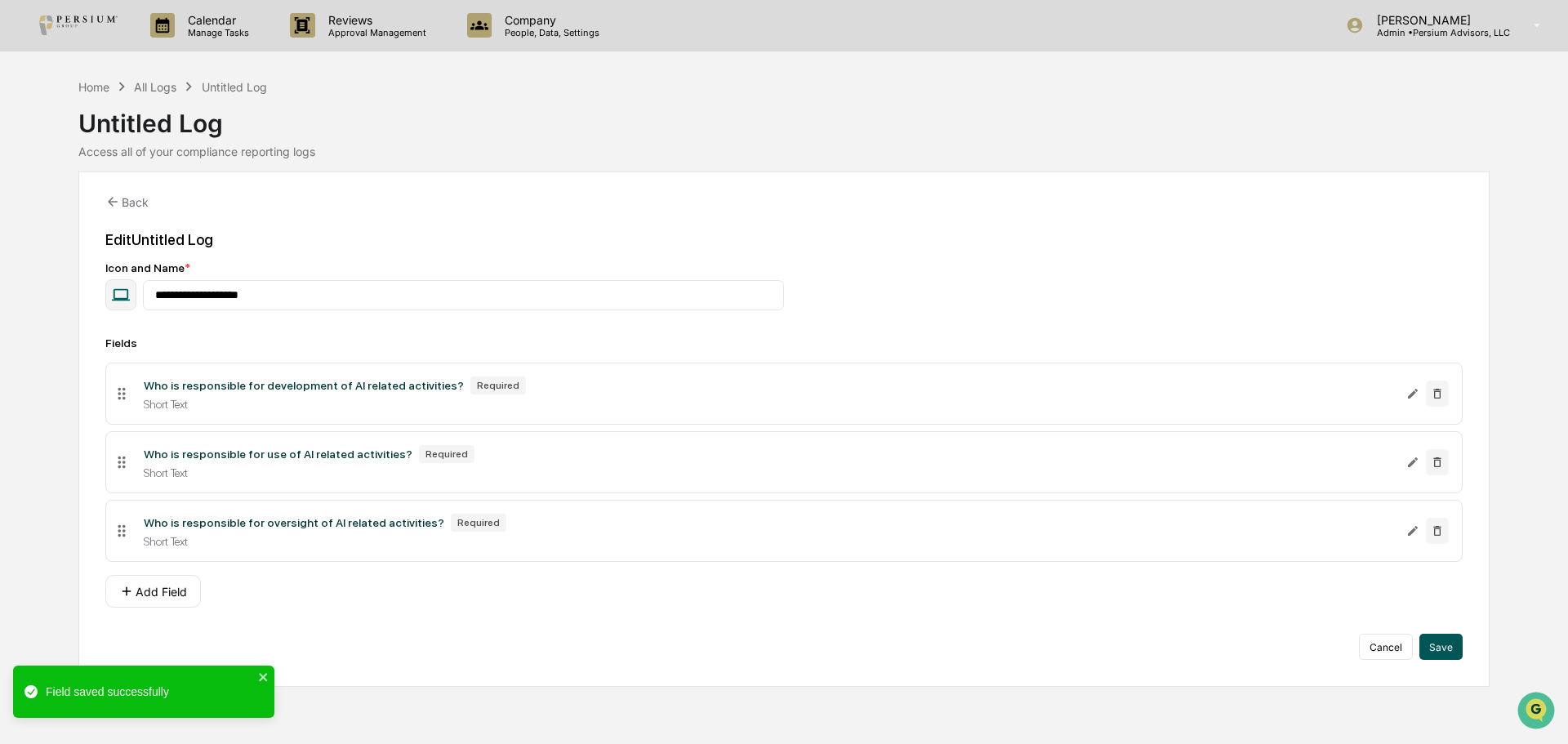
click at [1456, 646] on button "Save" at bounding box center [1441, 646] width 43 height 26
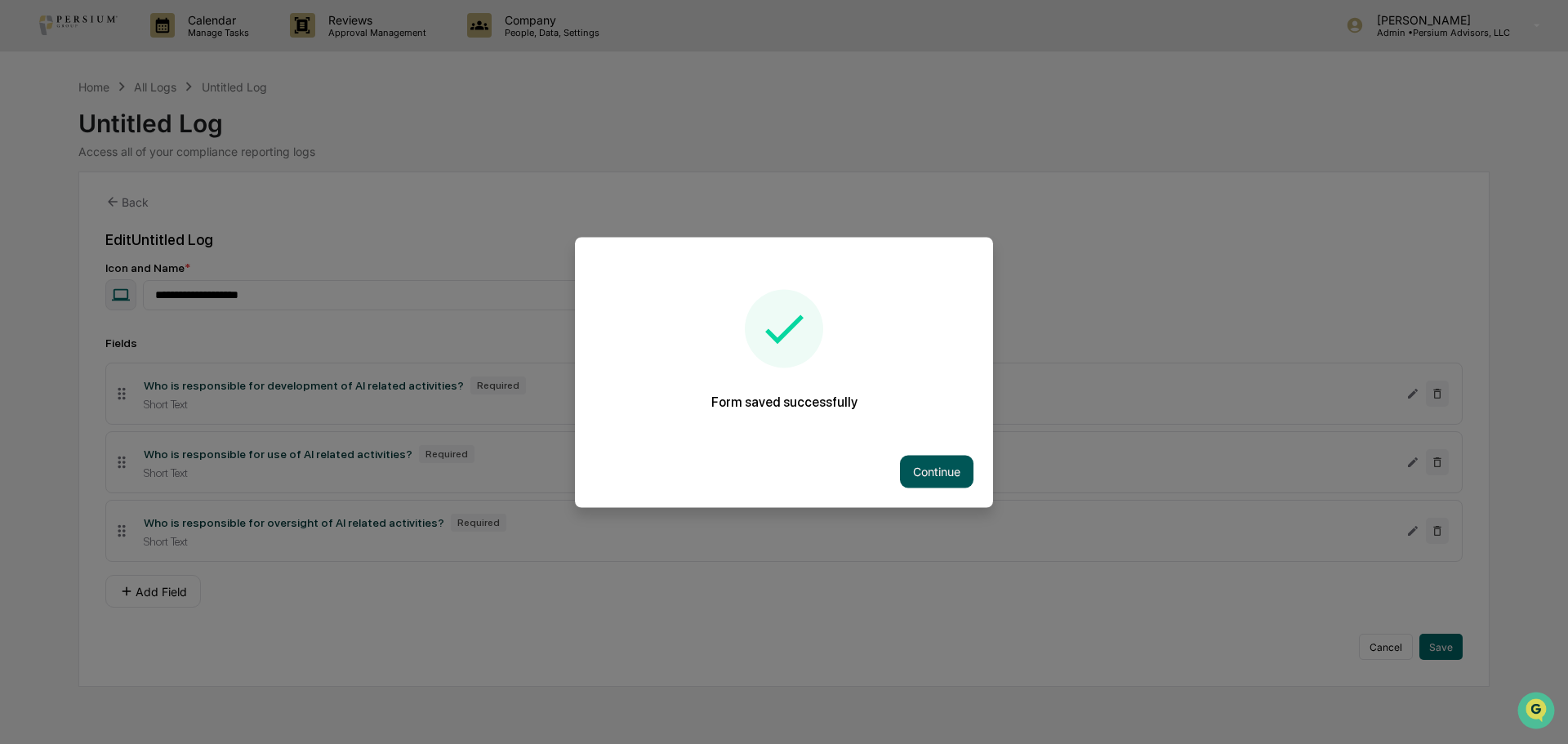
click at [944, 475] on button "Continue" at bounding box center [936, 471] width 74 height 33
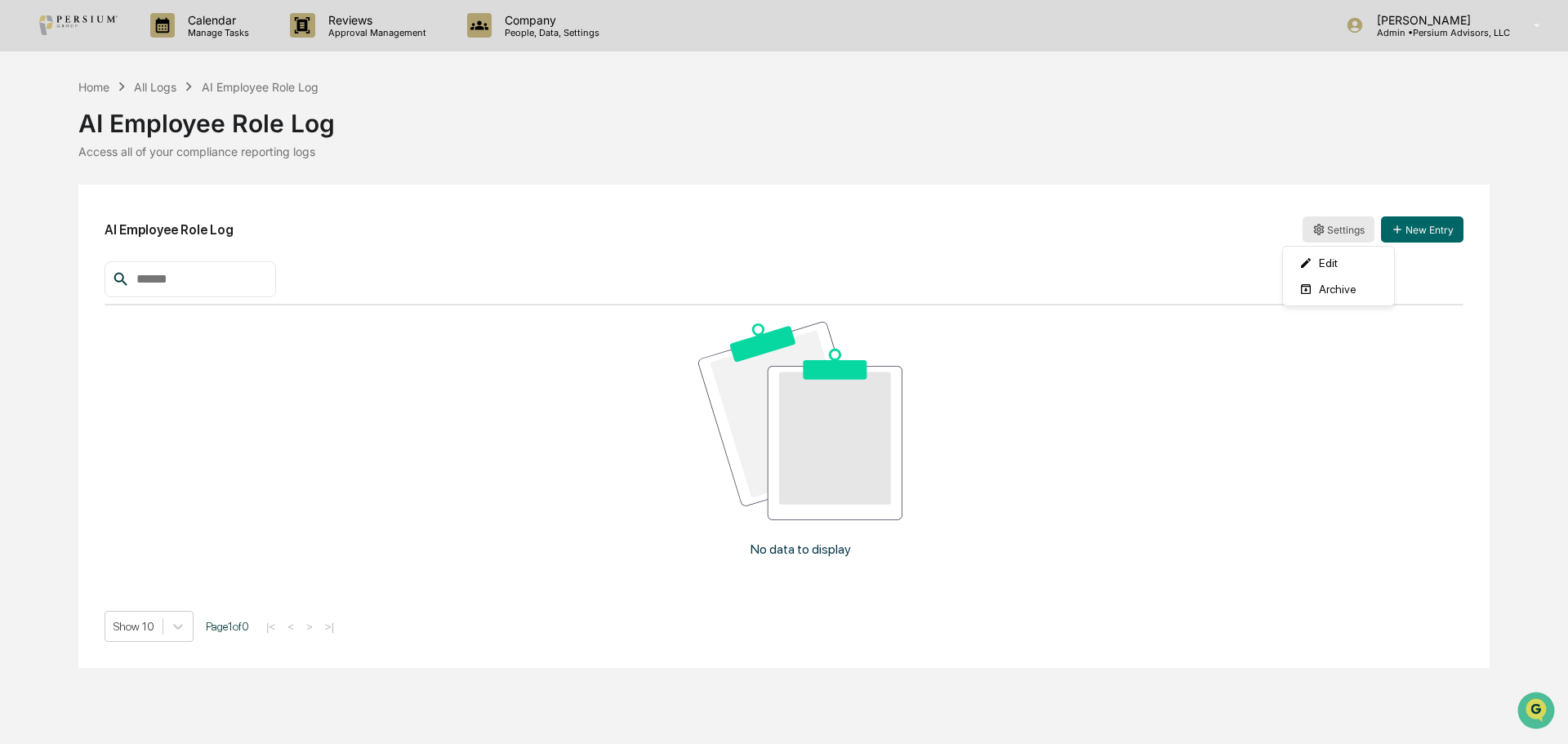
click at [1311, 228] on html "Calendar Manage Tasks Reviews Approval Management Company People, Data, Setting…" at bounding box center [784, 372] width 1568 height 744
click at [1333, 270] on div "Edit" at bounding box center [1339, 263] width 104 height 26
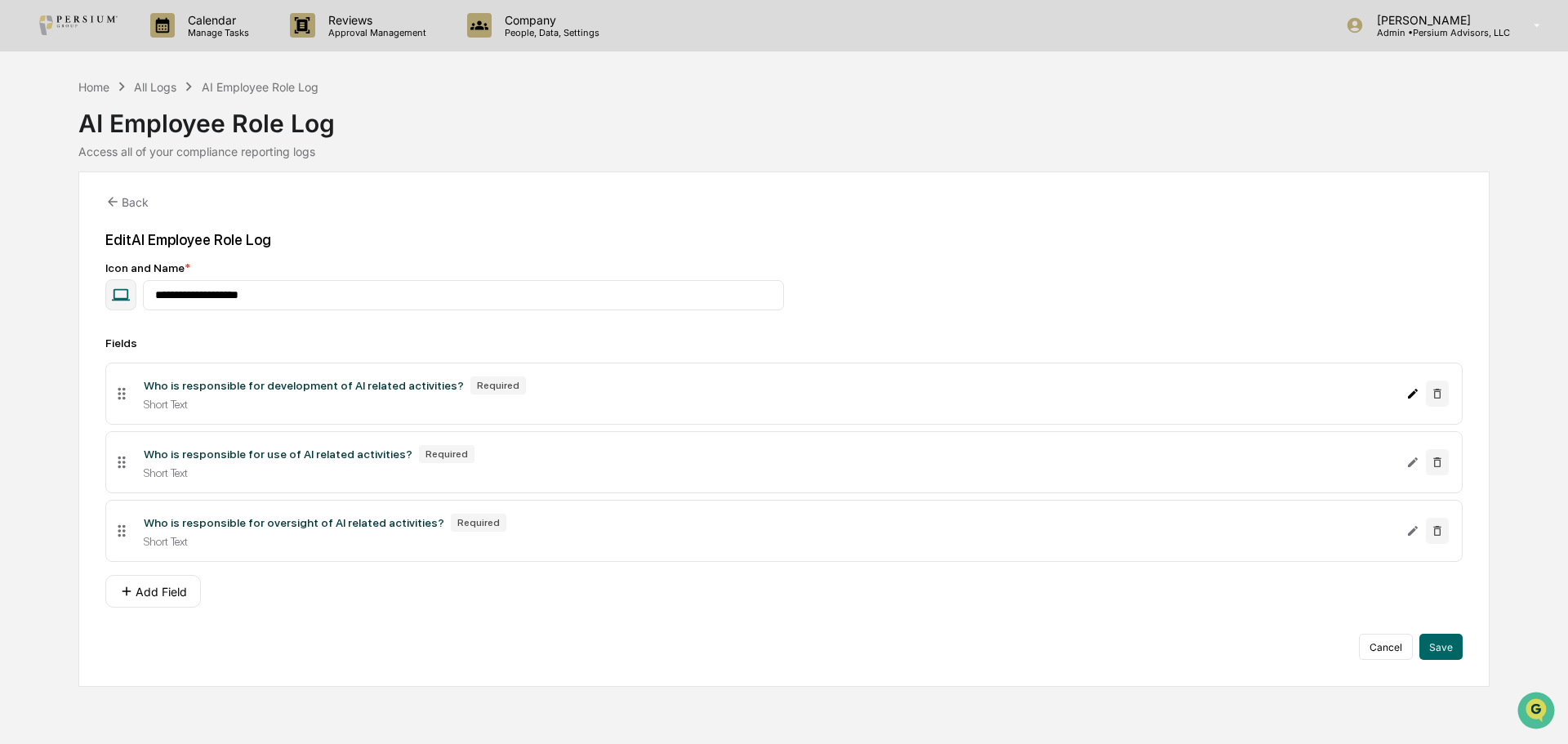
click at [1408, 396] on icon "Edit Who is responsible for development of AI related activities? field" at bounding box center [1413, 393] width 13 height 13
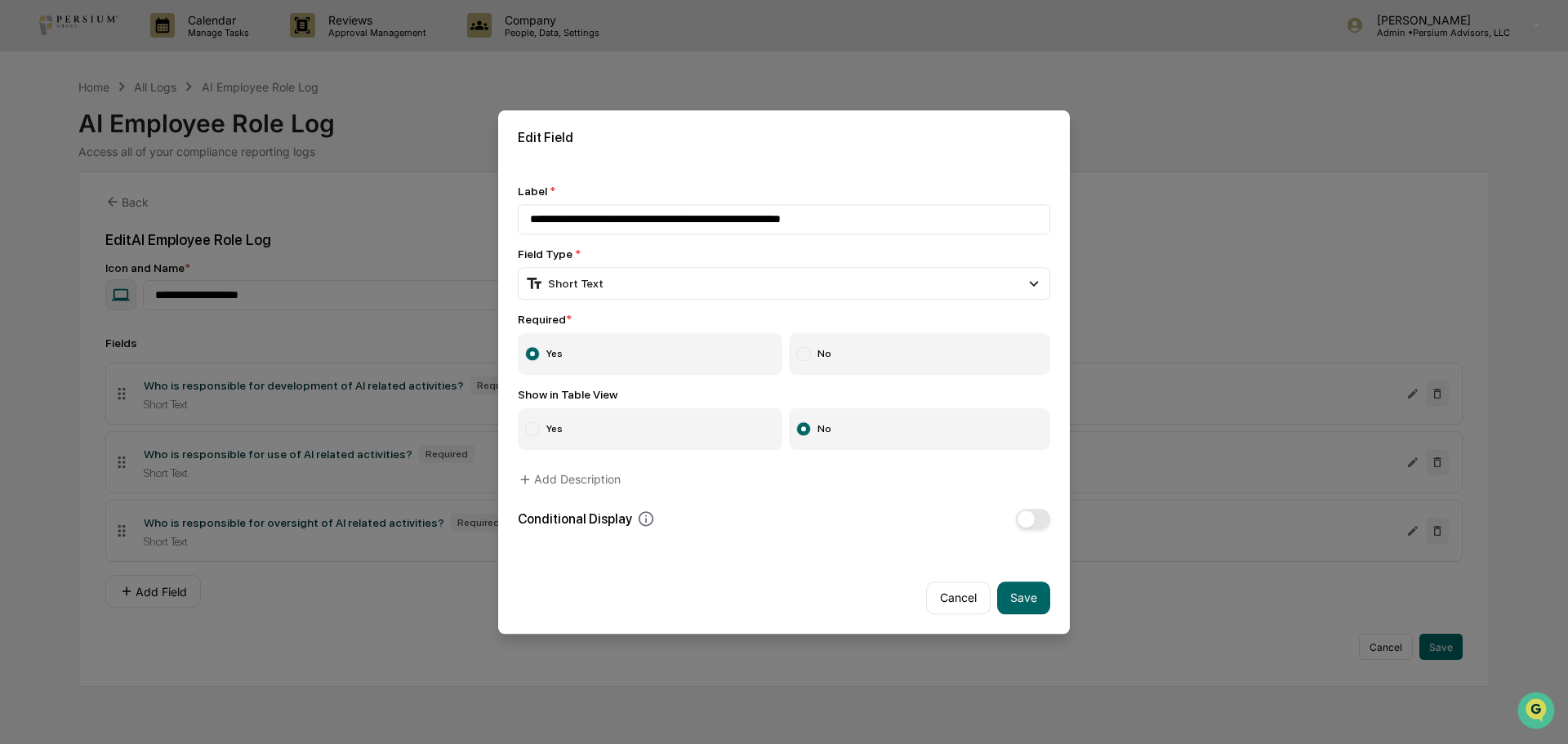
click at [613, 436] on label "Yes" at bounding box center [650, 428] width 265 height 42
click at [1037, 603] on button "Save" at bounding box center [1024, 598] width 53 height 33
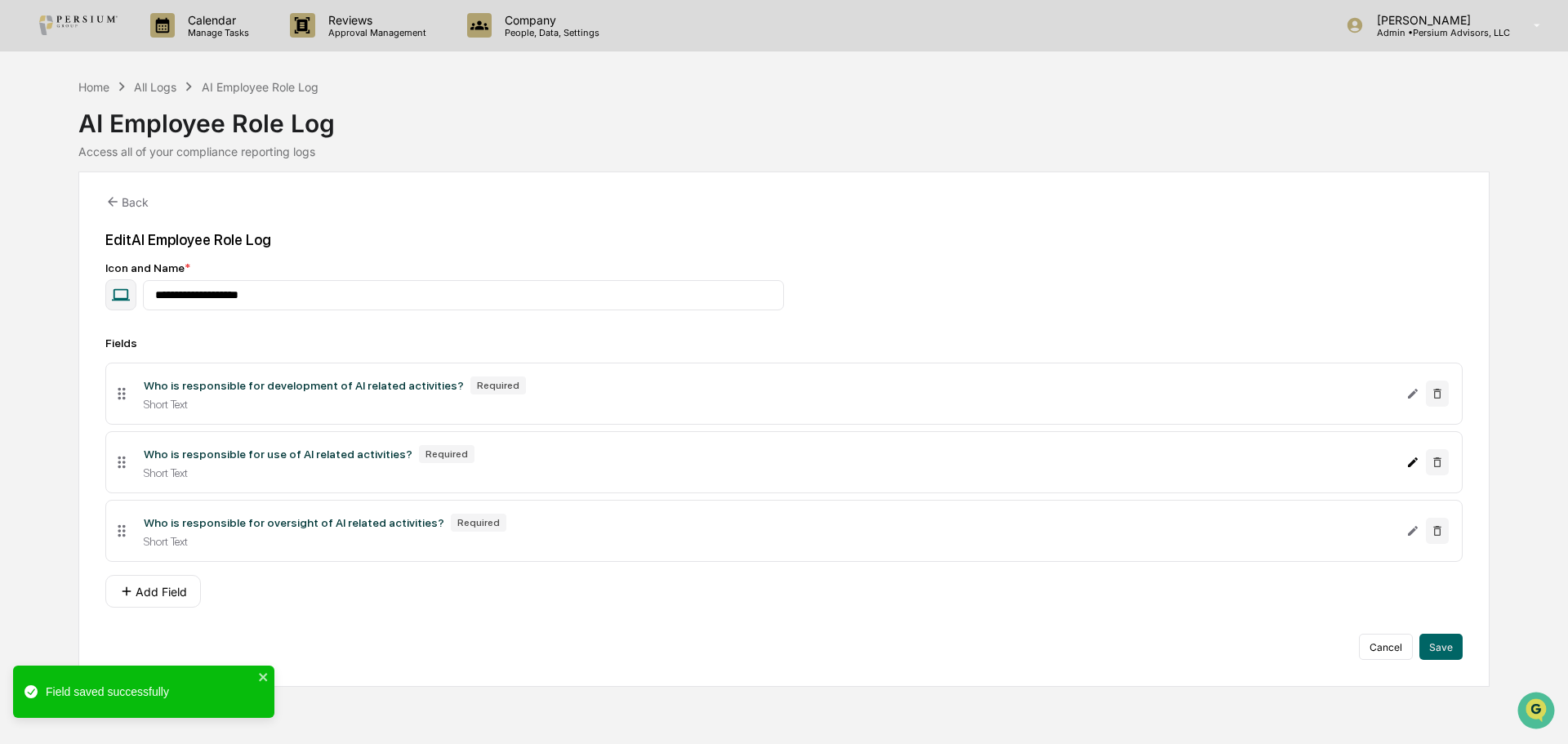
click at [1409, 465] on icon "Edit Who is responsible for use of AI related activities? field" at bounding box center [1413, 462] width 10 height 10
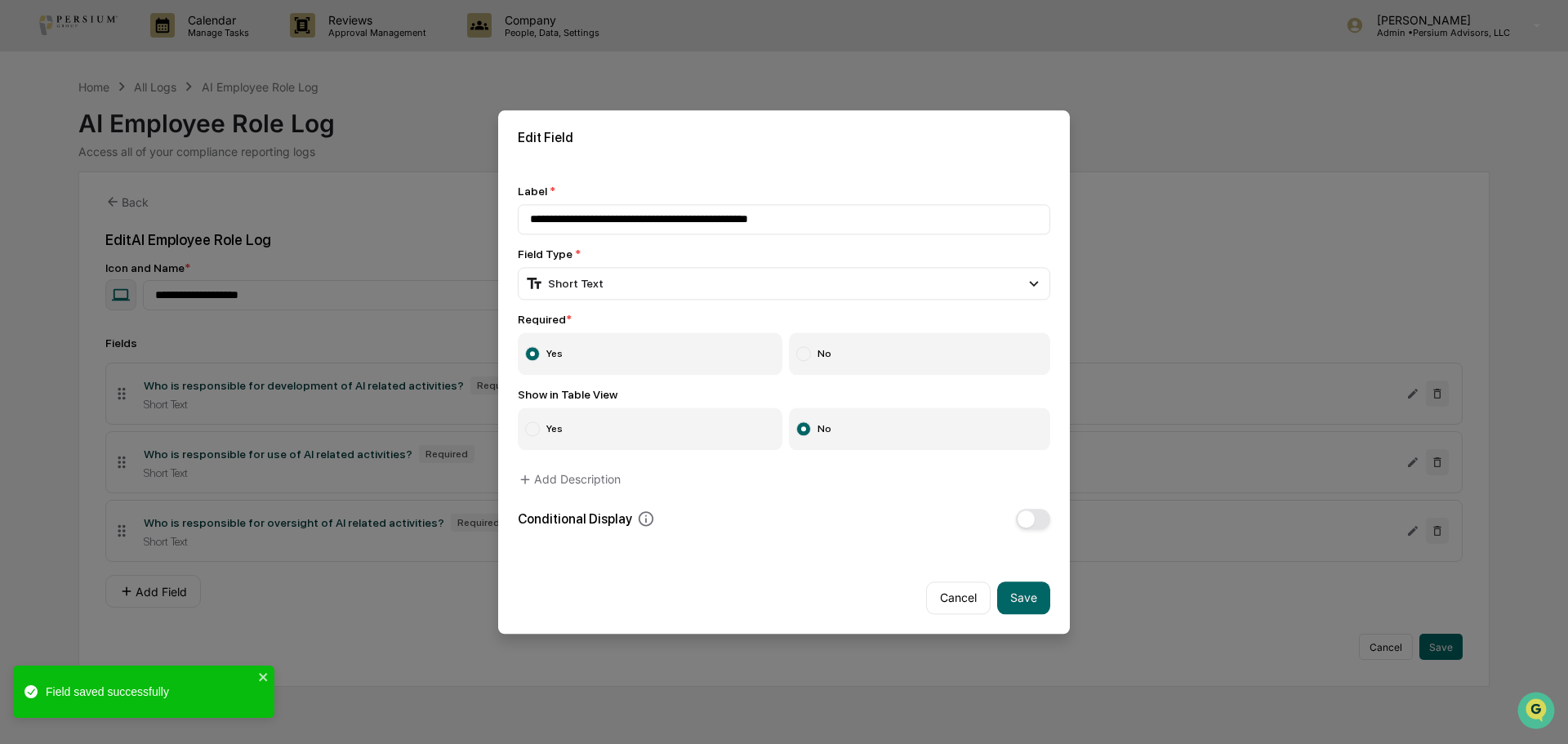
click at [728, 420] on label "Yes" at bounding box center [650, 428] width 265 height 42
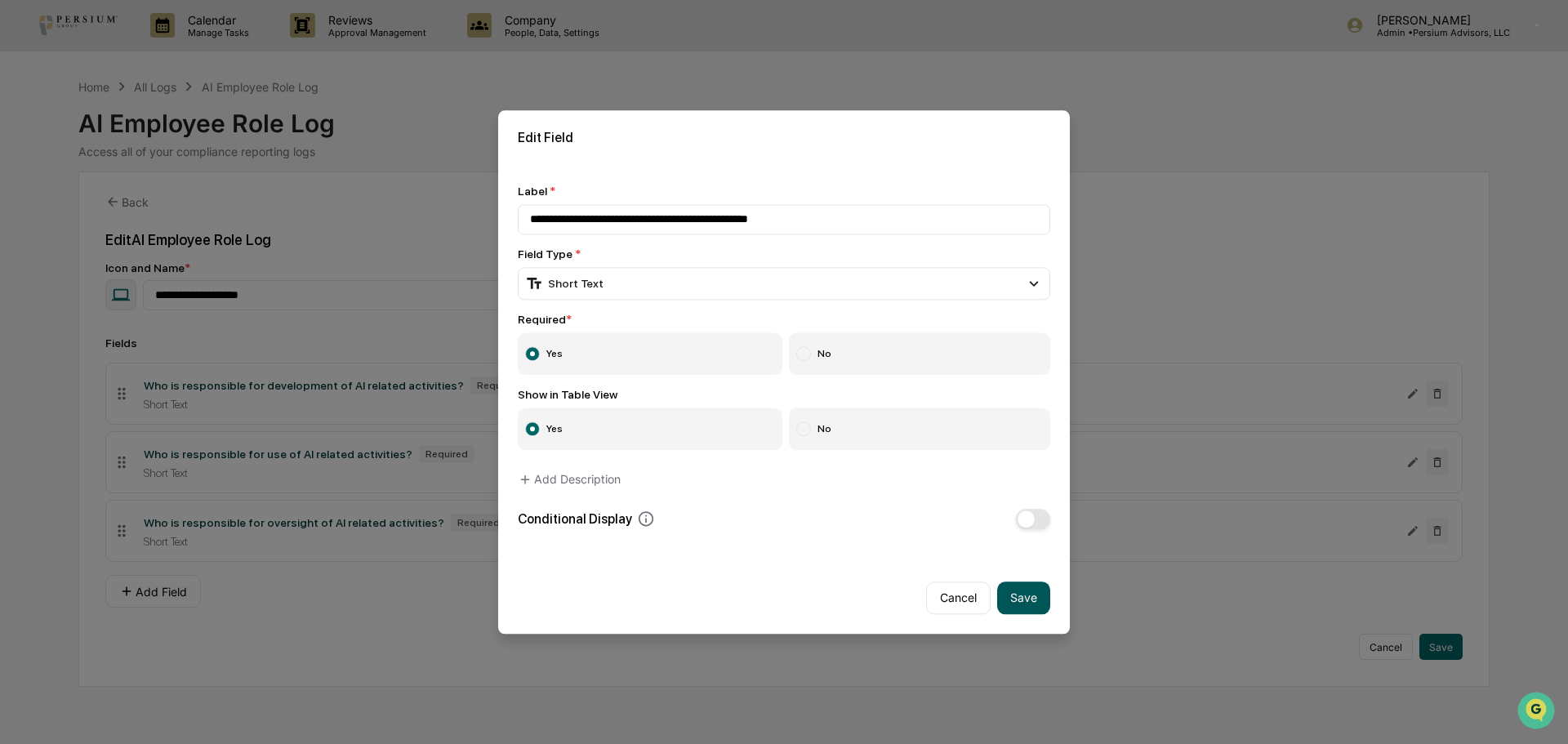
click at [1034, 596] on button "Save" at bounding box center [1024, 598] width 53 height 33
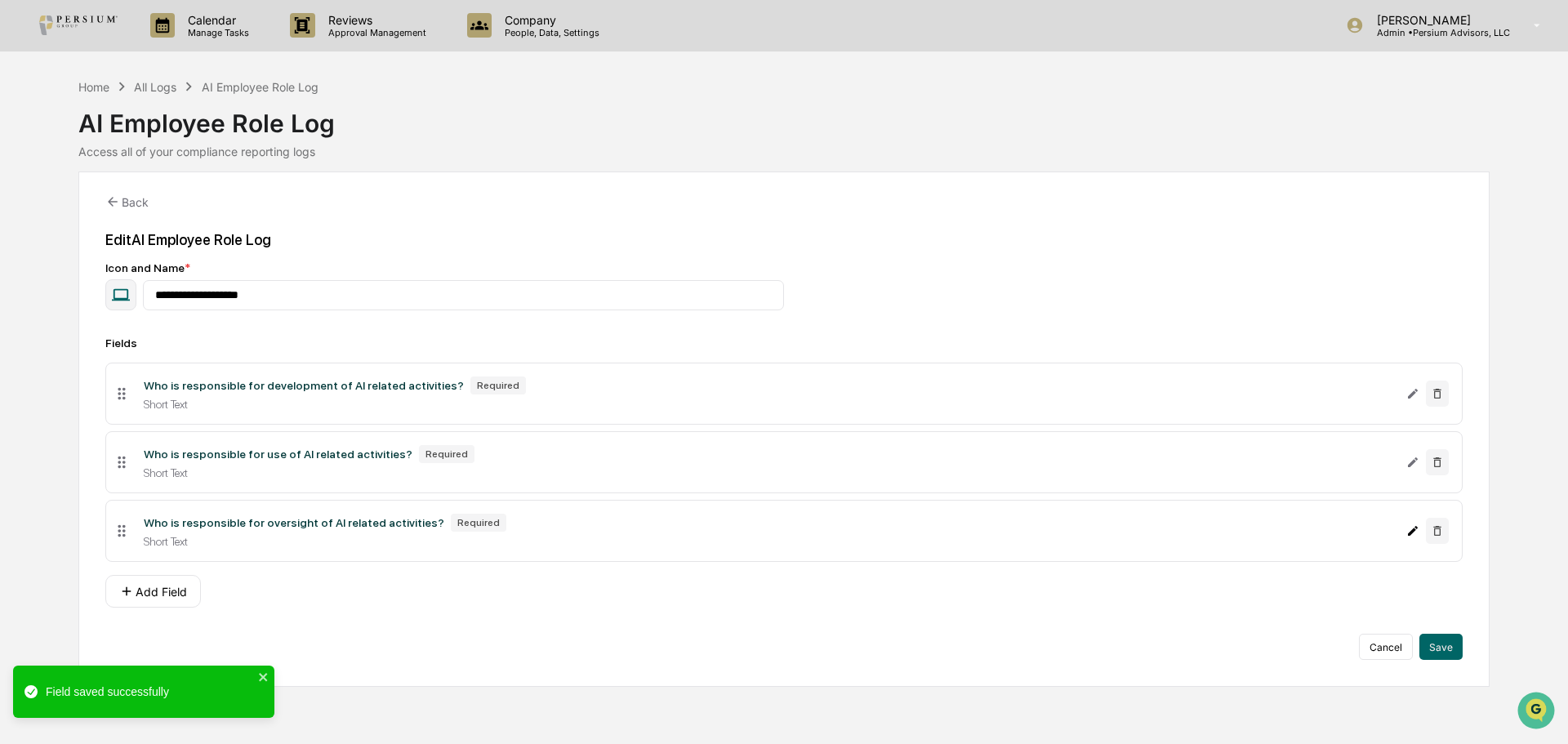
click at [1413, 526] on icon "Edit Who is responsible for oversight of AI related activities? field" at bounding box center [1413, 531] width 13 height 13
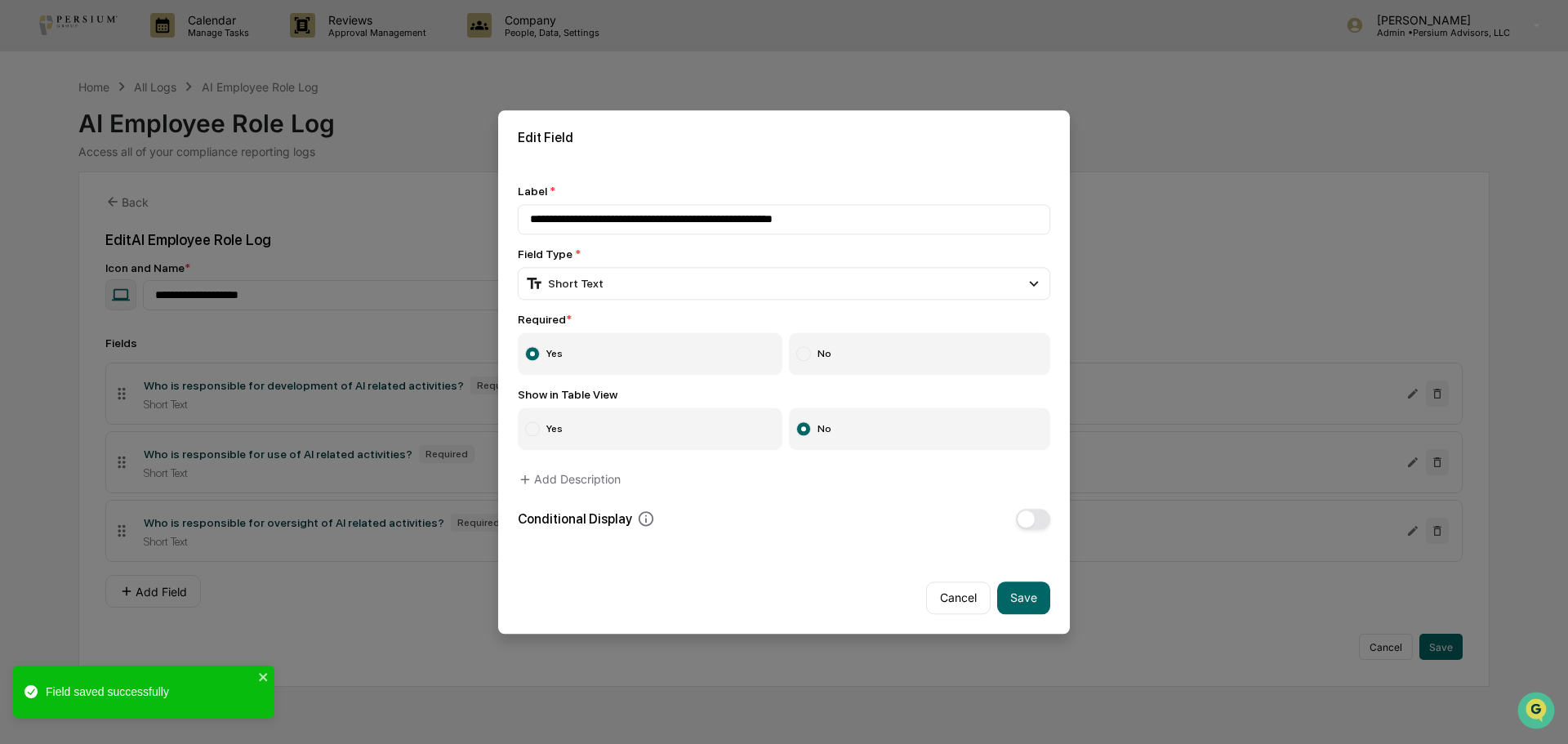
click at [672, 440] on label "Yes" at bounding box center [650, 428] width 265 height 42
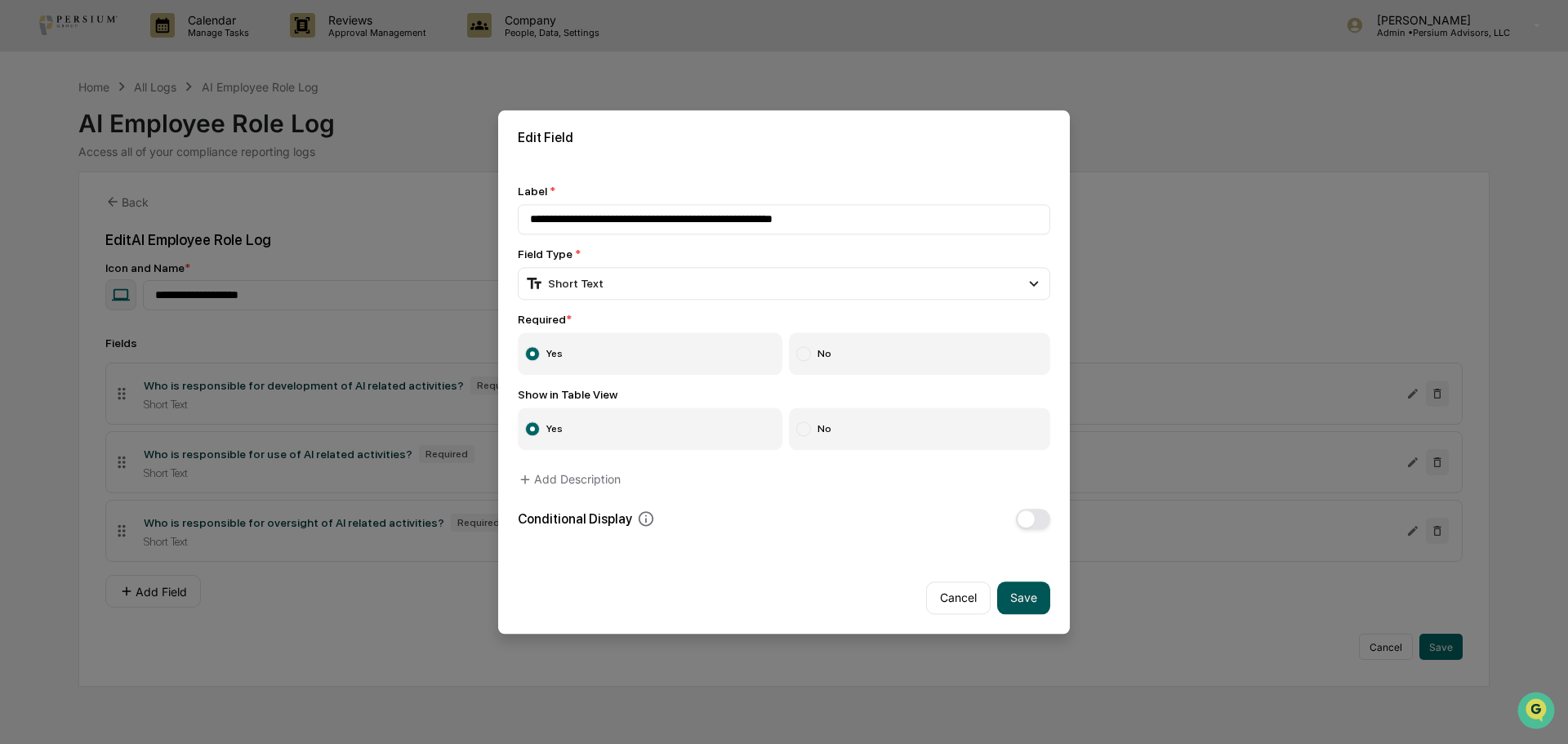
click at [1027, 597] on button "Save" at bounding box center [1024, 598] width 53 height 33
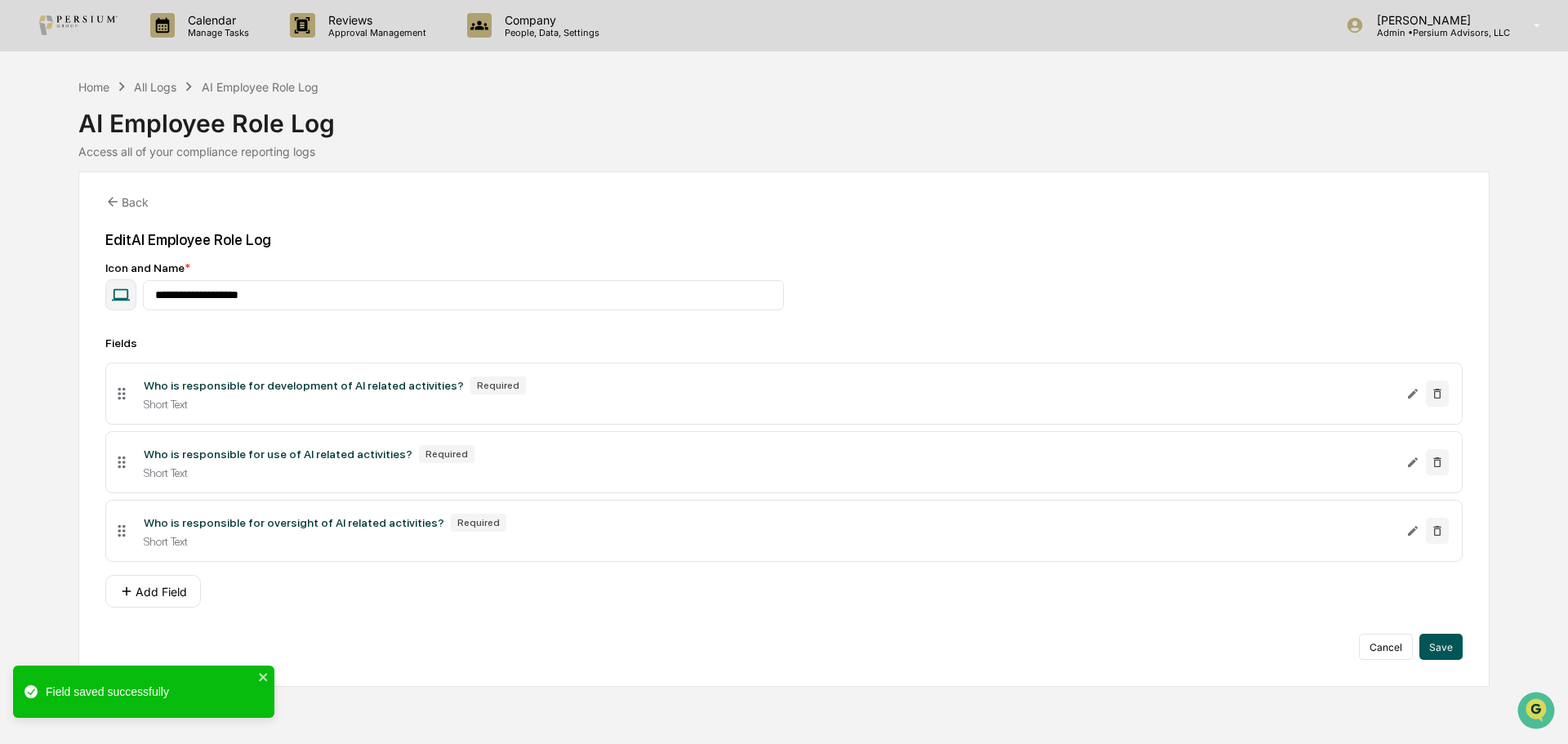
click at [1460, 646] on button "Save" at bounding box center [1441, 646] width 43 height 26
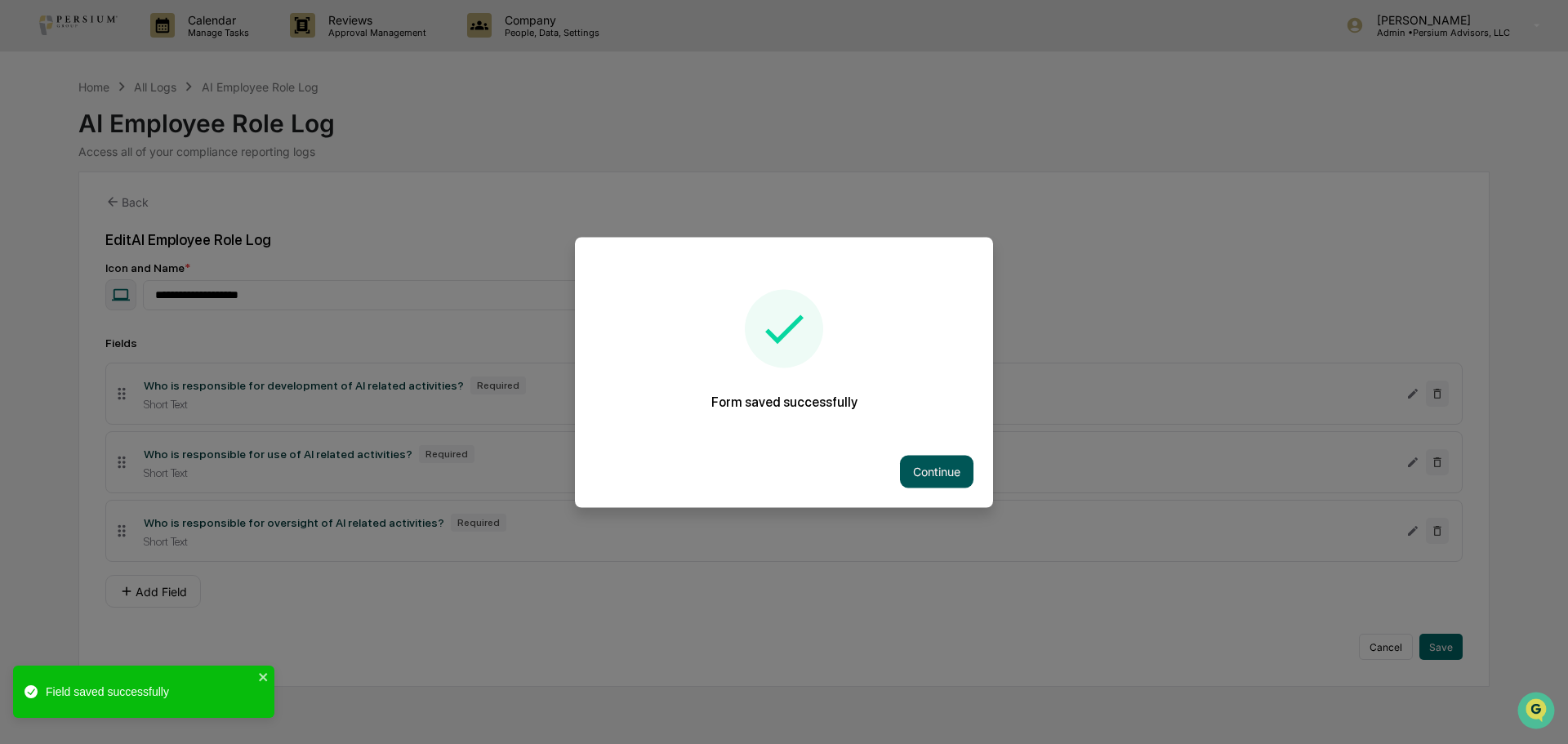
click at [954, 480] on button "Continue" at bounding box center [936, 471] width 74 height 33
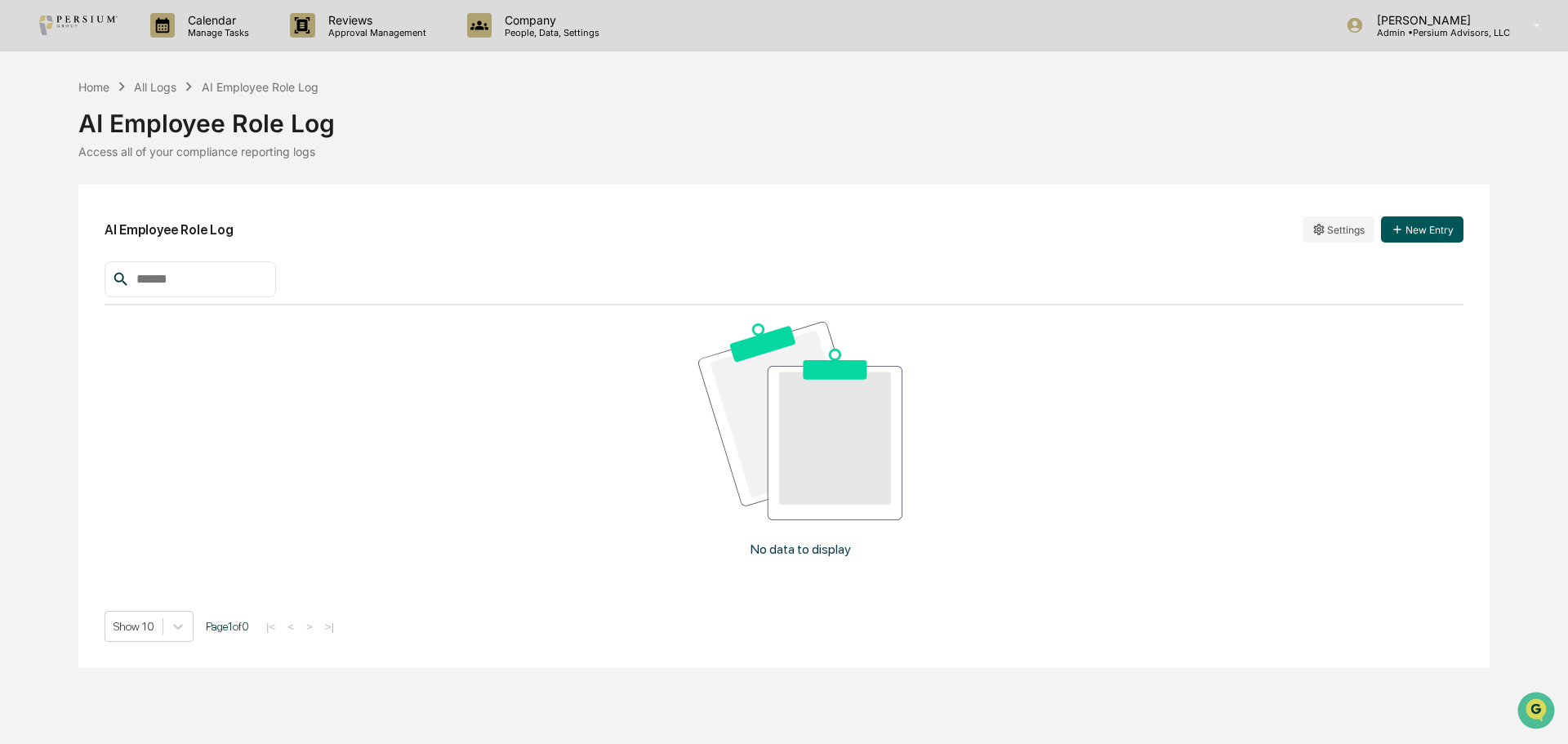
click at [1416, 242] on button "New Entry" at bounding box center [1422, 230] width 83 height 26
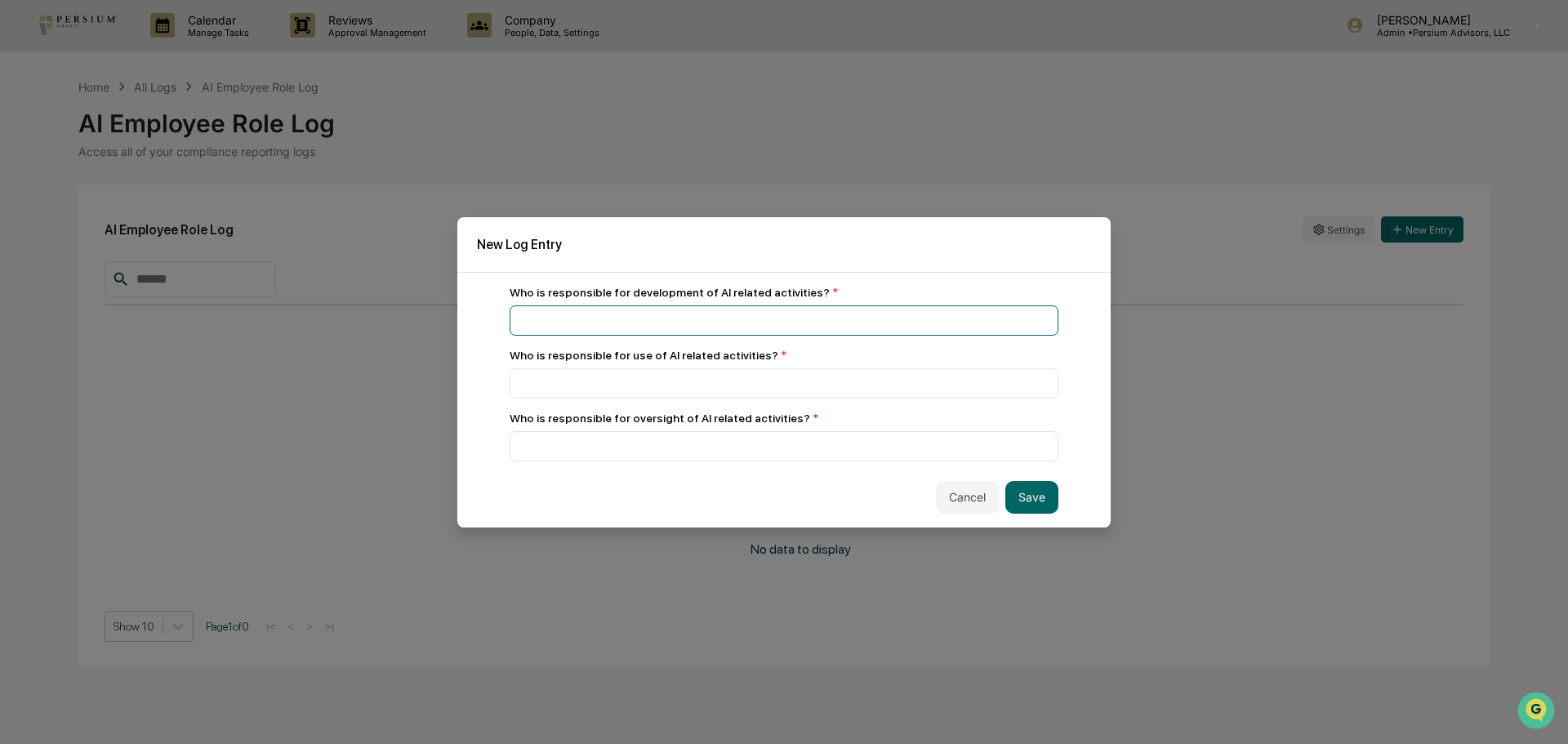
click at [609, 319] on input at bounding box center [784, 320] width 549 height 31
drag, startPoint x: 693, startPoint y: 323, endPoint x: 509, endPoint y: 329, distance: 184.1
click at [509, 329] on input "**********" at bounding box center [784, 320] width 549 height 31
type input "**********"
click at [533, 373] on input at bounding box center [784, 383] width 549 height 31
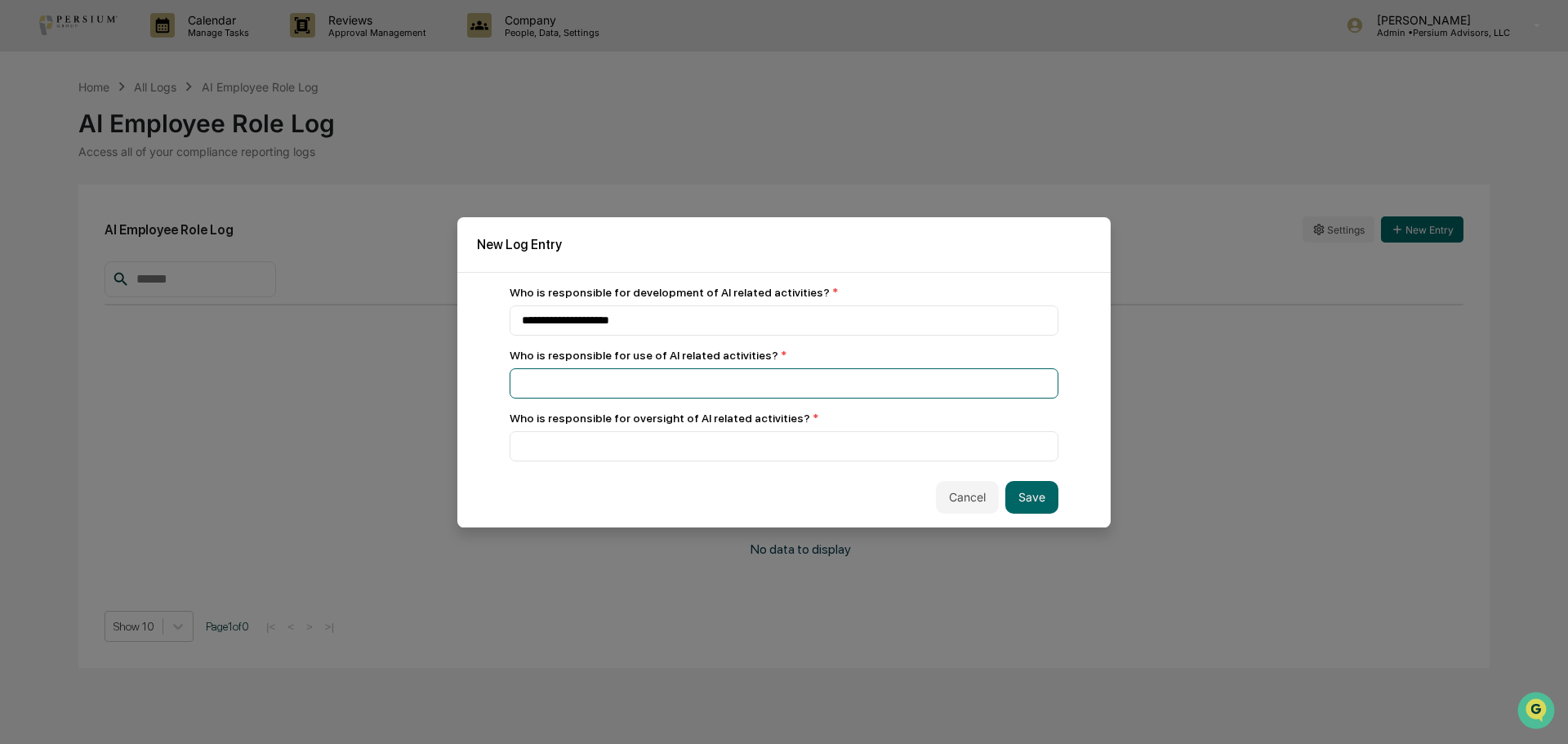
paste input "**********"
type input "**********"
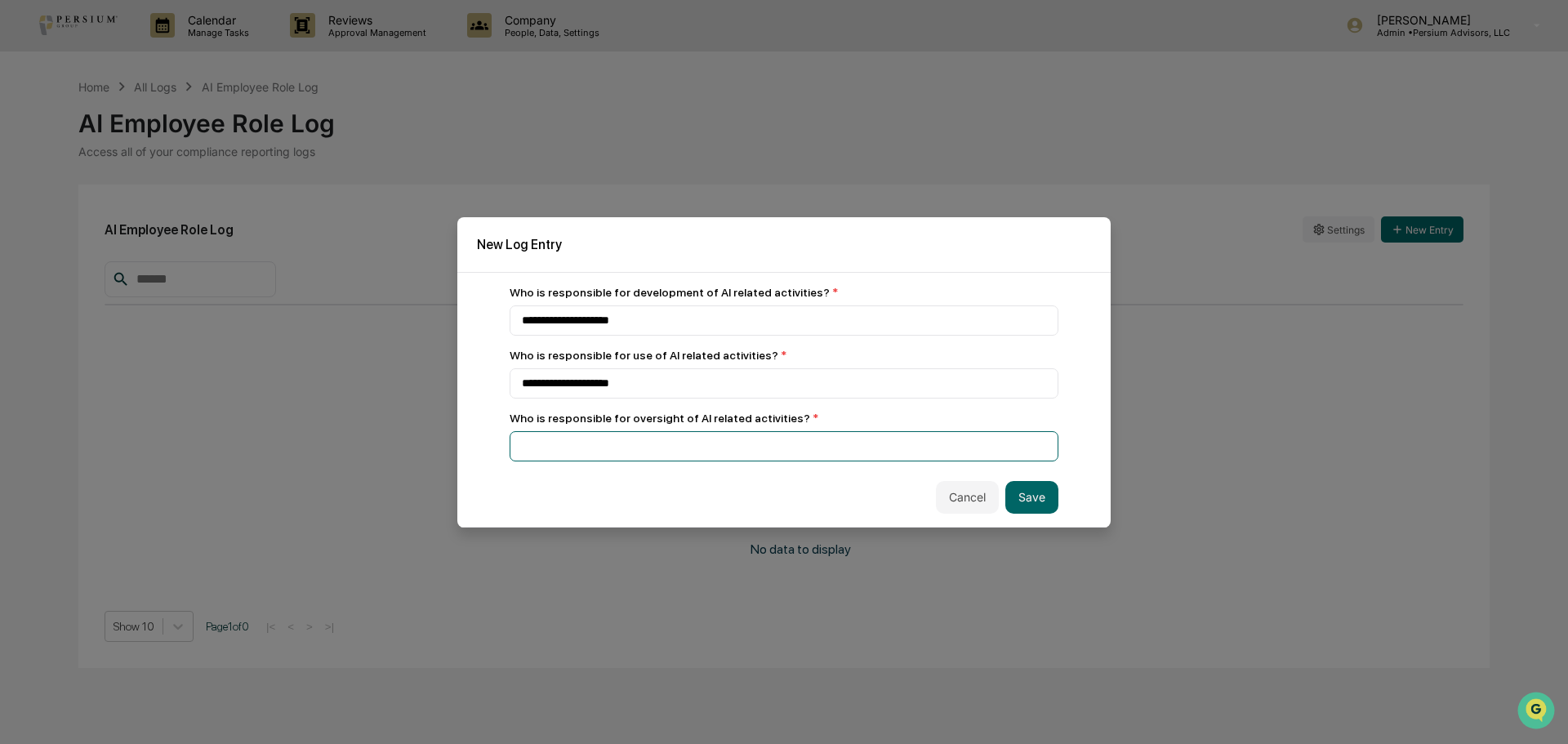
click at [548, 455] on input at bounding box center [784, 446] width 549 height 31
paste input "**********"
type input "**********"
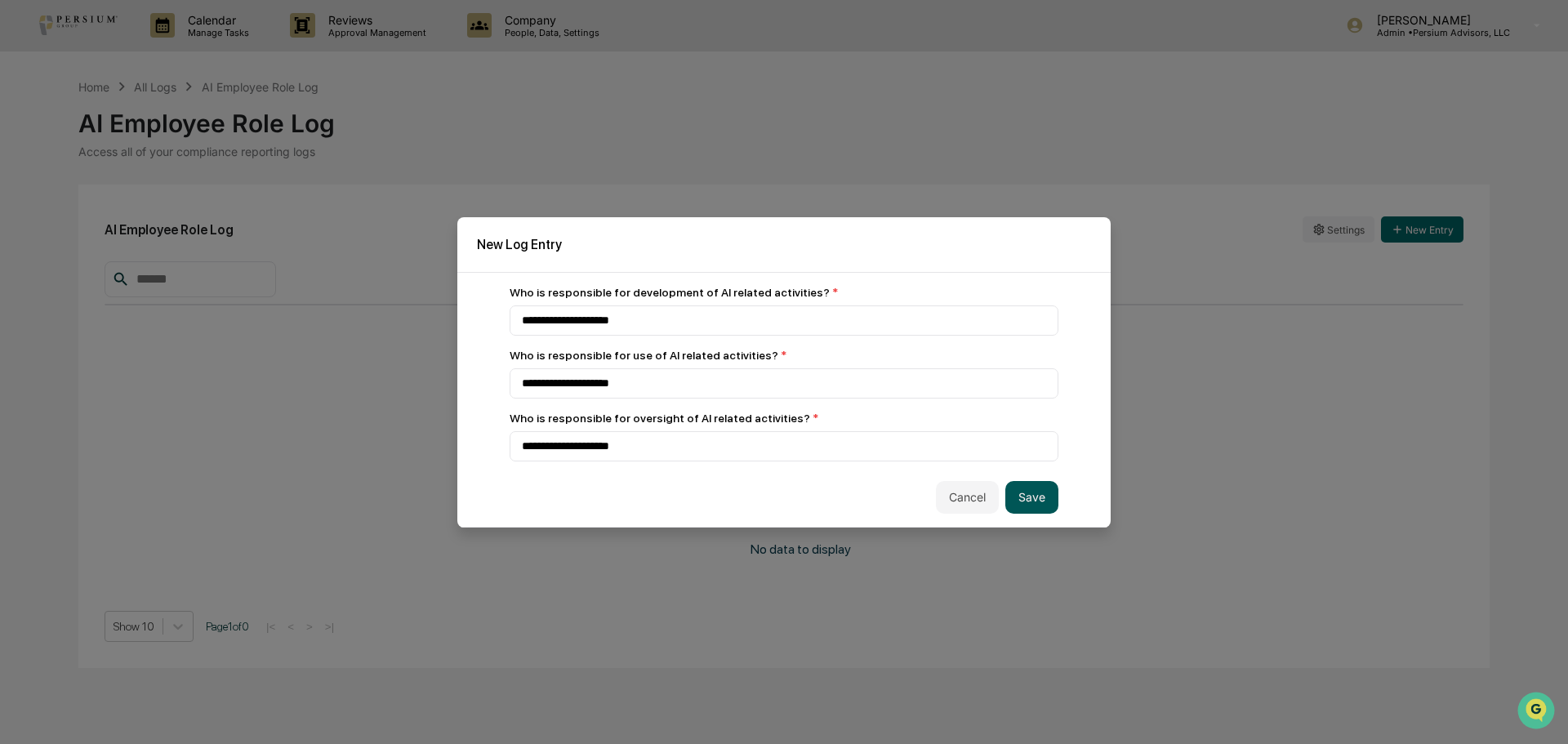
click at [1034, 497] on button "Save" at bounding box center [1032, 498] width 53 height 33
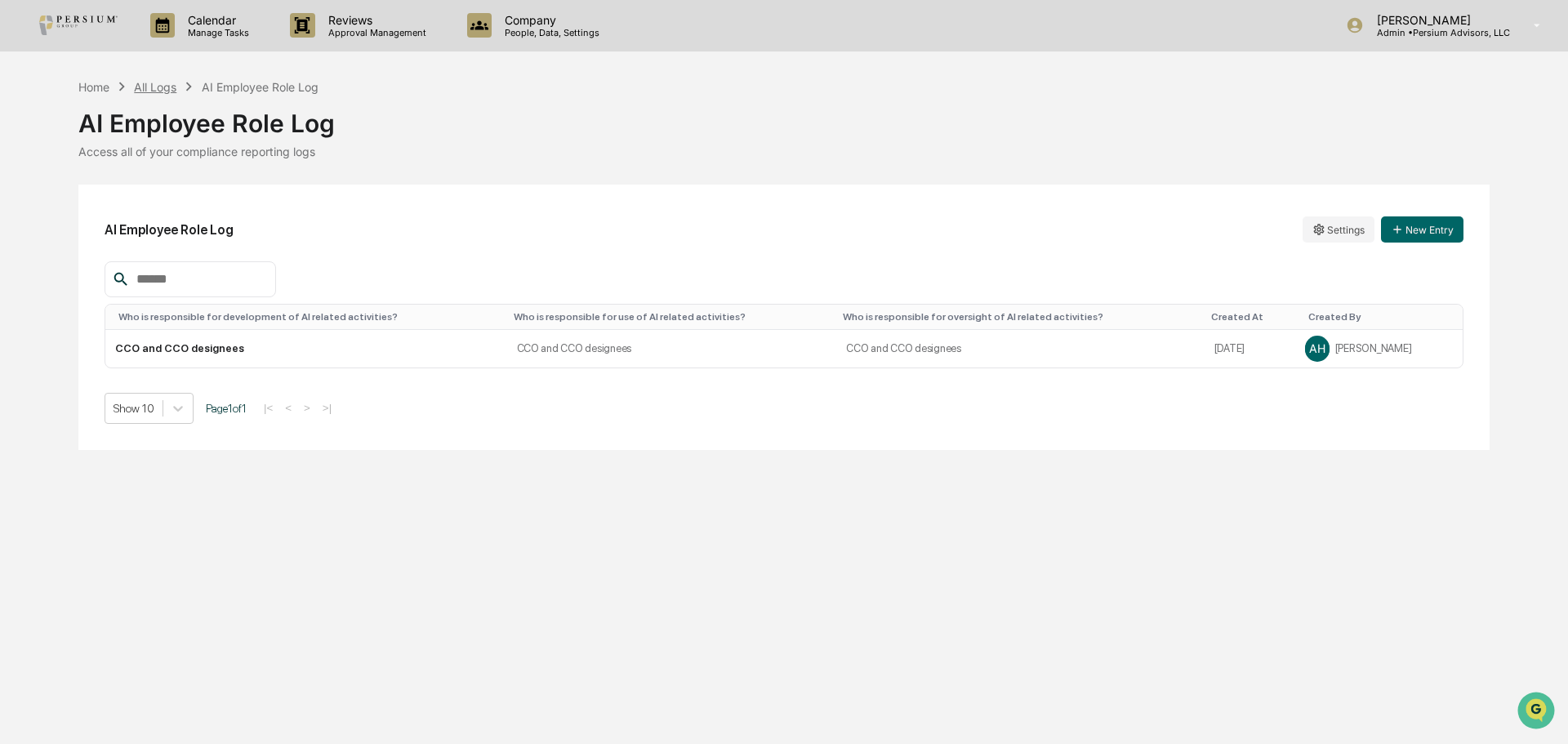
click at [164, 84] on div "All Logs" at bounding box center [155, 87] width 42 height 14
